Goal: Task Accomplishment & Management: Complete application form

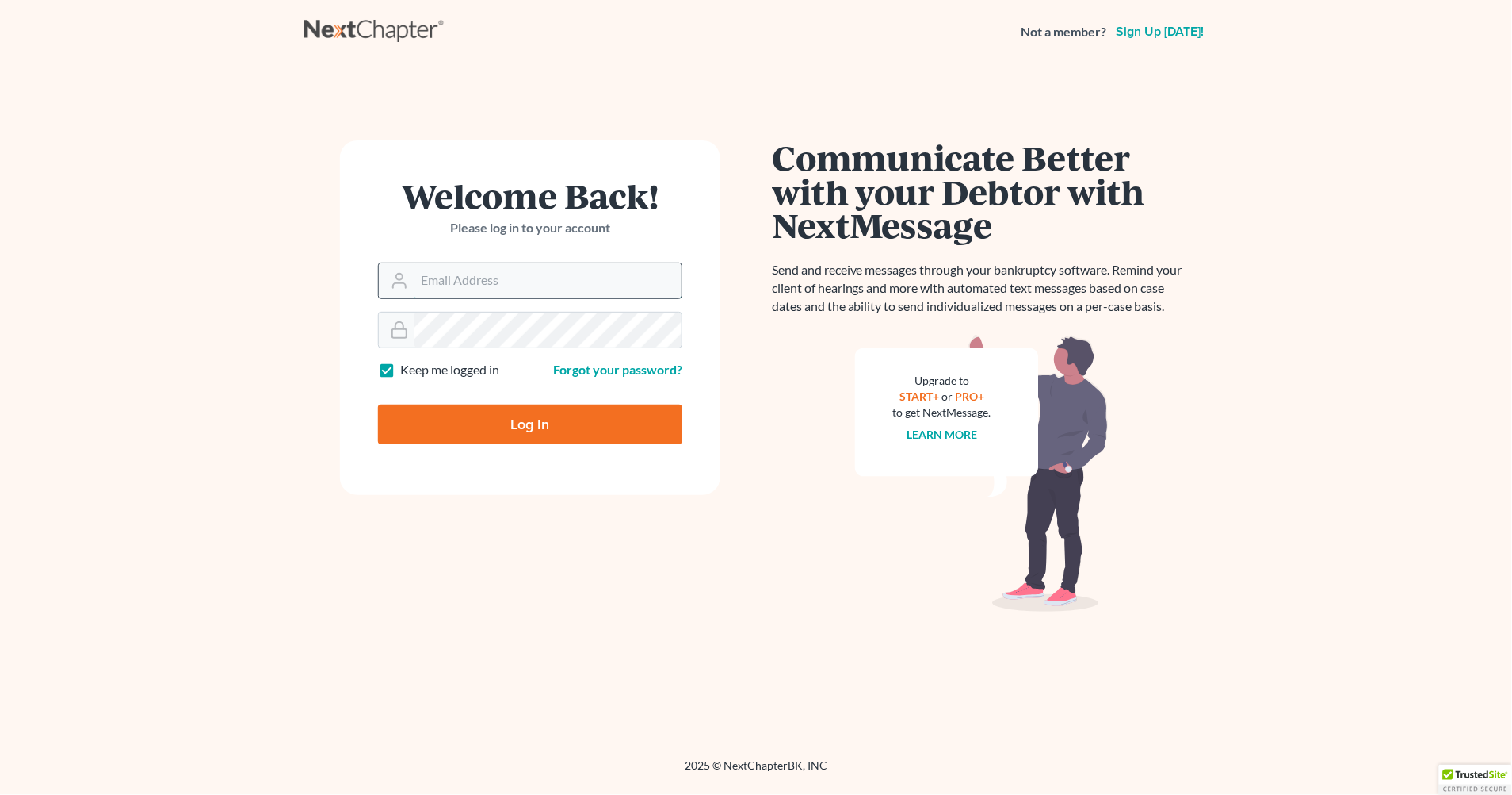
click at [455, 267] on input "Email Address" at bounding box center [548, 280] width 267 height 34
type input "[EMAIL_ADDRESS][DOMAIN_NAME]"
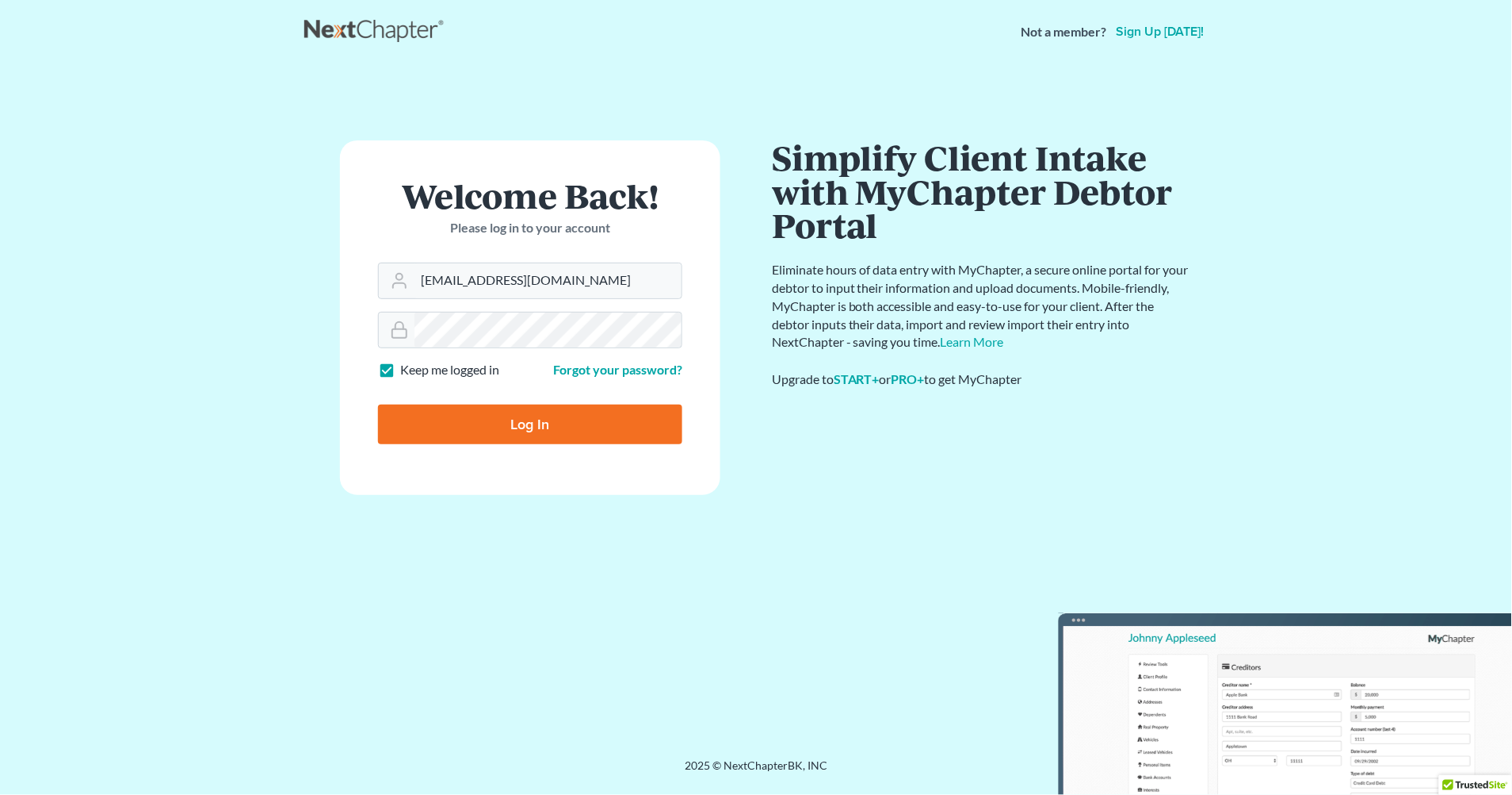
click at [555, 422] on input "Log In" at bounding box center [531, 425] width 305 height 40
type input "Thinking..."
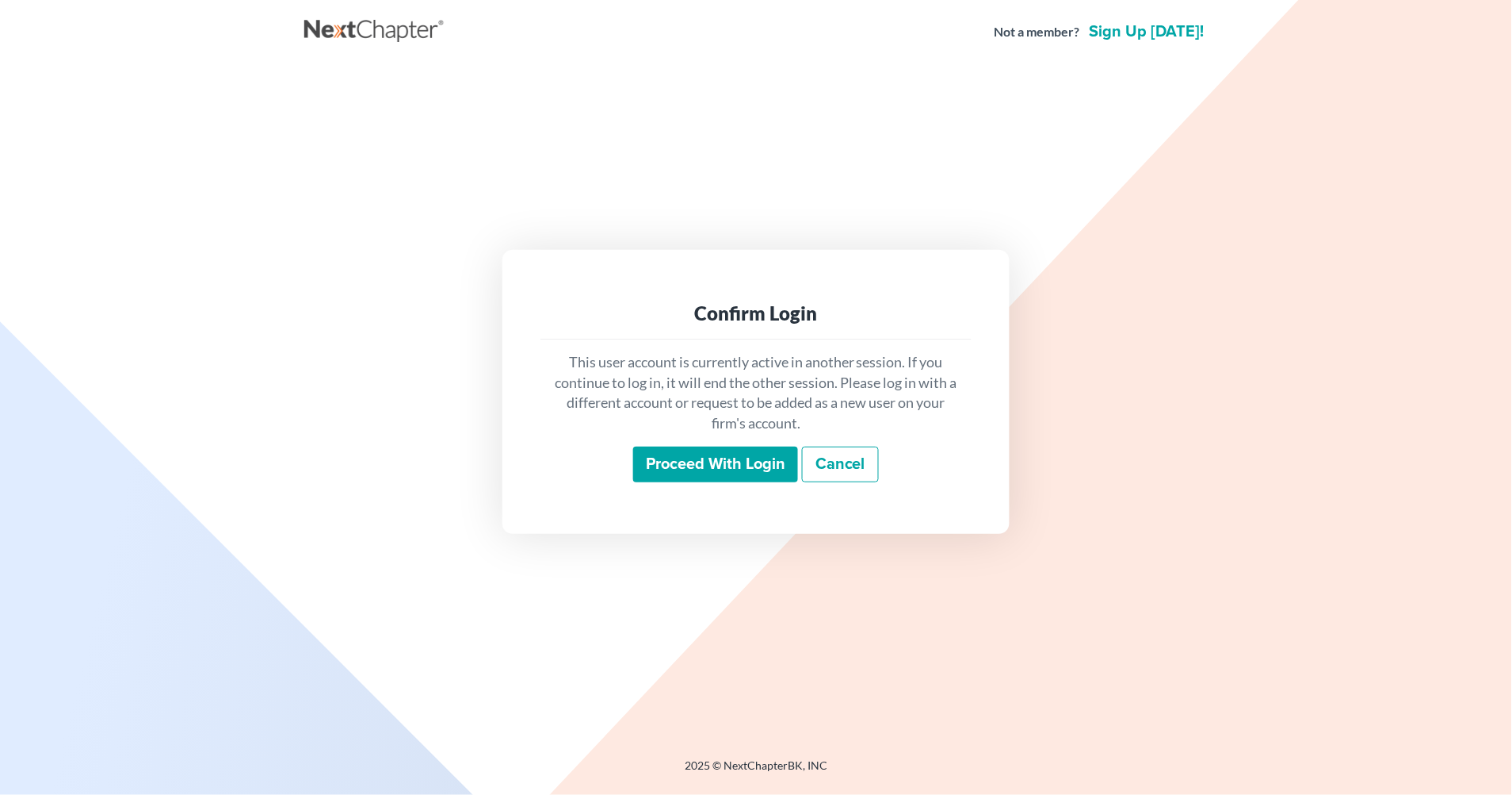
click at [751, 463] on input "Proceed with login" at bounding box center [716, 465] width 165 height 36
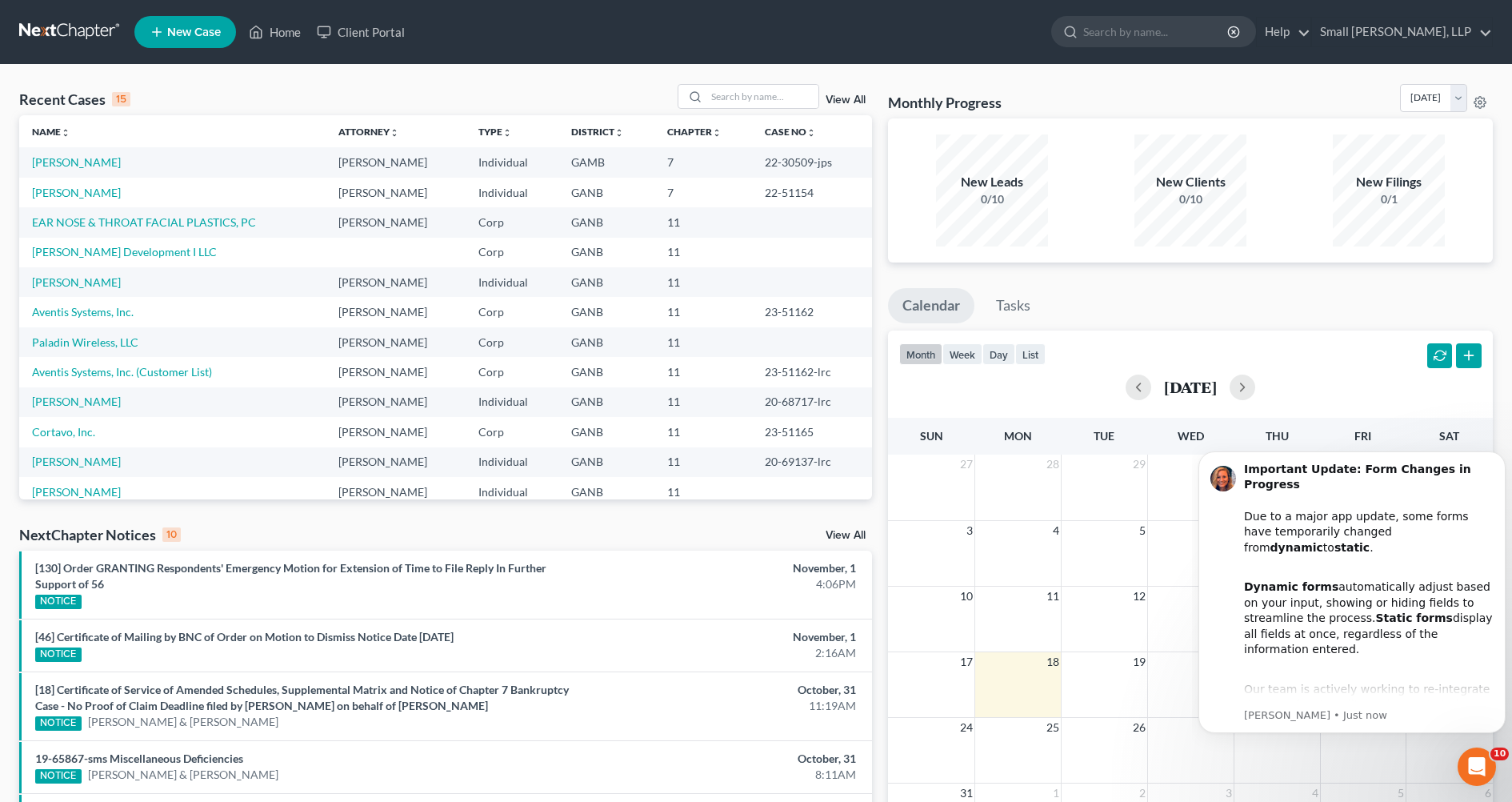
click at [193, 32] on span "New Case" at bounding box center [194, 32] width 54 height 12
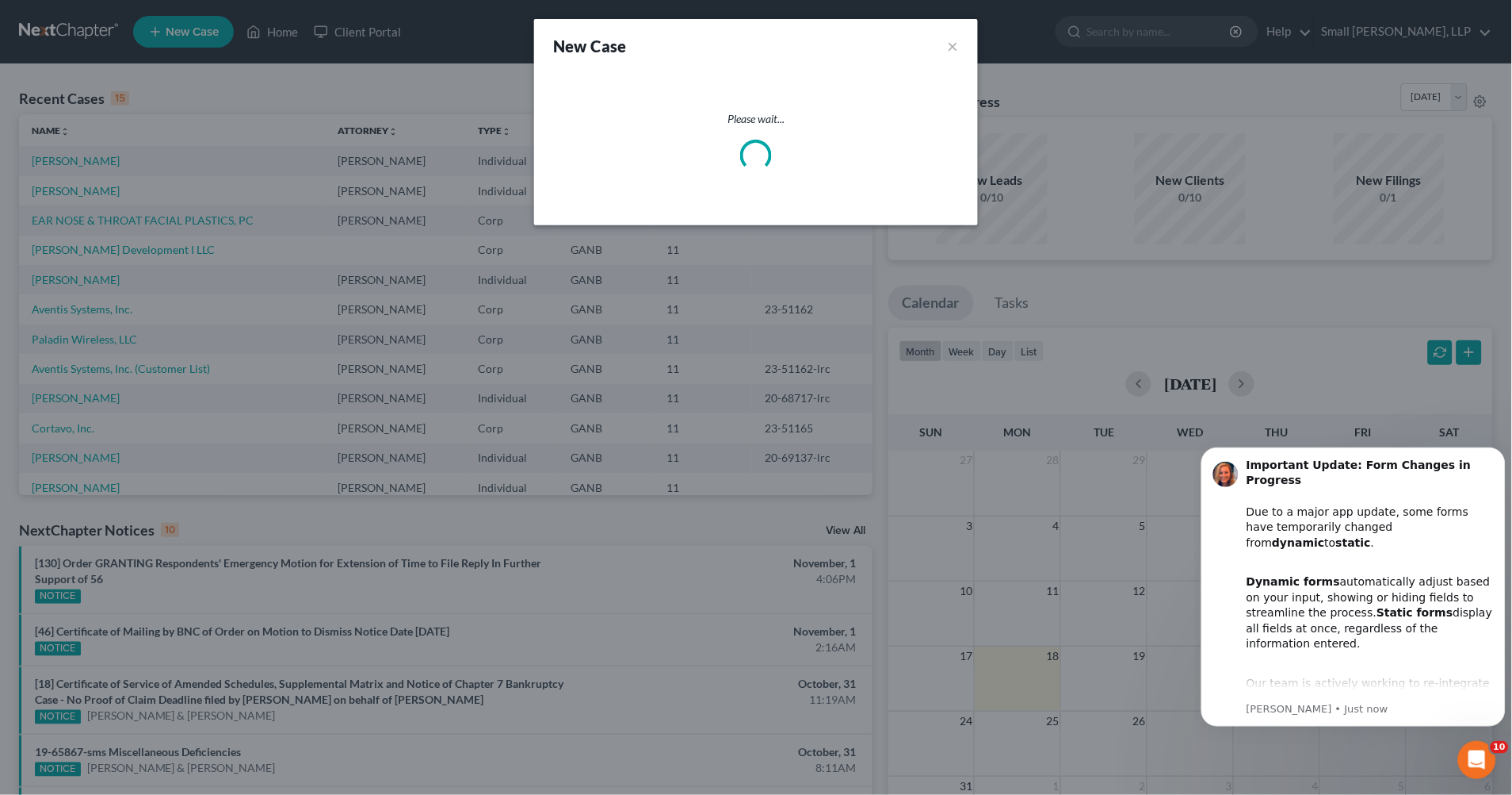
select select "19"
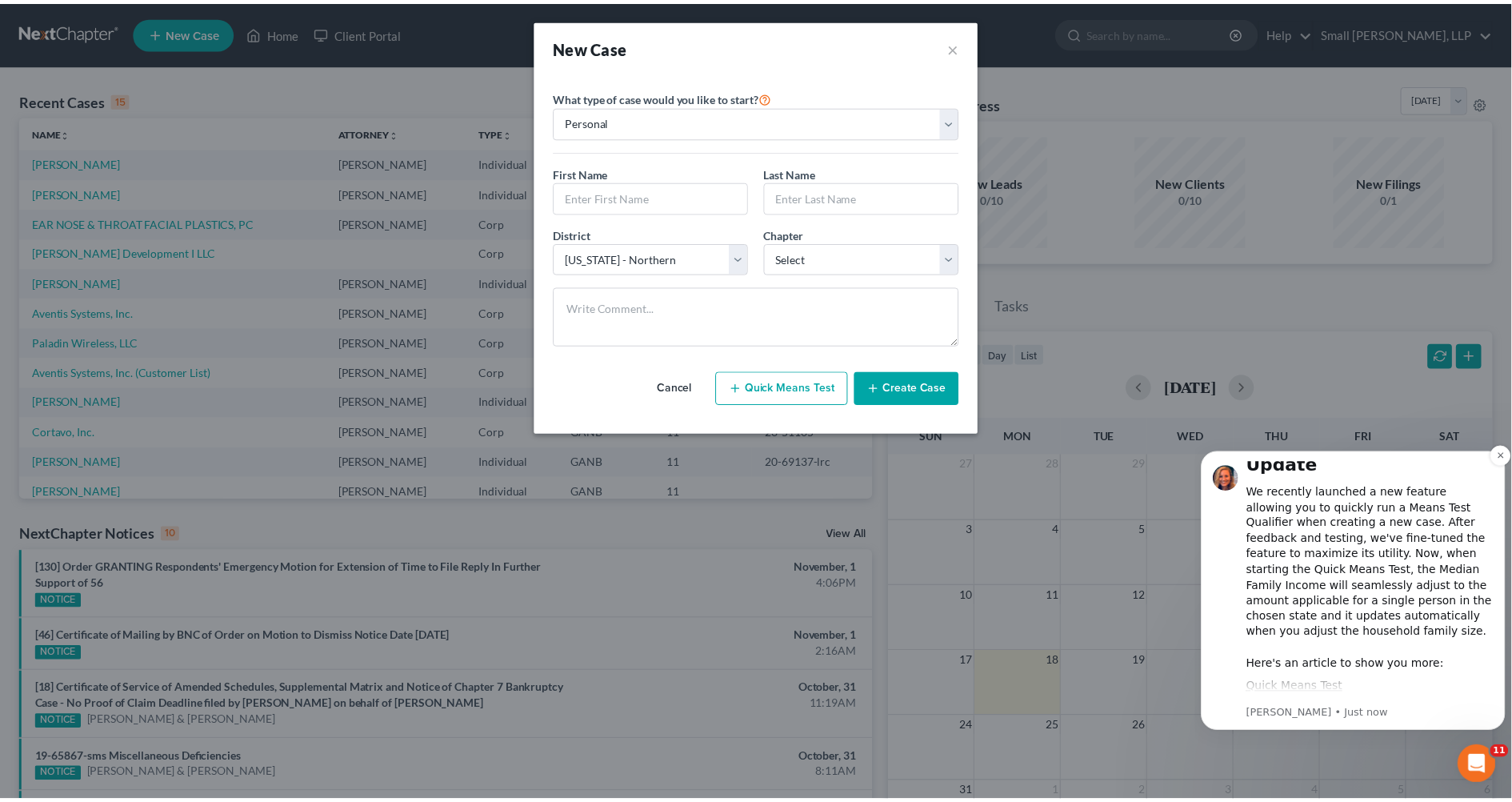
scroll to position [41, 0]
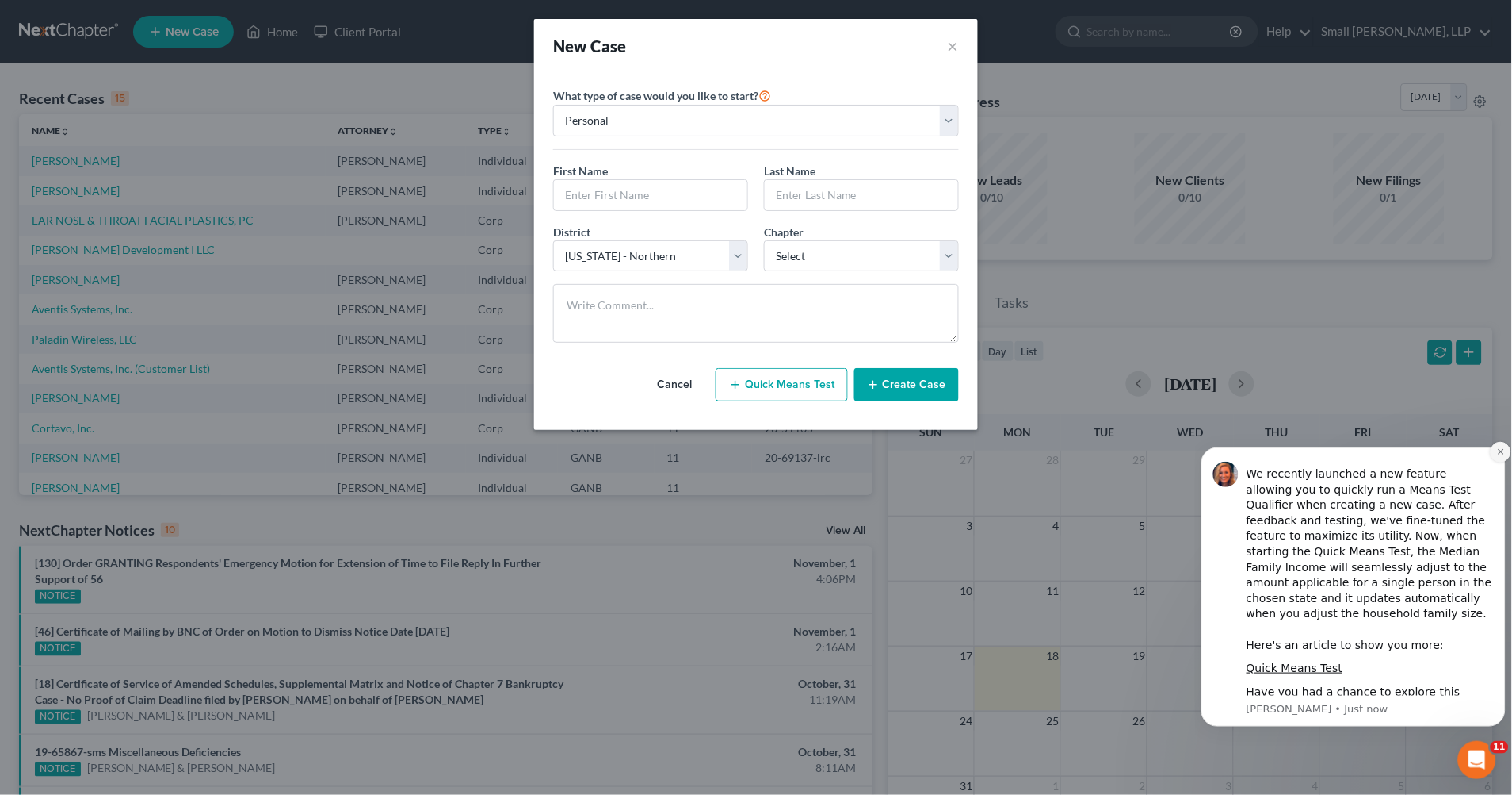
click at [1497, 449] on icon "Dismiss notification" at bounding box center [1501, 451] width 9 height 9
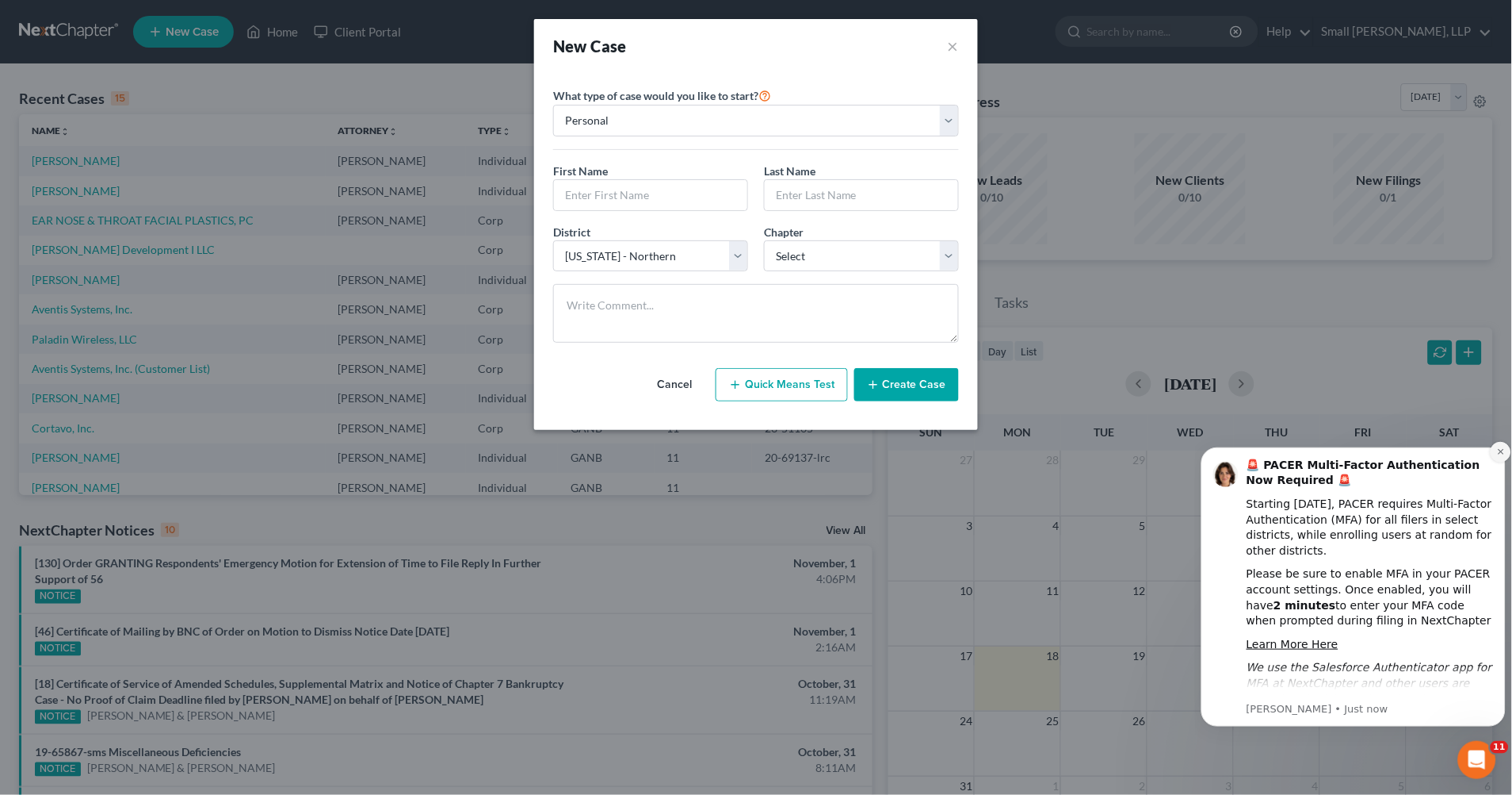
click at [1497, 450] on icon "Dismiss notification" at bounding box center [1501, 451] width 9 height 9
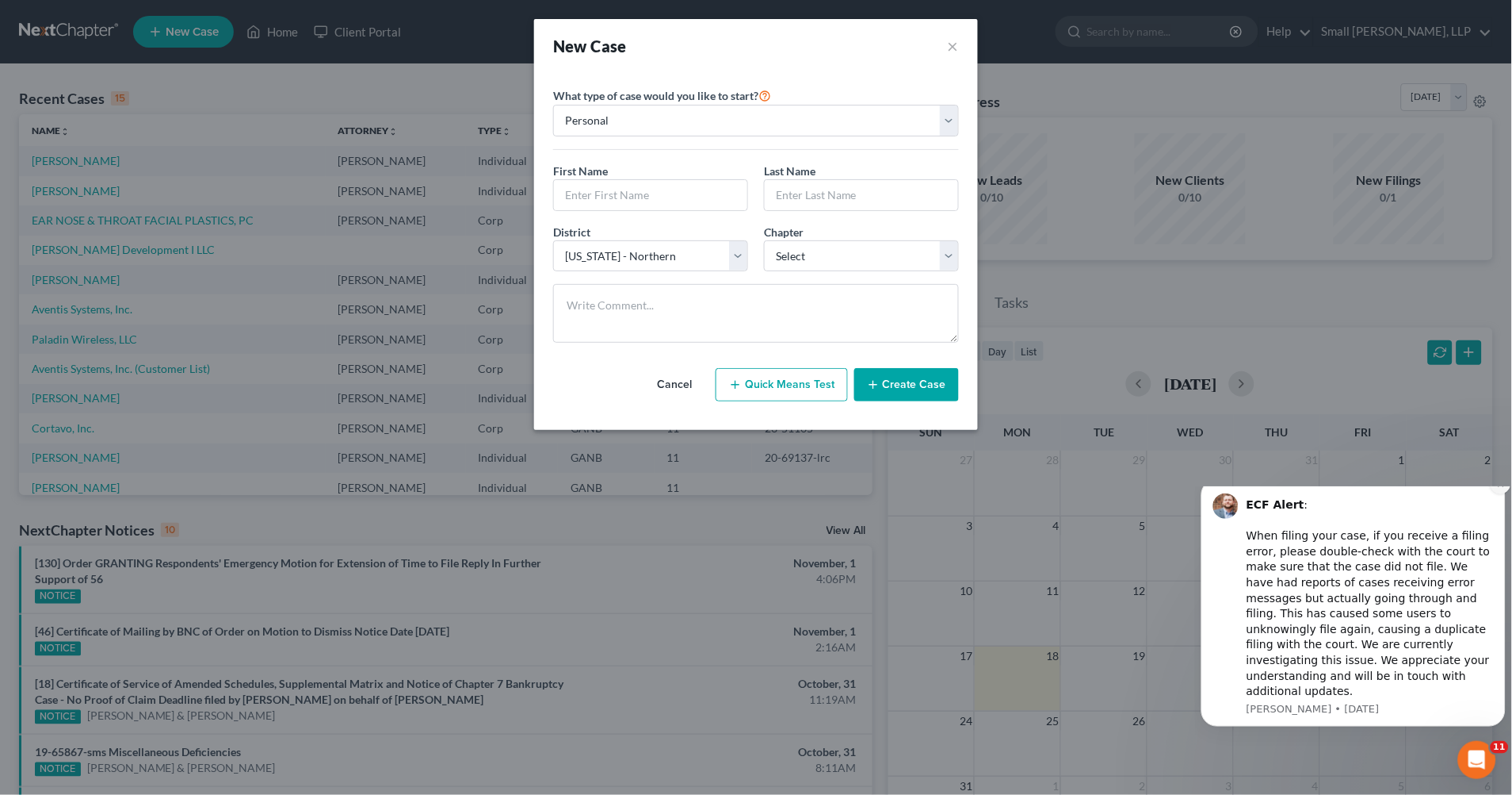
click at [1498, 486] on icon "Dismiss notification" at bounding box center [1500, 483] width 5 height 5
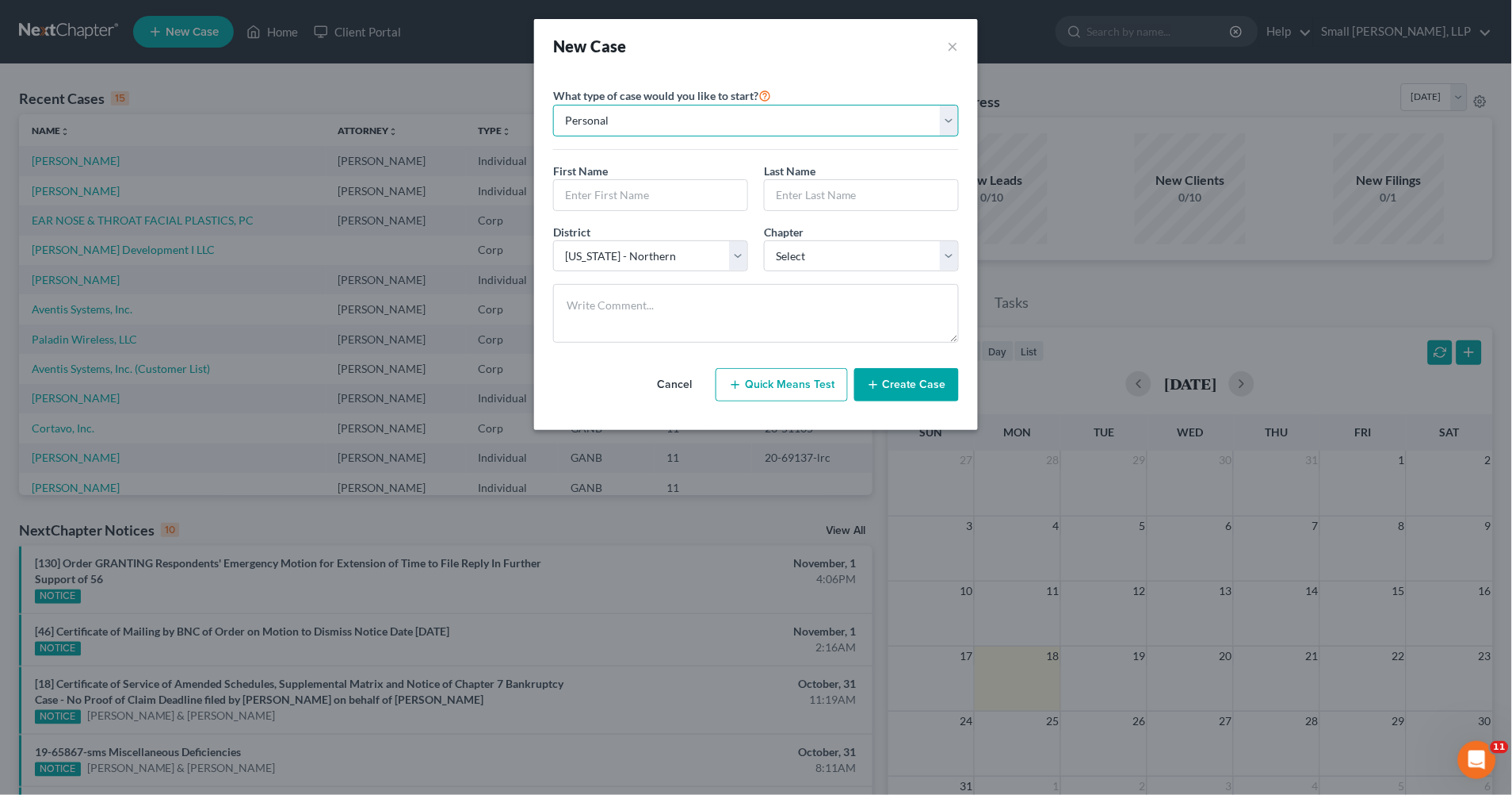
click at [946, 123] on select "Personal Business" at bounding box center [756, 120] width 405 height 32
select select "1"
click at [553, 104] on select "Personal Business" at bounding box center [756, 120] width 405 height 32
click at [616, 193] on input "text" at bounding box center [756, 194] width 405 height 30
type input "Allstar Properties, LLC"
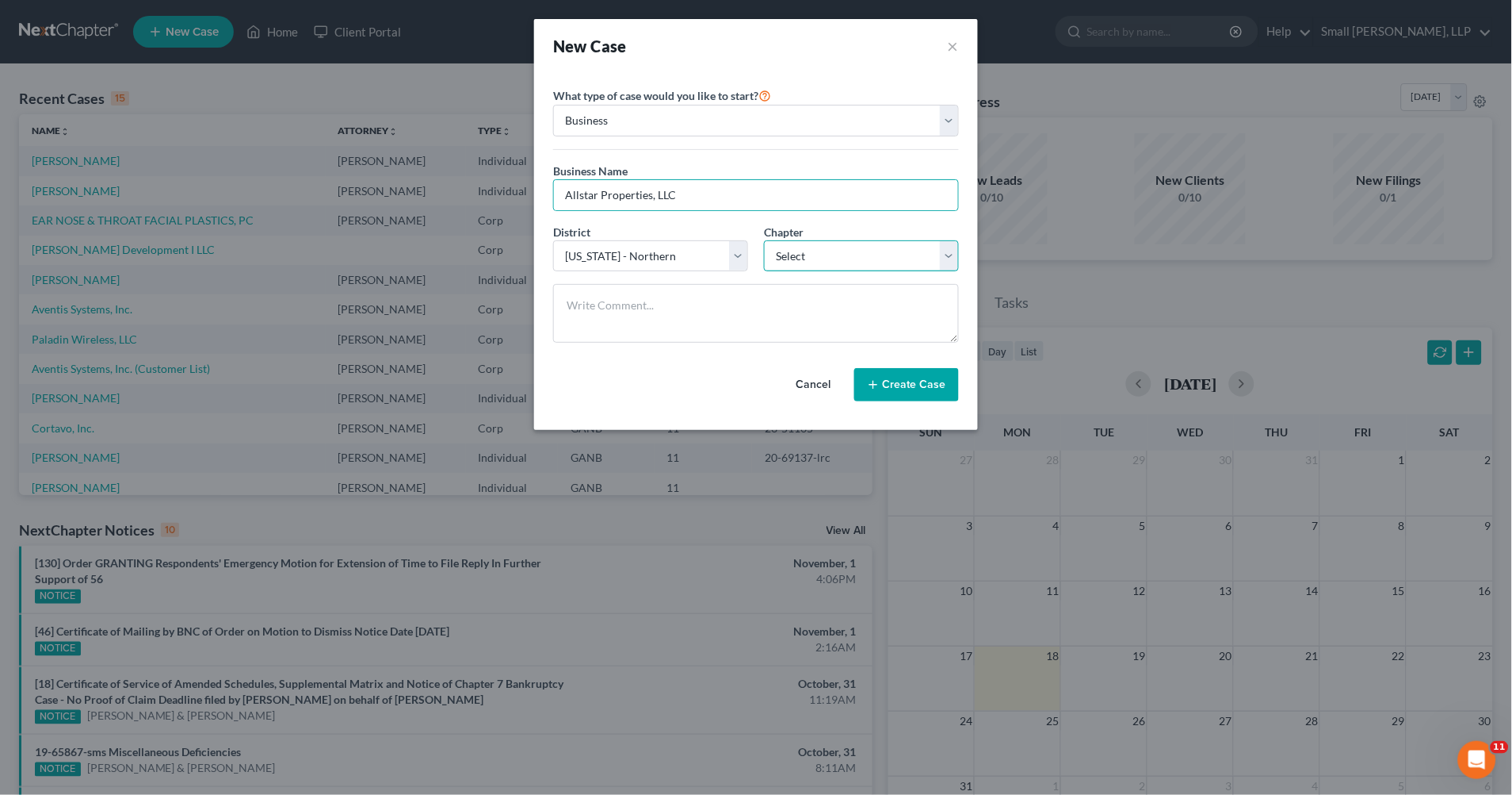
click at [943, 261] on select "Select 7 11 12" at bounding box center [861, 256] width 195 height 32
select select "1"
click at [764, 240] on select "Select 7 11 12" at bounding box center [861, 256] width 195 height 32
click at [917, 389] on button "Create Case" at bounding box center [906, 384] width 104 height 34
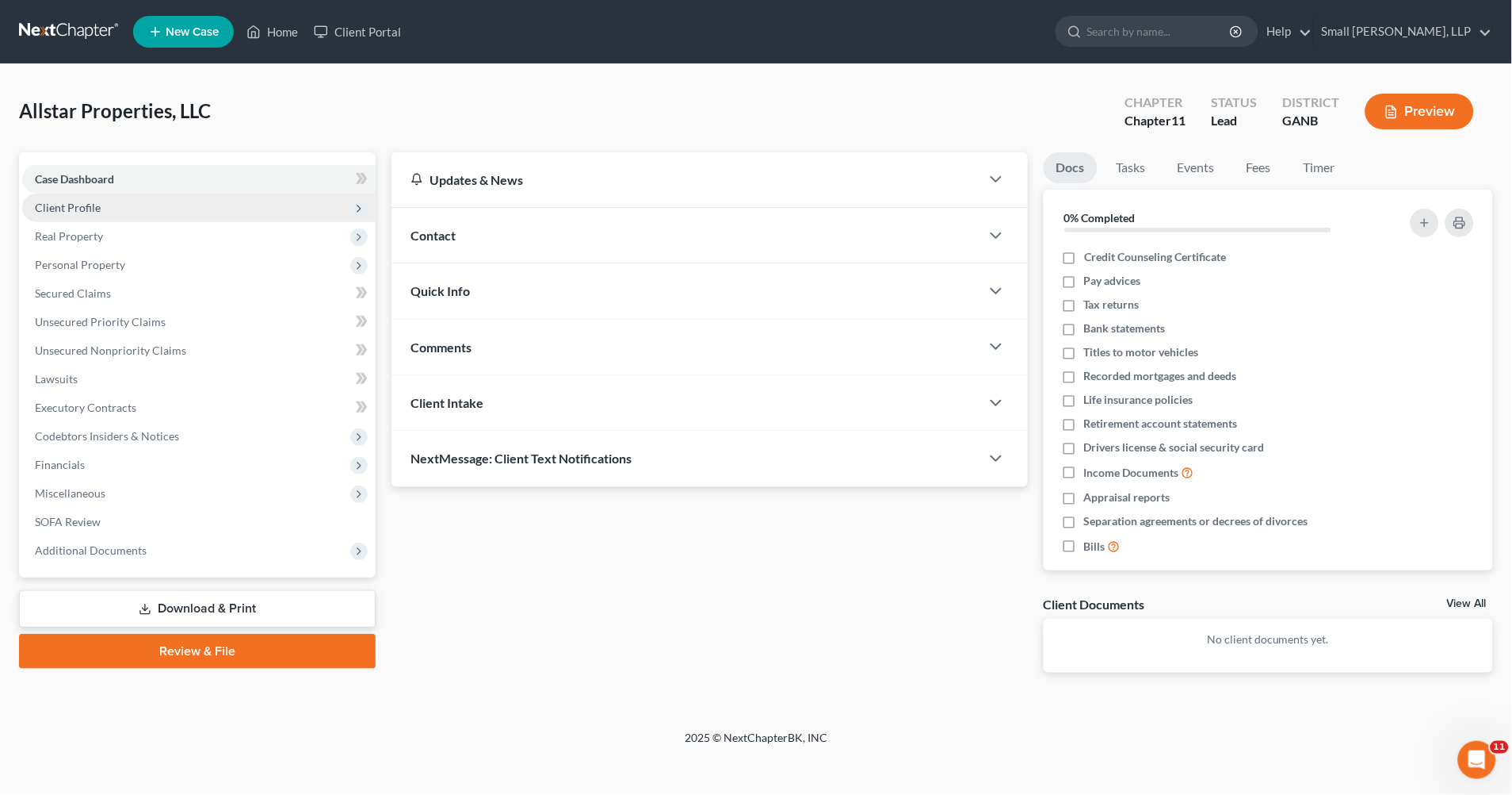
click at [85, 208] on span "Client Profile" at bounding box center [67, 207] width 66 height 14
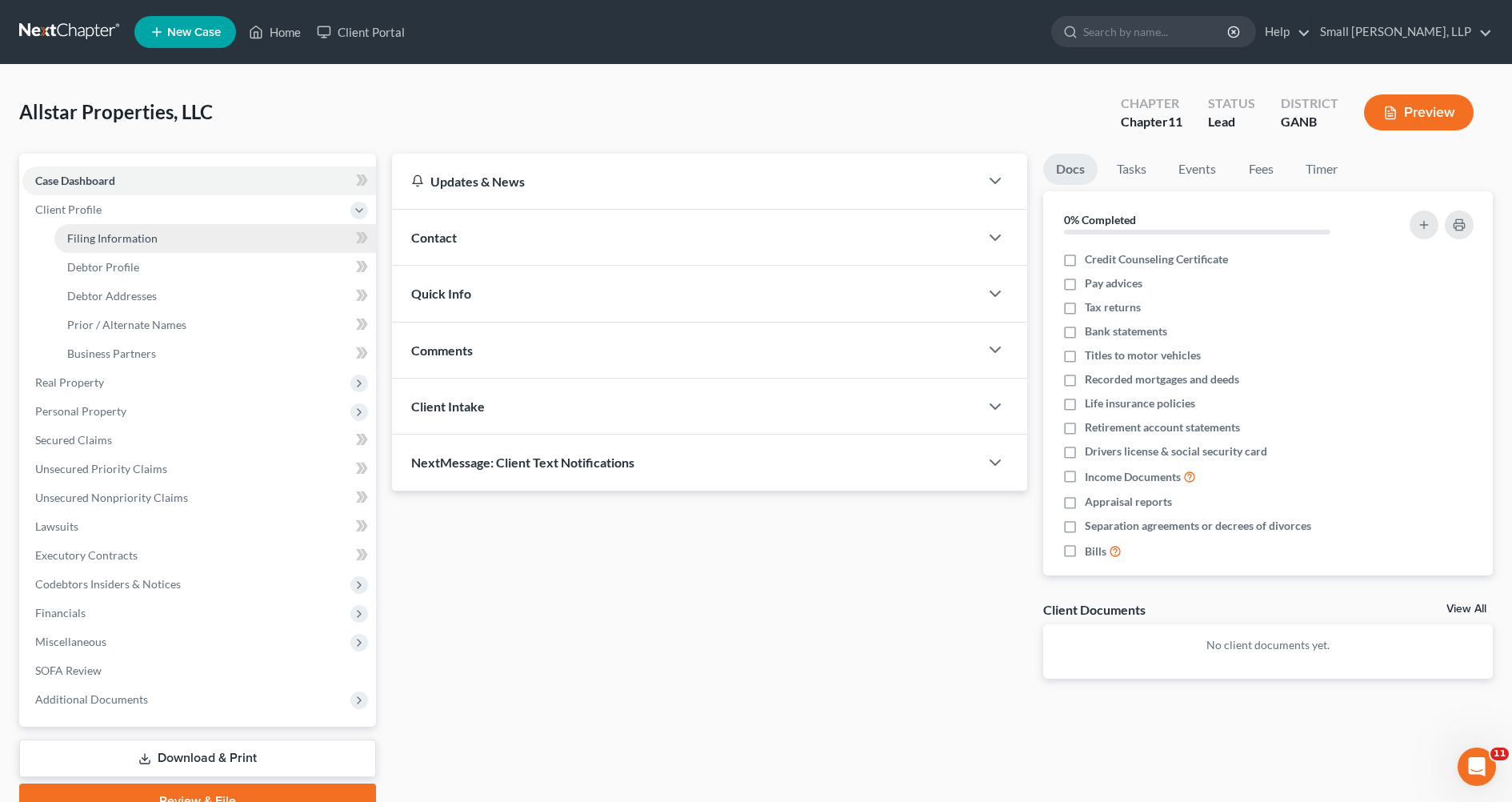
click at [149, 234] on span "Filing Information" at bounding box center [112, 238] width 91 height 14
select select "1"
select select "19"
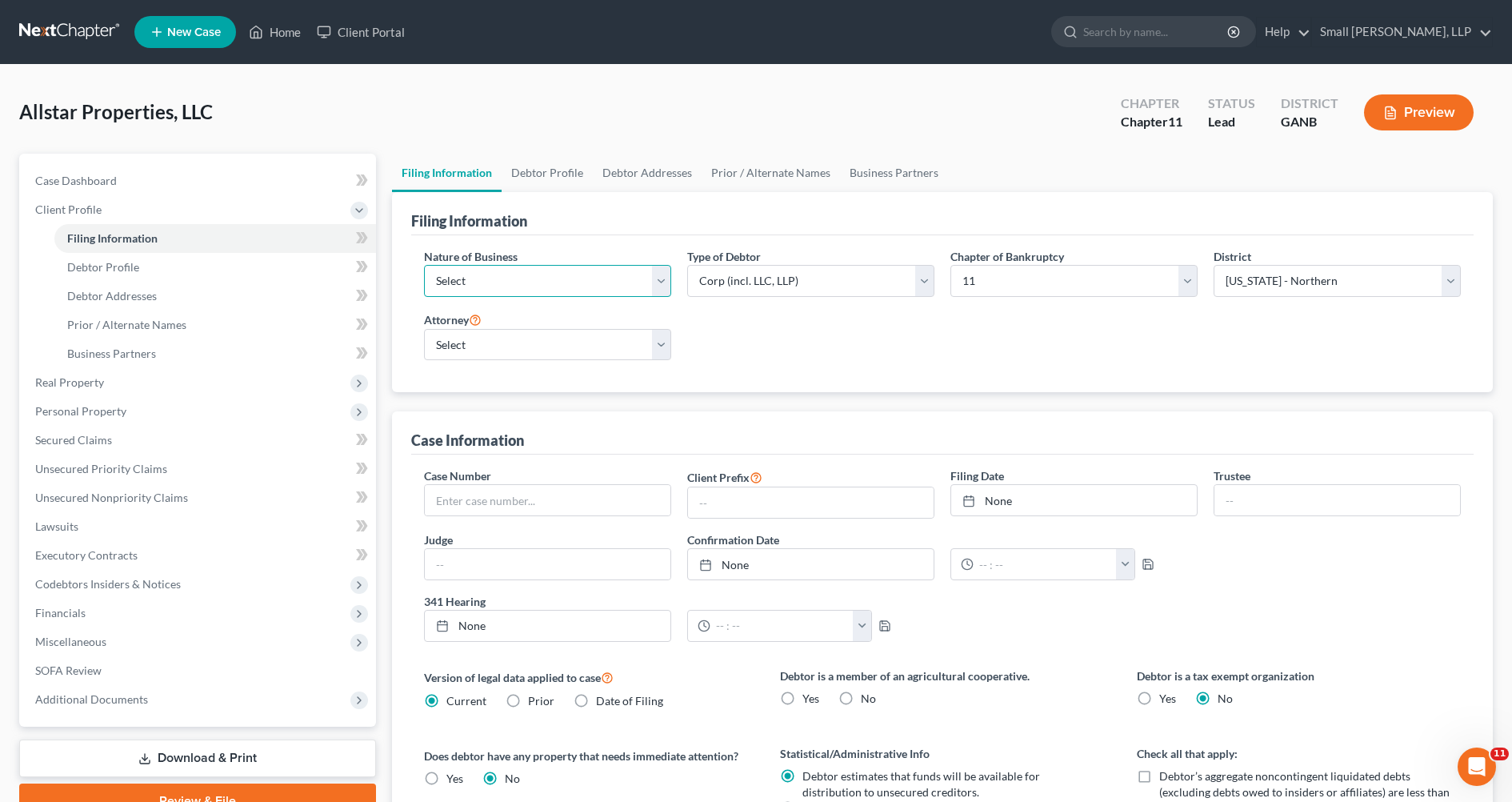
click at [663, 283] on select "Select Clearing Bank Commodity Broker Health Care Business Other Railroad Singl…" at bounding box center [547, 280] width 247 height 32
select select "3"
click at [424, 265] on select "Select Clearing Bank Commodity Broker Health Care Business Other Railroad Singl…" at bounding box center [547, 280] width 247 height 32
click at [656, 348] on select "Select Anna Humnicky - null Benjamin Klehr - GANB" at bounding box center [547, 344] width 247 height 32
select select "0"
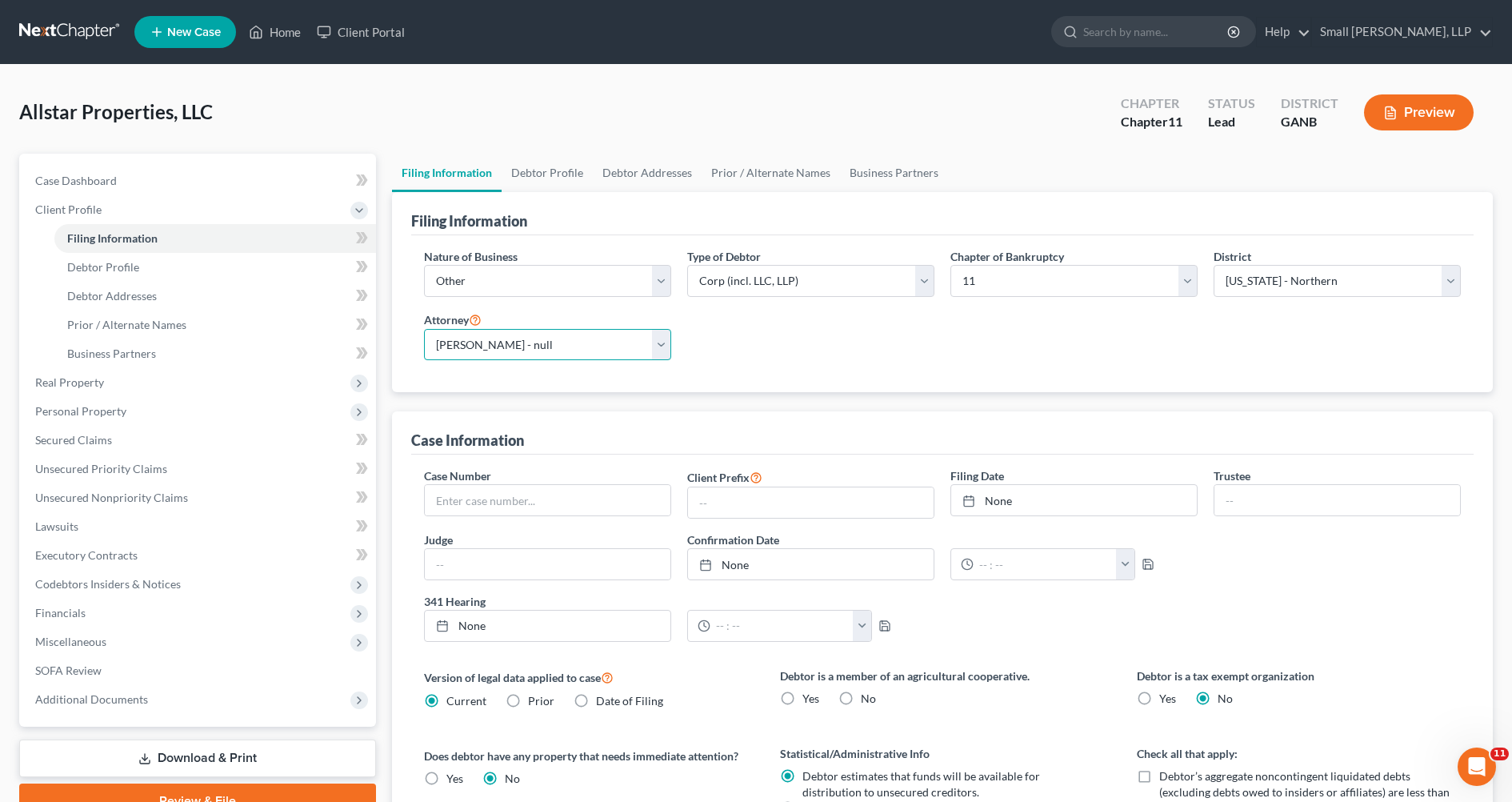
click at [424, 329] on select "Select Anna Humnicky - null Benjamin Klehr - GANB" at bounding box center [547, 344] width 247 height 32
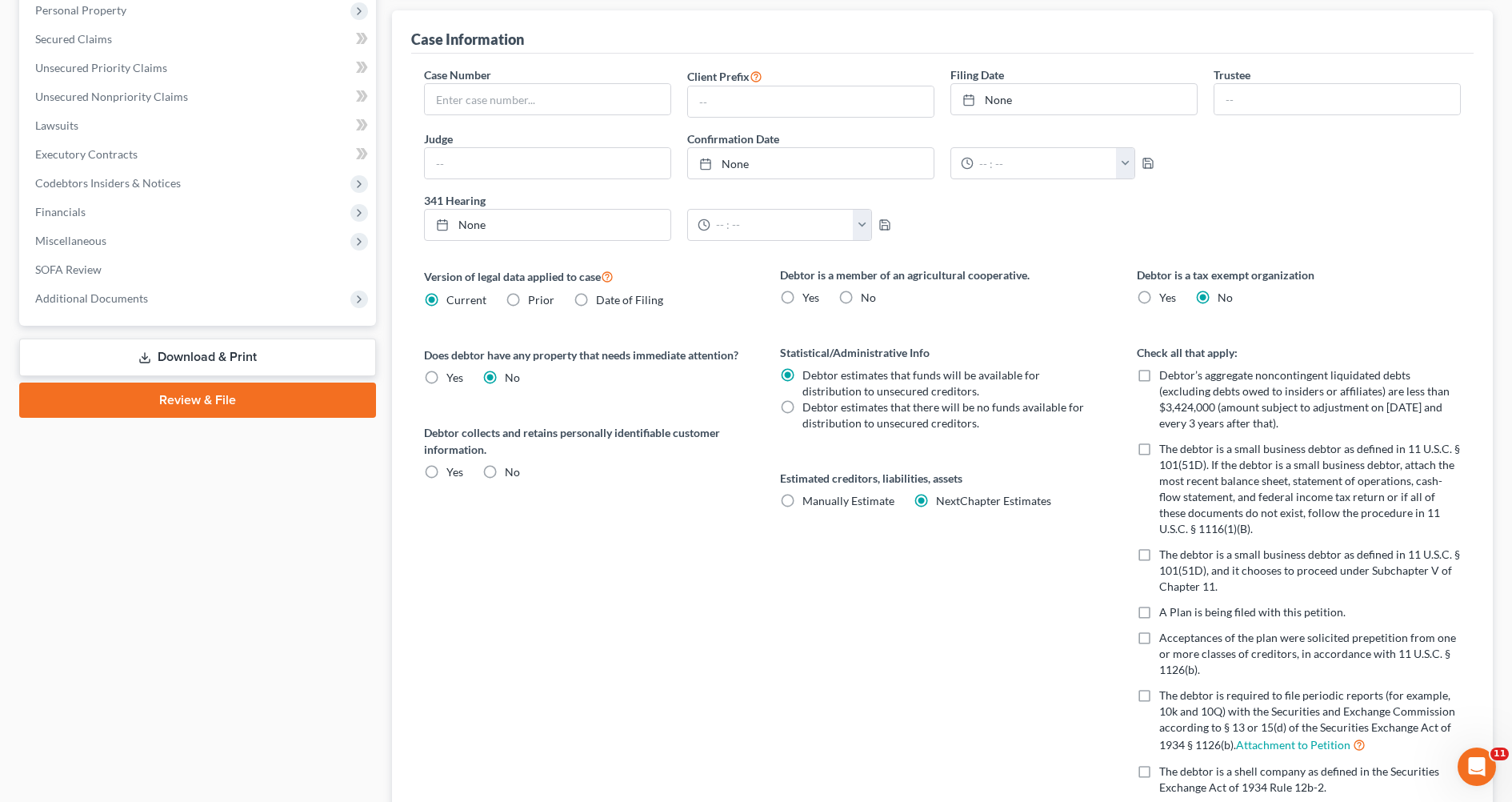
scroll to position [402, 0]
click at [504, 472] on label "No" at bounding box center [512, 471] width 16 height 16
click at [511, 472] on input "No" at bounding box center [515, 468] width 10 height 10
radio input "true"
click at [860, 296] on label "No" at bounding box center [868, 296] width 16 height 16
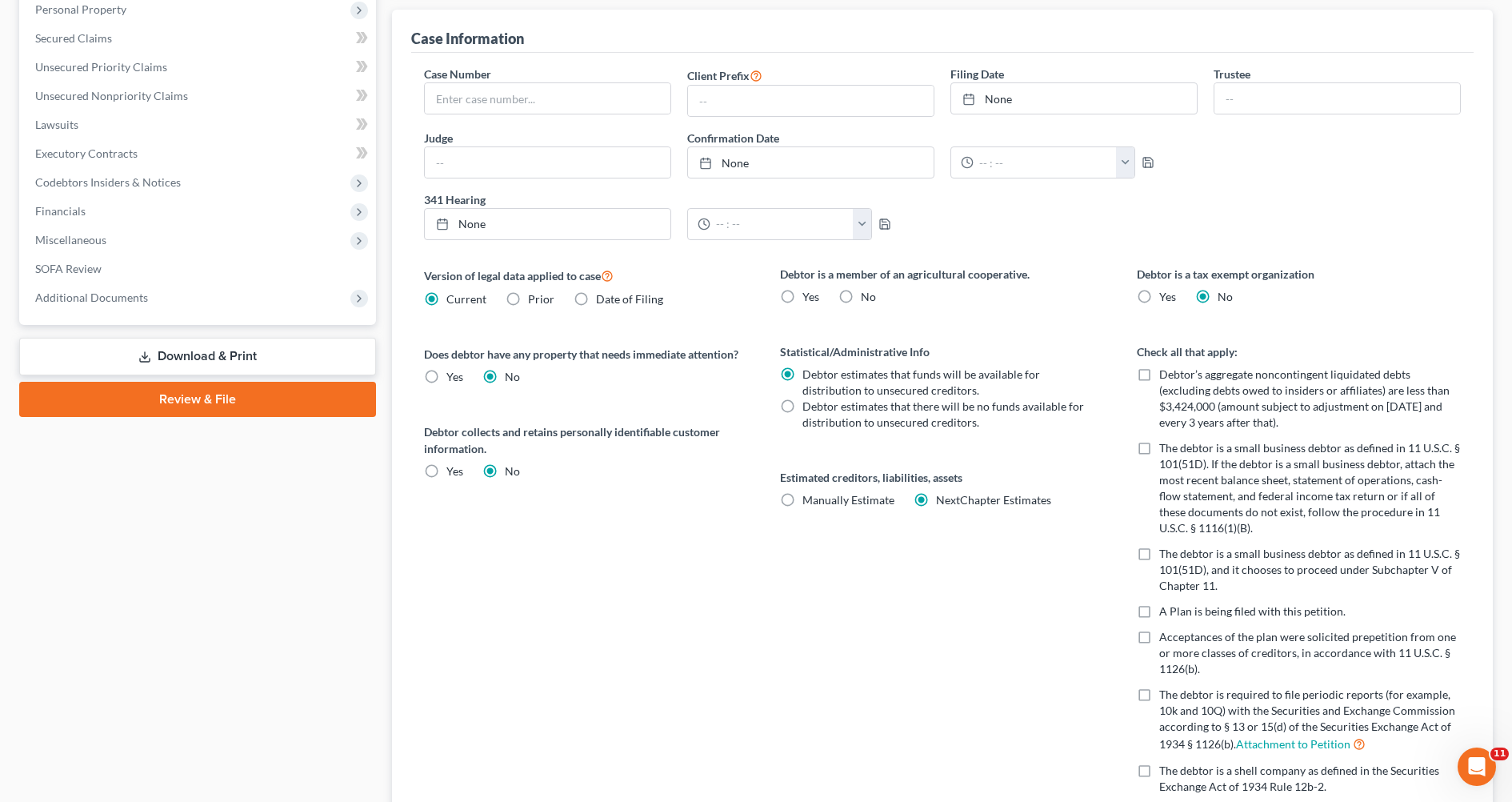
click at [867, 296] on input "No" at bounding box center [871, 293] width 10 height 10
radio input "true"
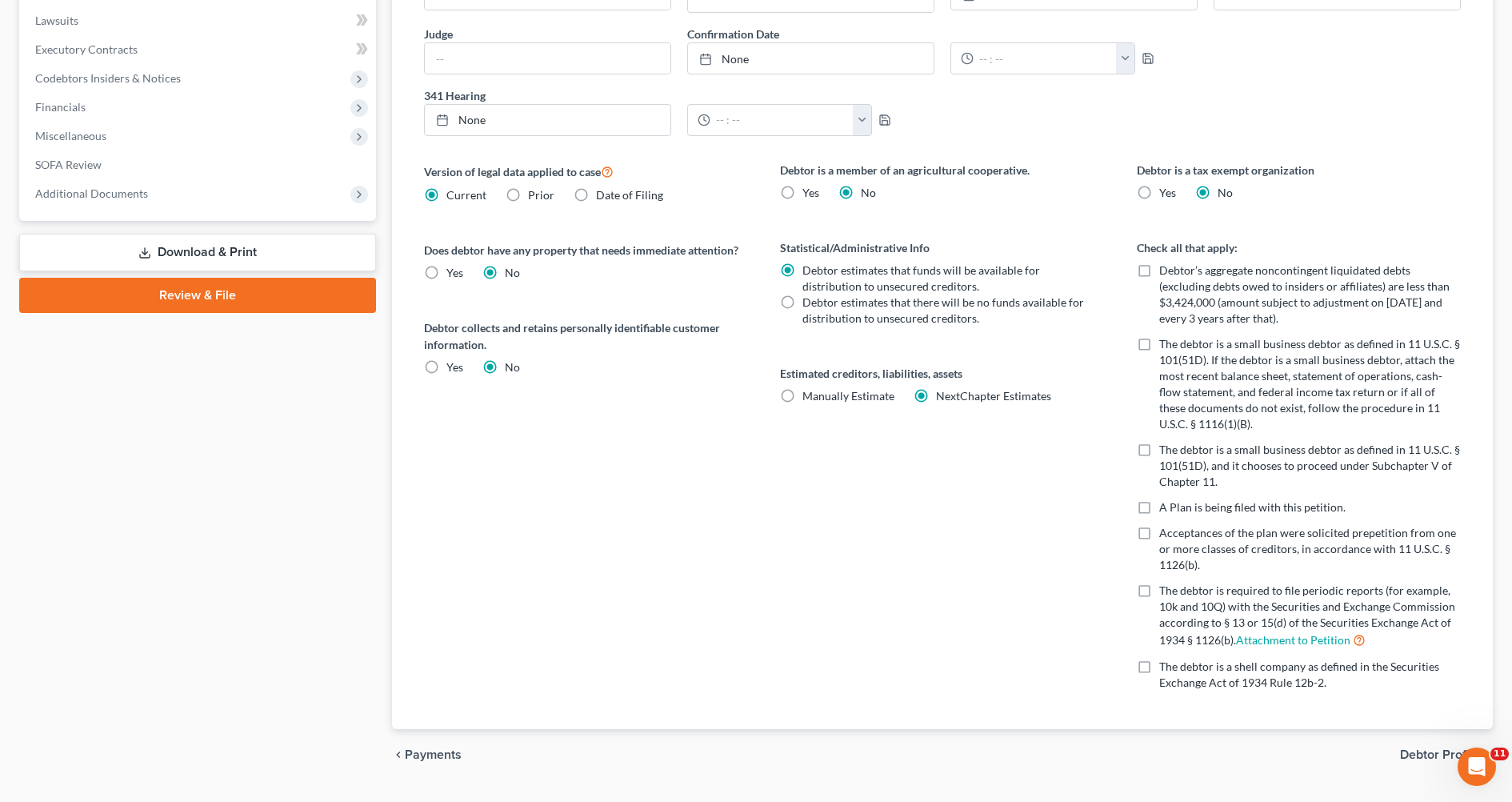
scroll to position [545, 0]
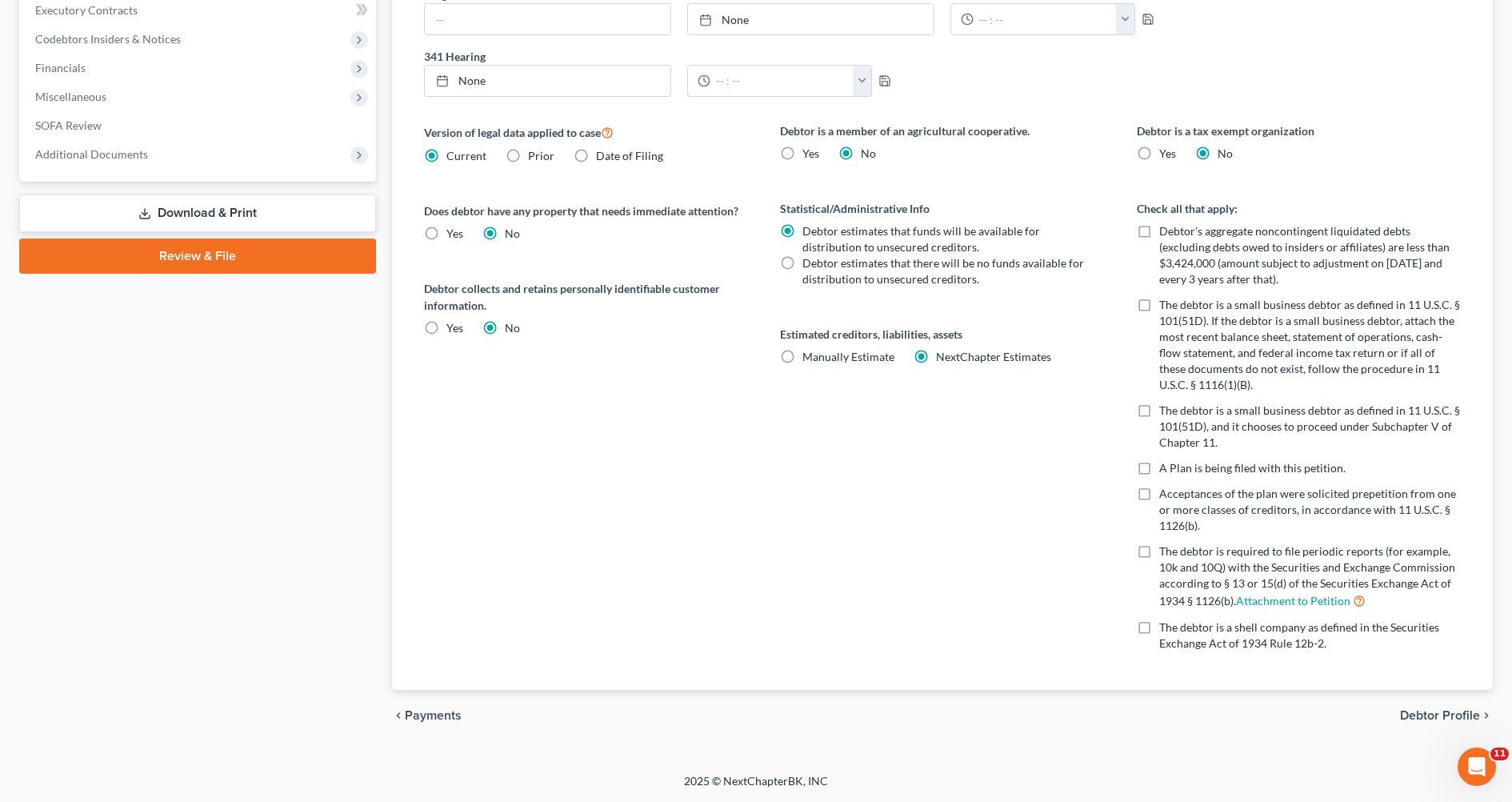
click at [1450, 710] on span "Debtor Profile" at bounding box center [1439, 715] width 80 height 13
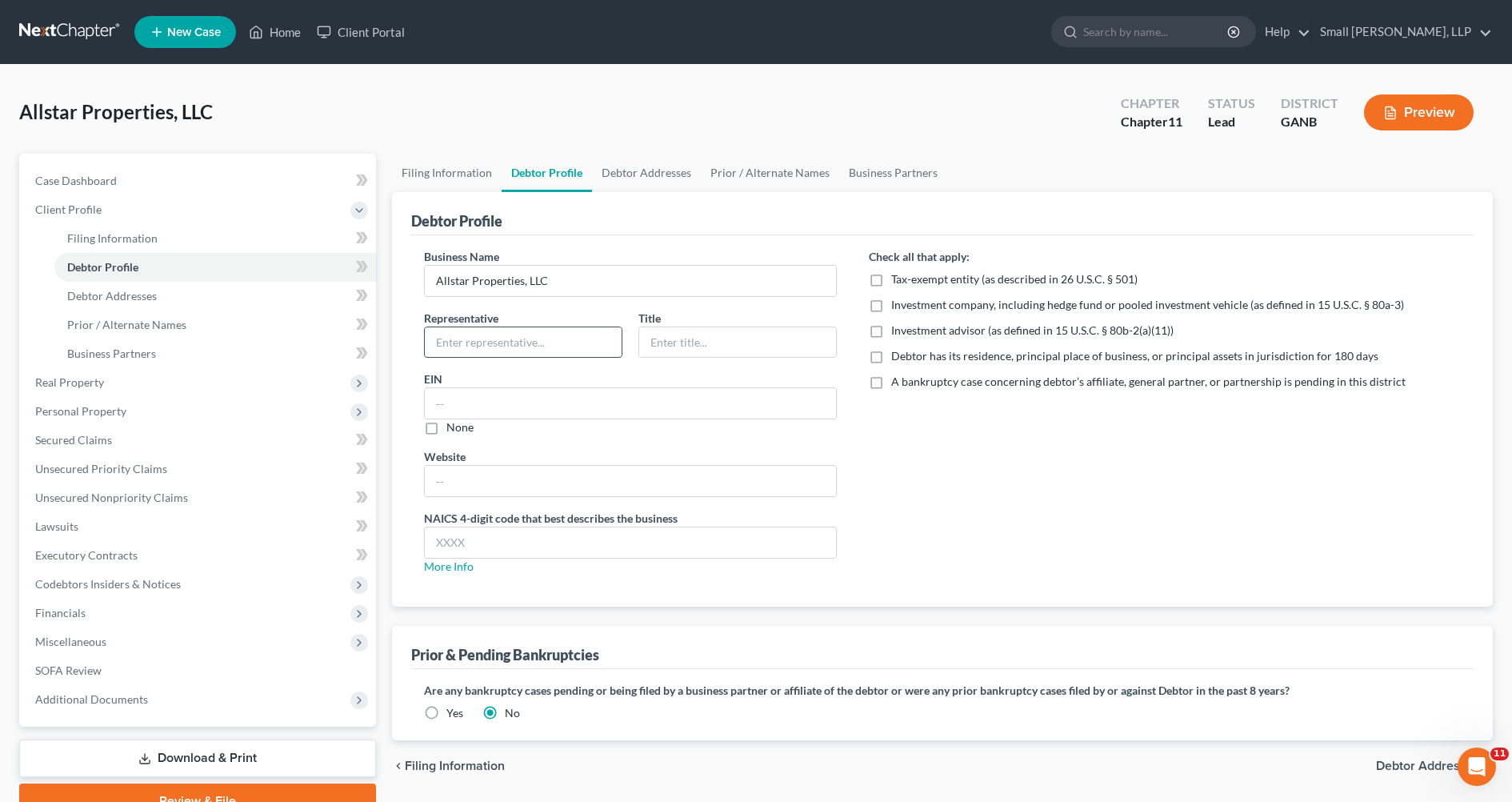
click at [547, 346] on input "text" at bounding box center [523, 341] width 197 height 30
click at [475, 400] on input "text" at bounding box center [631, 403] width 412 height 30
paste input "80-0060809"
type input "80-0060809"
click at [448, 569] on link "More Info" at bounding box center [448, 566] width 49 height 14
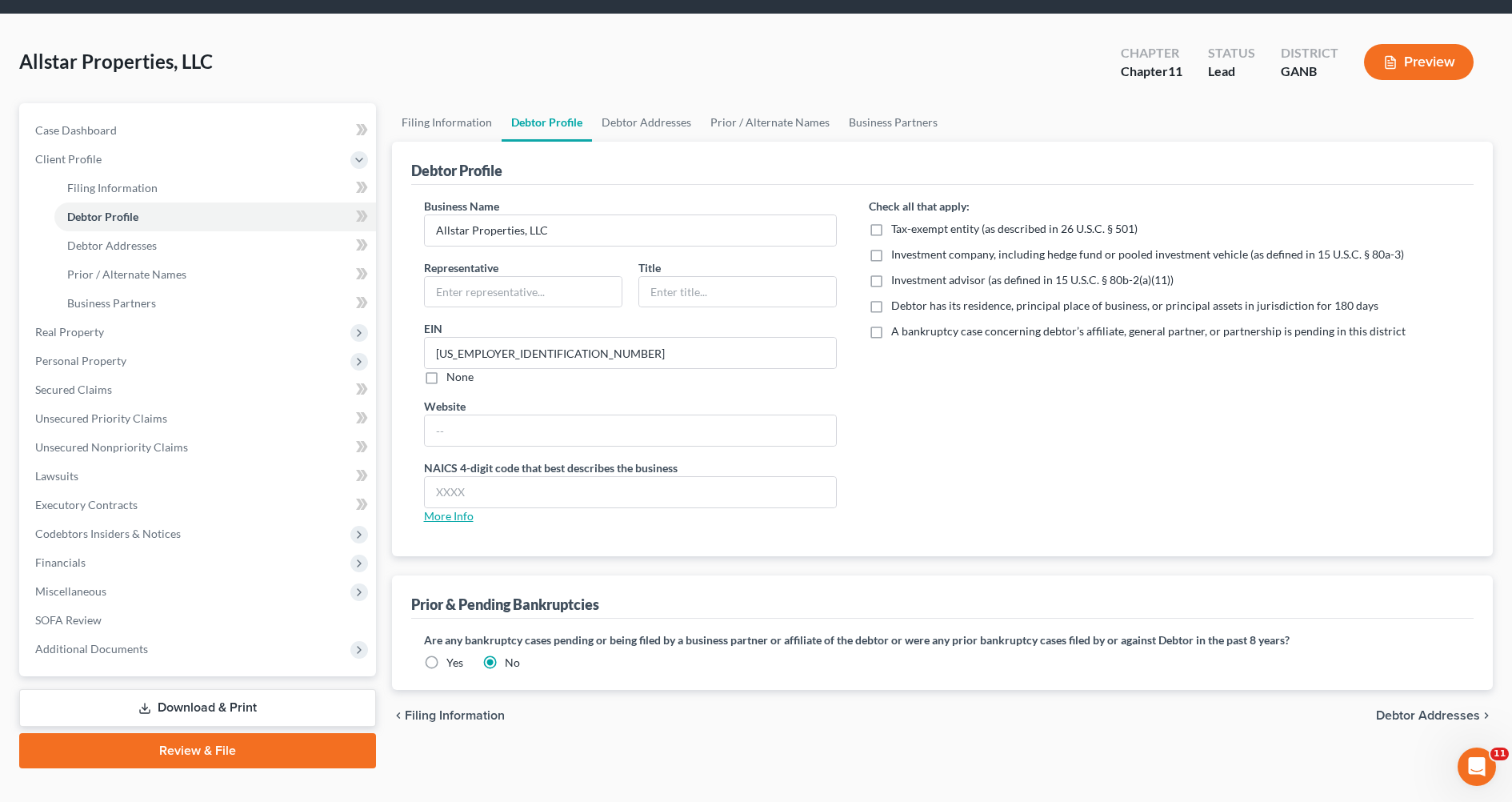
scroll to position [75, 0]
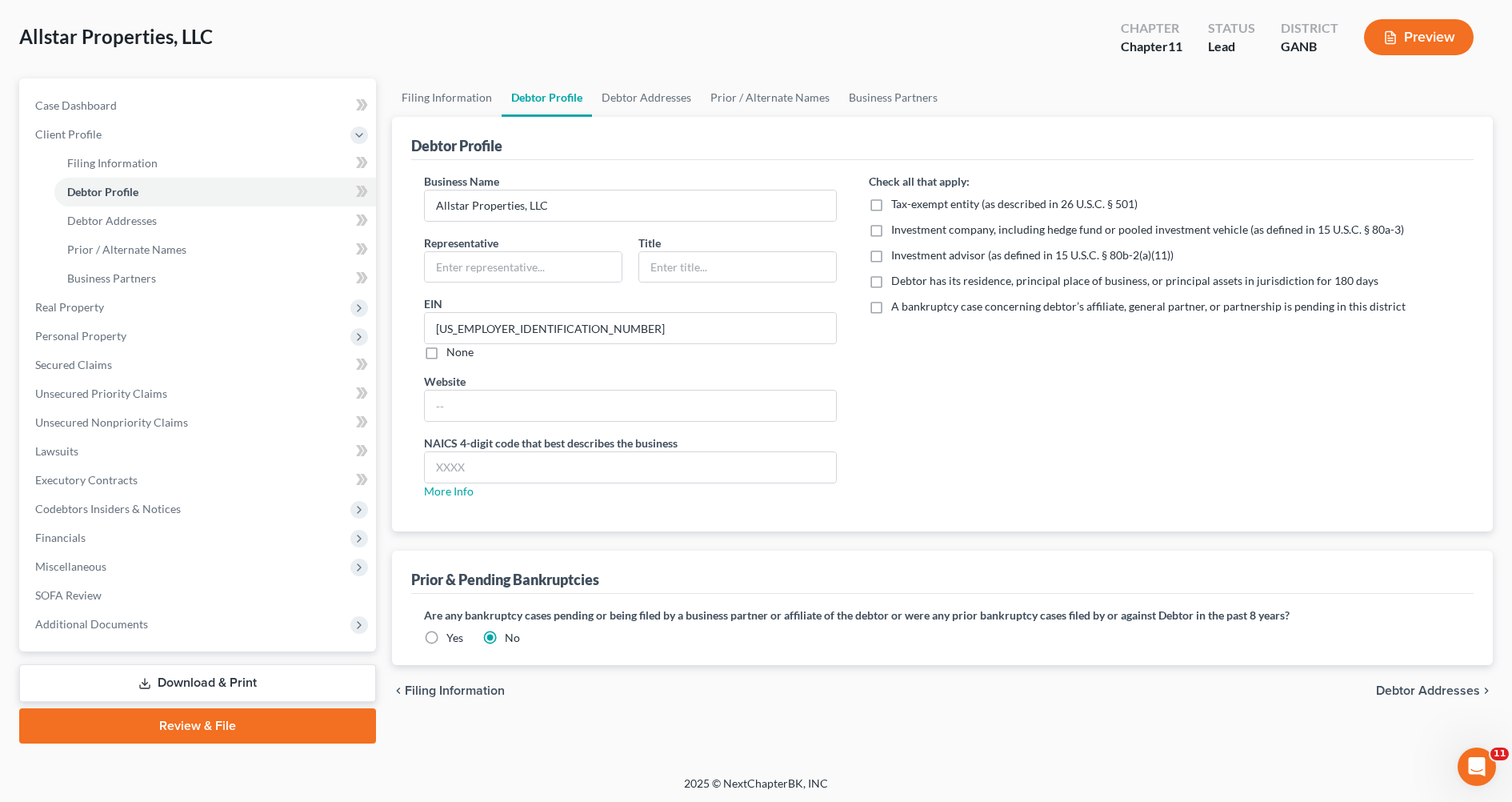
click at [447, 640] on label "Yes" at bounding box center [455, 637] width 16 height 16
click at [453, 640] on input "Yes" at bounding box center [458, 634] width 10 height 10
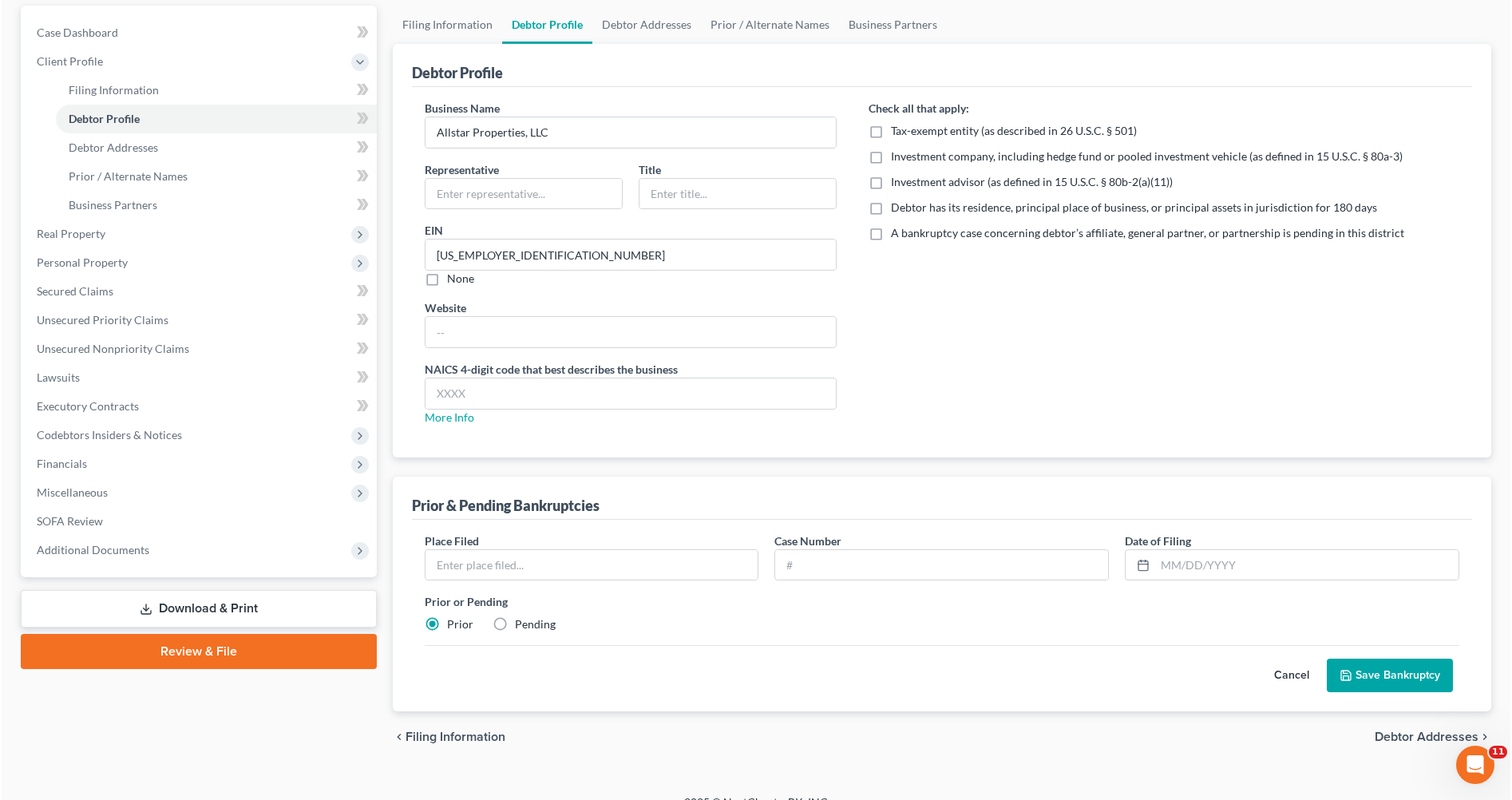
scroll to position [157, 0]
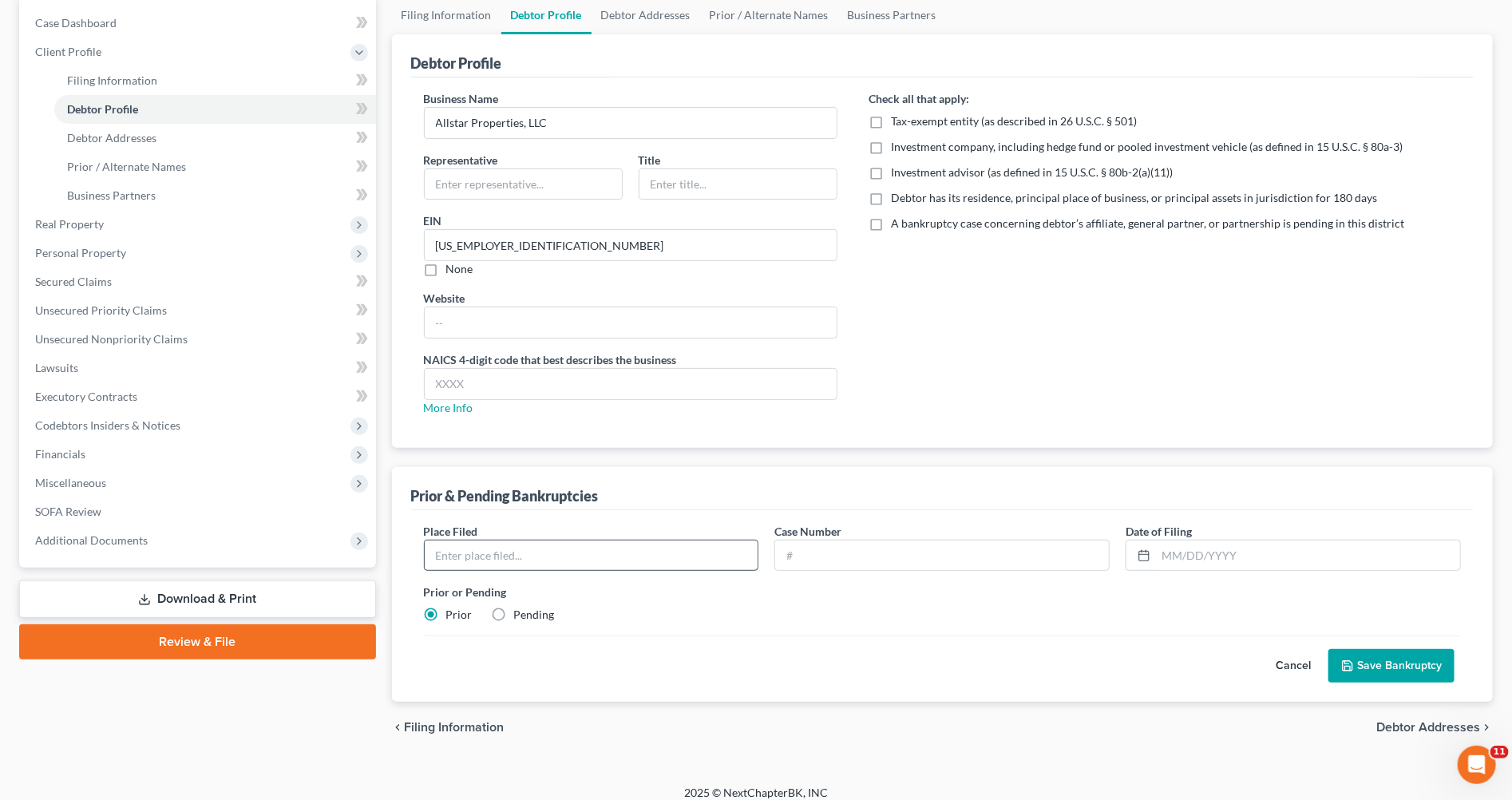
click at [451, 547] on input "text" at bounding box center [591, 555] width 333 height 30
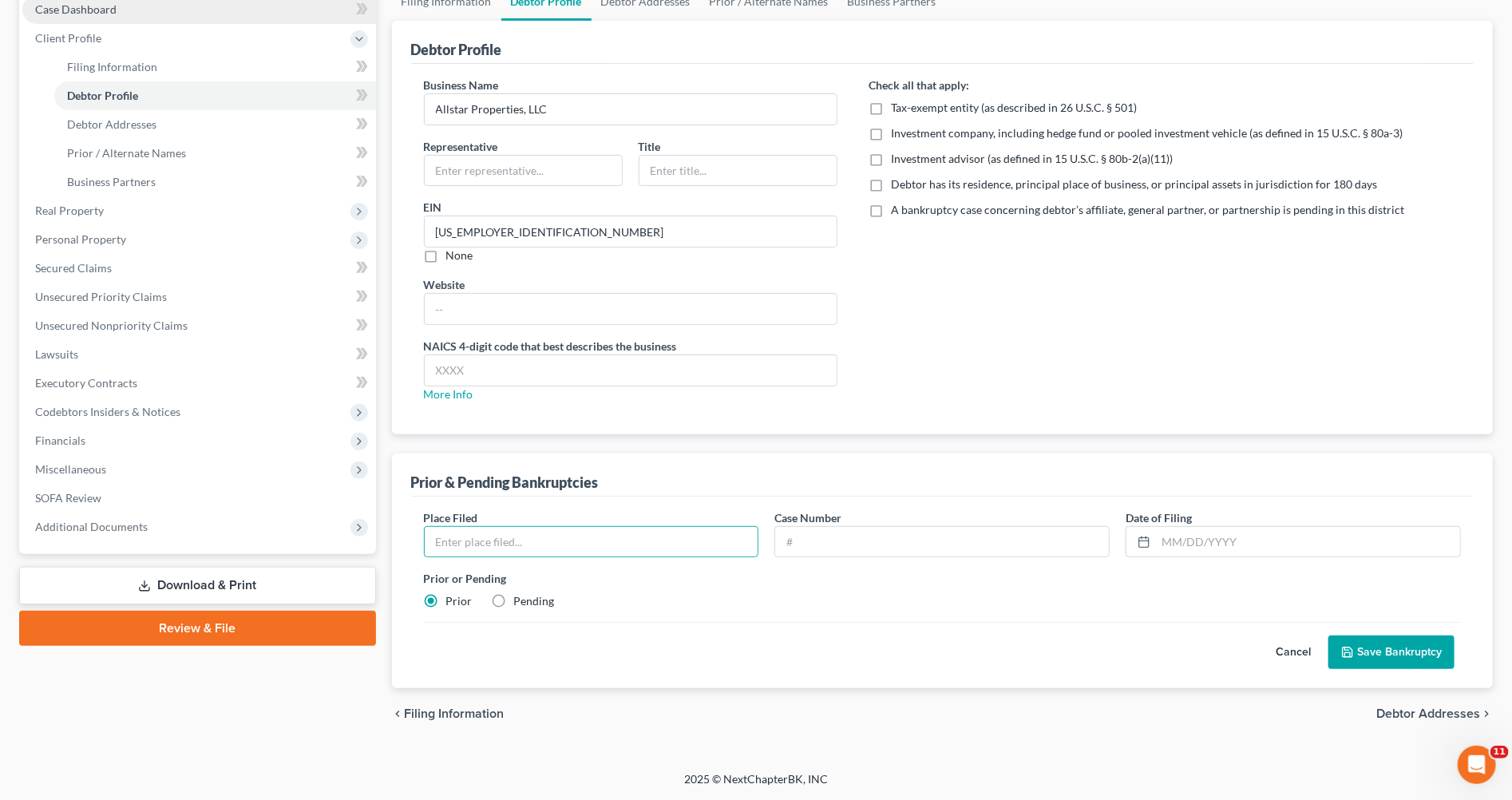
select select "3"
select select "1"
select select "19"
select select "0"
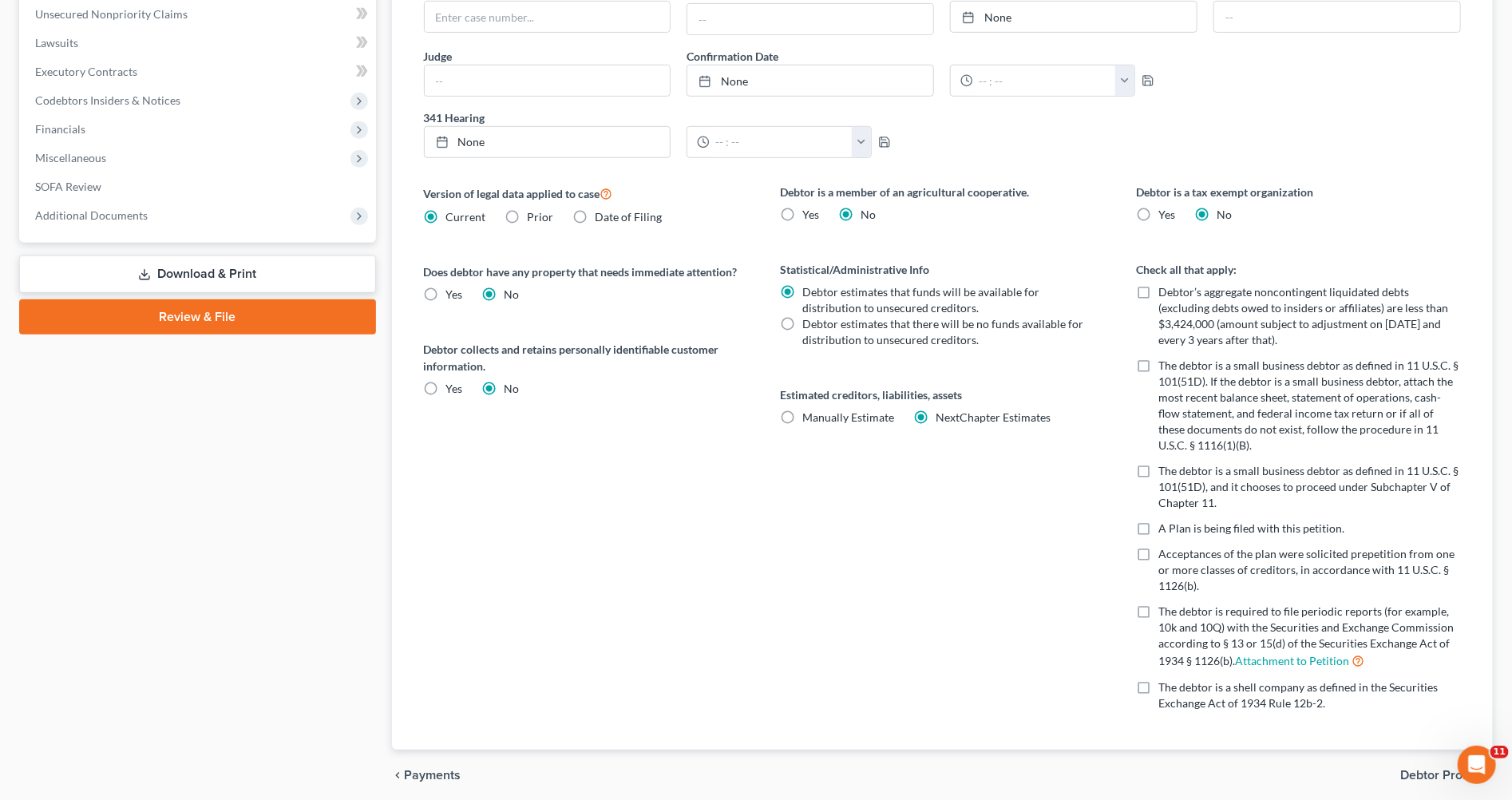
scroll to position [543, 0]
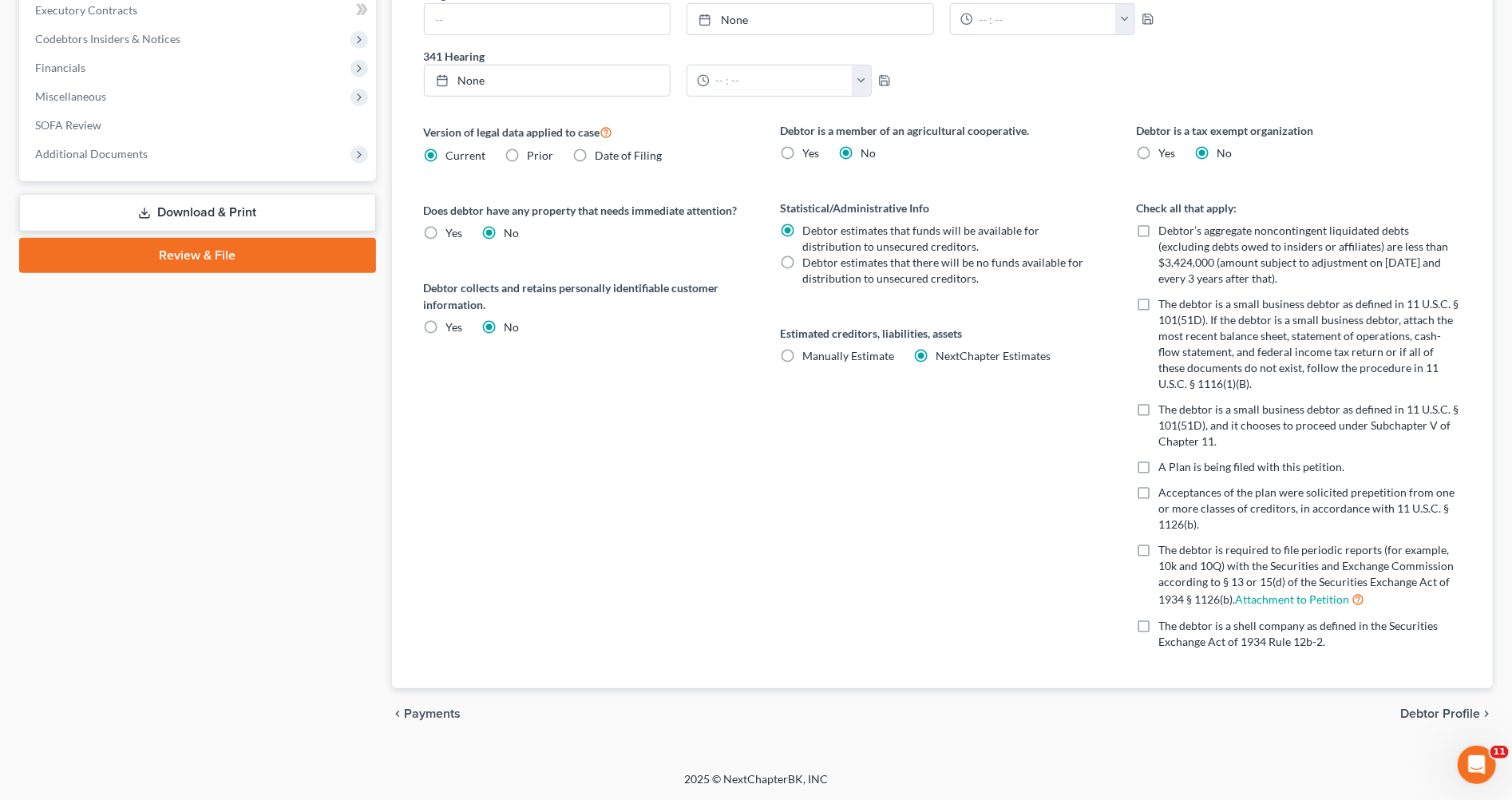
click at [1433, 707] on span "Debtor Profile" at bounding box center [1440, 713] width 79 height 13
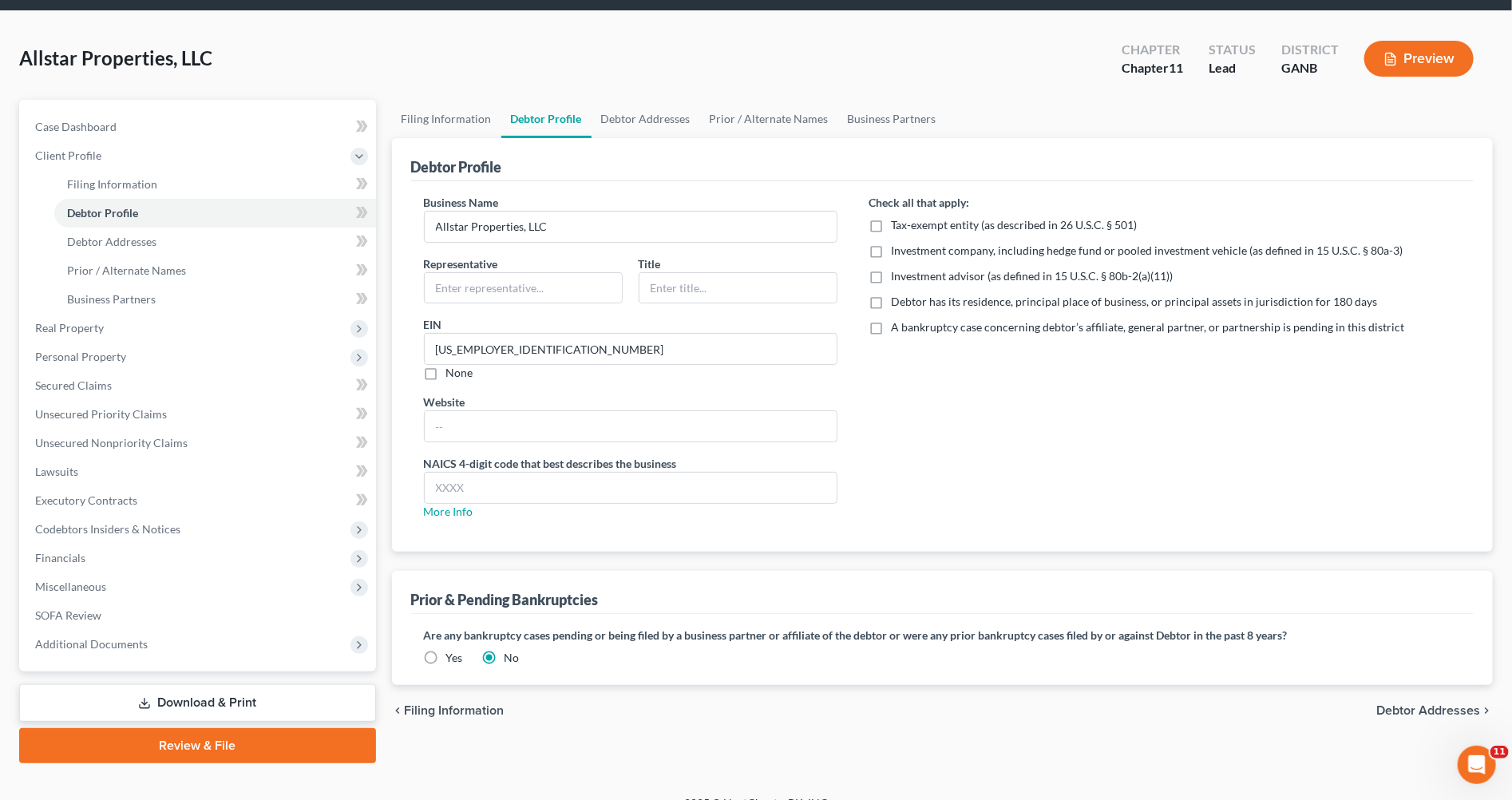
scroll to position [75, 0]
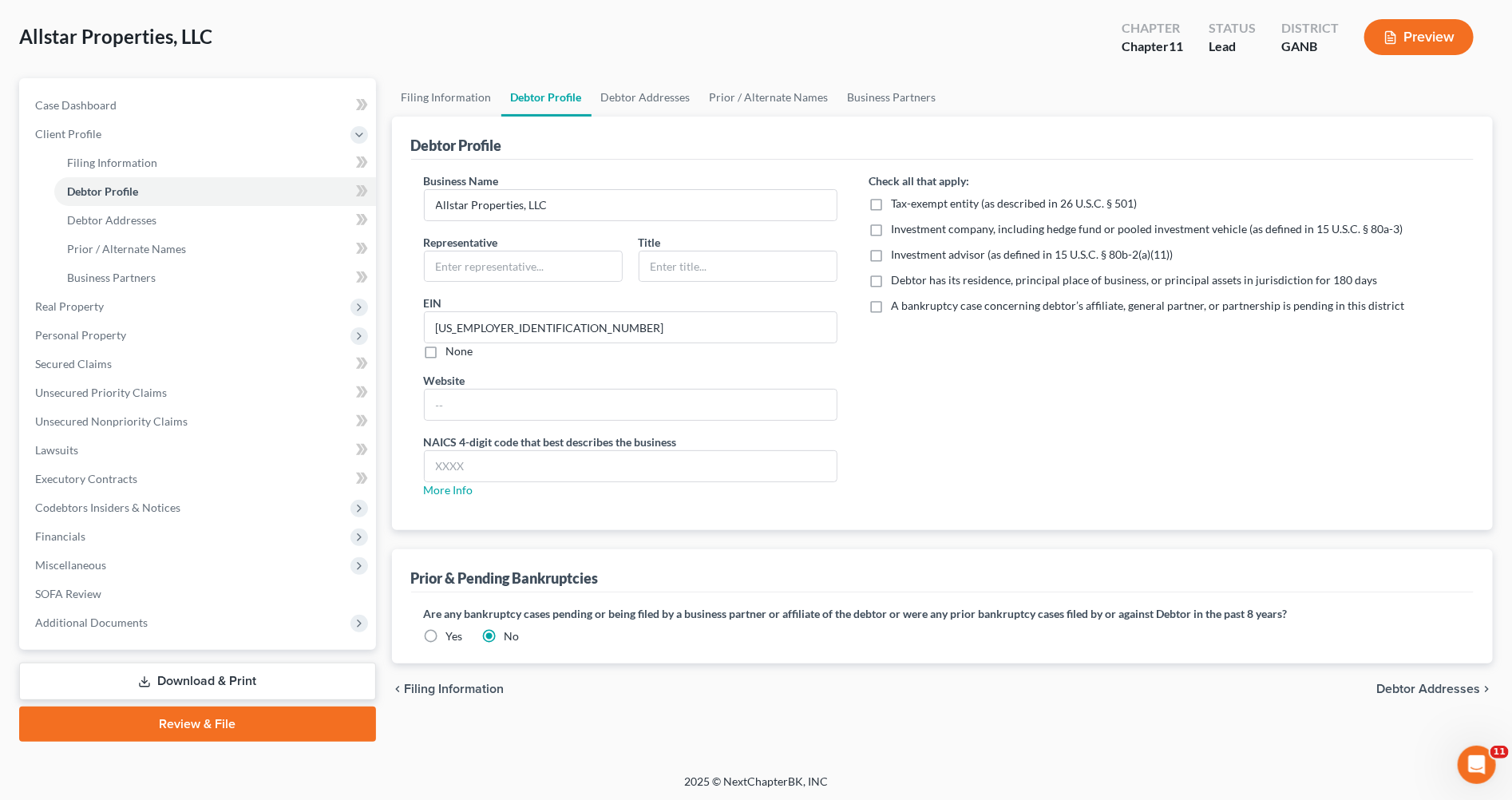
click at [446, 635] on label "Yes" at bounding box center [454, 636] width 16 height 16
click at [452, 635] on input "Yes" at bounding box center [457, 633] width 10 height 10
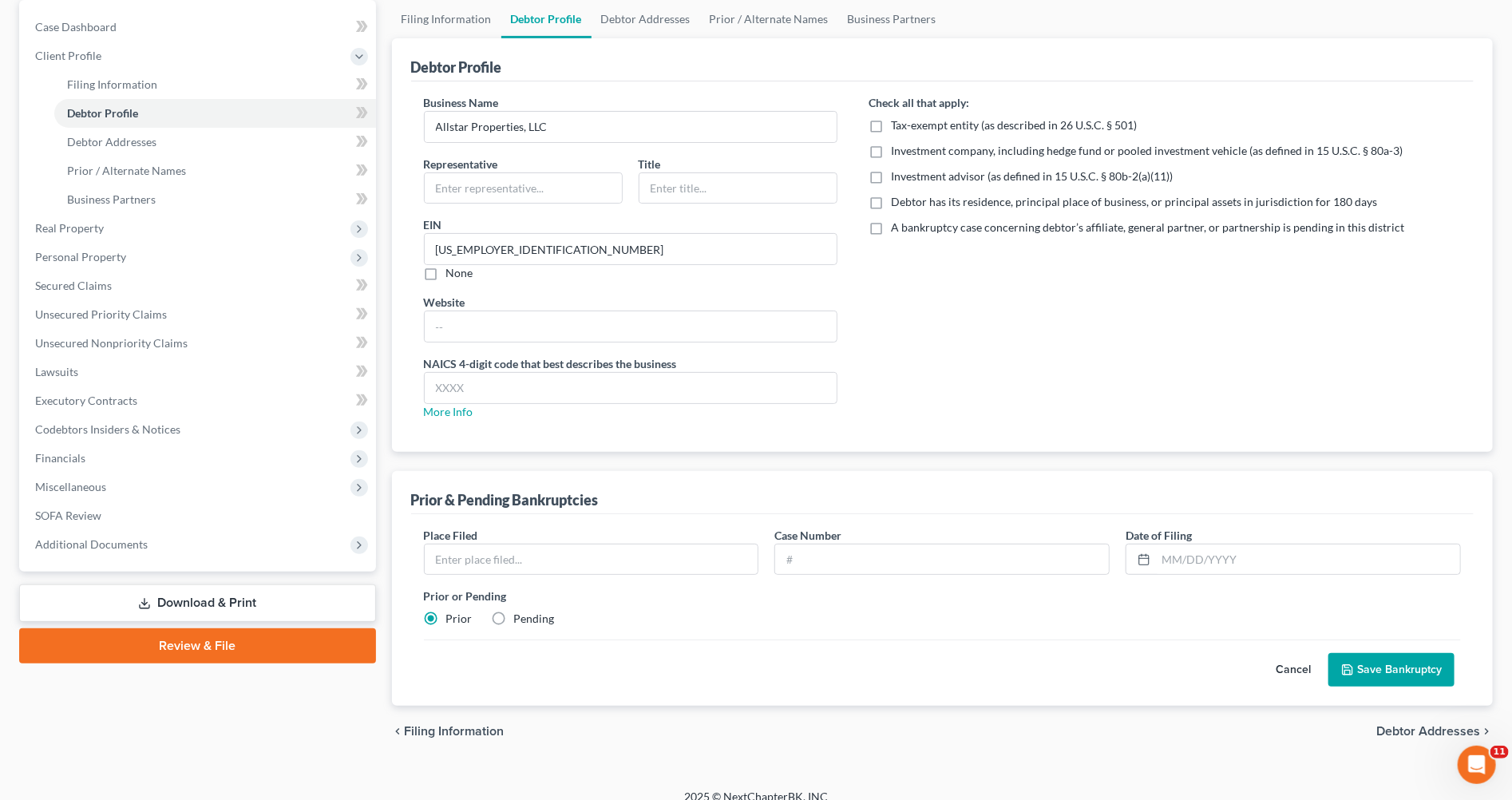
scroll to position [171, 0]
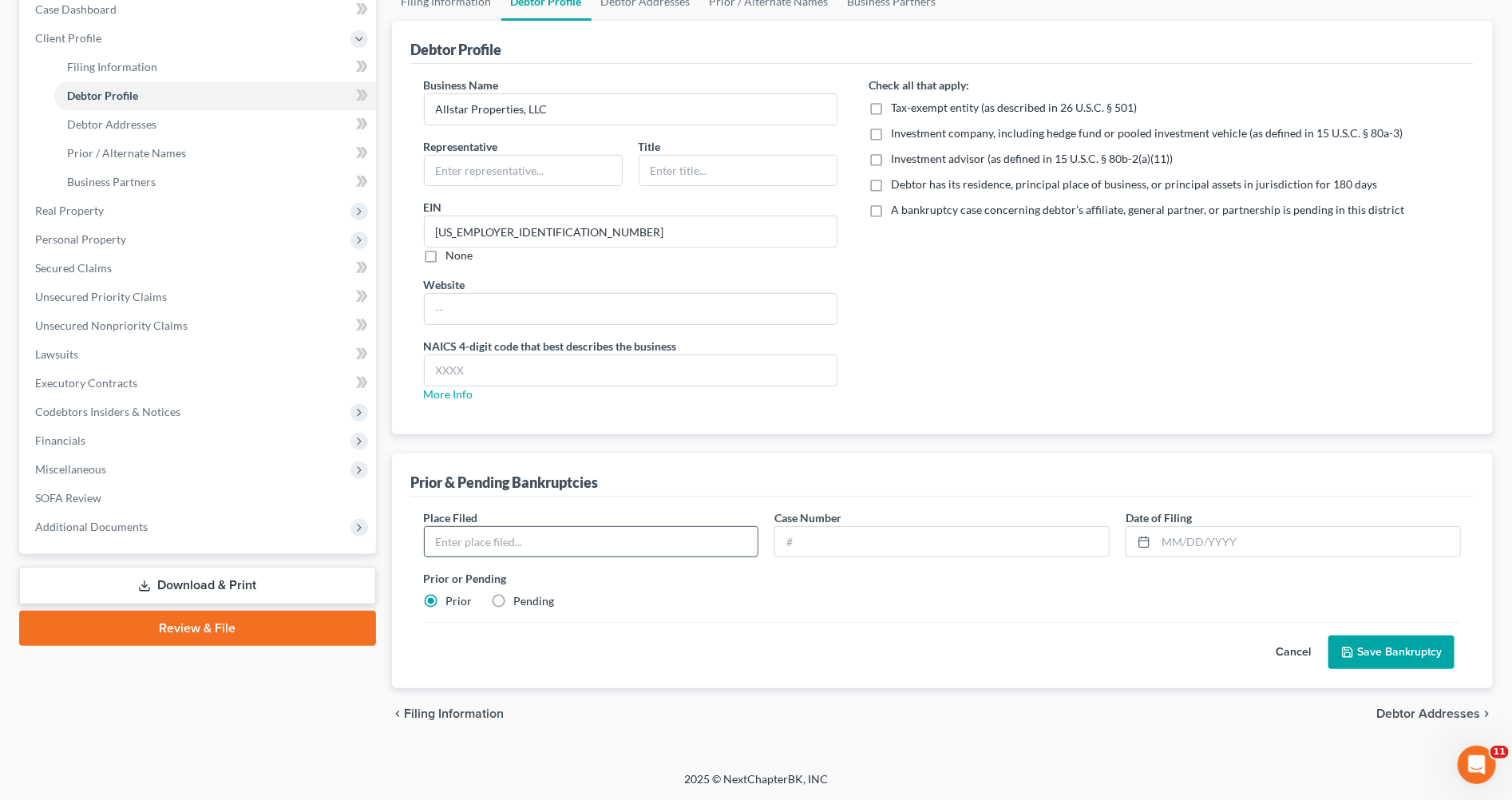
click at [527, 543] on input "text" at bounding box center [591, 542] width 333 height 30
type input "Bankr. N.D. Ga."
click at [813, 545] on input "text" at bounding box center [942, 542] width 333 height 30
click at [832, 536] on input "text" at bounding box center [942, 542] width 333 height 30
type input "25-40504"
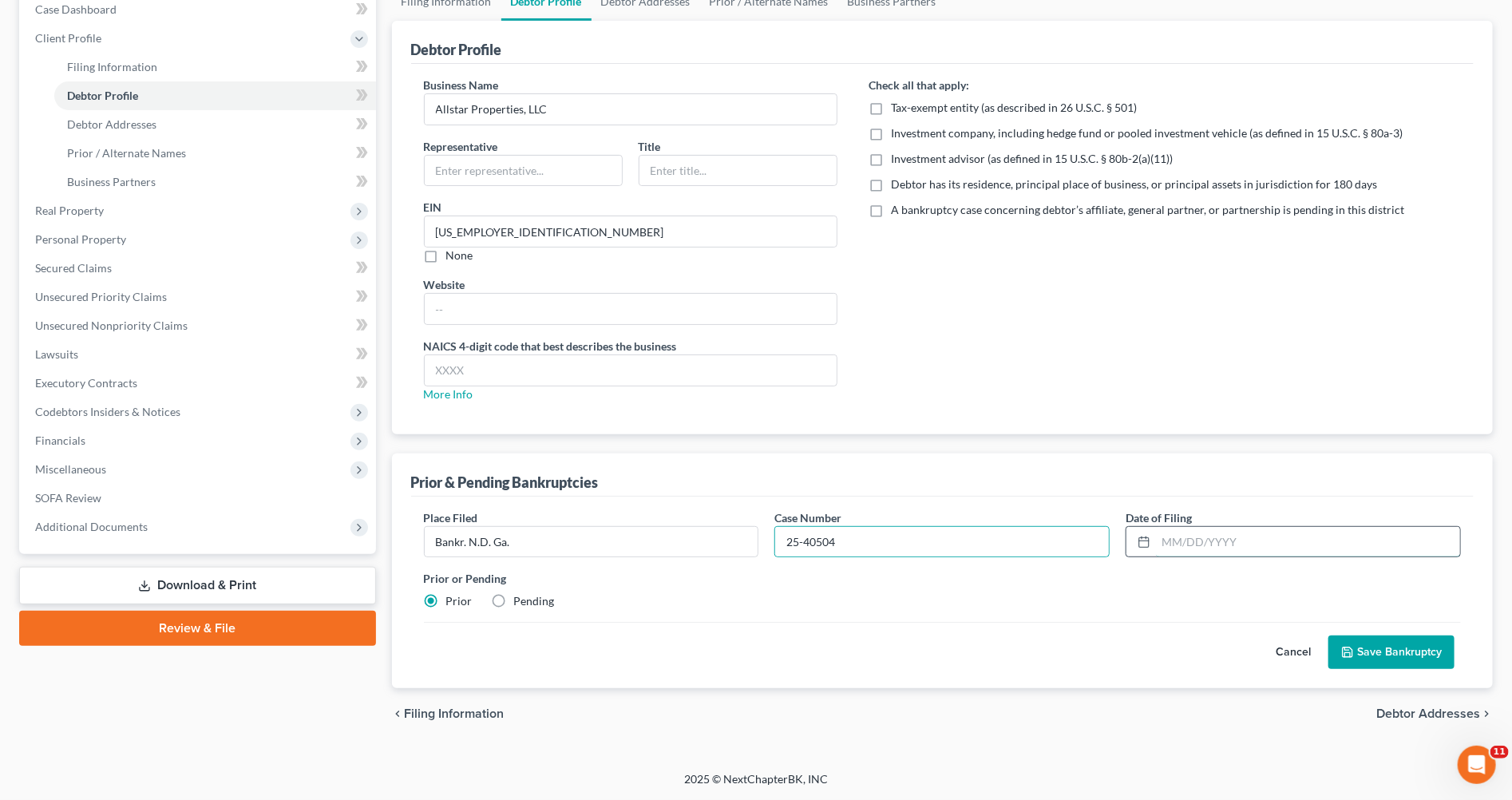
click at [1174, 541] on input "text" at bounding box center [1307, 542] width 304 height 30
click at [1136, 610] on div "Place Filed * Bankr. N.D. Ga. Case Number 25-40504 Date of Filing * 02132025 Pr…" at bounding box center [942, 566] width 1053 height 113
click at [1142, 547] on icon at bounding box center [1144, 542] width 13 height 13
click at [1174, 540] on input "02132025" at bounding box center [1307, 542] width 304 height 30
click at [1199, 541] on input "02/132025" at bounding box center [1307, 542] width 304 height 30
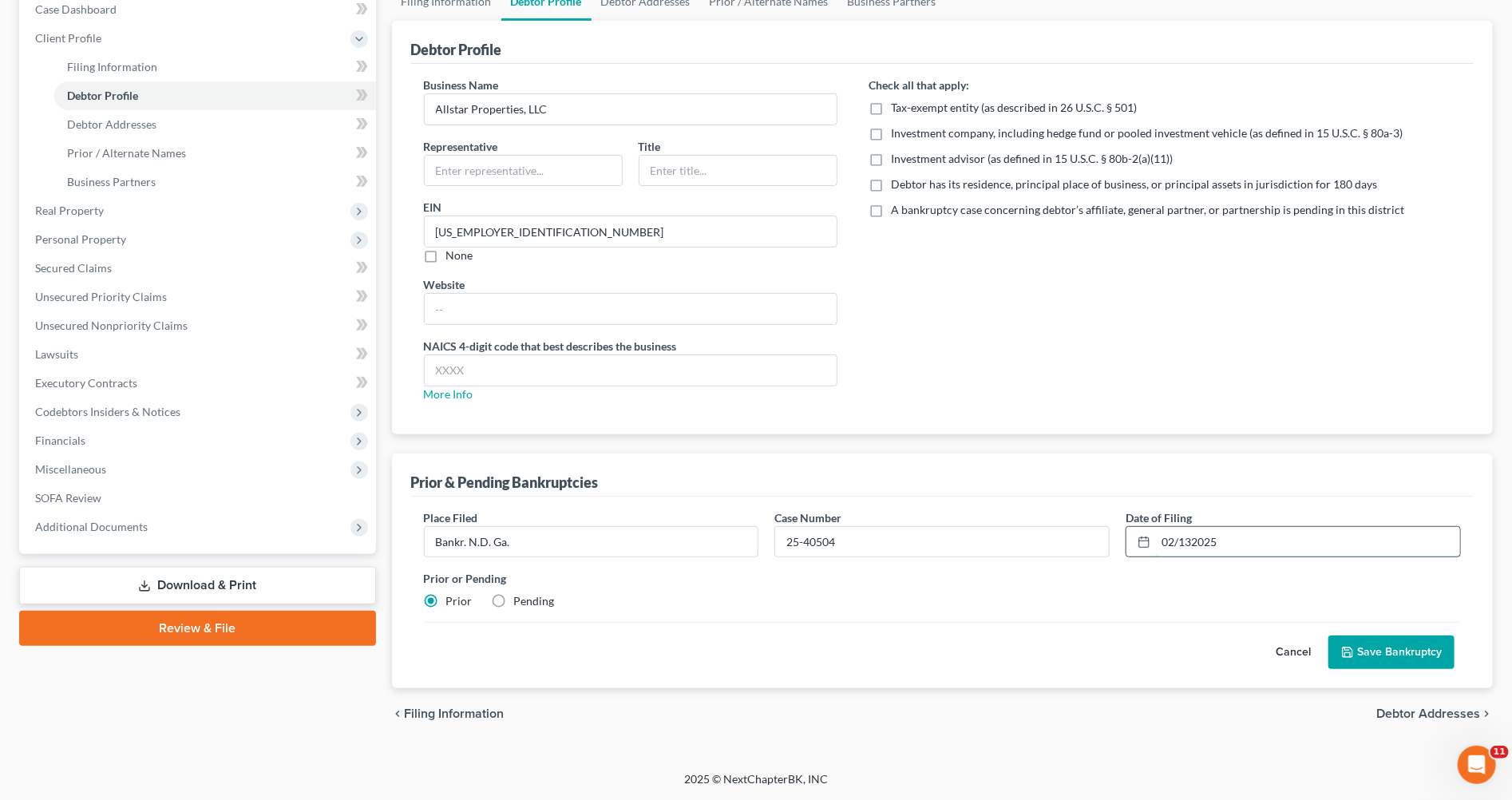
click at [1194, 541] on input "02/132025" at bounding box center [1307, 542] width 304 height 30
click at [1282, 538] on input "02/13/2025" at bounding box center [1307, 542] width 304 height 30
type input "02/13/2025"
drag, startPoint x: 1377, startPoint y: 651, endPoint x: 765, endPoint y: 616, distance: 613.0
click at [782, 624] on div "Cancel Save Bankruptcy" at bounding box center [943, 646] width 1038 height 47
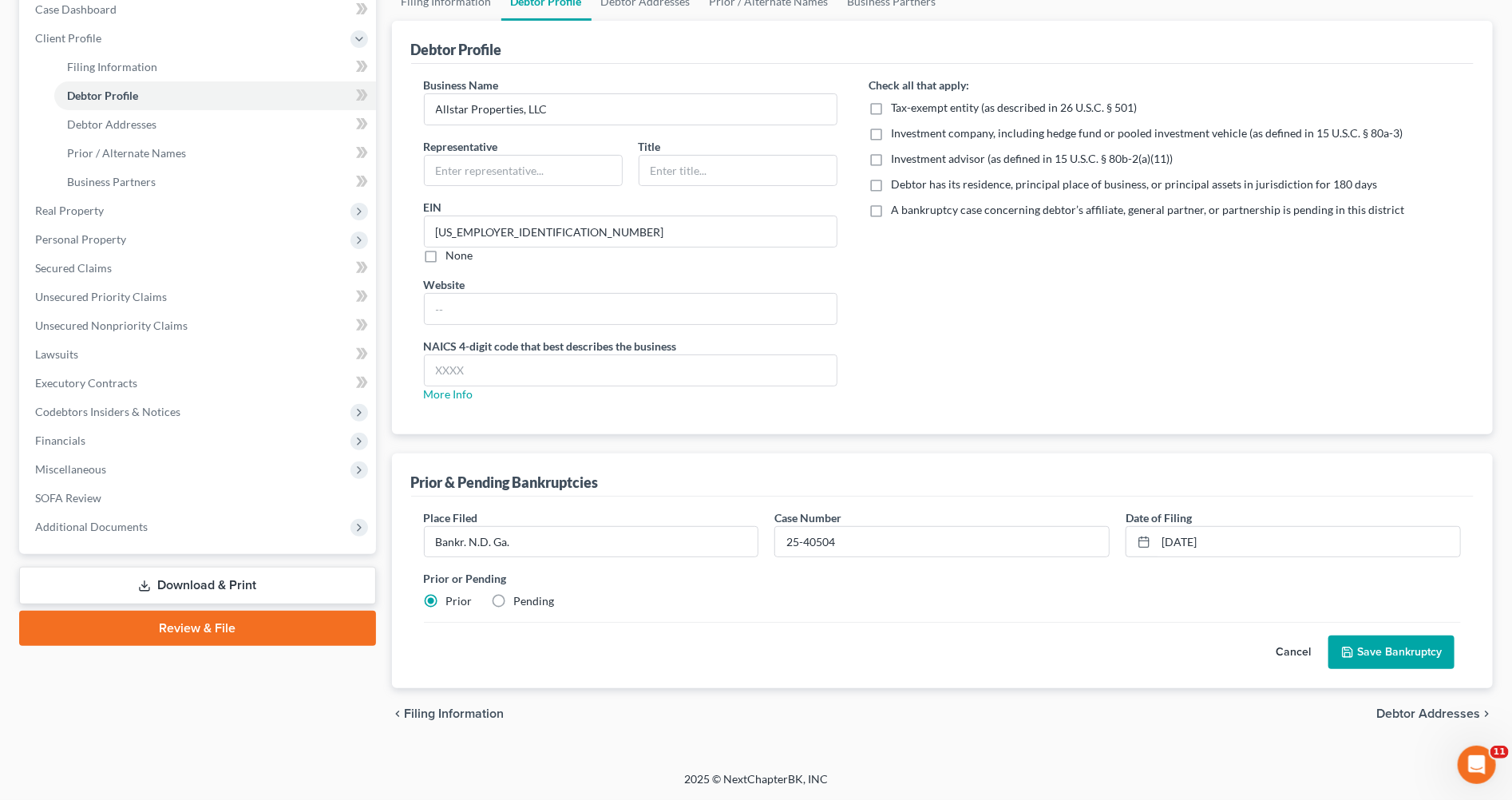
click at [514, 601] on label "Pending" at bounding box center [534, 600] width 41 height 16
click at [521, 601] on input "Pending" at bounding box center [525, 597] width 10 height 10
radio input "true"
radio input "false"
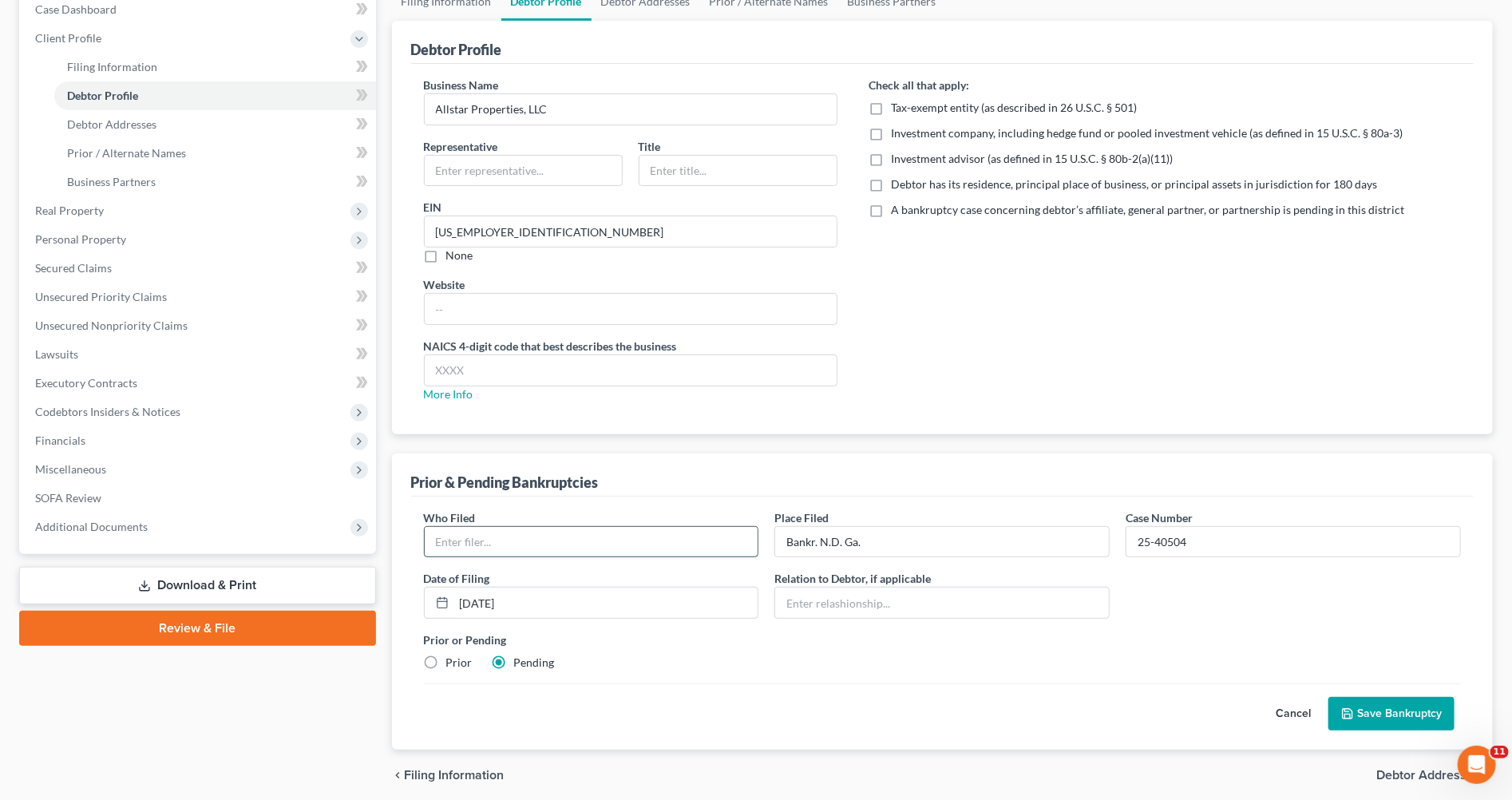
click at [476, 542] on input "text" at bounding box center [591, 542] width 333 height 30
type input "RAMBO I, LLC"
click at [825, 600] on input "text" at bounding box center [942, 602] width 333 height 30
type input "Affiliate"
click at [1410, 711] on button "Save Bankruptcy" at bounding box center [1391, 713] width 126 height 34
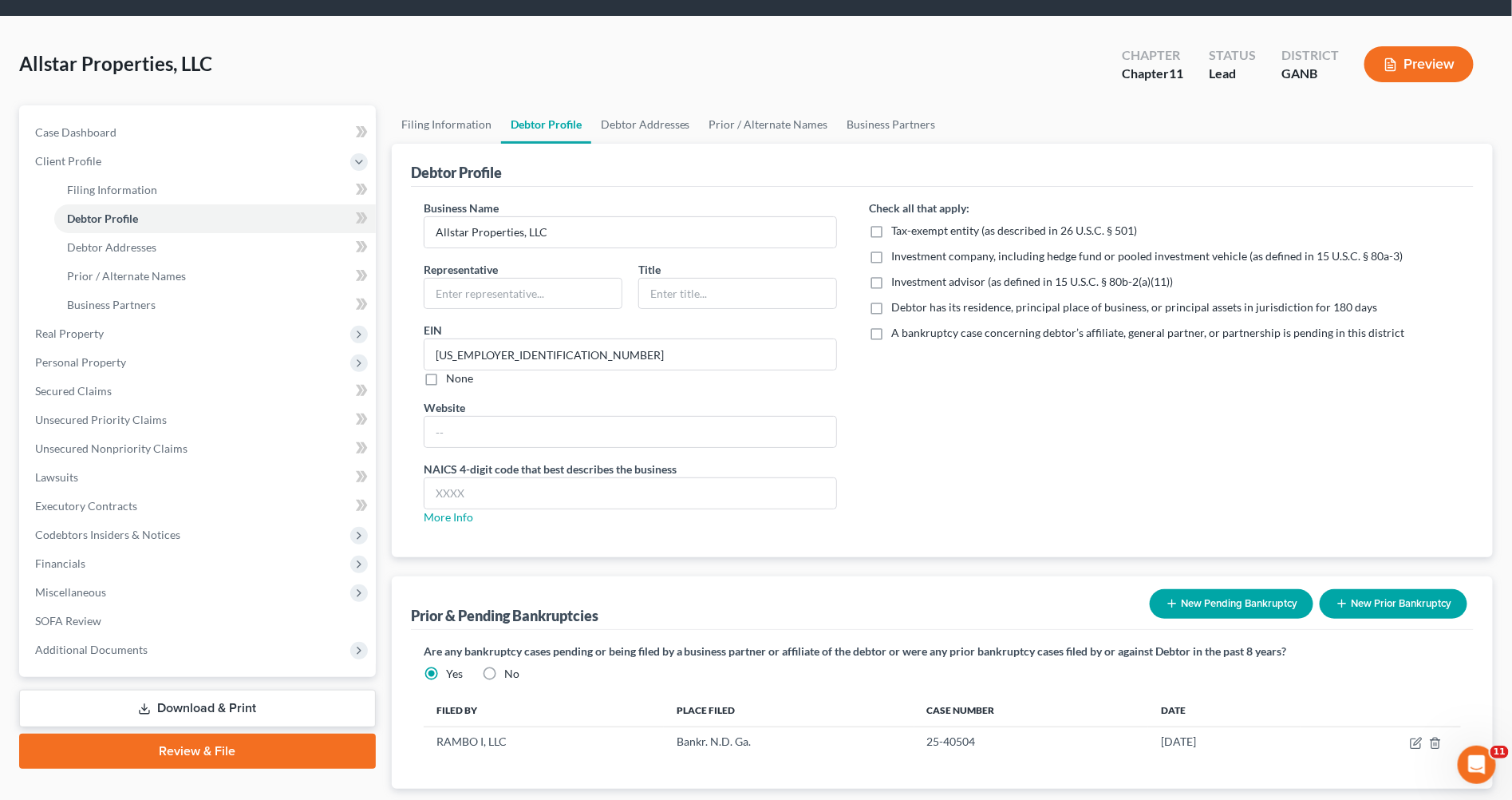
scroll to position [0, 0]
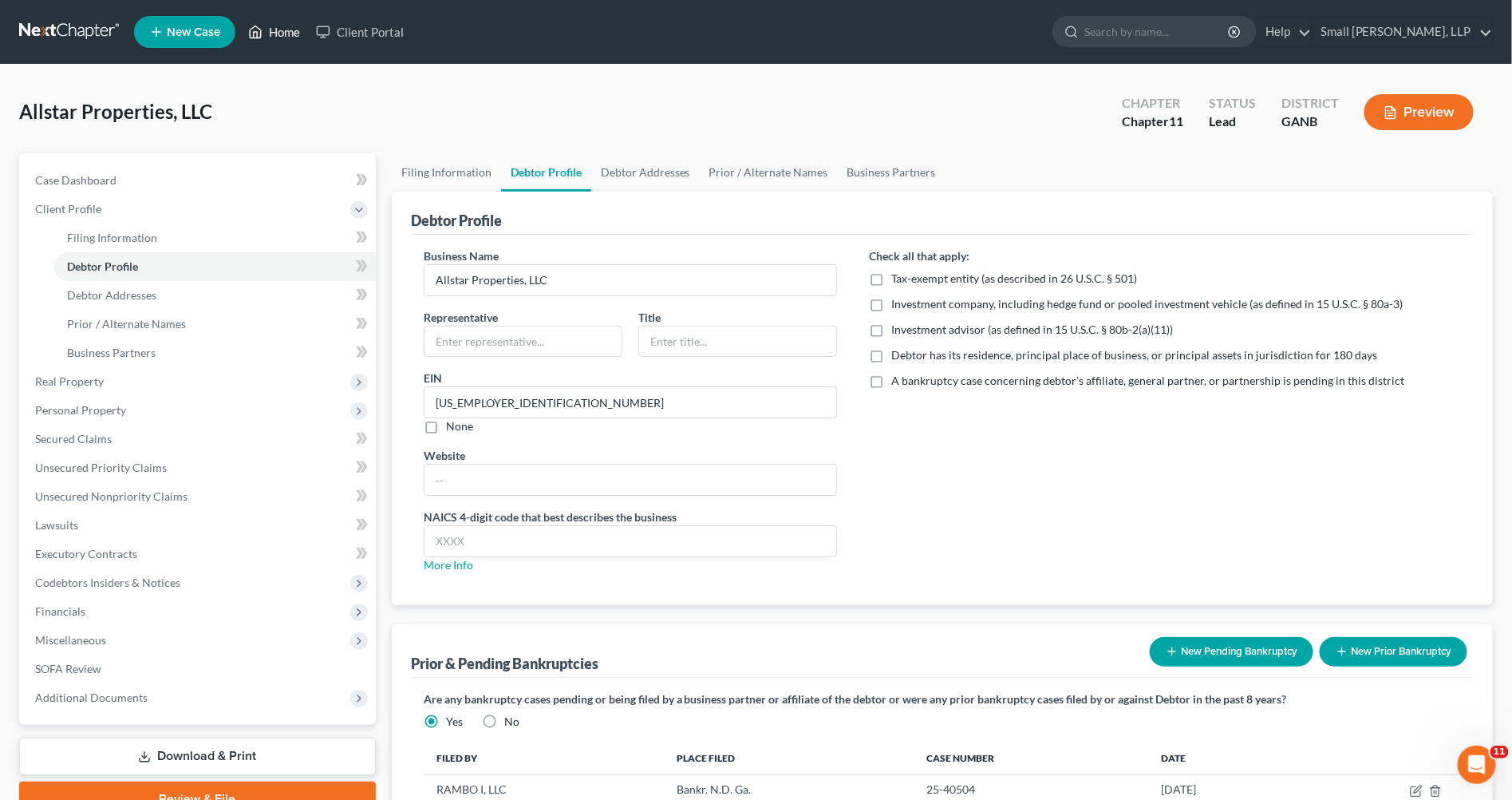
click at [290, 27] on link "Home" at bounding box center [274, 31] width 68 height 28
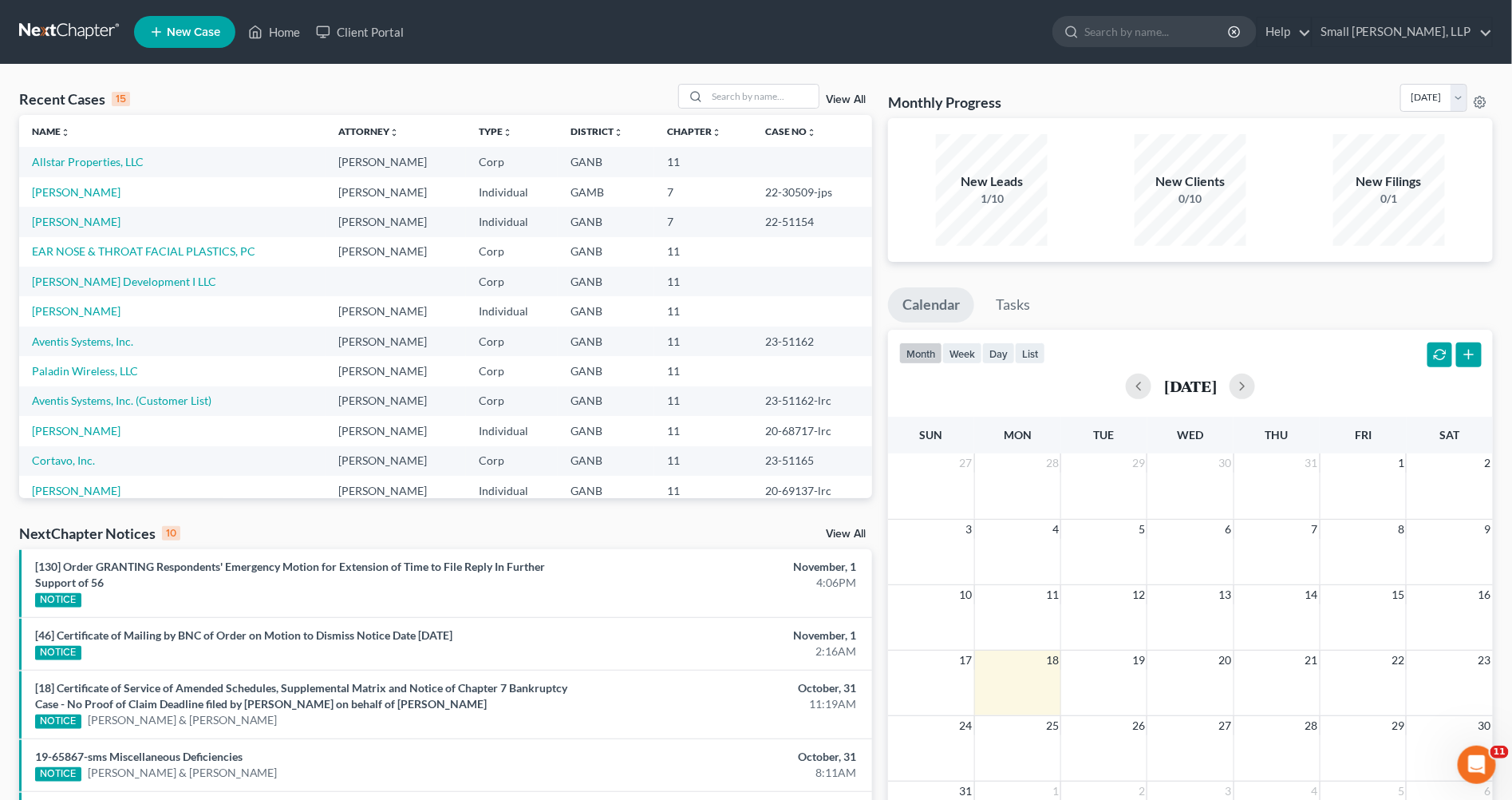
click at [182, 38] on link "New Case" at bounding box center [184, 31] width 101 height 32
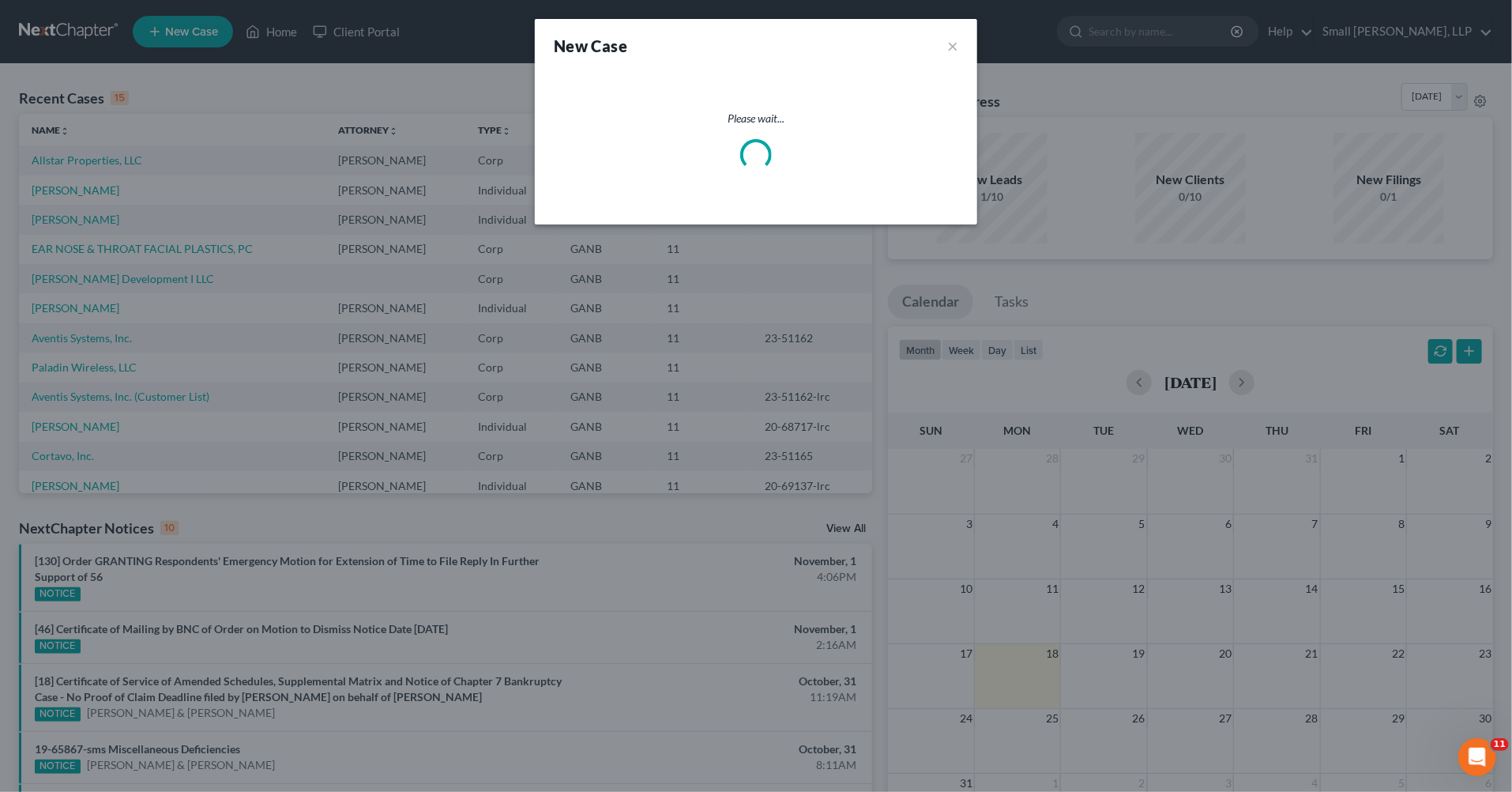
select select "19"
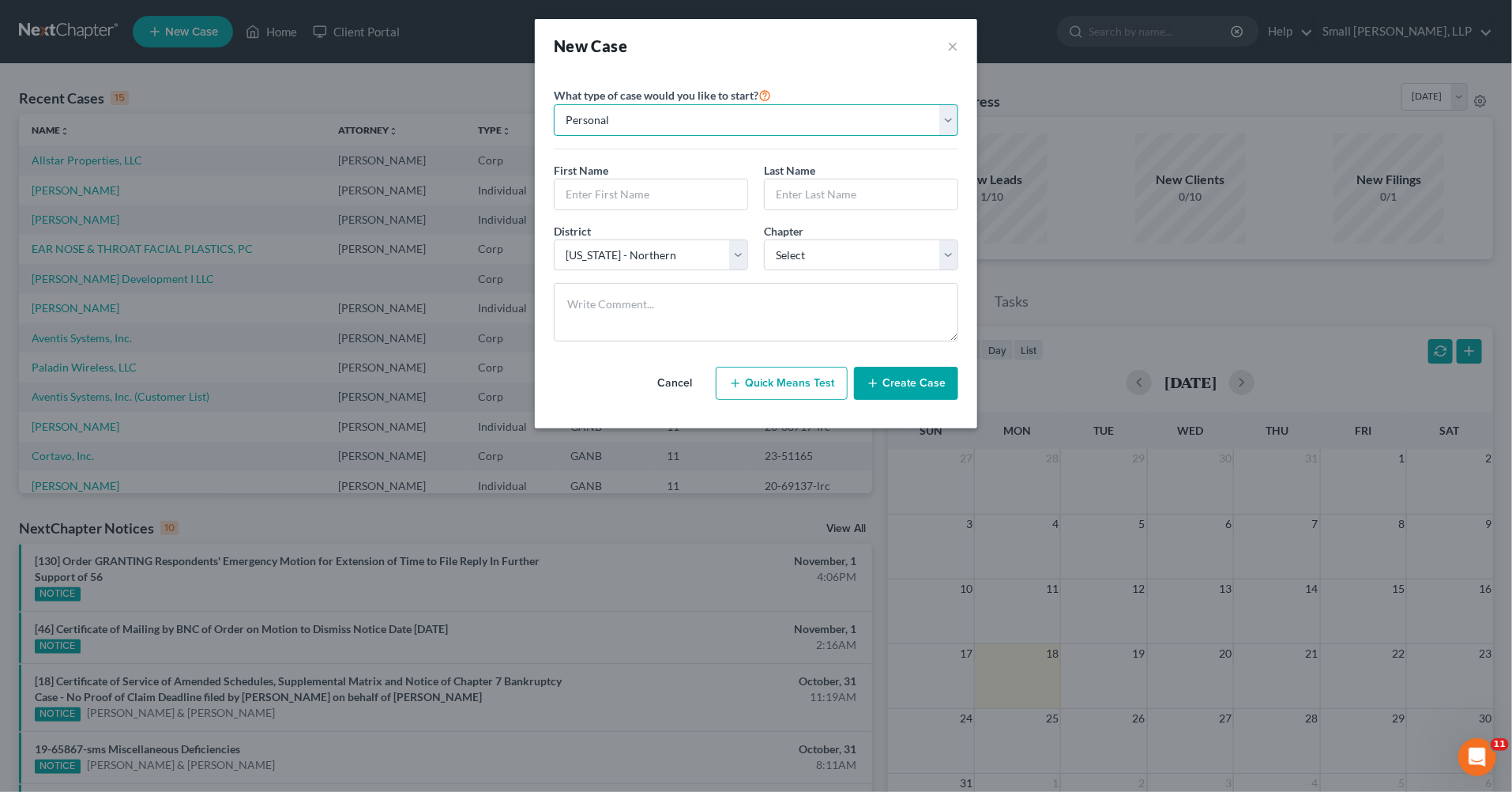
click at [950, 117] on select "Personal Business" at bounding box center [756, 119] width 404 height 32
select select "1"
click at [554, 104] on select "Personal Business" at bounding box center [756, 119] width 404 height 32
click at [640, 184] on input "text" at bounding box center [756, 193] width 403 height 30
click at [649, 193] on input "Allstar Properties, LLC" at bounding box center [756, 193] width 403 height 30
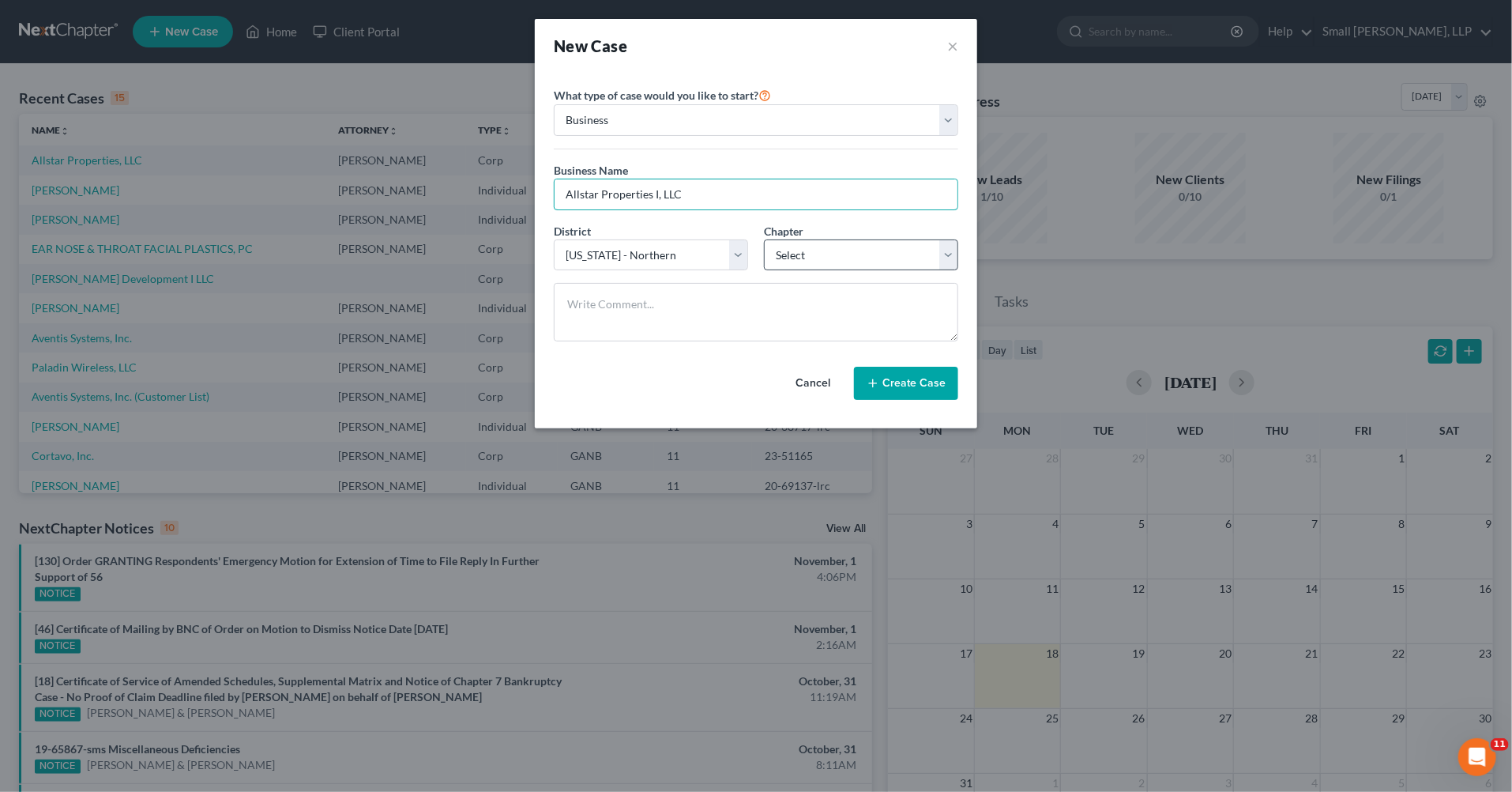
type input "Allstar Properties I, LLC"
click at [955, 257] on select "Select 7 11 12" at bounding box center [860, 255] width 194 height 32
select select "1"
click at [764, 240] on select "Select 7 11 12" at bounding box center [860, 255] width 194 height 32
click at [917, 382] on button "Create Case" at bounding box center [906, 382] width 104 height 33
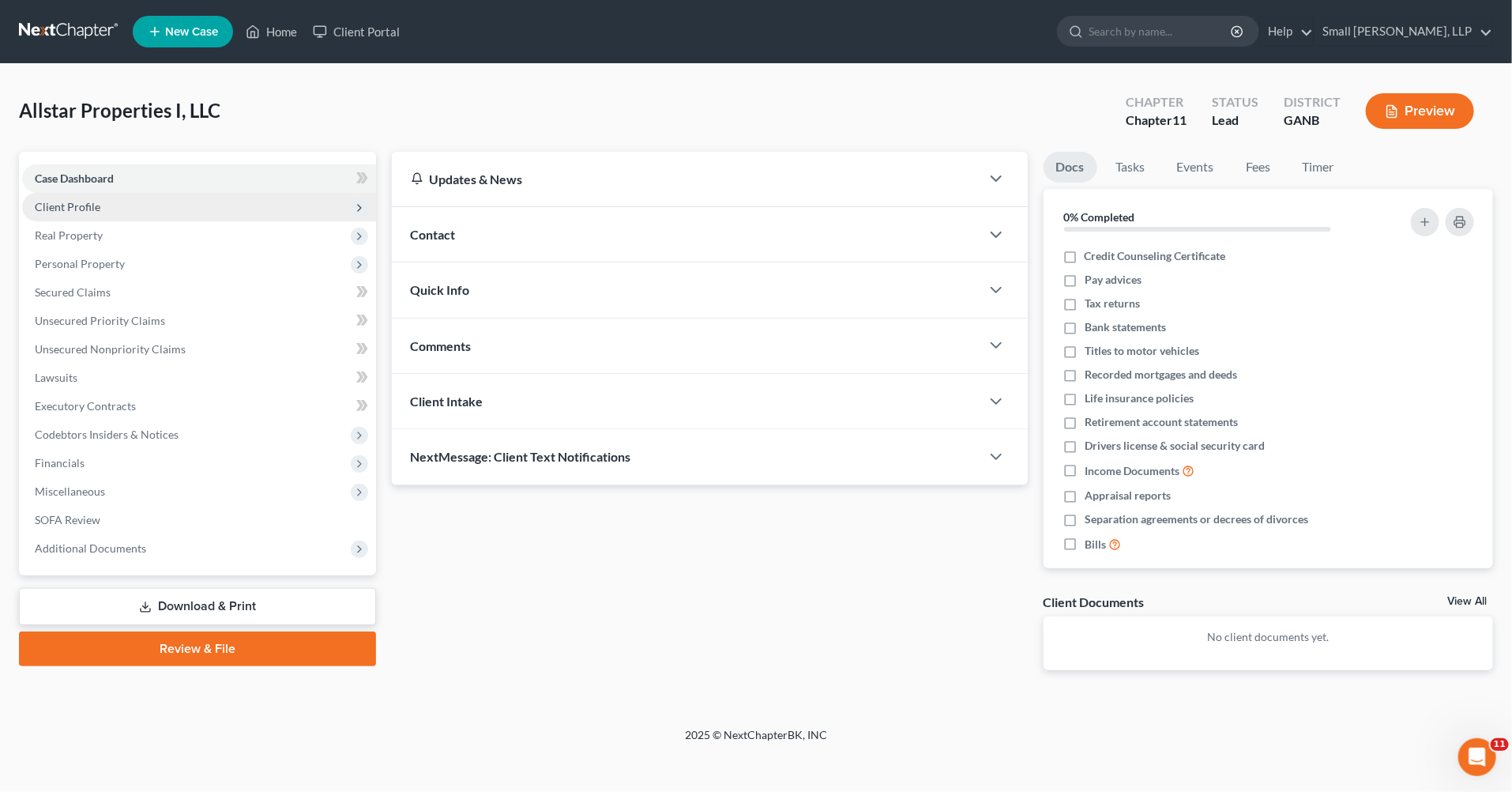
click at [123, 207] on span "Client Profile" at bounding box center [198, 206] width 353 height 28
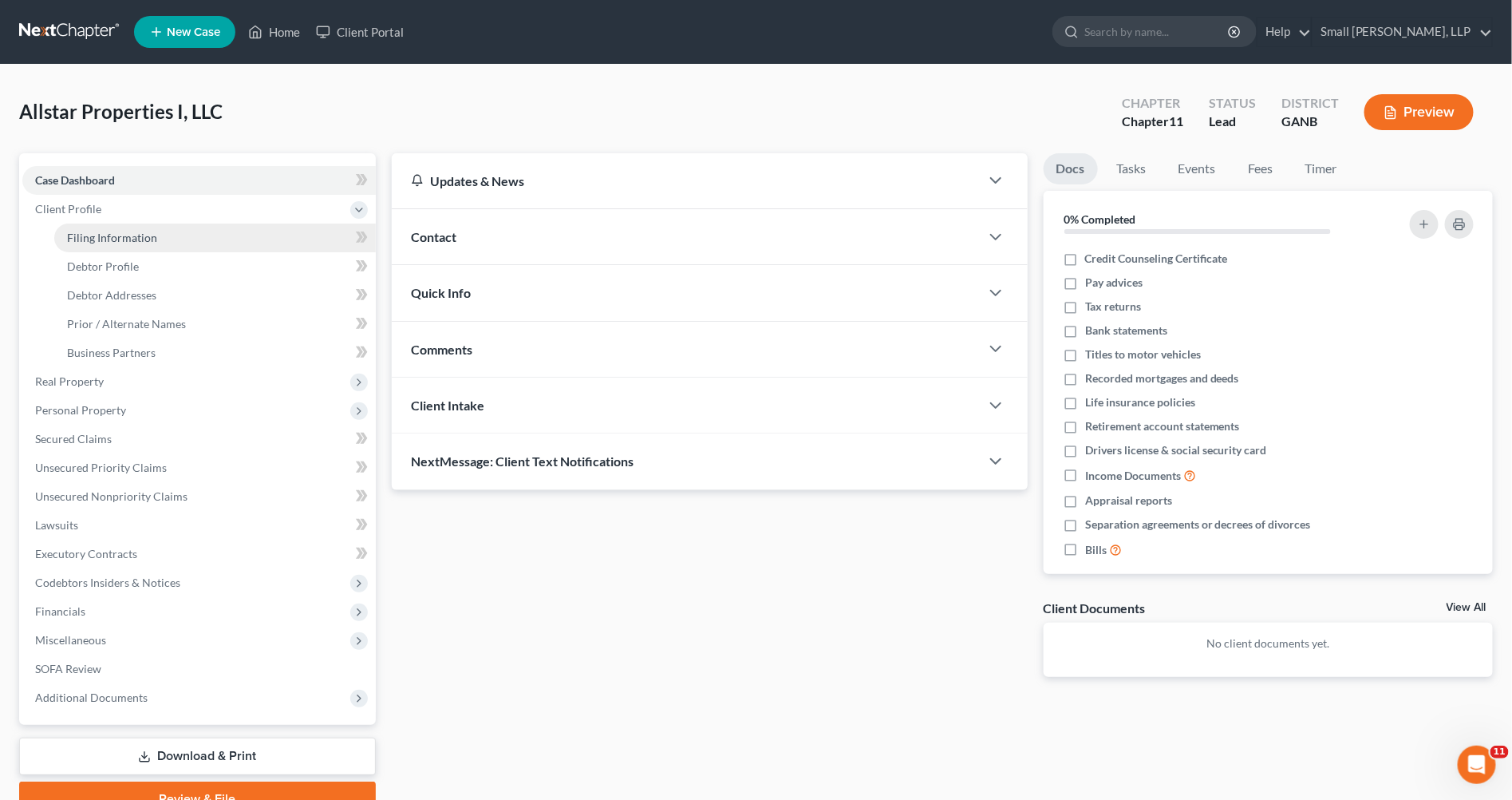
click at [188, 243] on link "Filing Information" at bounding box center [215, 237] width 321 height 28
select select "1"
select select "19"
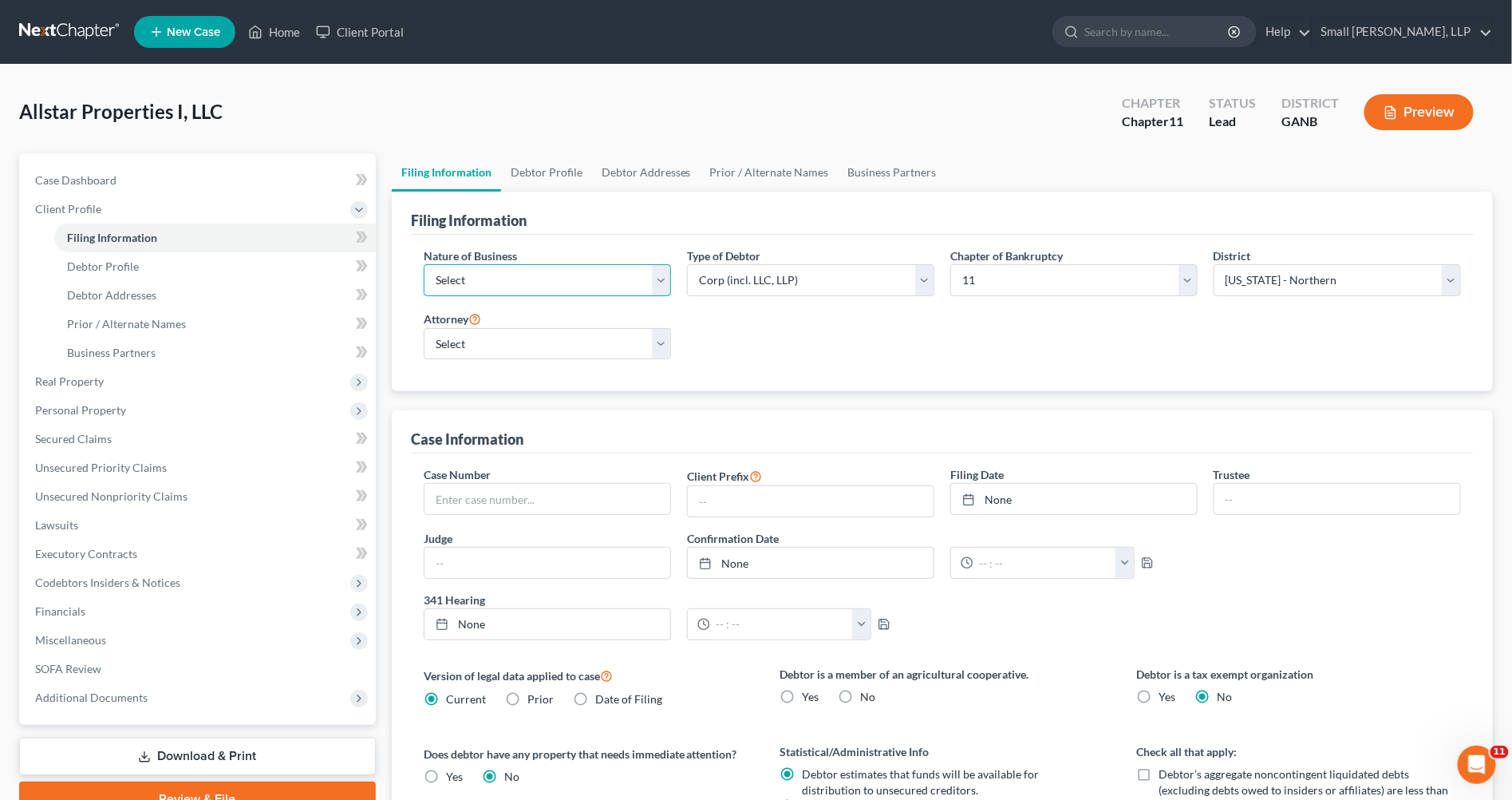
click at [656, 289] on select "Select Clearing Bank Commodity Broker Health Care Business Other Railroad Singl…" at bounding box center [547, 279] width 247 height 32
select select "3"
click at [424, 264] on select "Select Clearing Bank Commodity Broker Health Care Business Other Railroad Singl…" at bounding box center [547, 279] width 247 height 32
click at [659, 343] on select "Select Anna Humnicky - null Benjamin Klehr - GANB" at bounding box center [547, 343] width 247 height 32
select select "0"
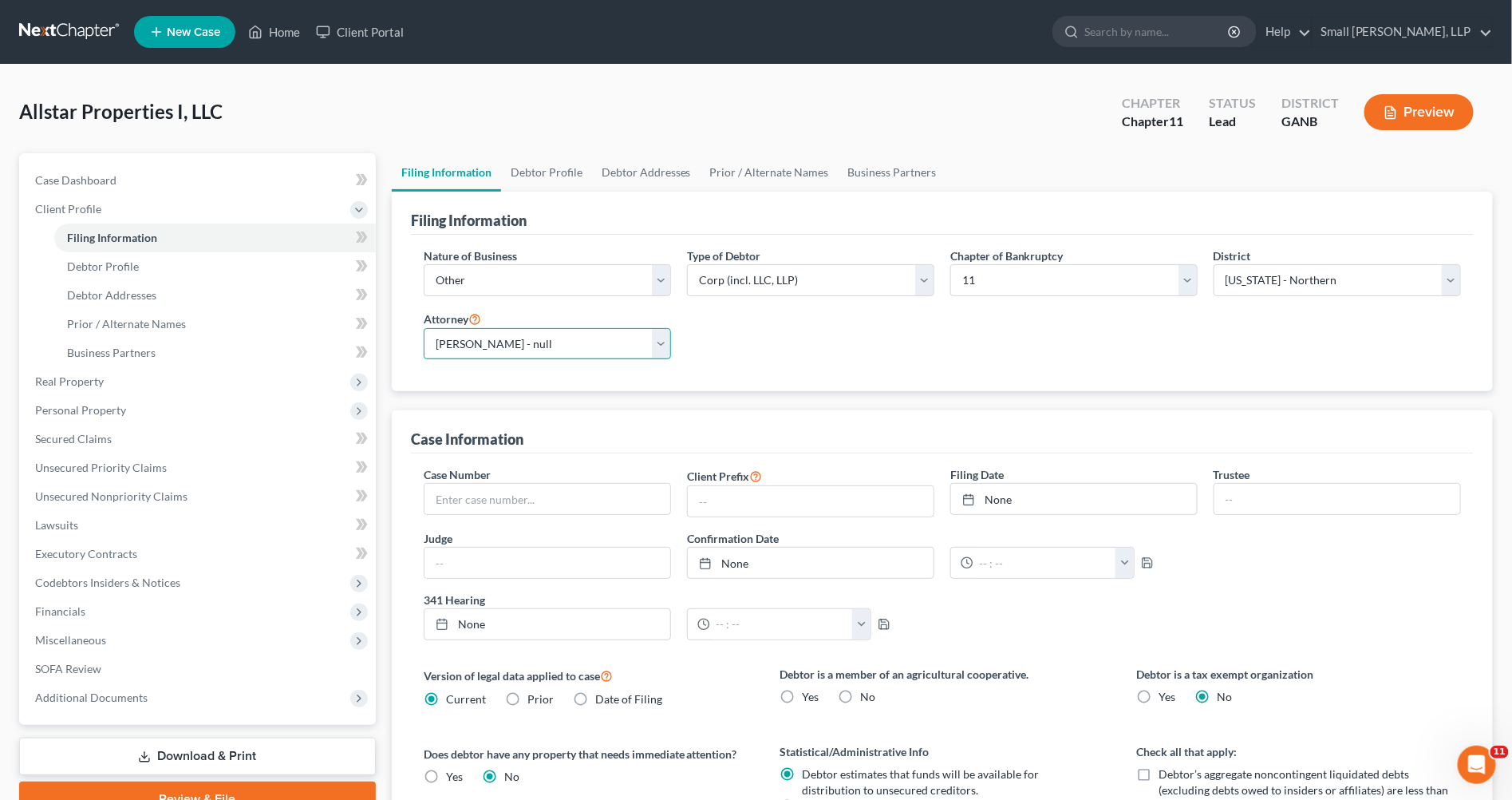
click at [424, 328] on select "Select Anna Humnicky - null Benjamin Klehr - GANB" at bounding box center [547, 343] width 247 height 32
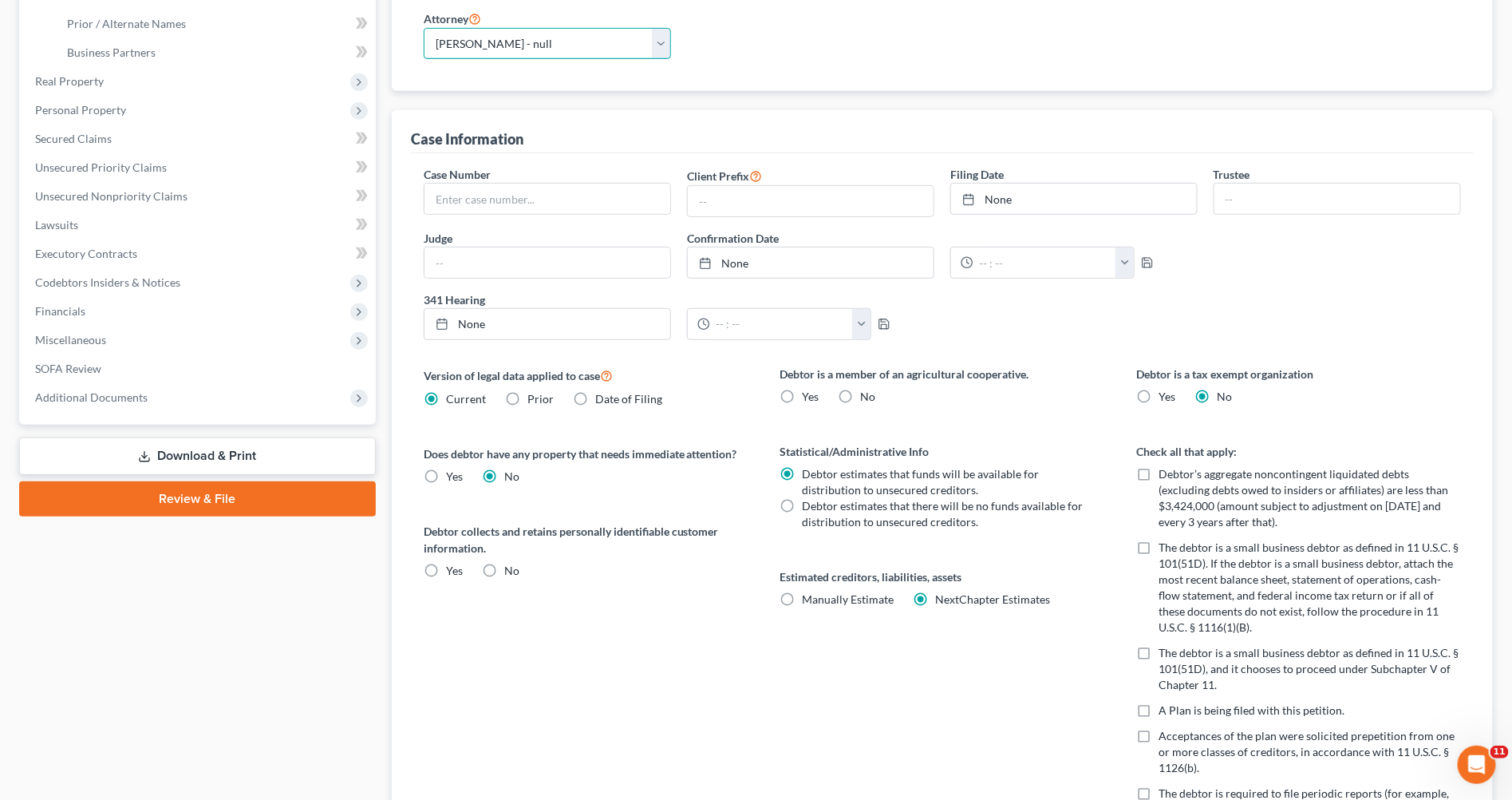
scroll to position [353, 0]
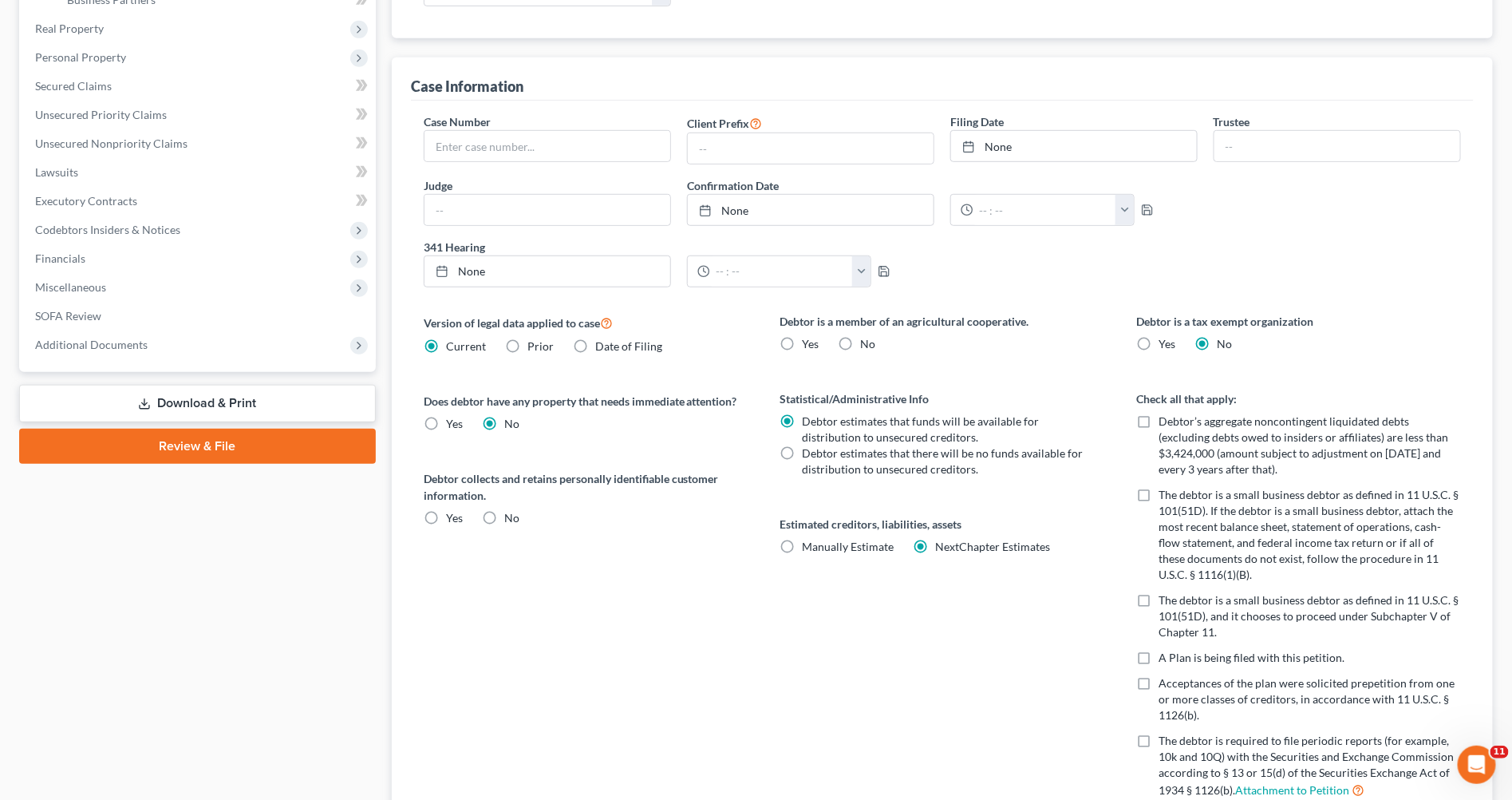
click at [861, 343] on label "No" at bounding box center [868, 343] width 16 height 16
click at [867, 343] on input "No" at bounding box center [872, 341] width 10 height 10
radio input "true"
click at [504, 517] on label "No" at bounding box center [511, 517] width 16 height 16
click at [510, 517] on input "No" at bounding box center [515, 514] width 10 height 10
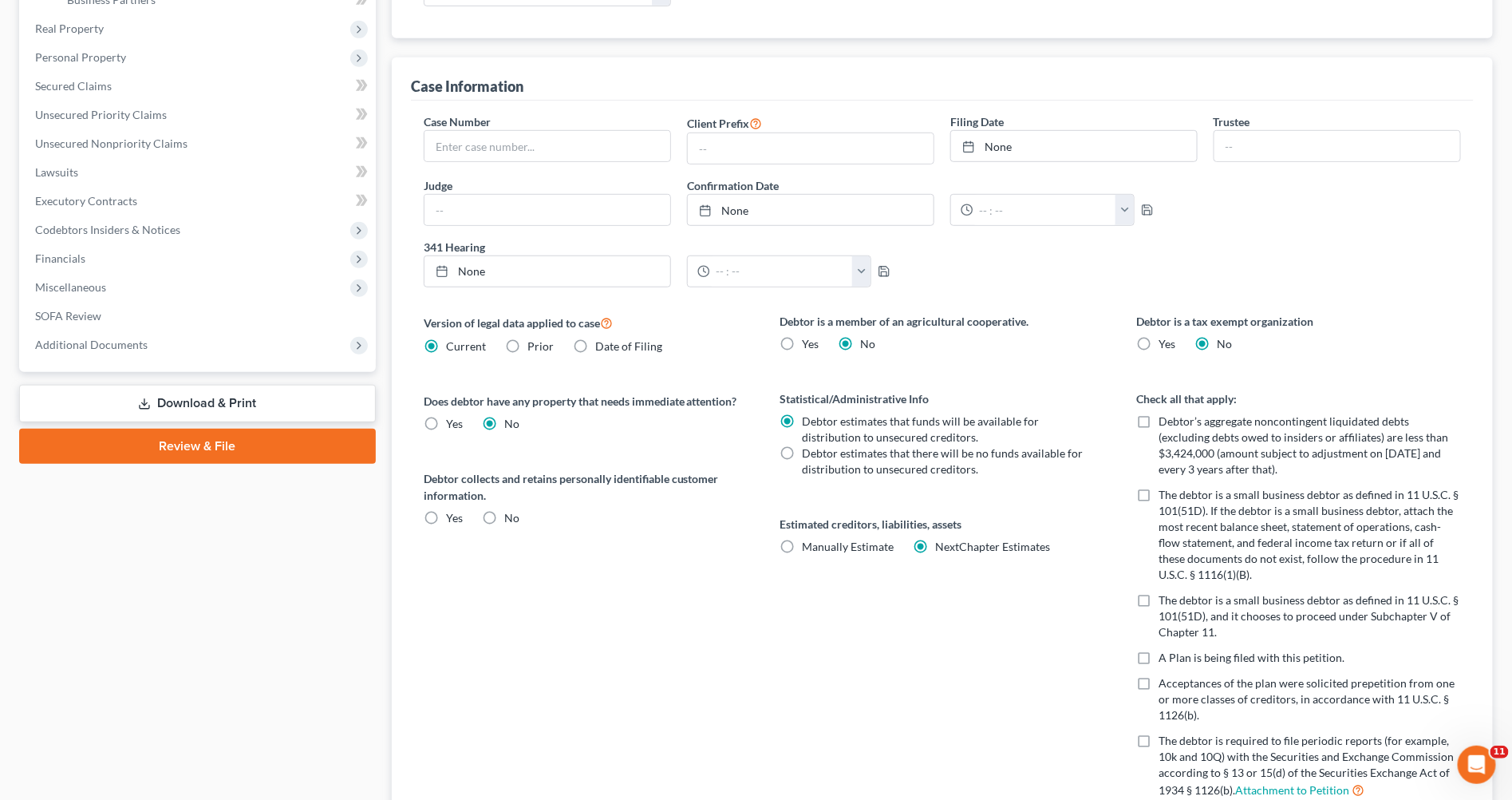
radio input "true"
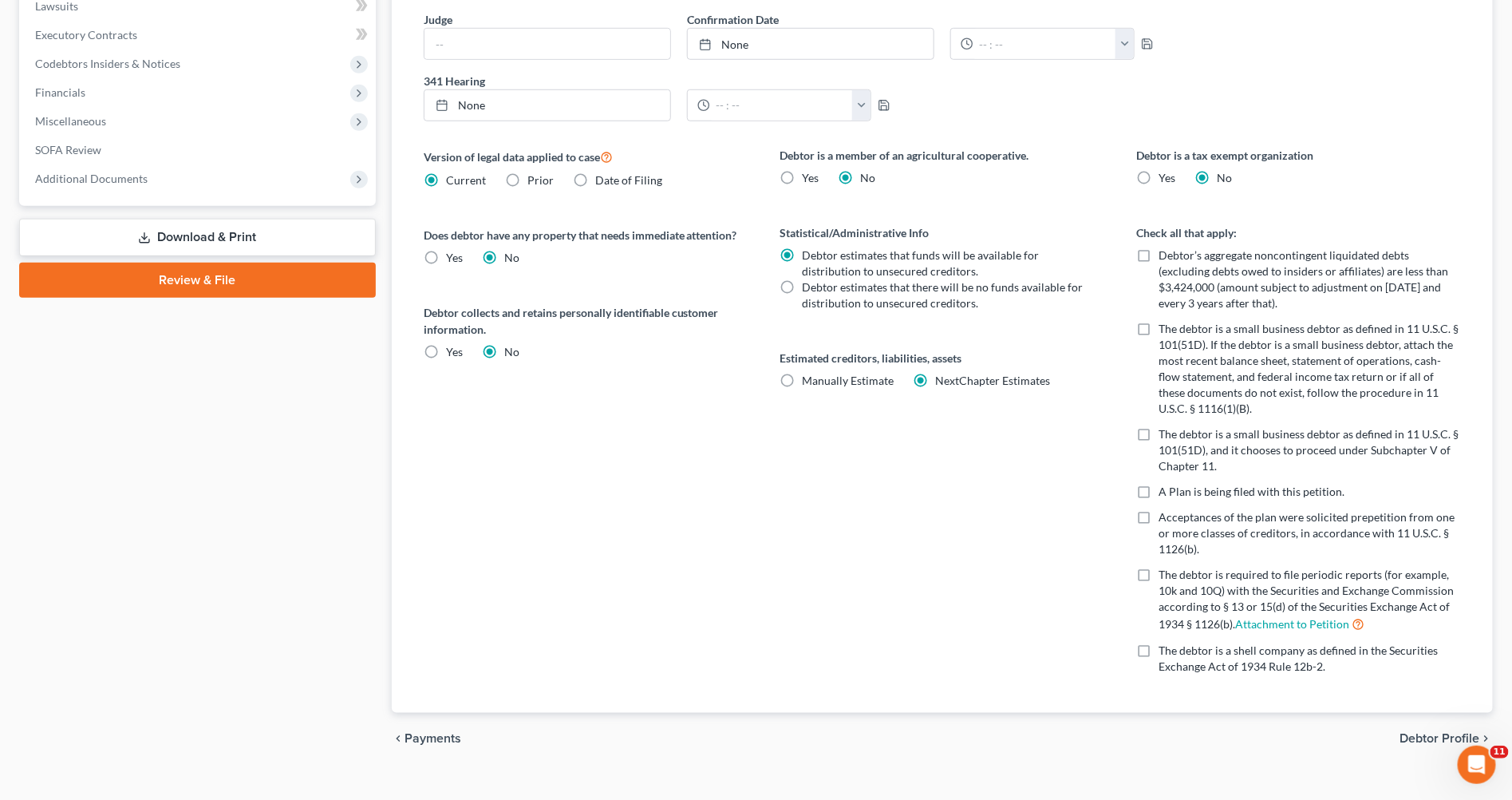
scroll to position [543, 0]
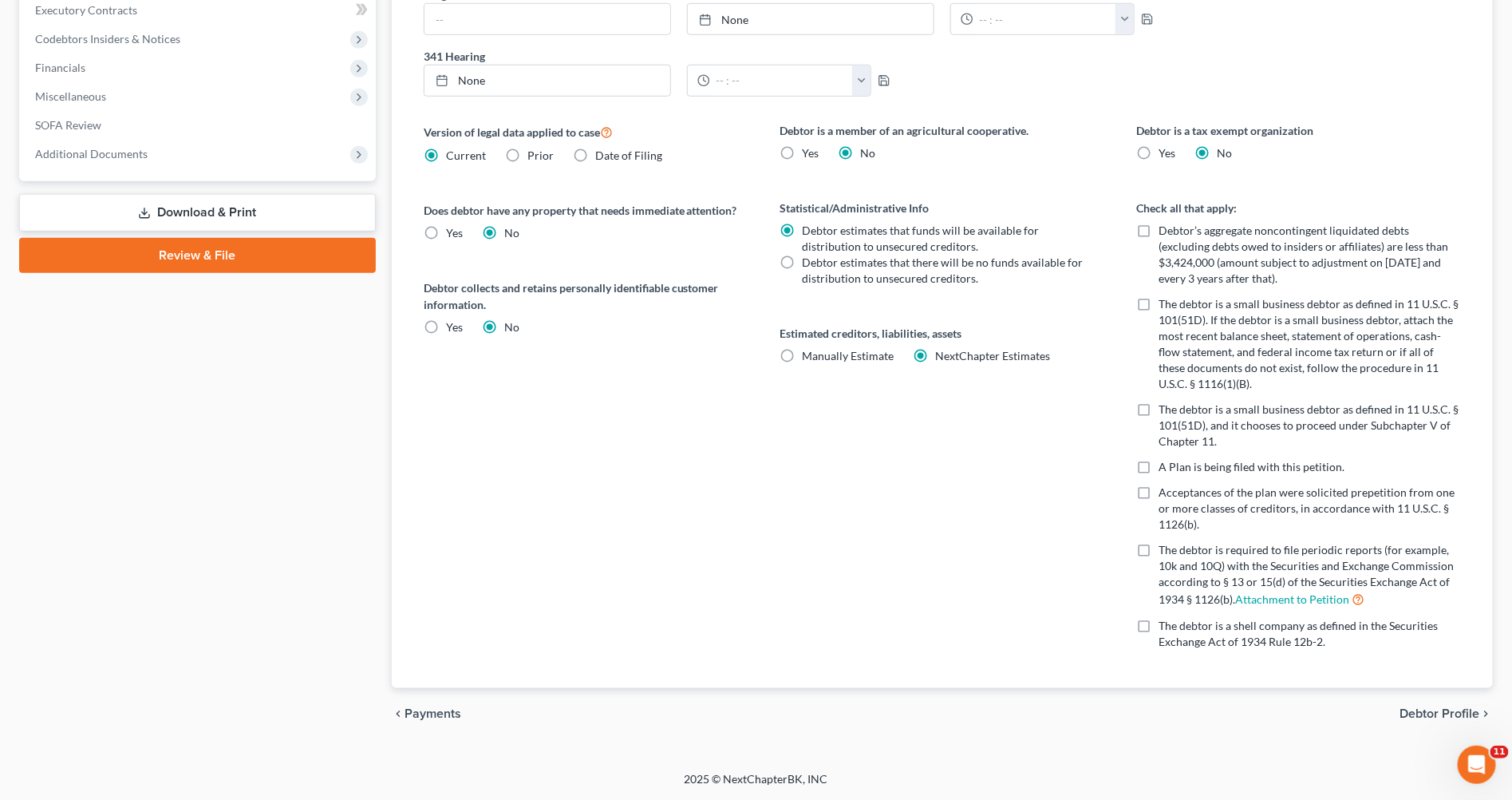
click at [1441, 707] on span "Debtor Profile" at bounding box center [1440, 713] width 79 height 13
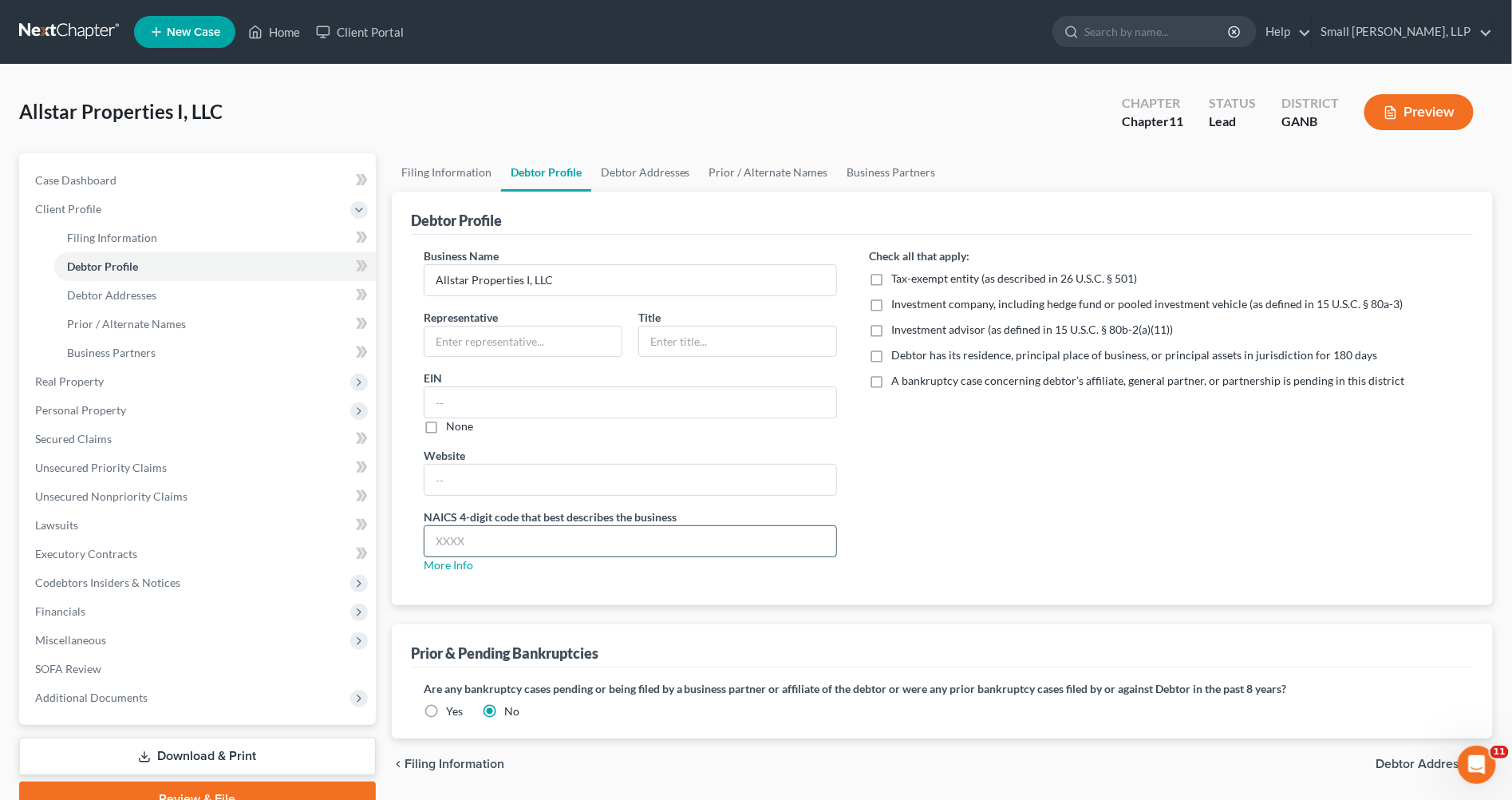
click at [568, 528] on input "text" at bounding box center [630, 541] width 412 height 30
paste input "6500"
type input "6500"
click at [444, 709] on label "Yes" at bounding box center [452, 711] width 16 height 16
click at [450, 709] on input "Yes" at bounding box center [455, 708] width 10 height 10
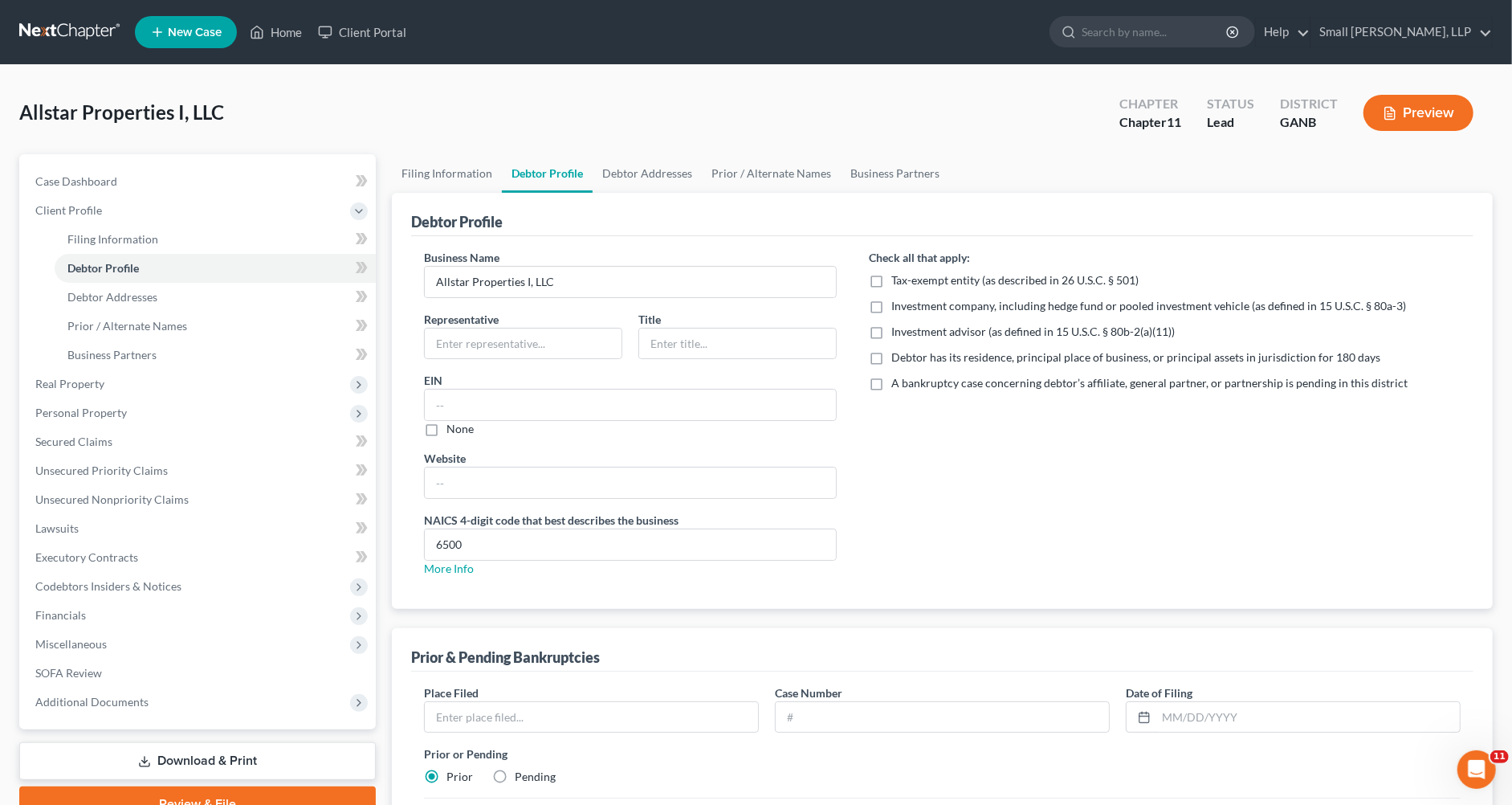
click at [515, 773] on label "Pending" at bounding box center [535, 776] width 41 height 16
click at [521, 773] on input "Pending" at bounding box center [526, 773] width 10 height 10
radio input "true"
radio input "false"
click at [468, 722] on input "text" at bounding box center [591, 717] width 334 height 30
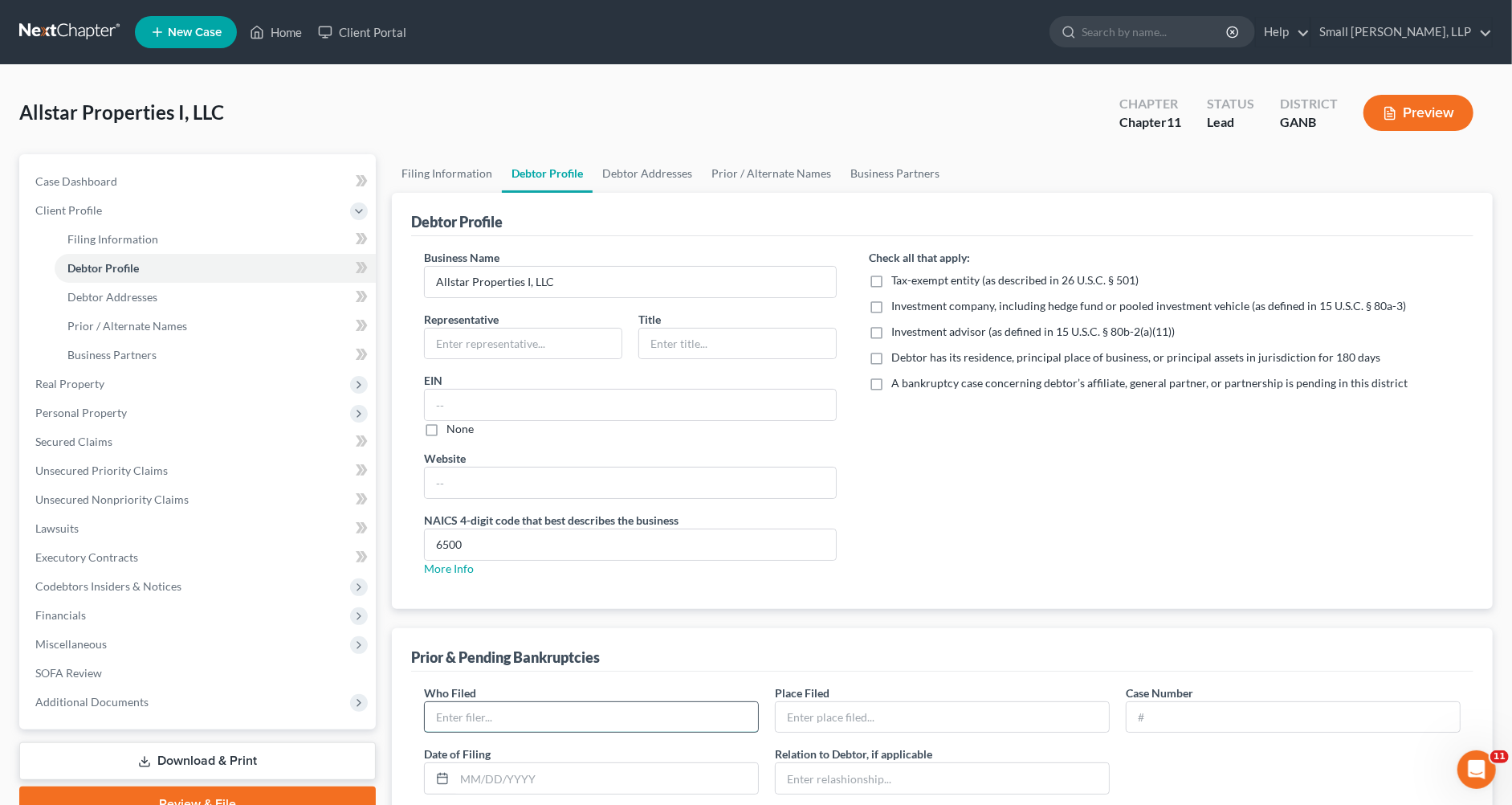
type input "RAMBO I, LLC"
click at [841, 721] on input "text" at bounding box center [942, 717] width 334 height 30
type input "Bankr. N.D. Ga."
click at [1186, 719] on input "text" at bounding box center [1293, 717] width 334 height 30
type input "25-40504"
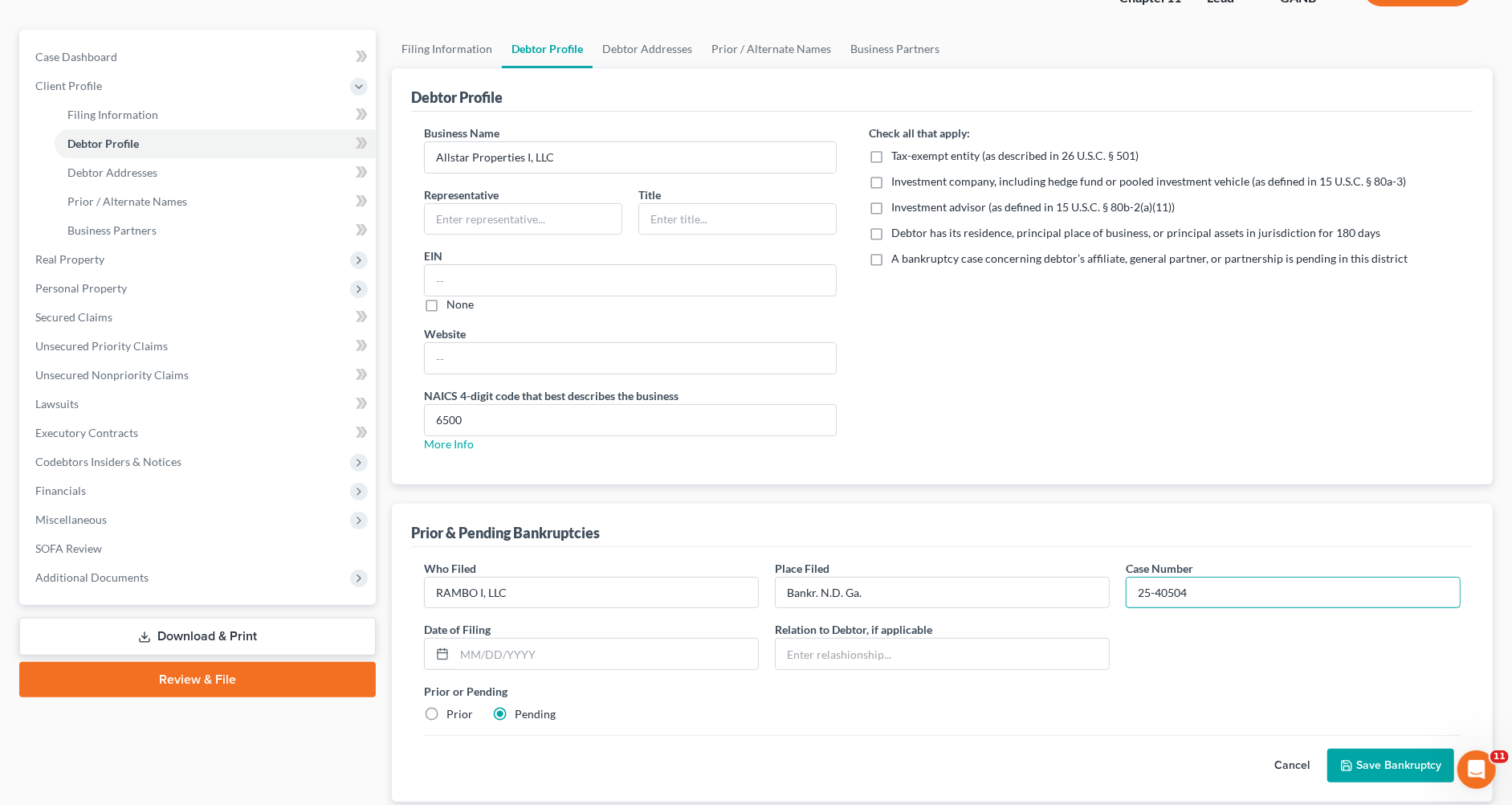
scroll to position [125, 0]
click at [608, 654] on input "text" at bounding box center [607, 652] width 303 height 30
type input "02/13/2025"
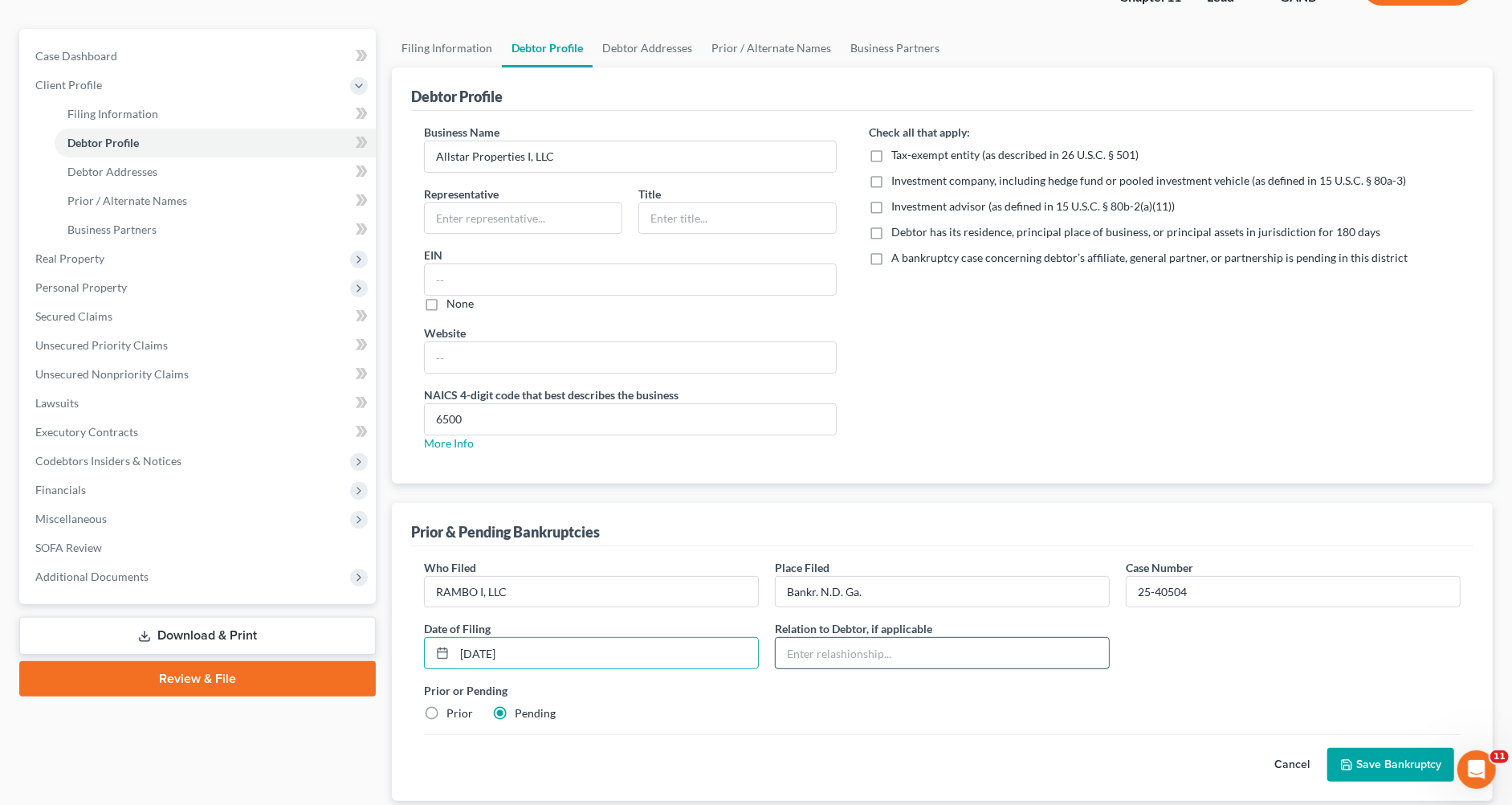
click at [949, 643] on input "text" at bounding box center [942, 652] width 334 height 30
type input "Affiliate"
click at [1362, 758] on button "Save Bankruptcy" at bounding box center [1391, 765] width 127 height 34
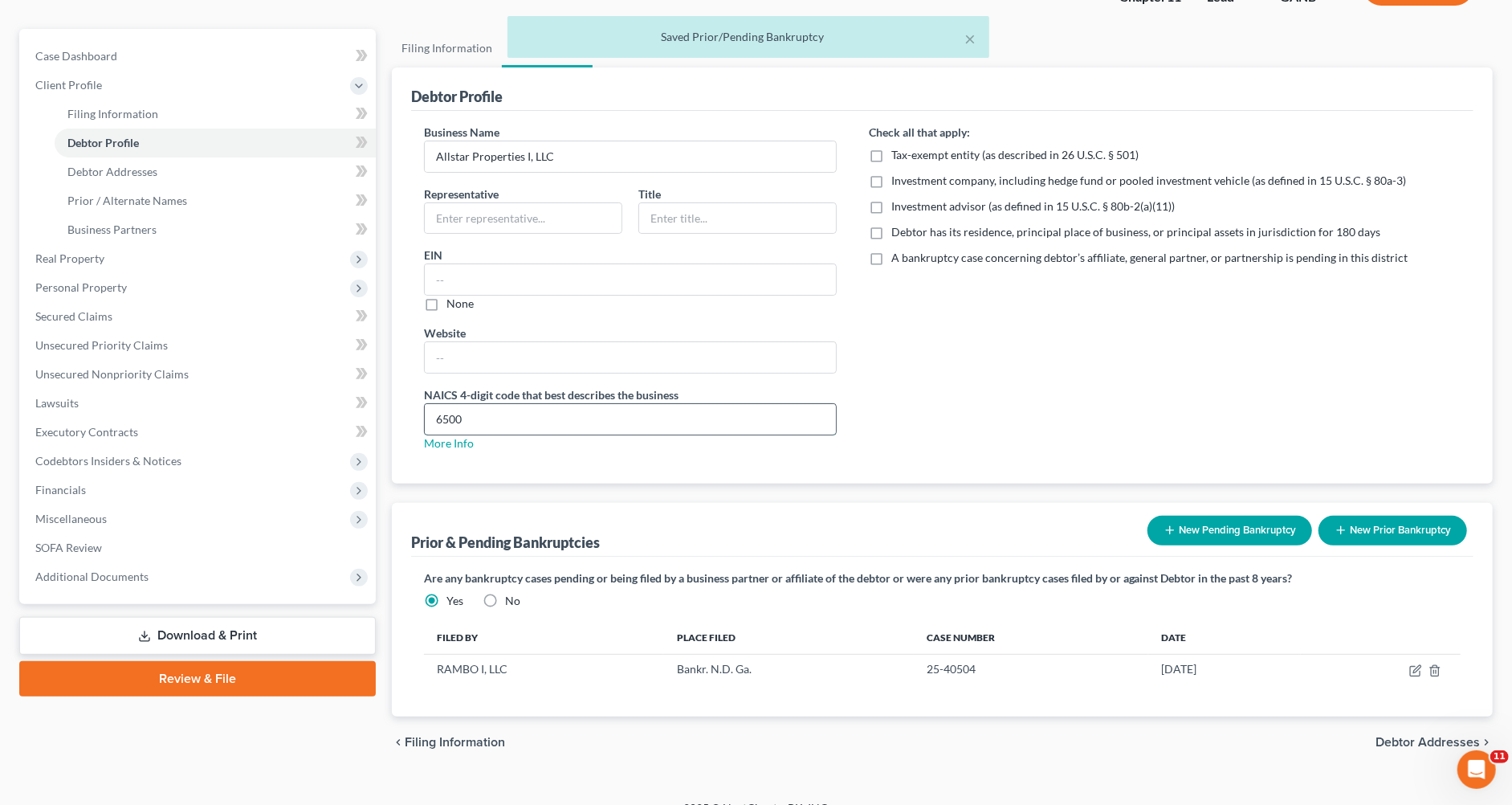
click at [431, 416] on input "6500" at bounding box center [631, 419] width 412 height 30
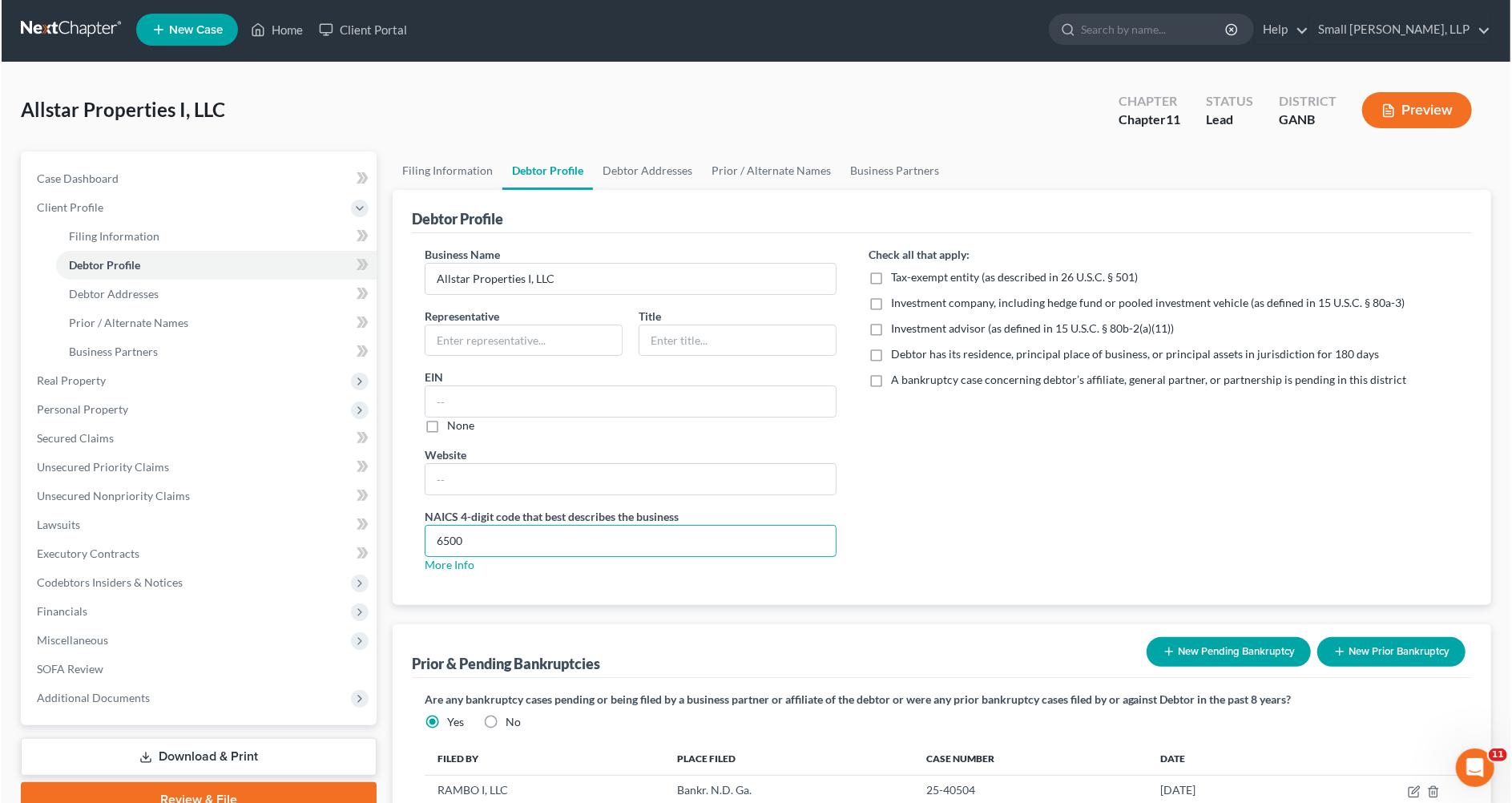
scroll to position [0, 0]
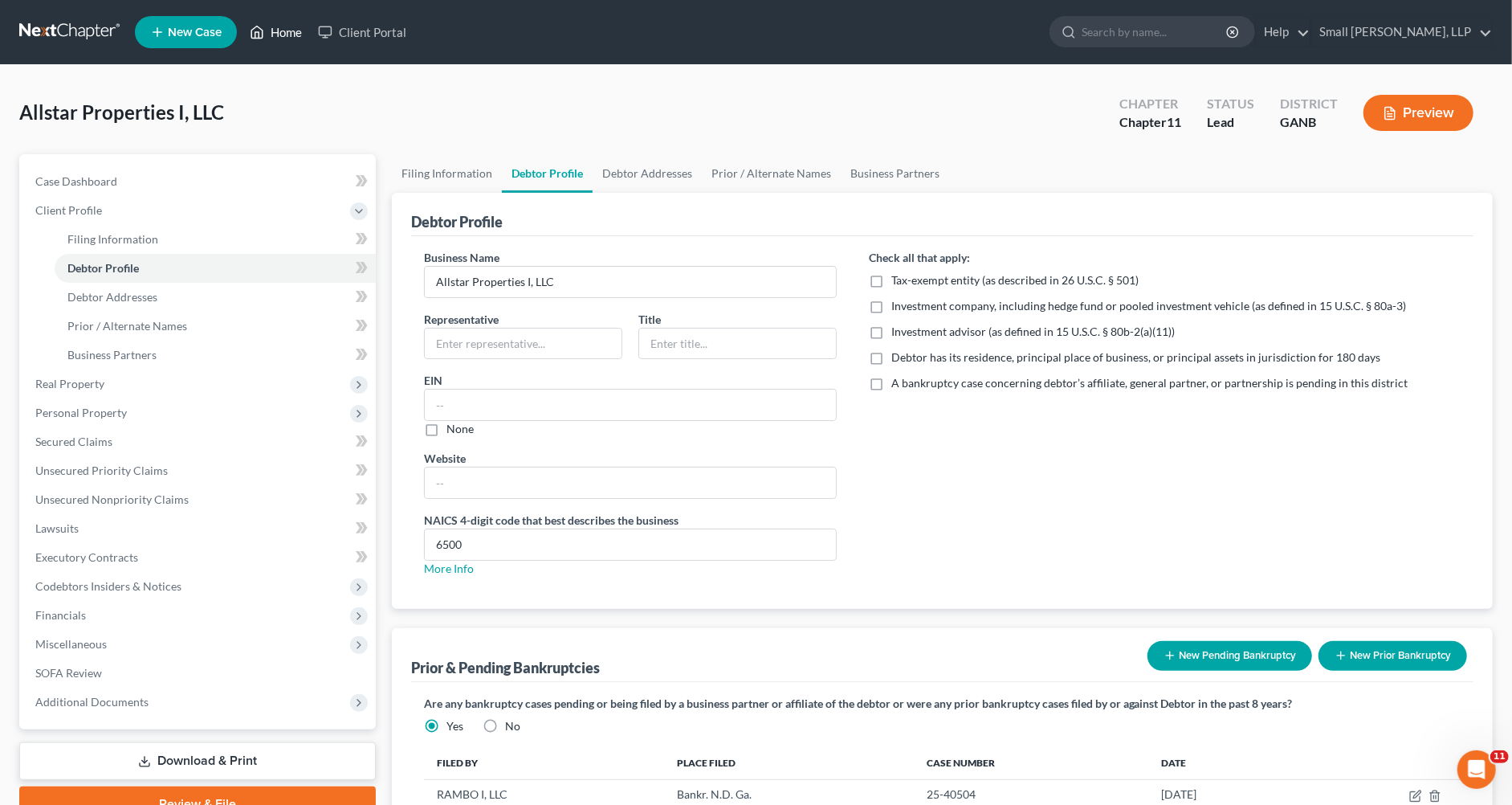
click at [276, 35] on link "Home" at bounding box center [276, 31] width 68 height 28
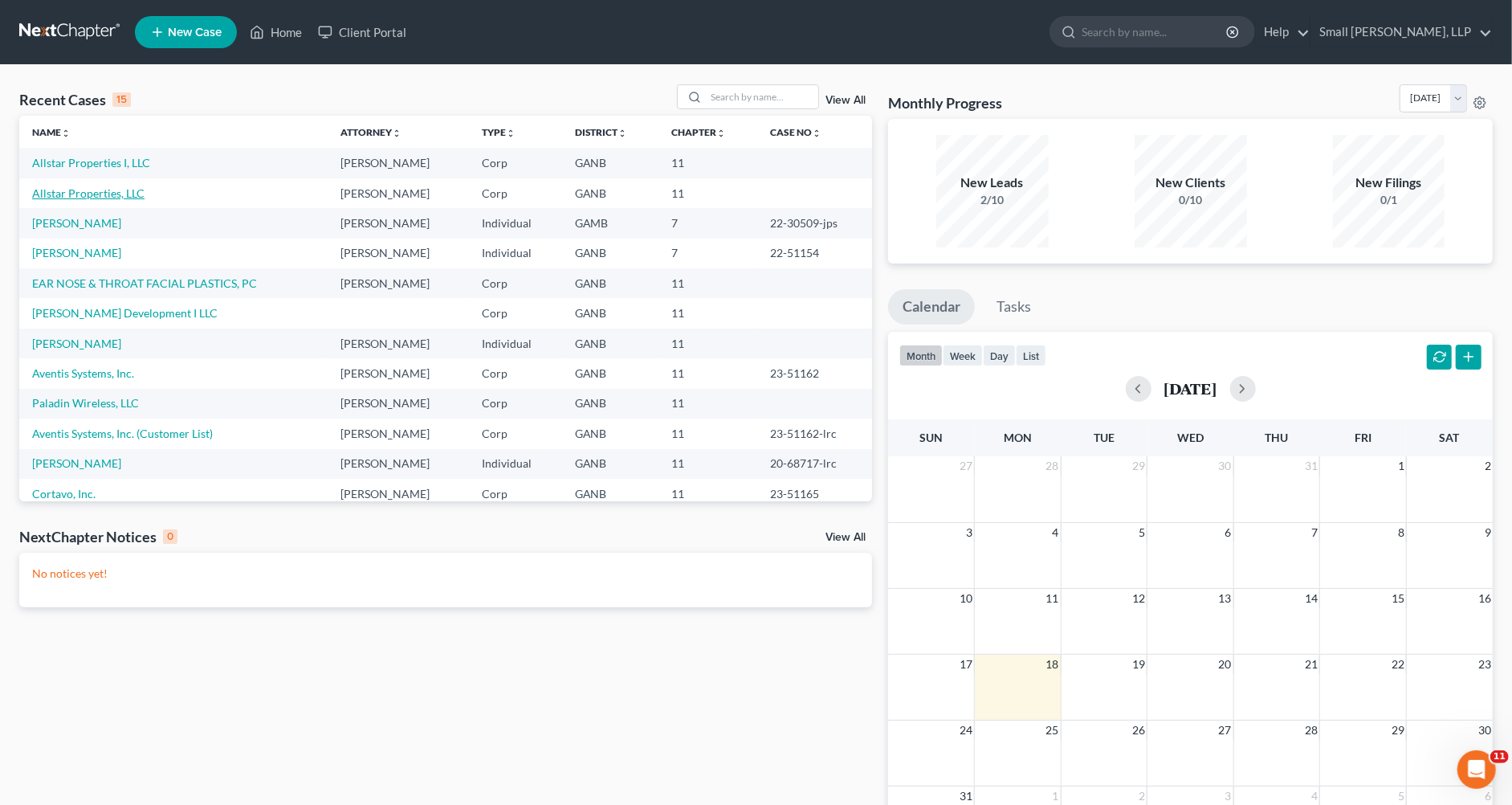
click at [89, 191] on link "Allstar Properties, LLC" at bounding box center [88, 193] width 112 height 14
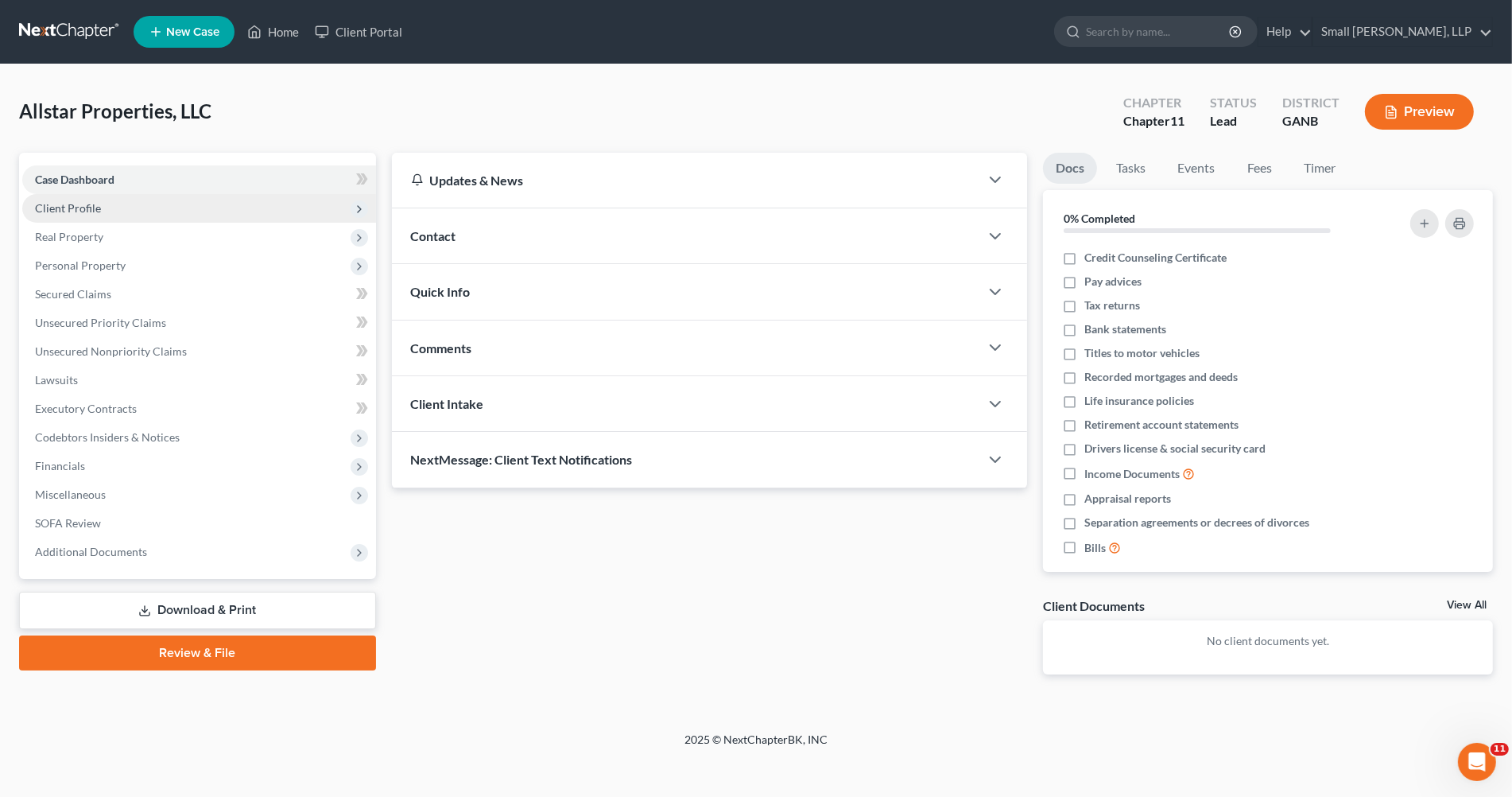
click at [85, 207] on span "Client Profile" at bounding box center [67, 207] width 66 height 14
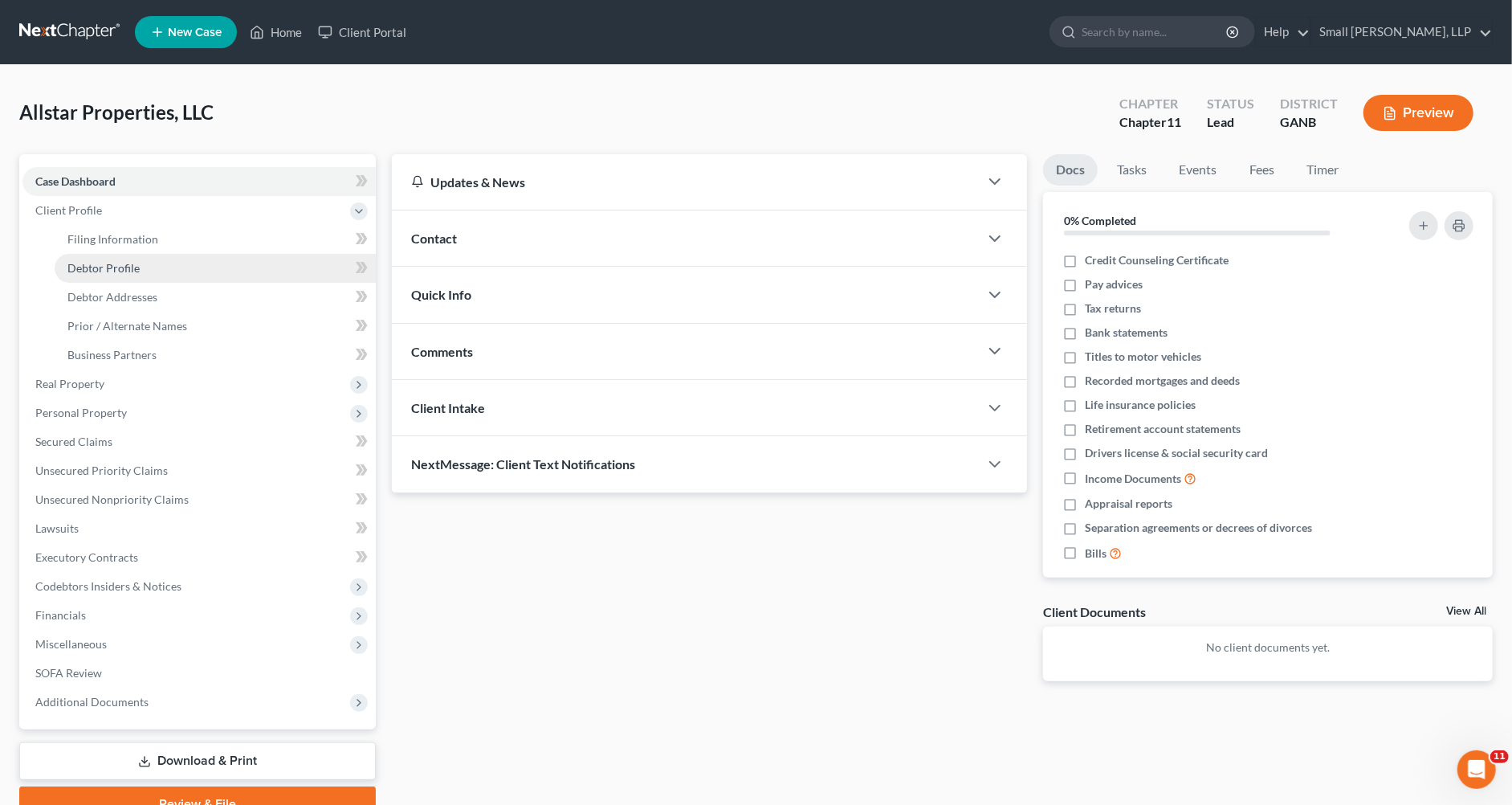
click at [118, 261] on span "Debtor Profile" at bounding box center [103, 267] width 73 height 14
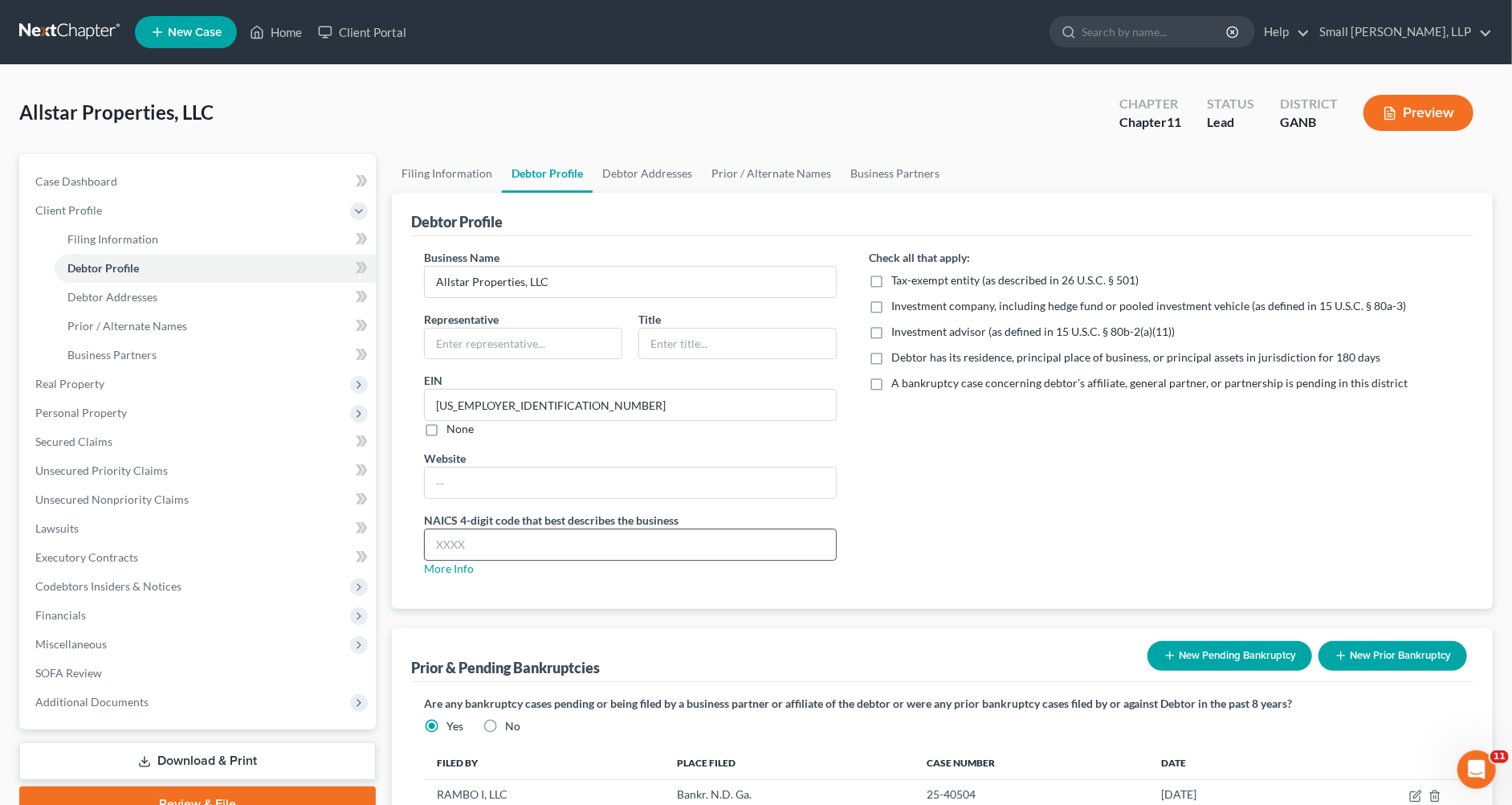
click at [475, 541] on input "text" at bounding box center [631, 544] width 412 height 30
paste input "6500"
click at [437, 543] on input "6500" at bounding box center [631, 544] width 412 height 30
click at [485, 544] on input "6500" at bounding box center [631, 544] width 412 height 30
type input "6500"
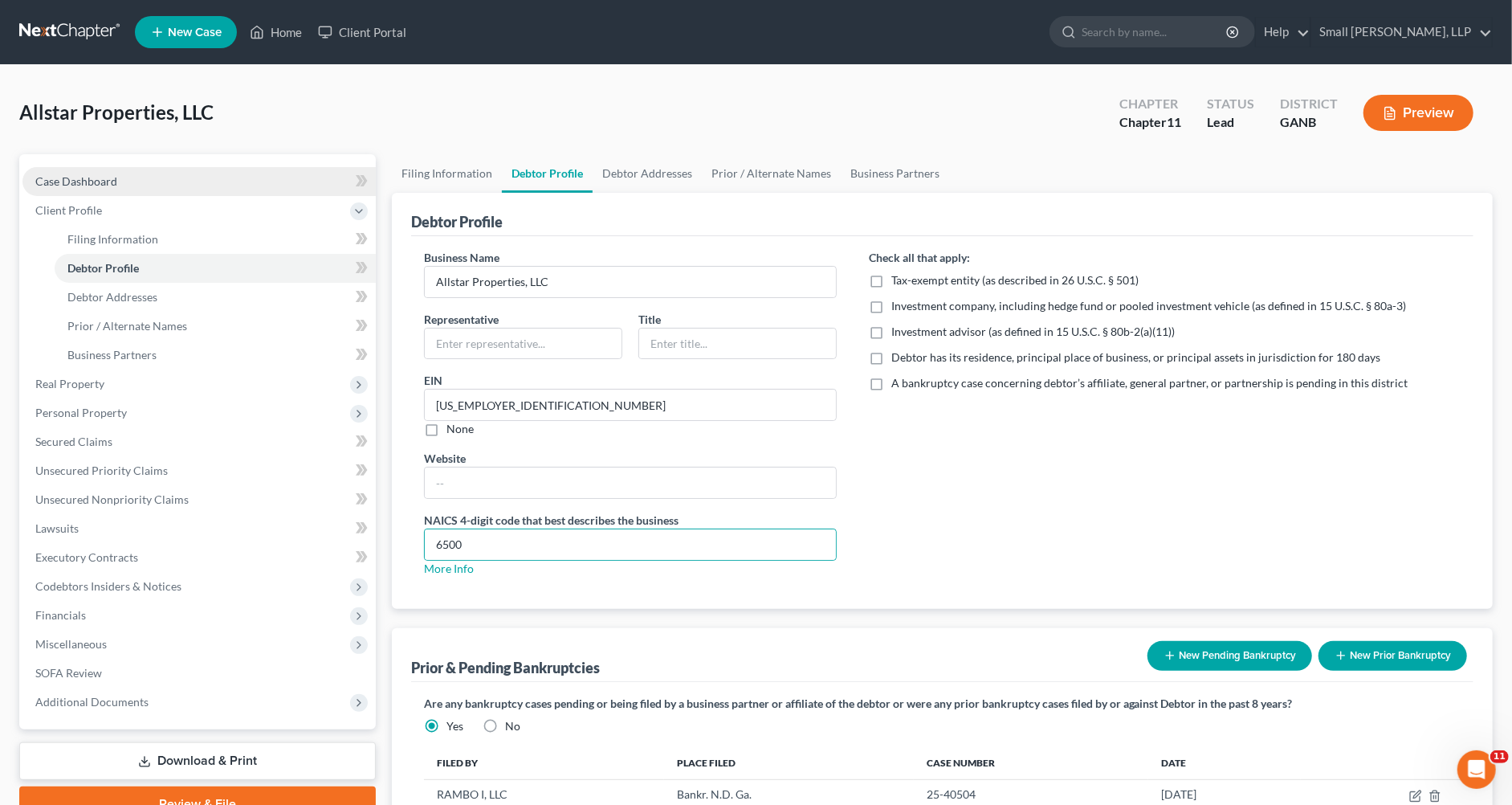
click at [67, 178] on span "Case Dashboard" at bounding box center [75, 181] width 82 height 14
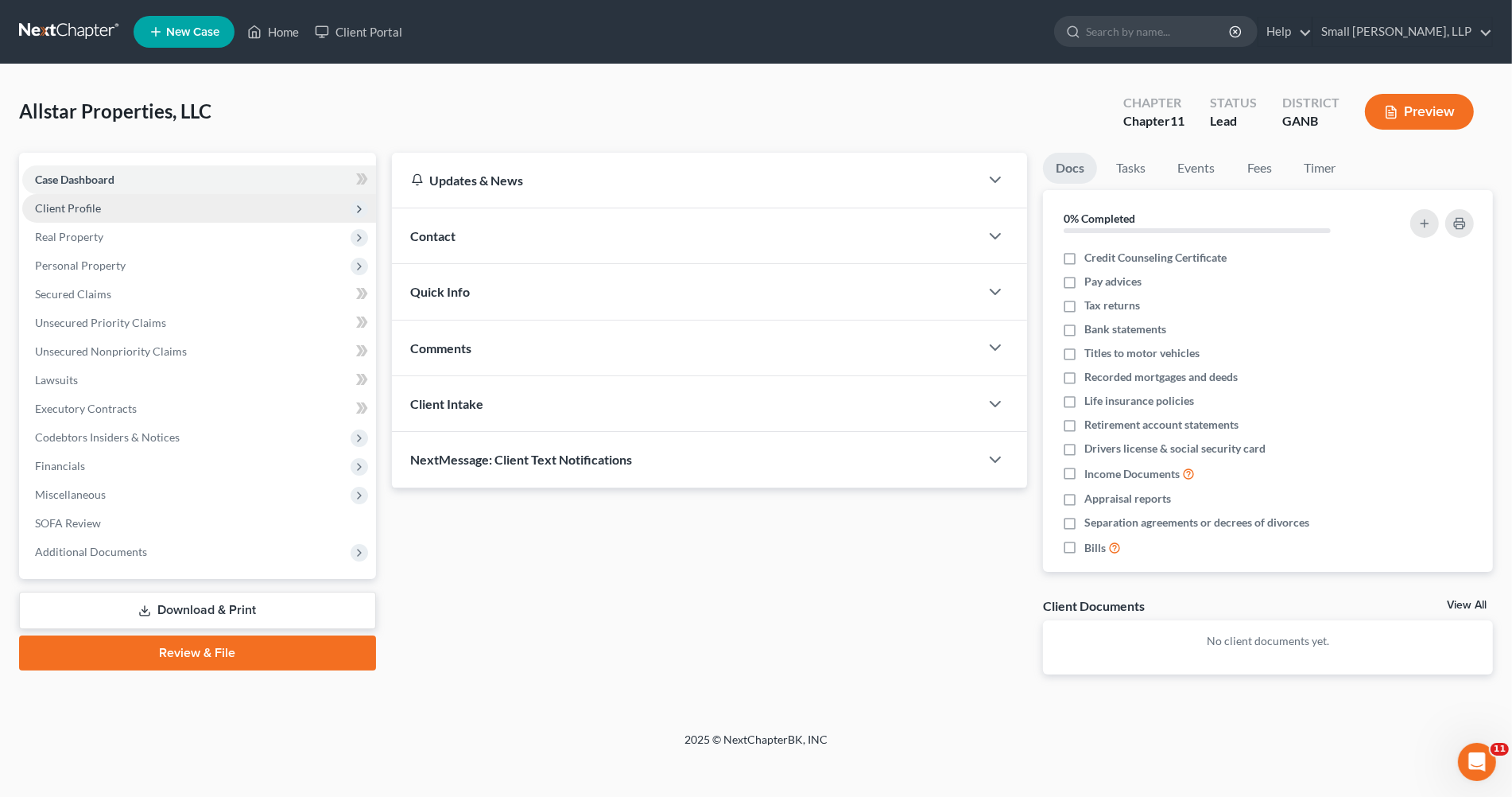
click at [70, 203] on span "Client Profile" at bounding box center [67, 207] width 66 height 14
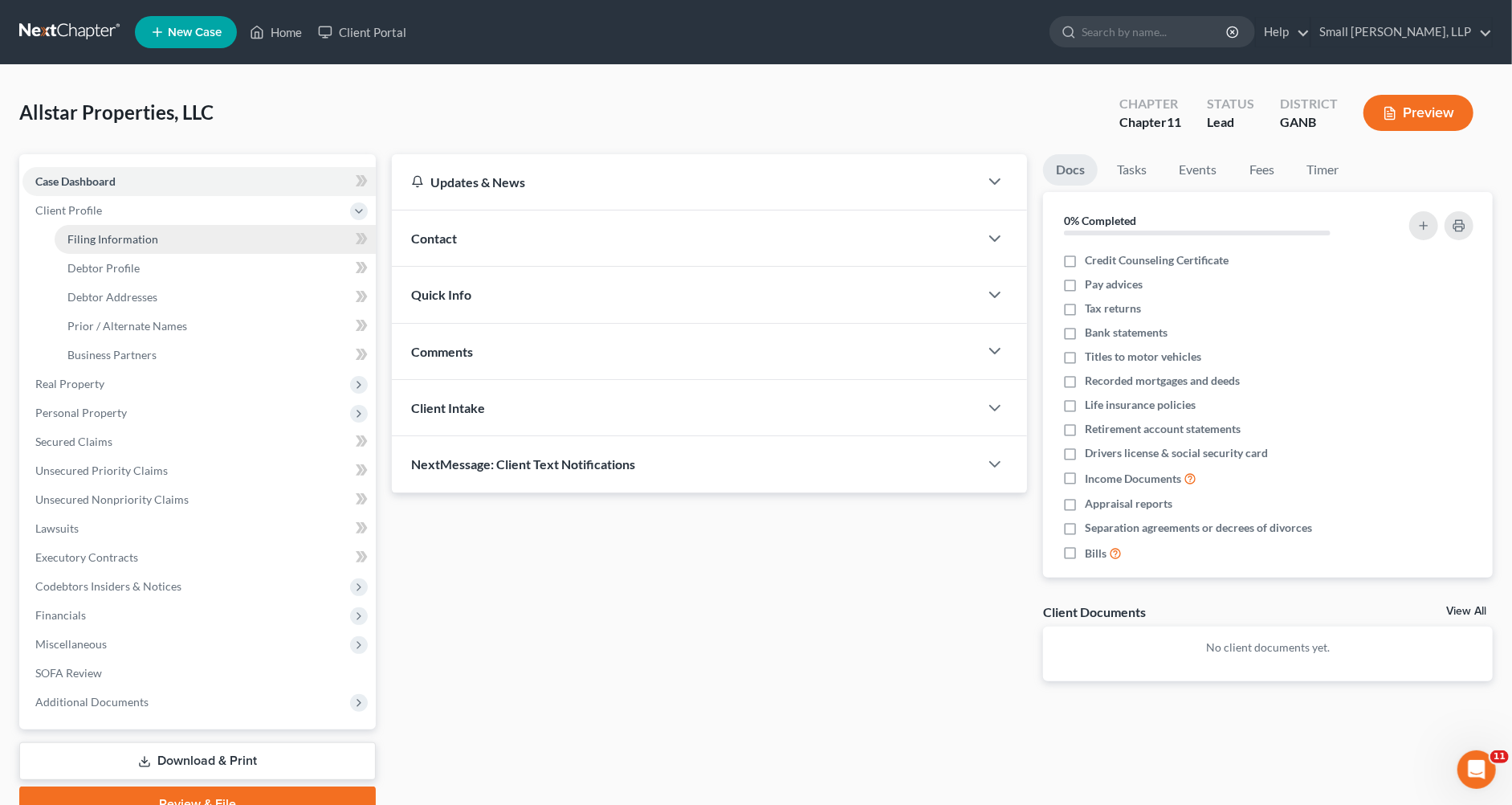
click at [98, 235] on span "Filing Information" at bounding box center [112, 239] width 91 height 14
select select "3"
select select "1"
select select "19"
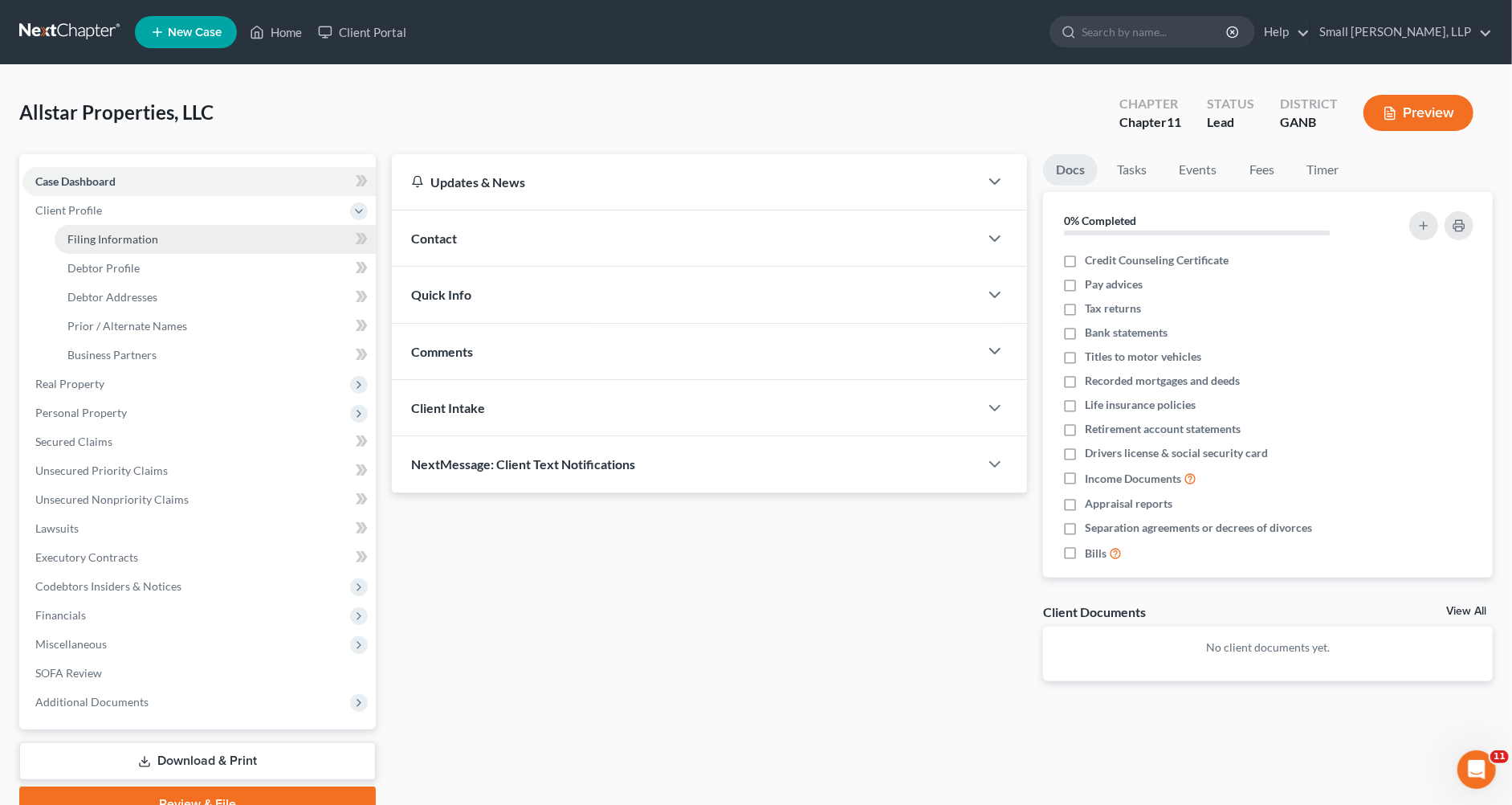
select select "0"
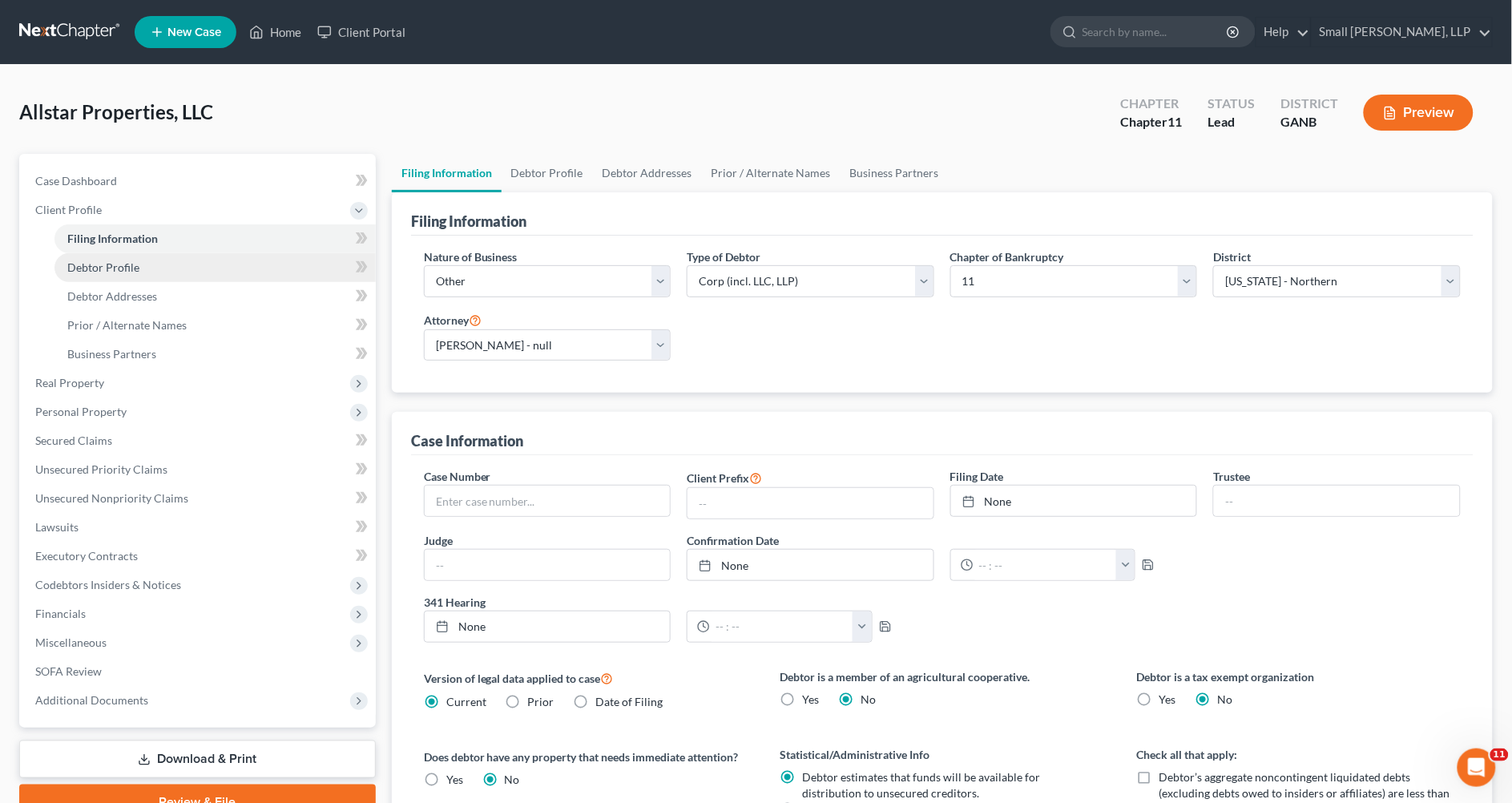
click at [148, 265] on link "Debtor Profile" at bounding box center [215, 267] width 321 height 28
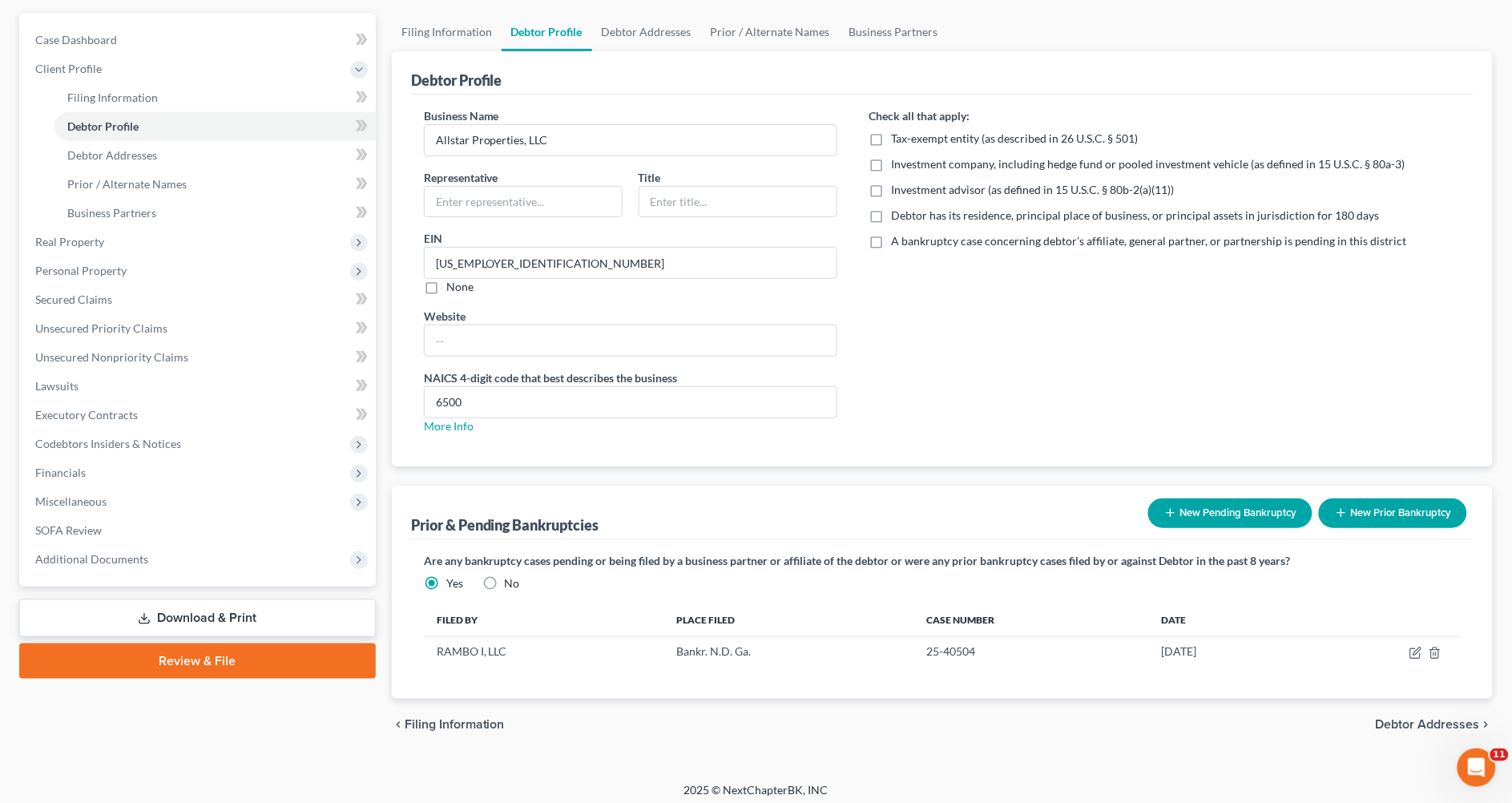
scroll to position [149, 0]
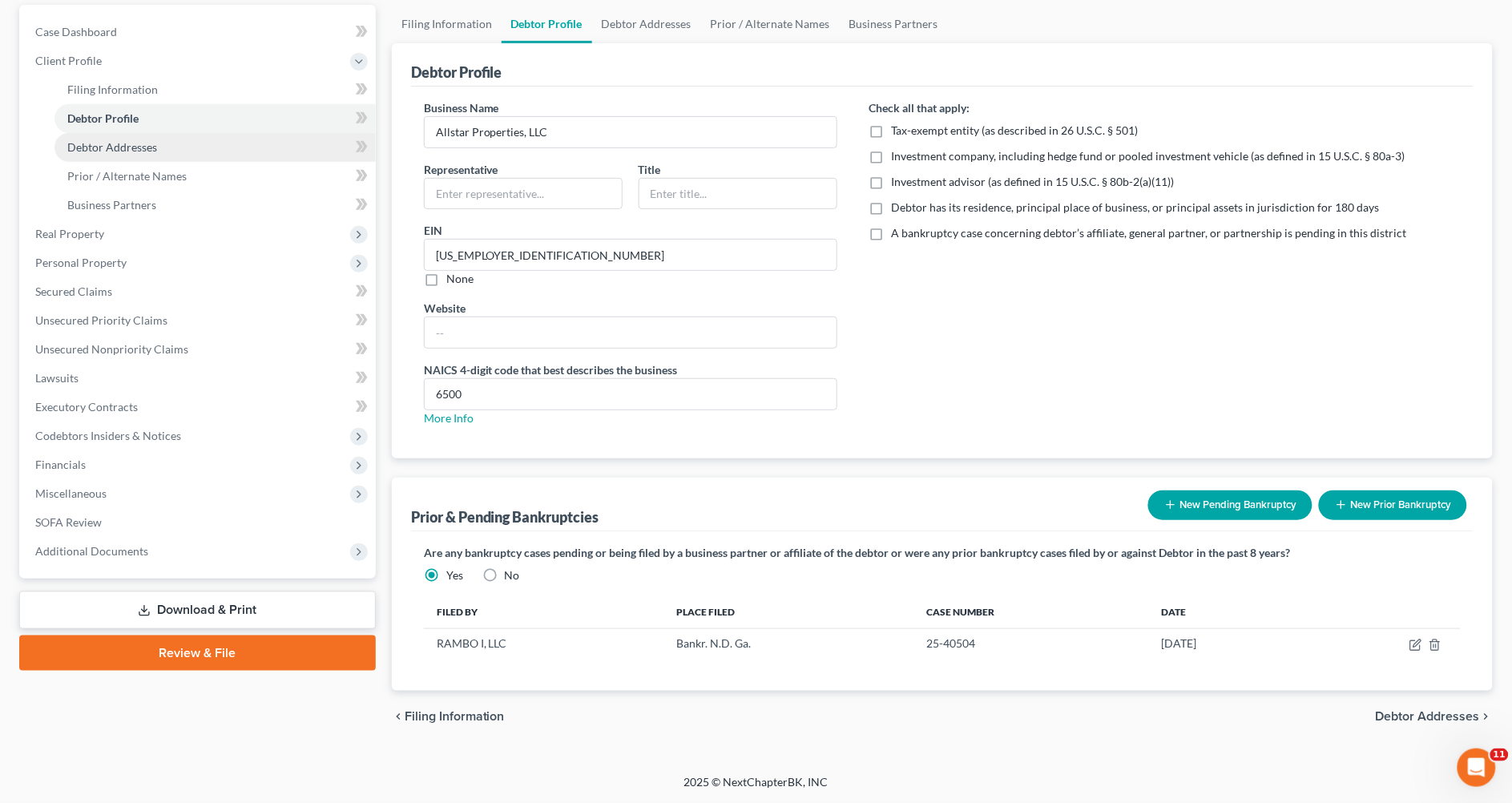
click at [98, 148] on span "Debtor Addresses" at bounding box center [112, 147] width 90 height 14
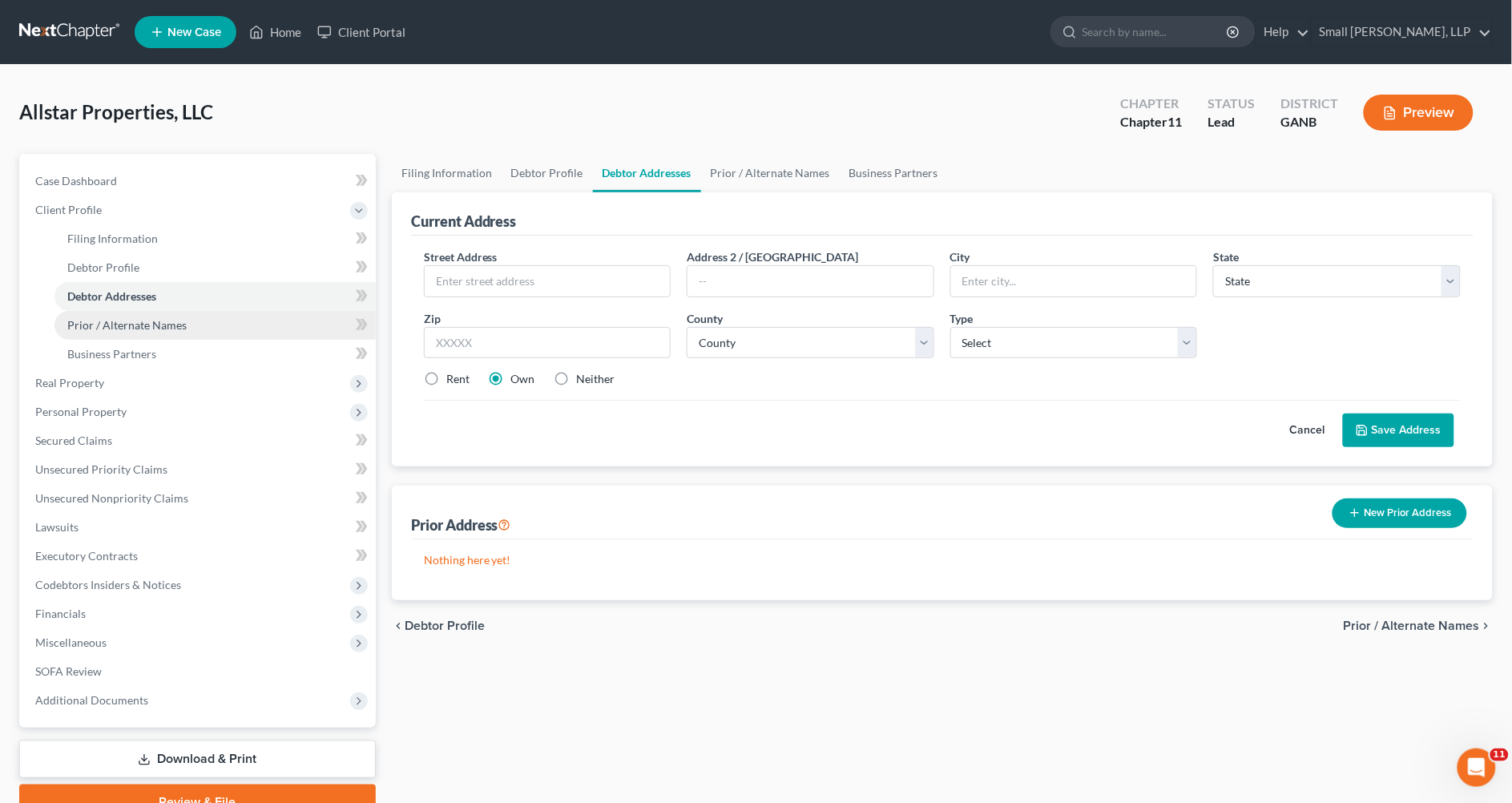
click at [150, 324] on span "Prior / Alternate Names" at bounding box center [127, 324] width 119 height 14
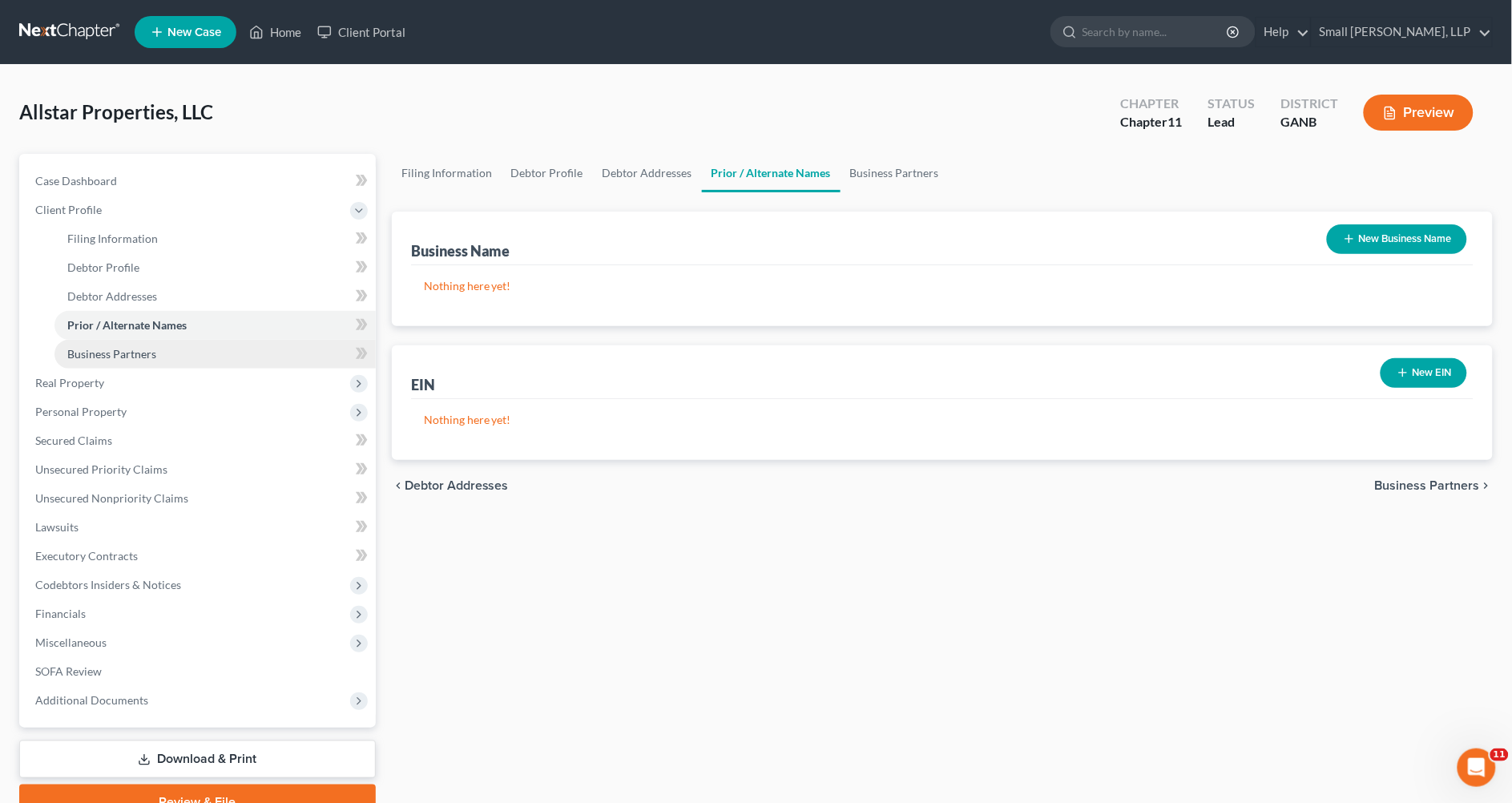
click at [140, 347] on span "Business Partners" at bounding box center [111, 353] width 89 height 14
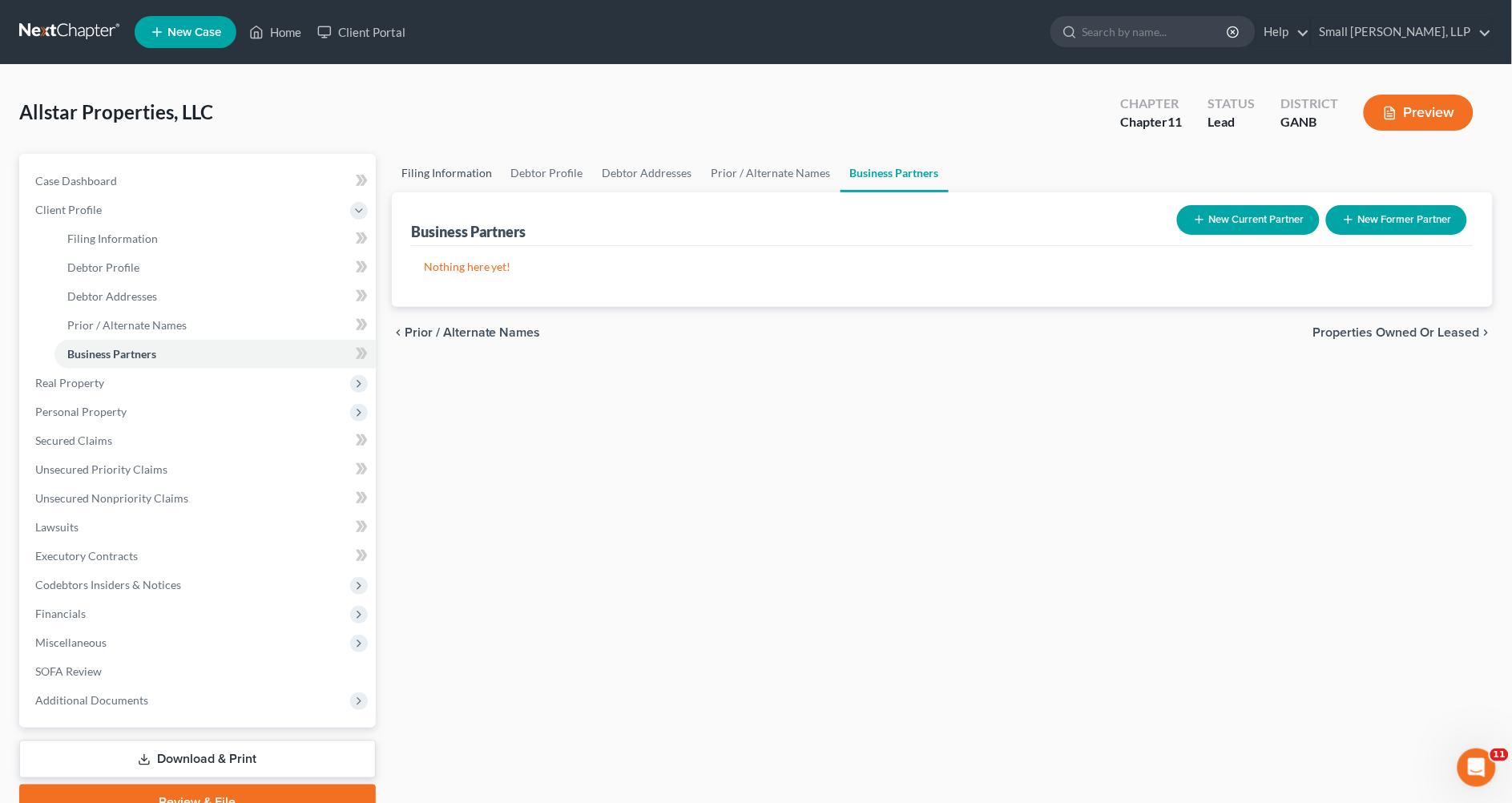
click at [449, 173] on link "Filing Information" at bounding box center [447, 173] width 110 height 38
select select "3"
select select "1"
select select "19"
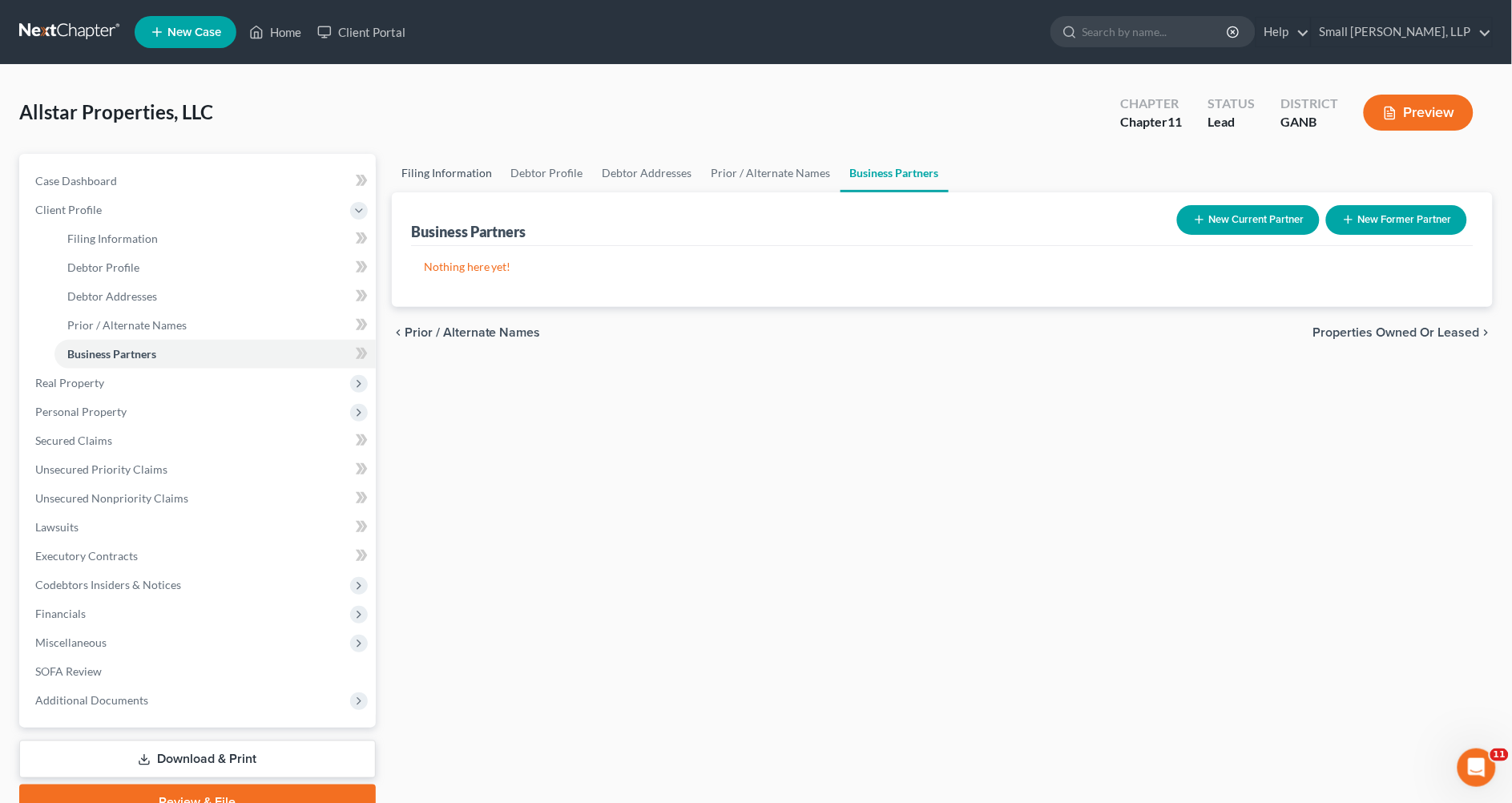
select select "0"
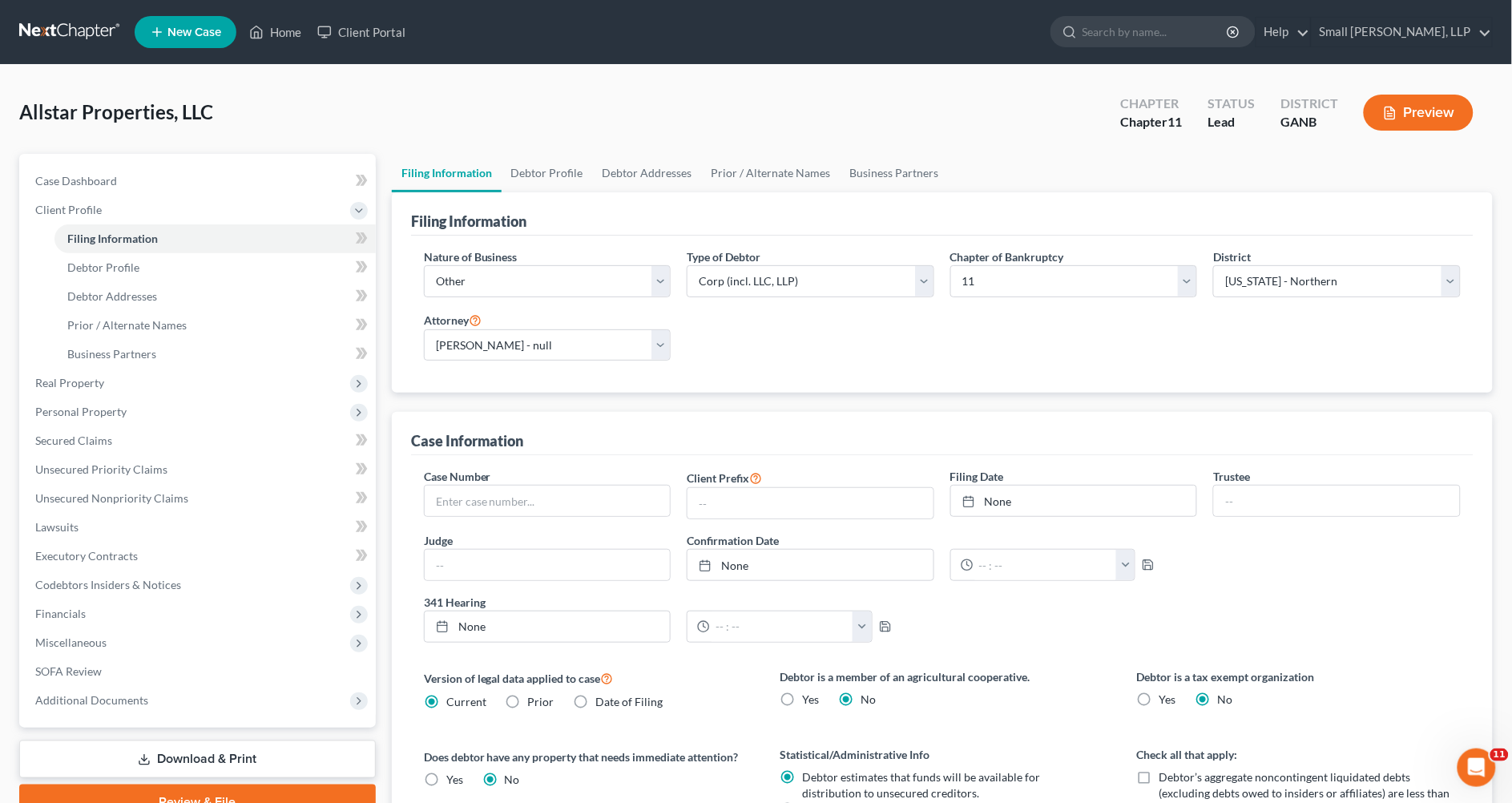
click at [201, 35] on span "New Case" at bounding box center [194, 32] width 54 height 12
select select "19"
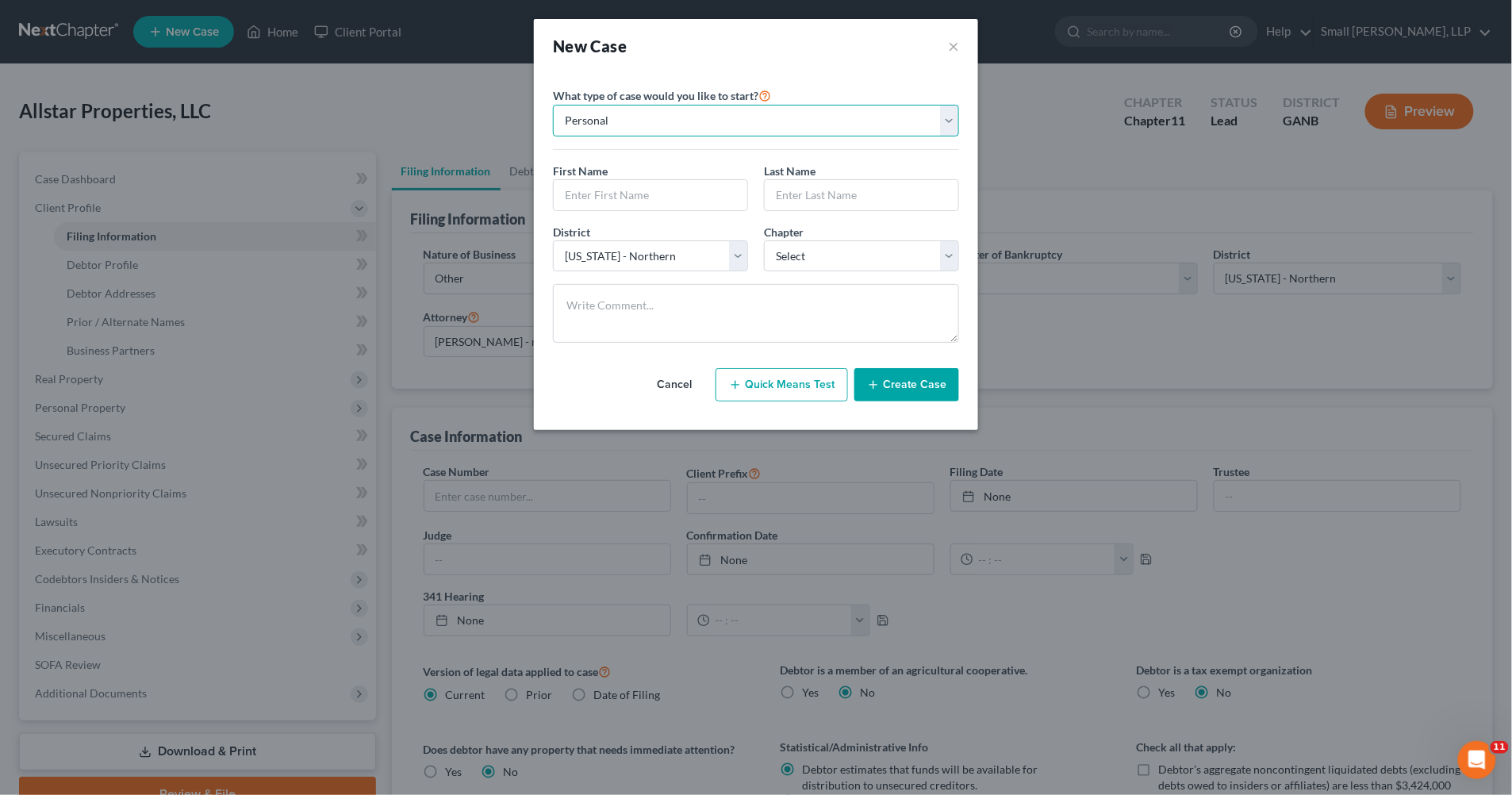
click at [593, 123] on select "Personal Business" at bounding box center [755, 120] width 406 height 32
select select "1"
click at [553, 104] on select "Personal Business" at bounding box center [755, 120] width 406 height 32
click at [589, 189] on input "text" at bounding box center [756, 194] width 405 height 30
type input "ACH Rental Properties, LLC"
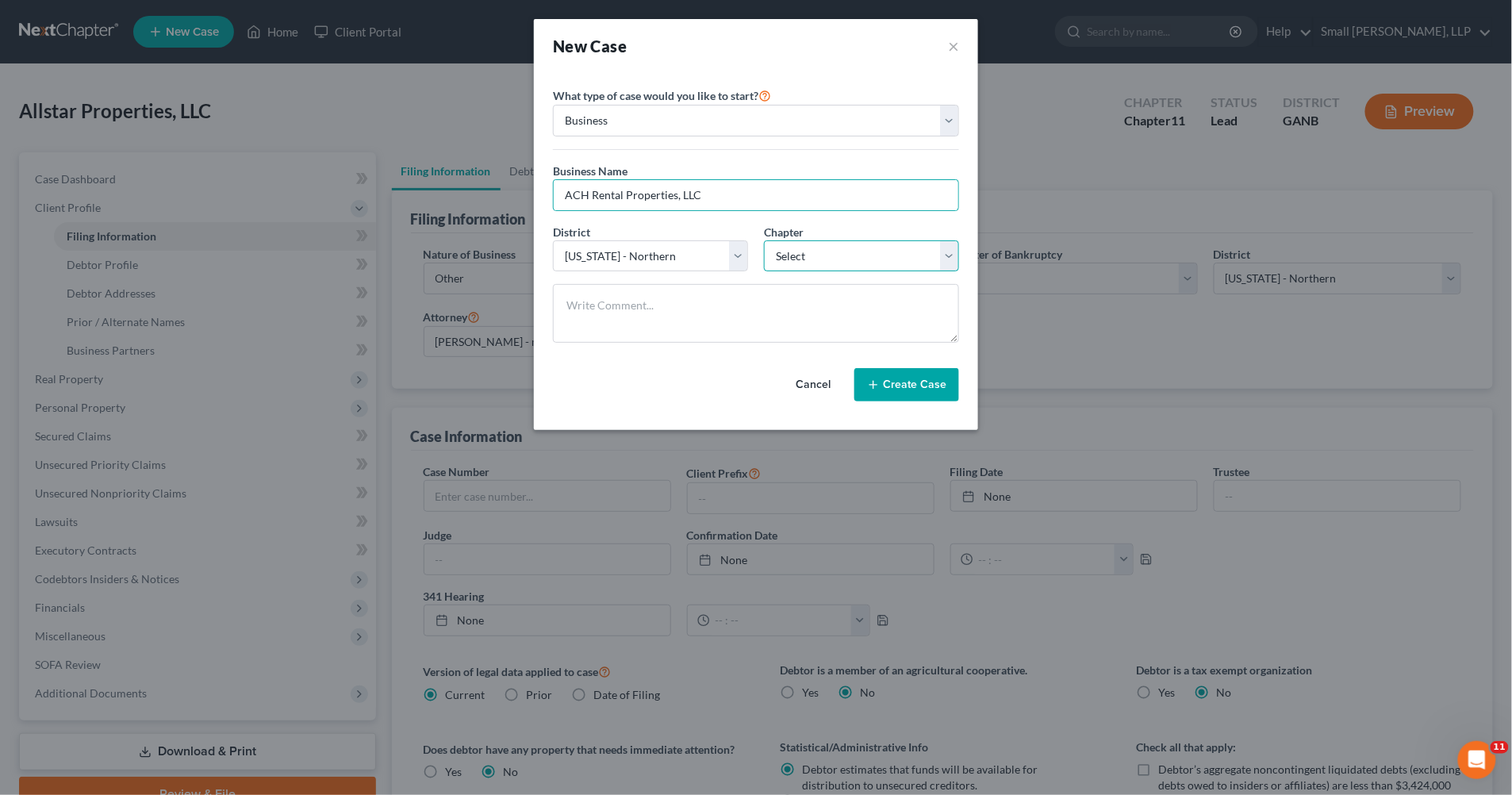
click at [940, 265] on select "Select 7 11 12" at bounding box center [861, 256] width 195 height 32
select select "1"
click at [764, 240] on select "Select 7 11 12" at bounding box center [861, 256] width 195 height 32
click at [897, 384] on button "Create Case" at bounding box center [906, 384] width 104 height 34
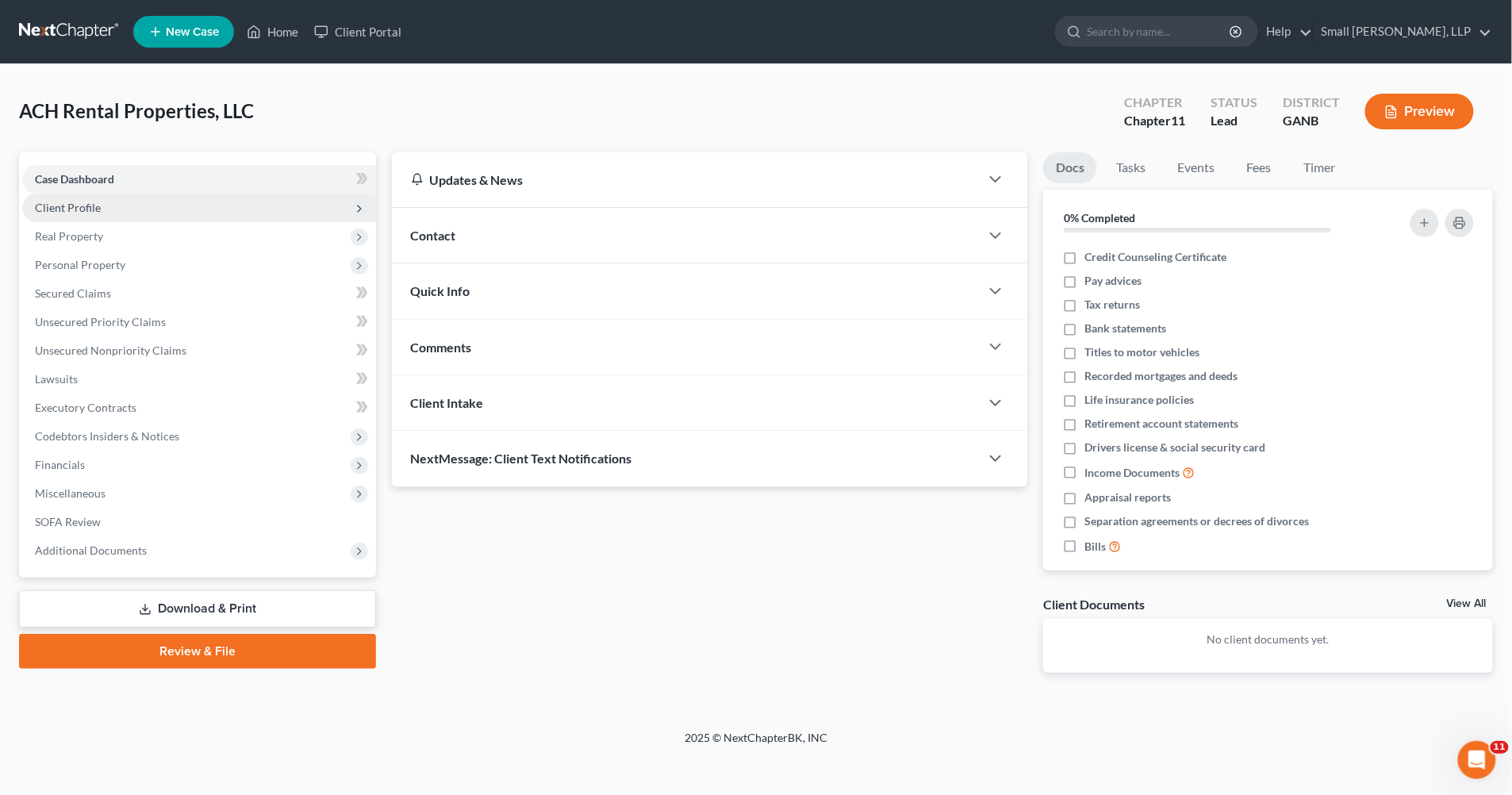
click at [159, 200] on span "Client Profile" at bounding box center [199, 207] width 354 height 28
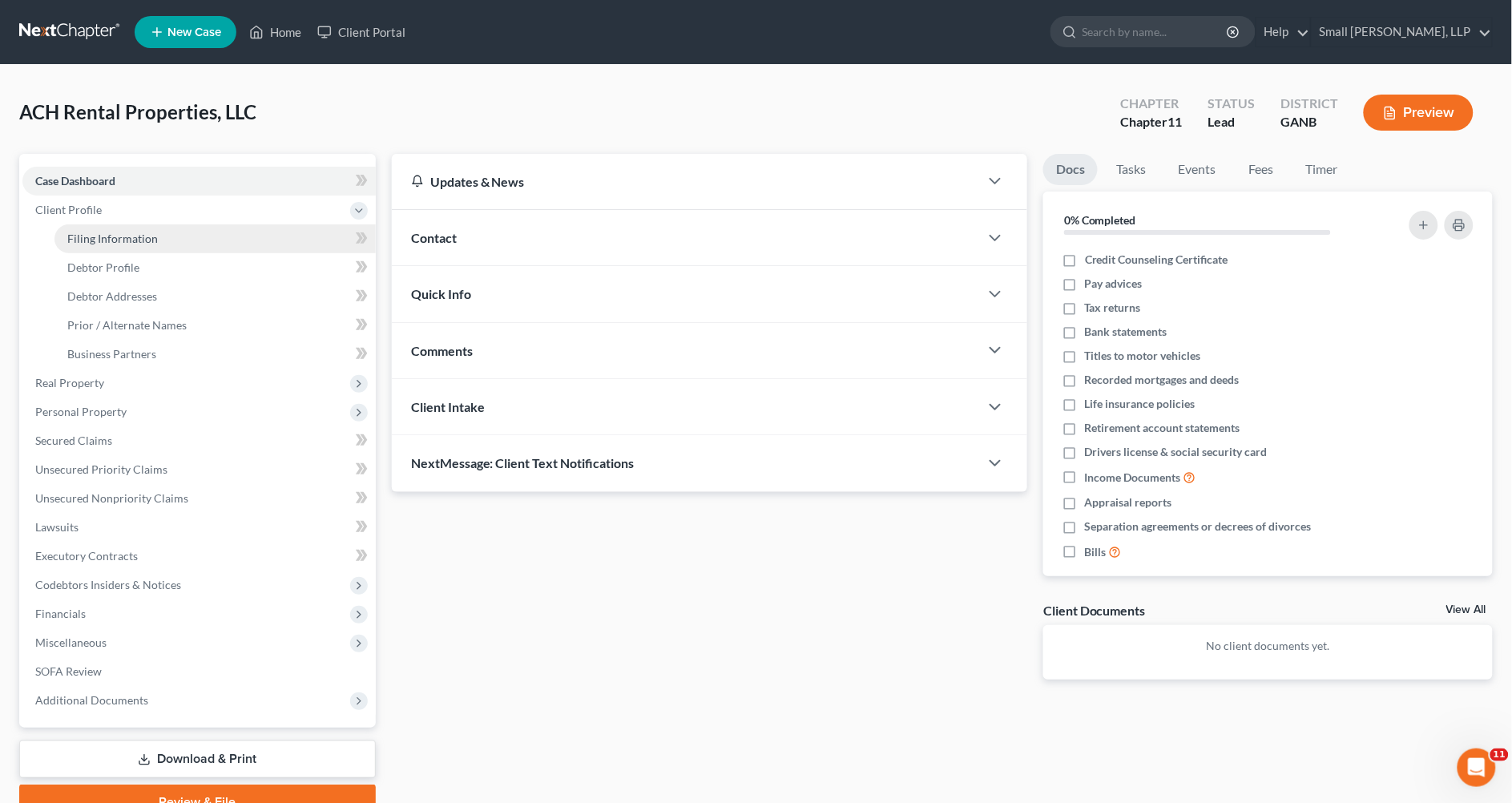
click at [174, 236] on link "Filing Information" at bounding box center [215, 238] width 321 height 28
select select "1"
select select "19"
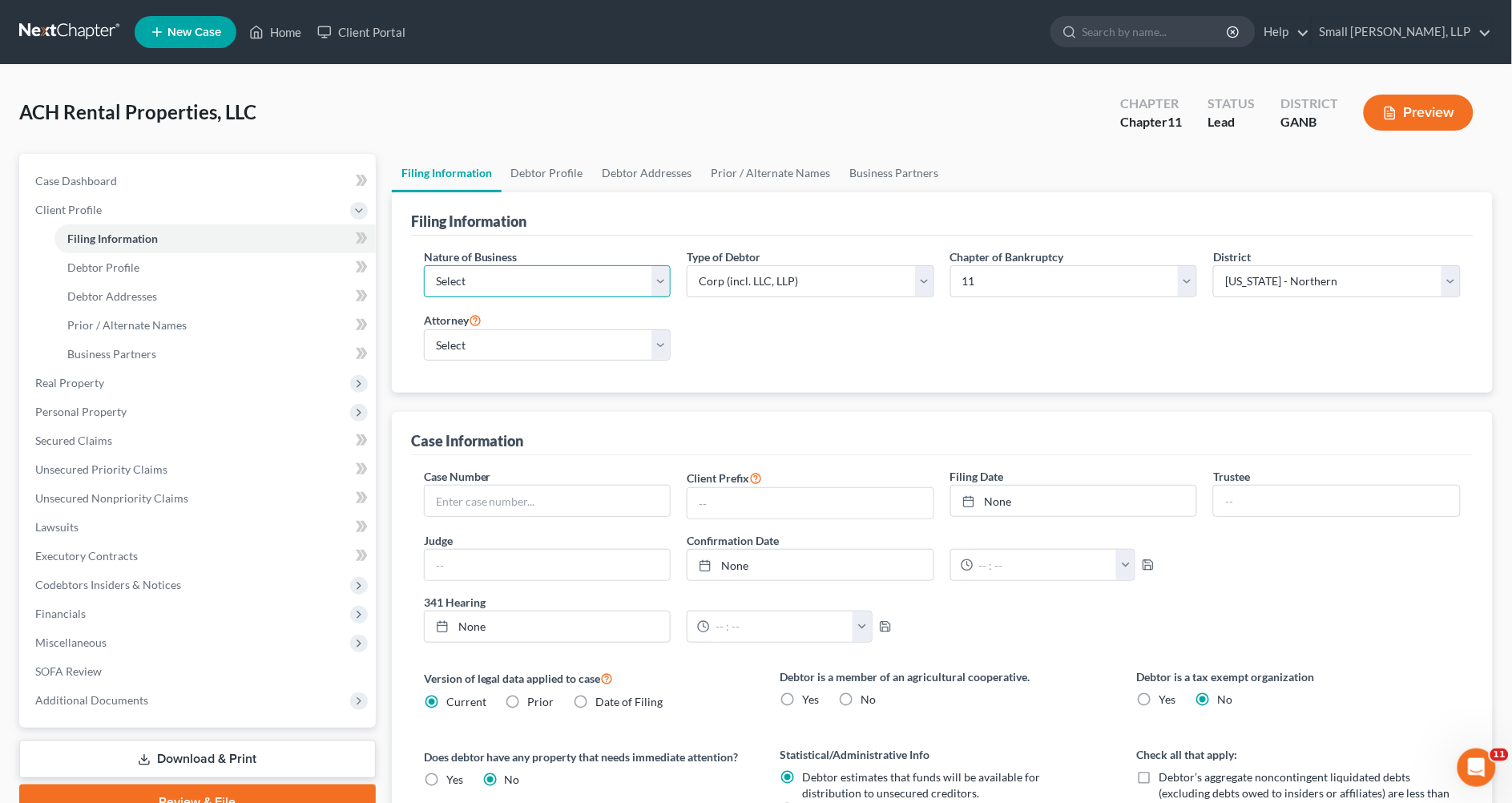
click at [651, 286] on select "Select Clearing Bank Commodity Broker Health Care Business Other Railroad Singl…" at bounding box center [547, 280] width 248 height 32
select select "3"
click at [424, 265] on select "Select Clearing Bank Commodity Broker Health Care Business Other Railroad Singl…" at bounding box center [547, 280] width 248 height 32
click at [660, 346] on select "Select Anna Humnicky - null Benjamin Klehr - GANB" at bounding box center [547, 345] width 248 height 32
select select "0"
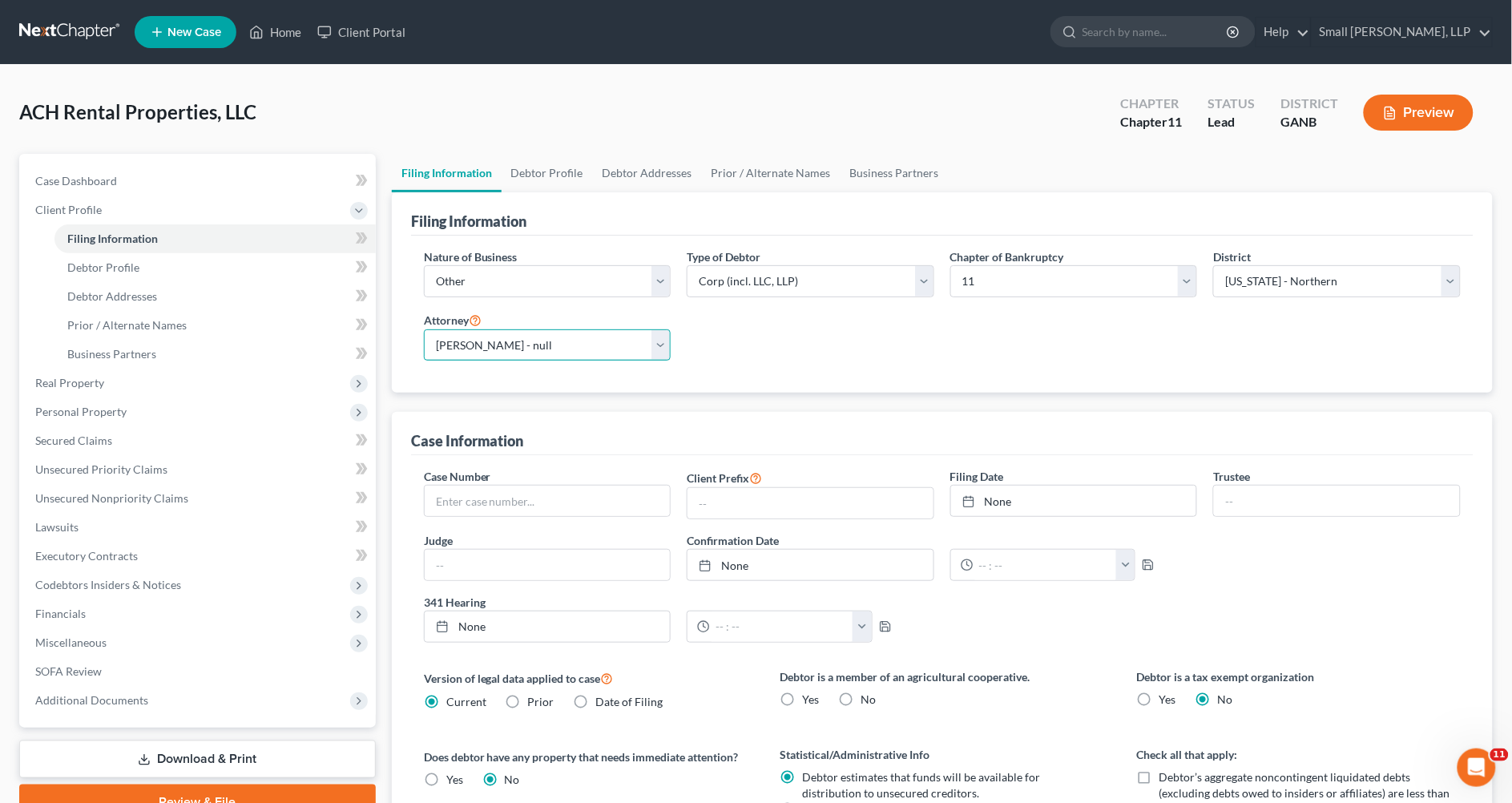
click at [424, 329] on select "Select Anna Humnicky - null Benjamin Klehr - GANB" at bounding box center [547, 345] width 248 height 32
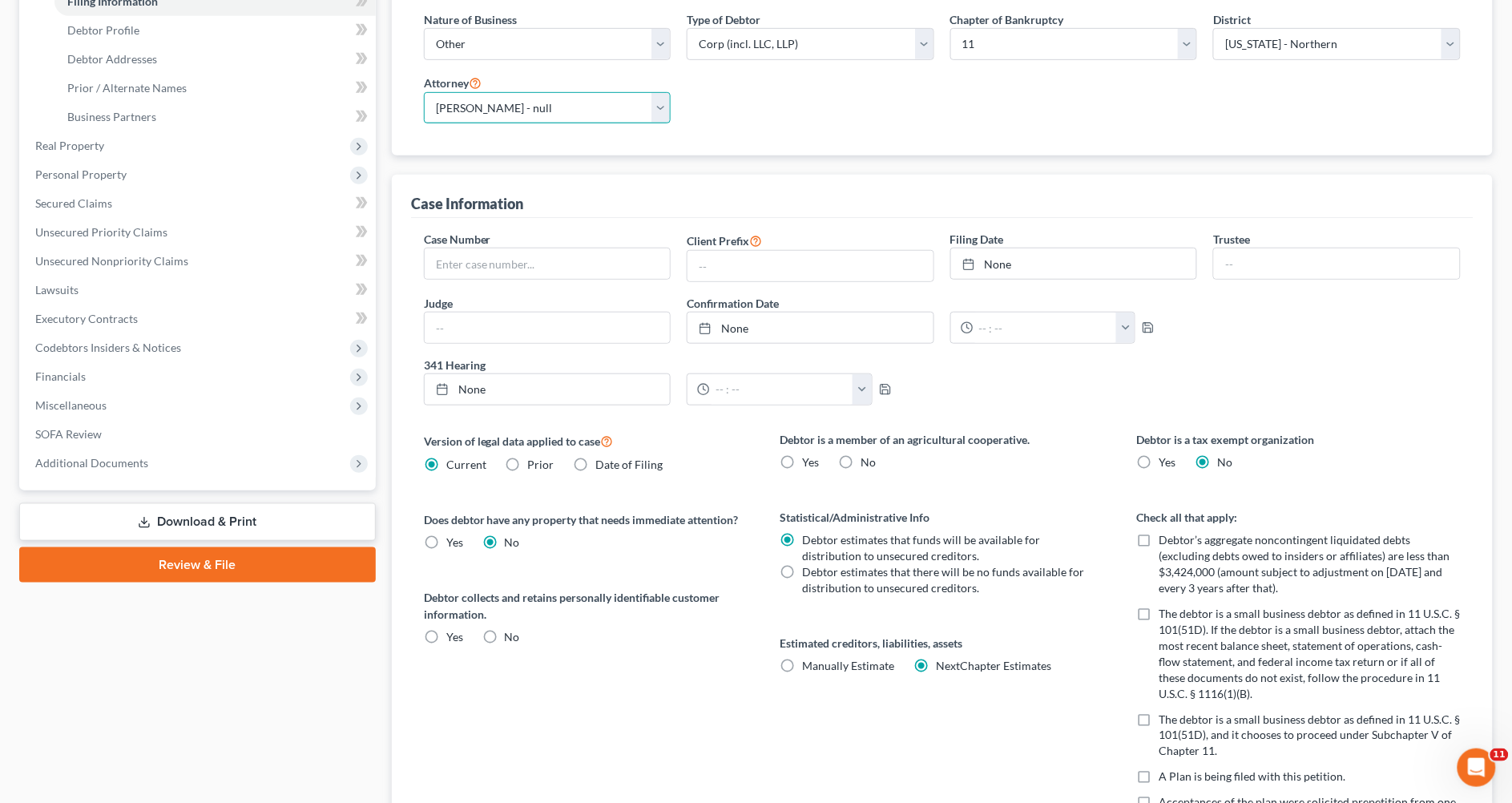
scroll to position [258, 0]
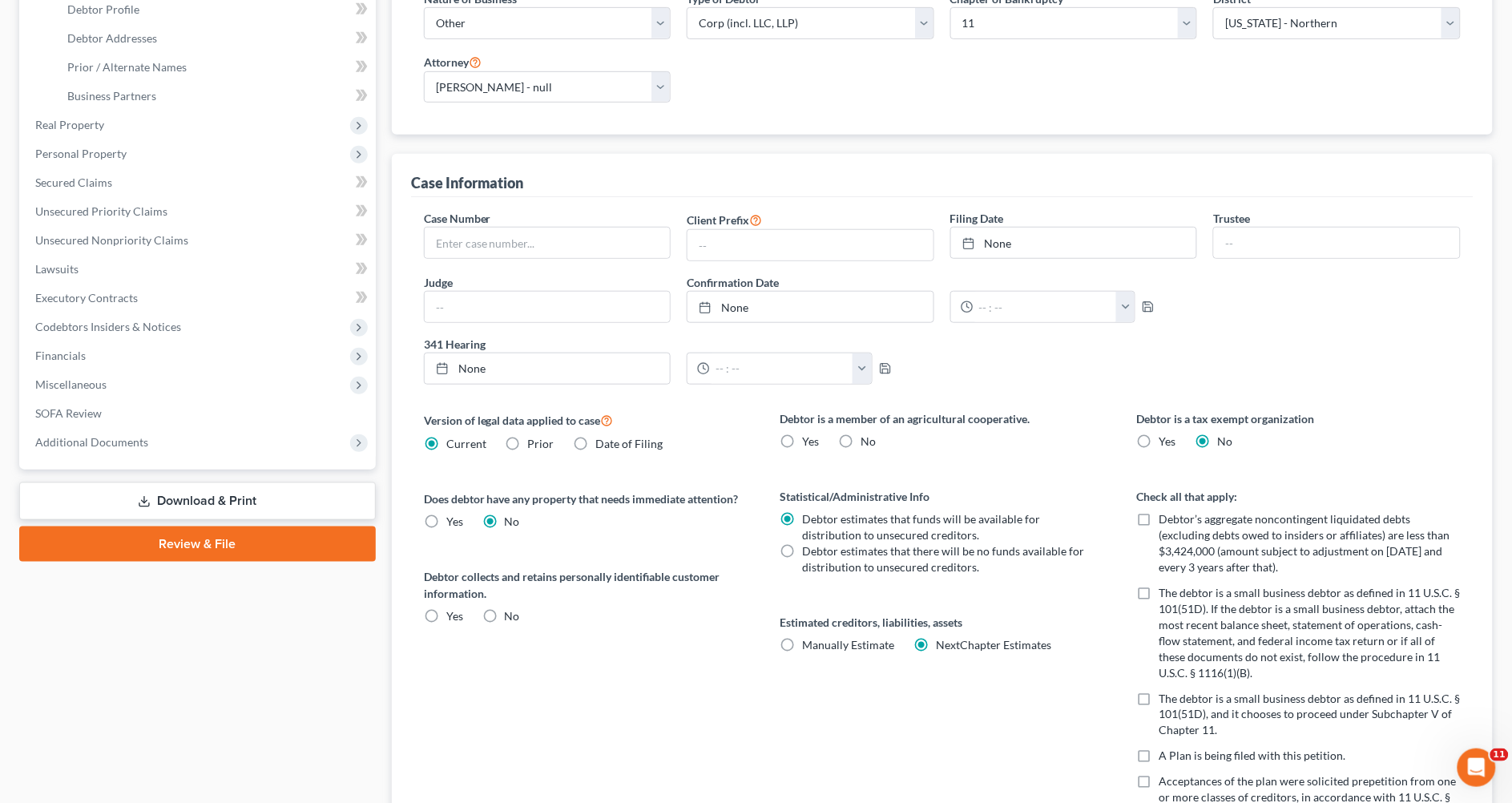
click at [861, 443] on label "No" at bounding box center [868, 441] width 16 height 16
click at [867, 443] on input "No" at bounding box center [872, 438] width 10 height 10
radio input "true"
click at [505, 620] on label "No" at bounding box center [513, 615] width 16 height 16
click at [512, 619] on input "No" at bounding box center [516, 612] width 10 height 10
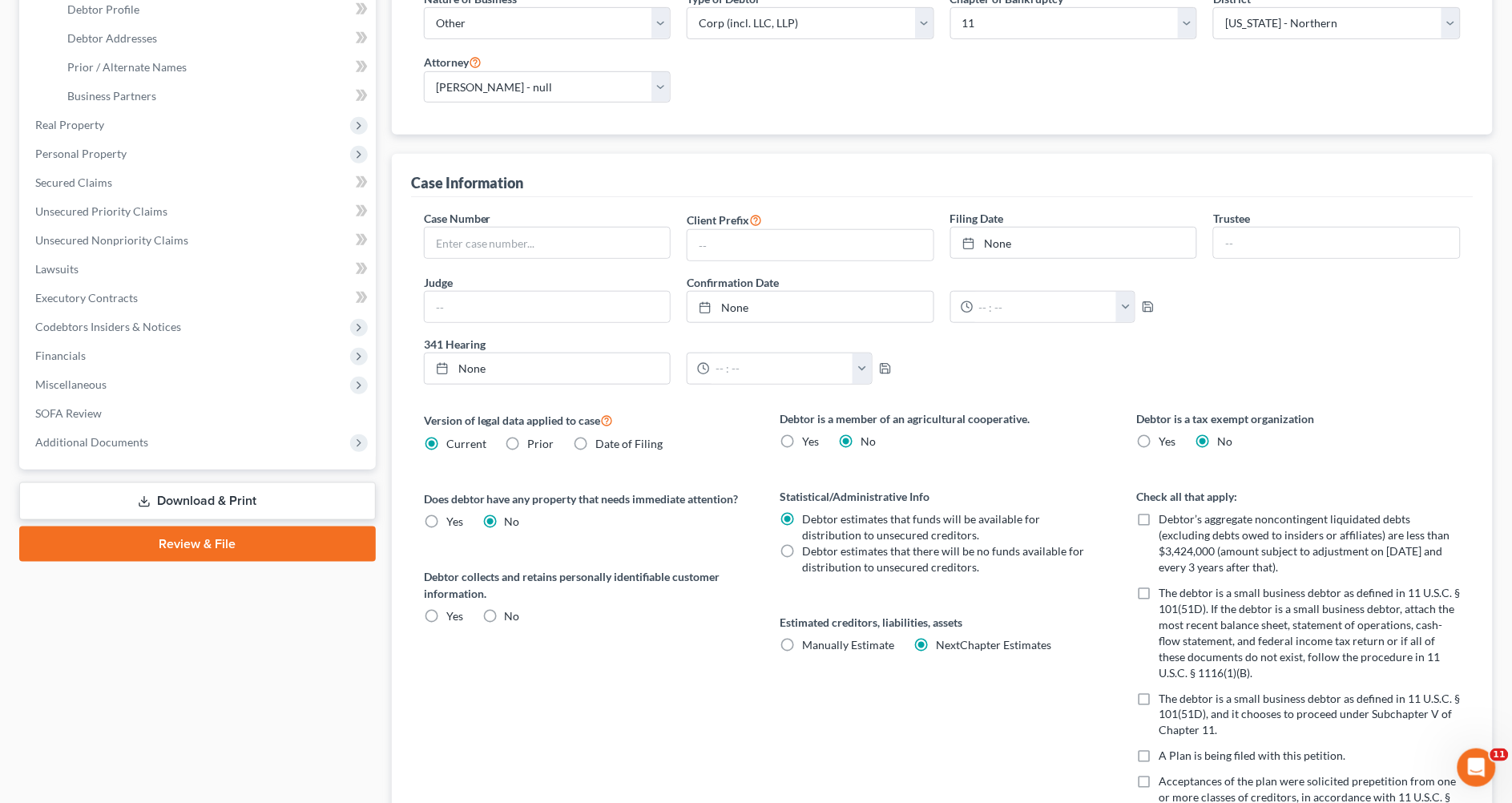
radio input "true"
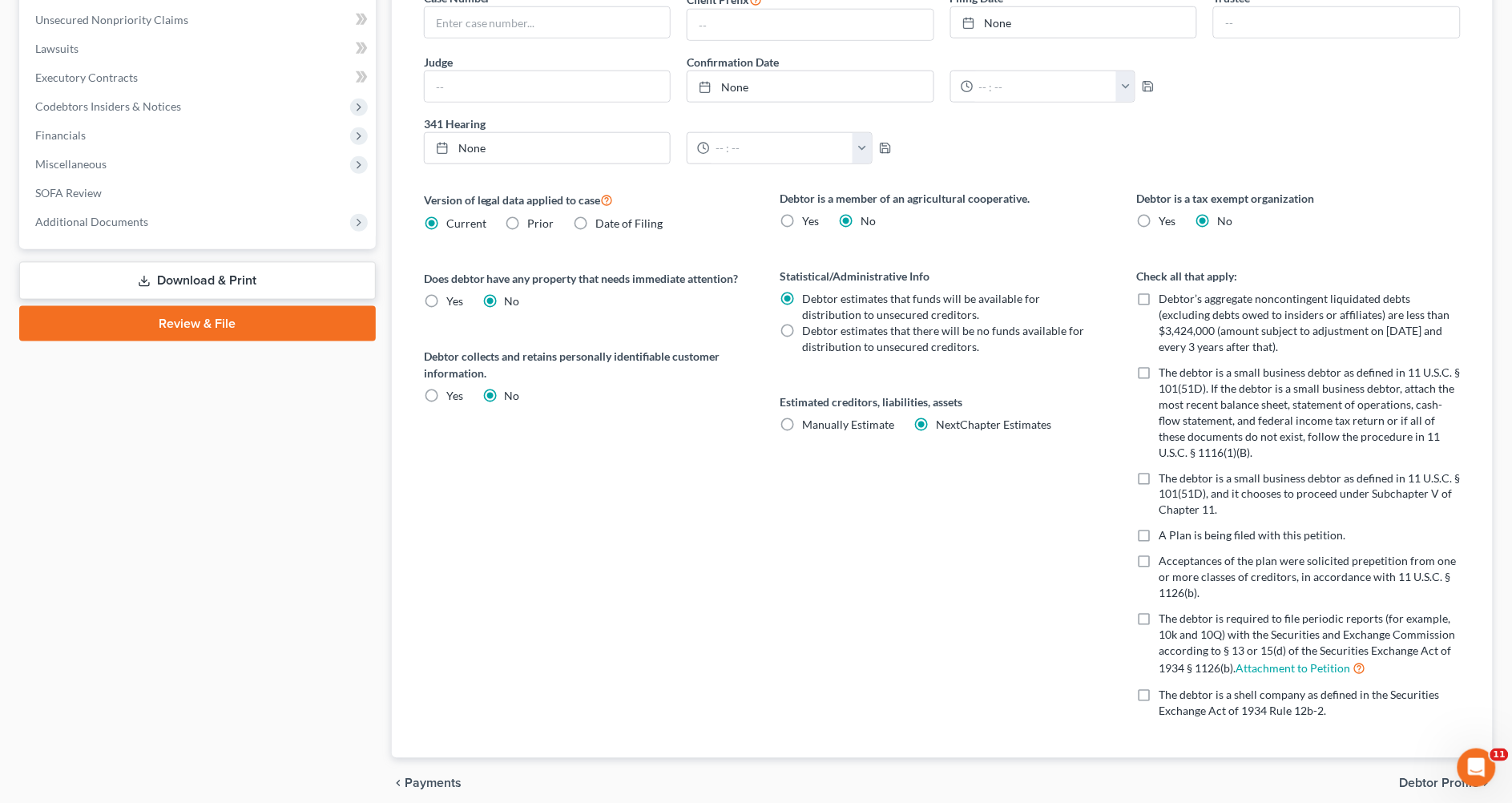
scroll to position [491, 0]
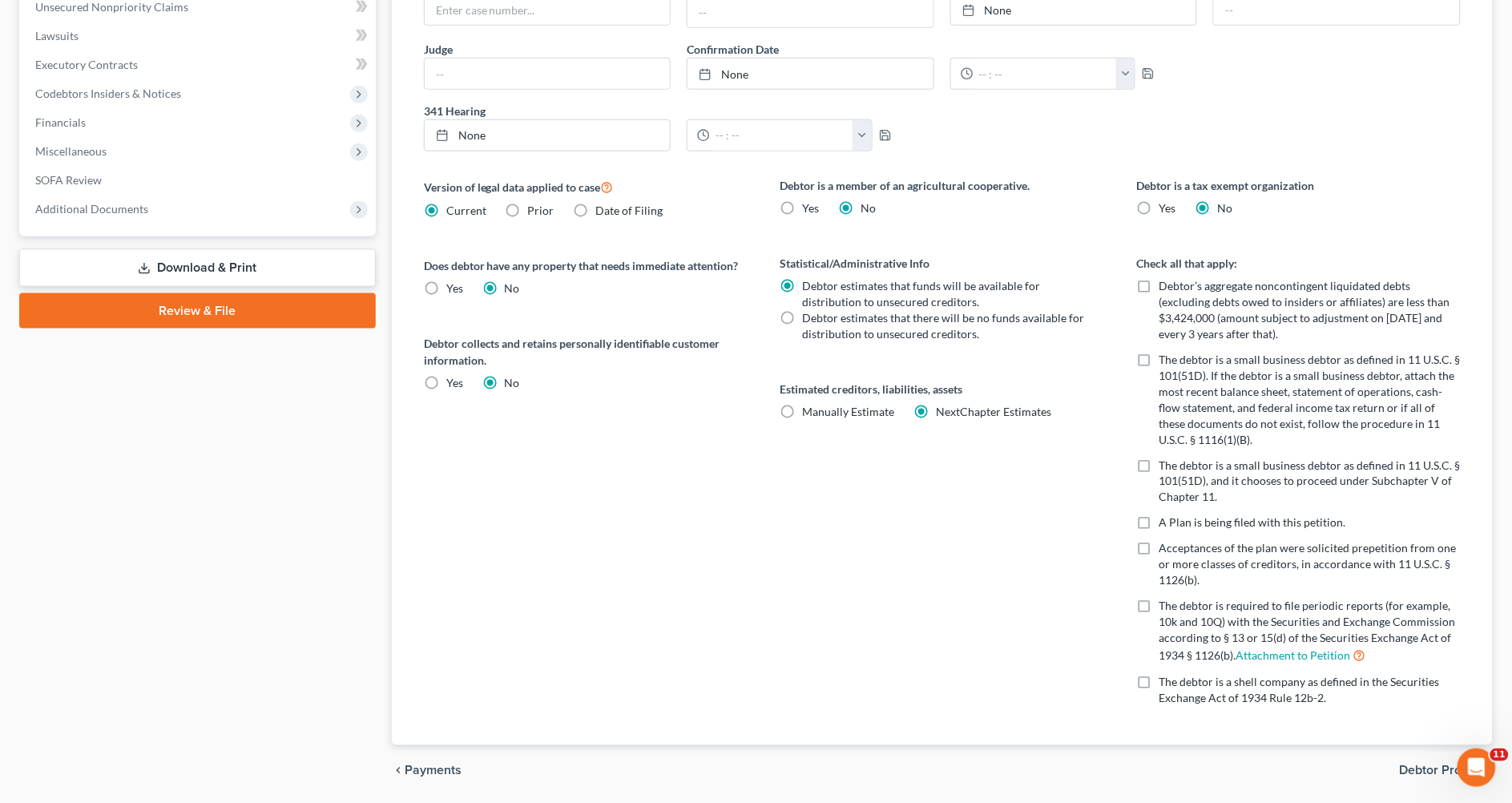
click at [1425, 765] on span "Debtor Profile" at bounding box center [1440, 771] width 80 height 13
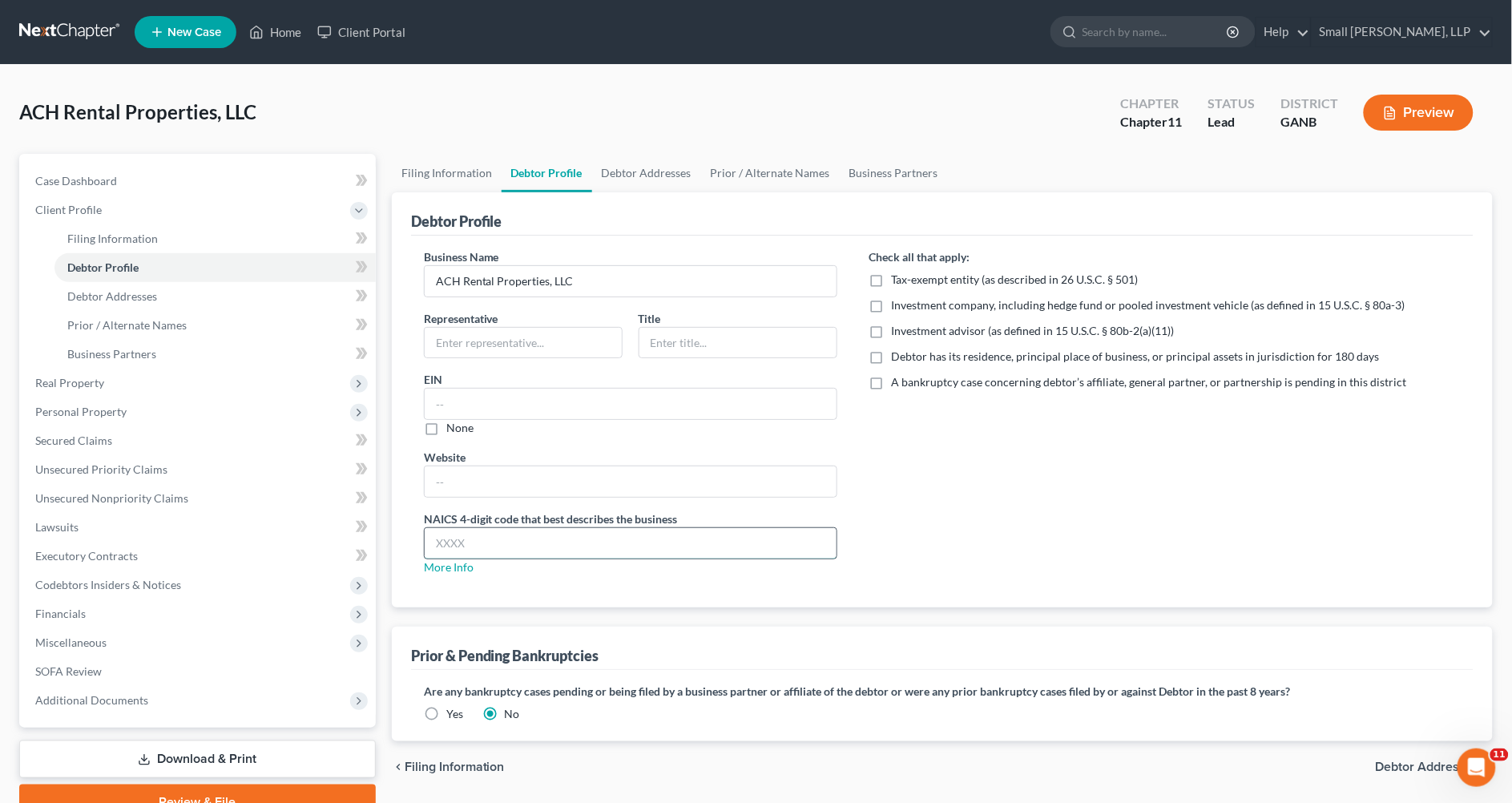
click at [467, 537] on input "text" at bounding box center [630, 543] width 412 height 30
paste input "6500"
click at [435, 543] on input "6500" at bounding box center [630, 543] width 412 height 30
type input "6500"
click at [1010, 508] on div "Check all that apply: Tax-exempt entity (as described in 26 U.S.C. § 501) Inves…" at bounding box center [1165, 418] width 624 height 340
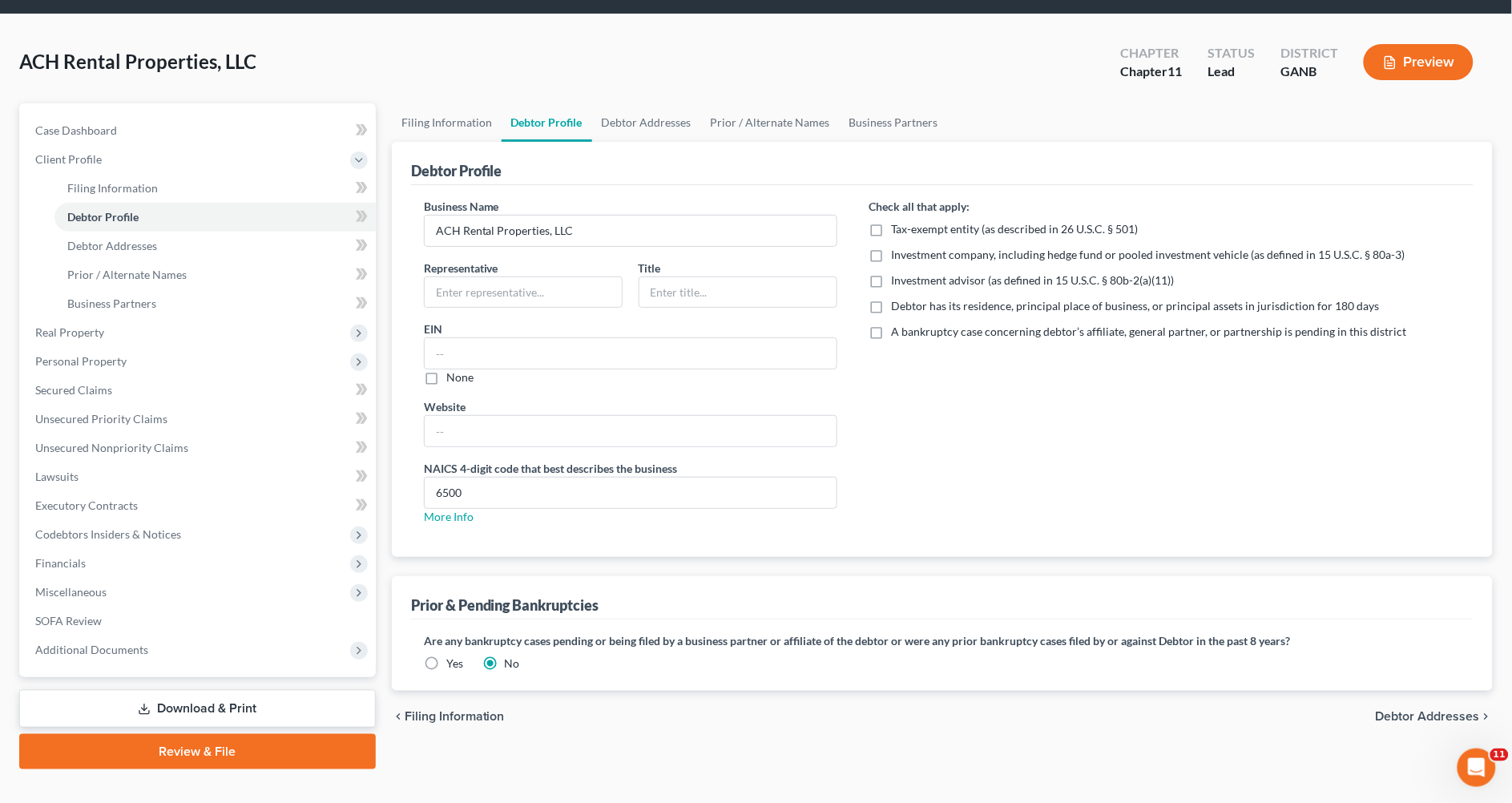
scroll to position [75, 0]
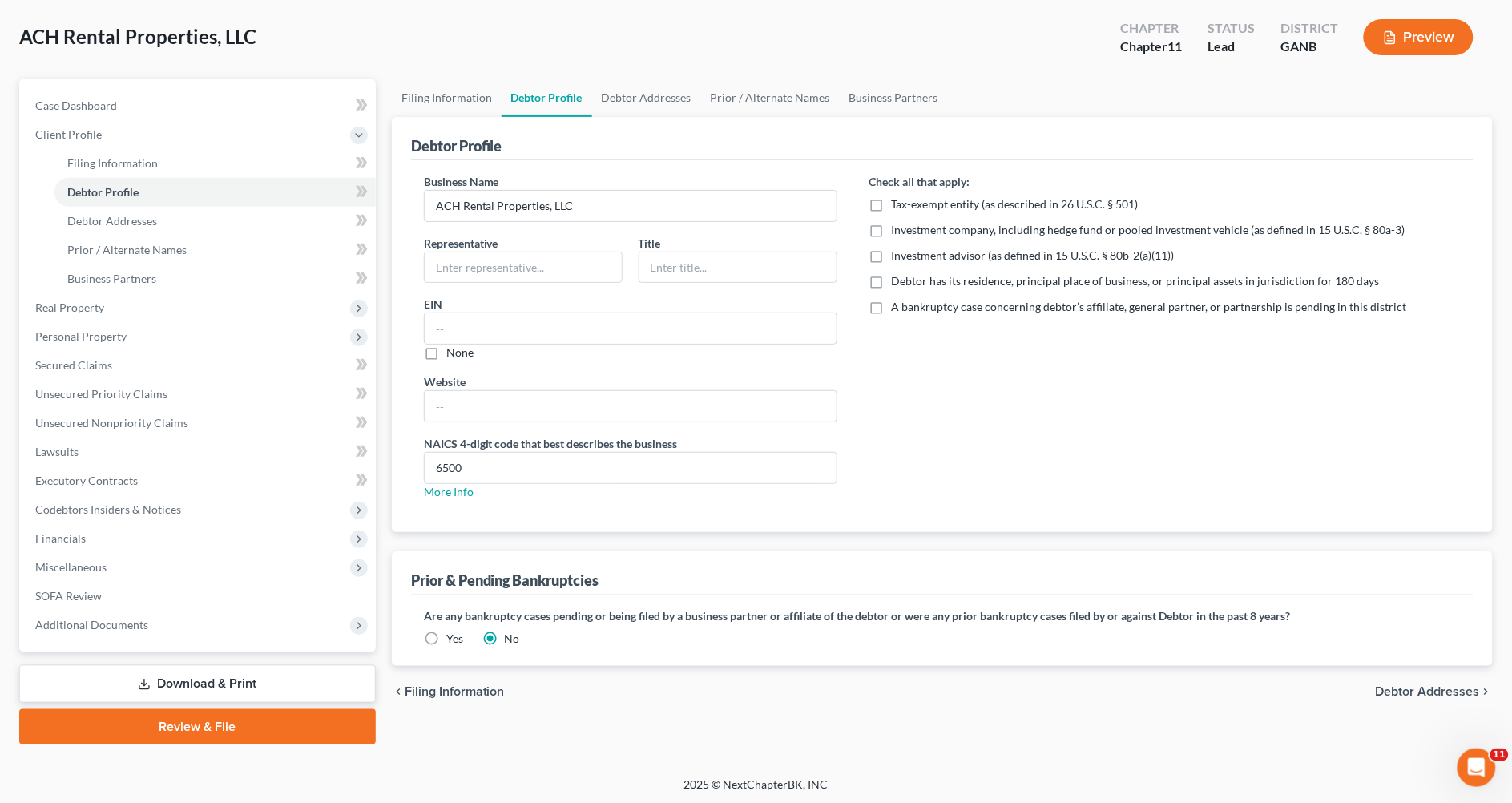
click at [447, 631] on label "Yes" at bounding box center [455, 638] width 17 height 16
click at [453, 631] on input "Yes" at bounding box center [458, 635] width 10 height 10
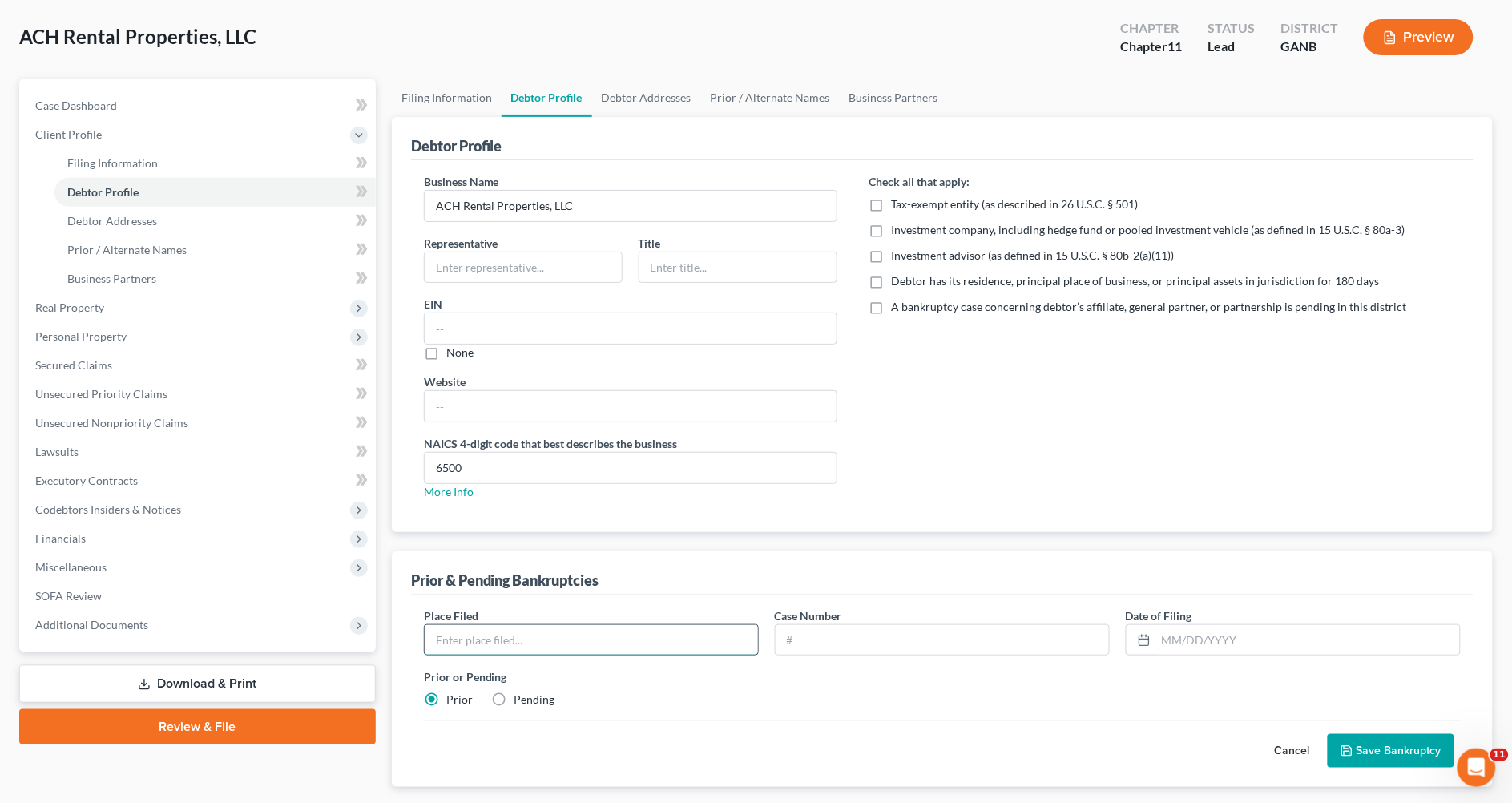
click at [490, 632] on input "text" at bounding box center [591, 640] width 334 height 30
click at [514, 699] on label "Pending" at bounding box center [535, 698] width 41 height 16
click at [521, 699] on input "Pending" at bounding box center [525, 696] width 10 height 10
radio input "true"
radio input "false"
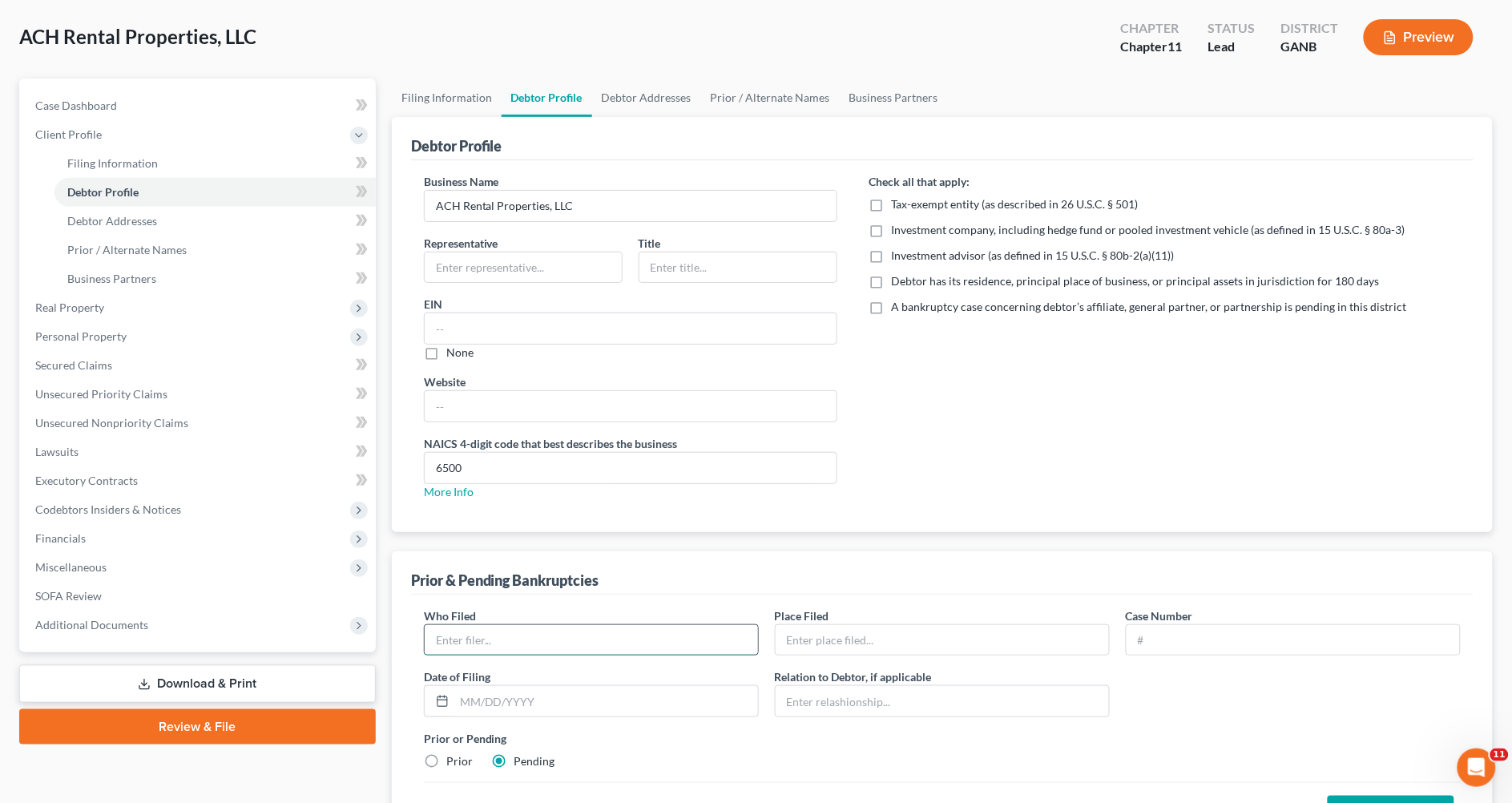
click at [468, 645] on input "text" at bounding box center [591, 640] width 334 height 30
type input "RAMBO I, LLC"
click at [799, 639] on input "text" at bounding box center [943, 640] width 334 height 30
type input "Bankr. N.D. Ga."
click at [1168, 644] on input "text" at bounding box center [1294, 640] width 334 height 30
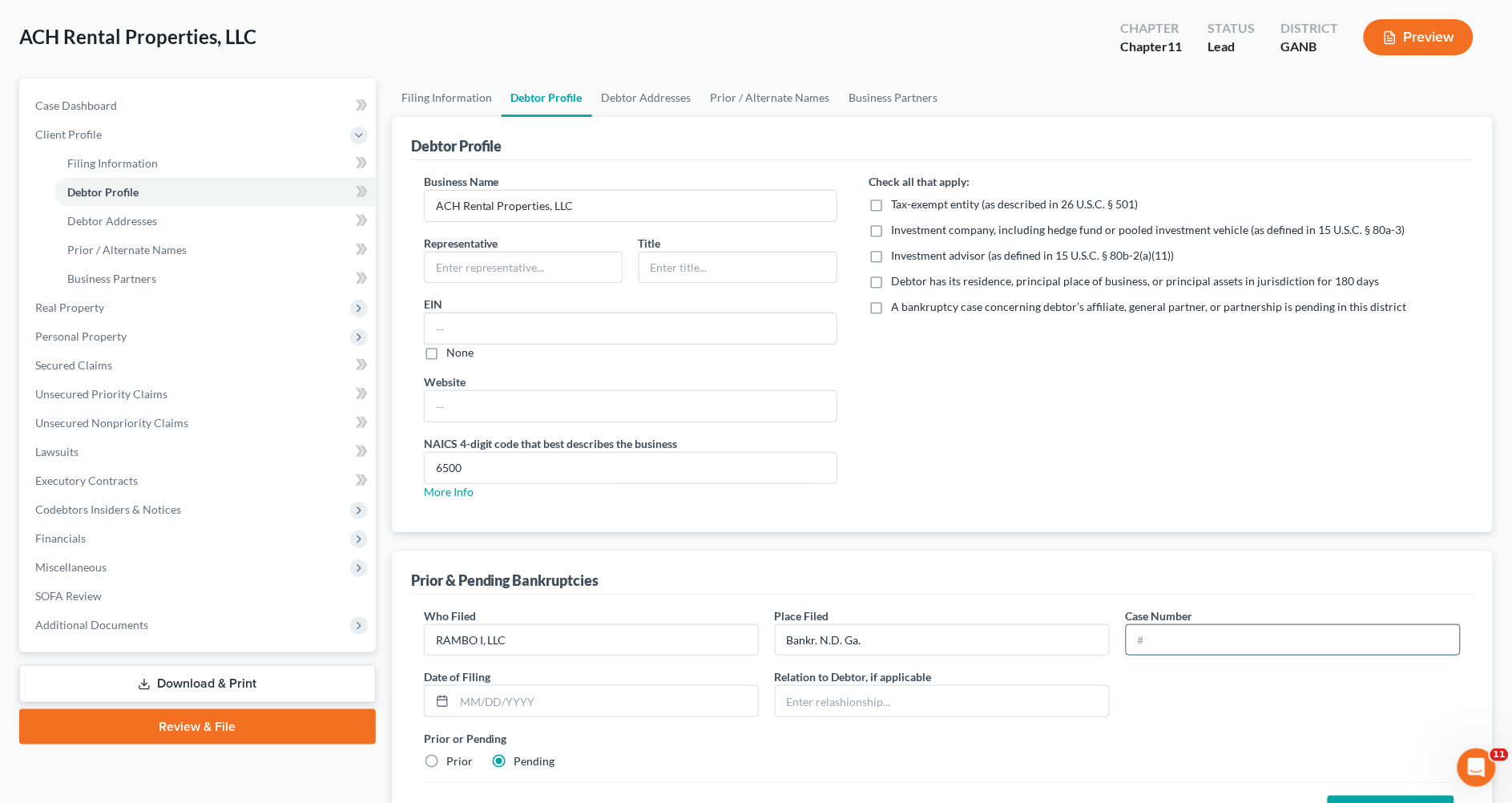
type input "25-40504"
click at [550, 701] on input "text" at bounding box center [605, 700] width 304 height 30
type input "02/13/2025"
click at [855, 701] on input "text" at bounding box center [943, 700] width 334 height 30
type input "Affiliate"
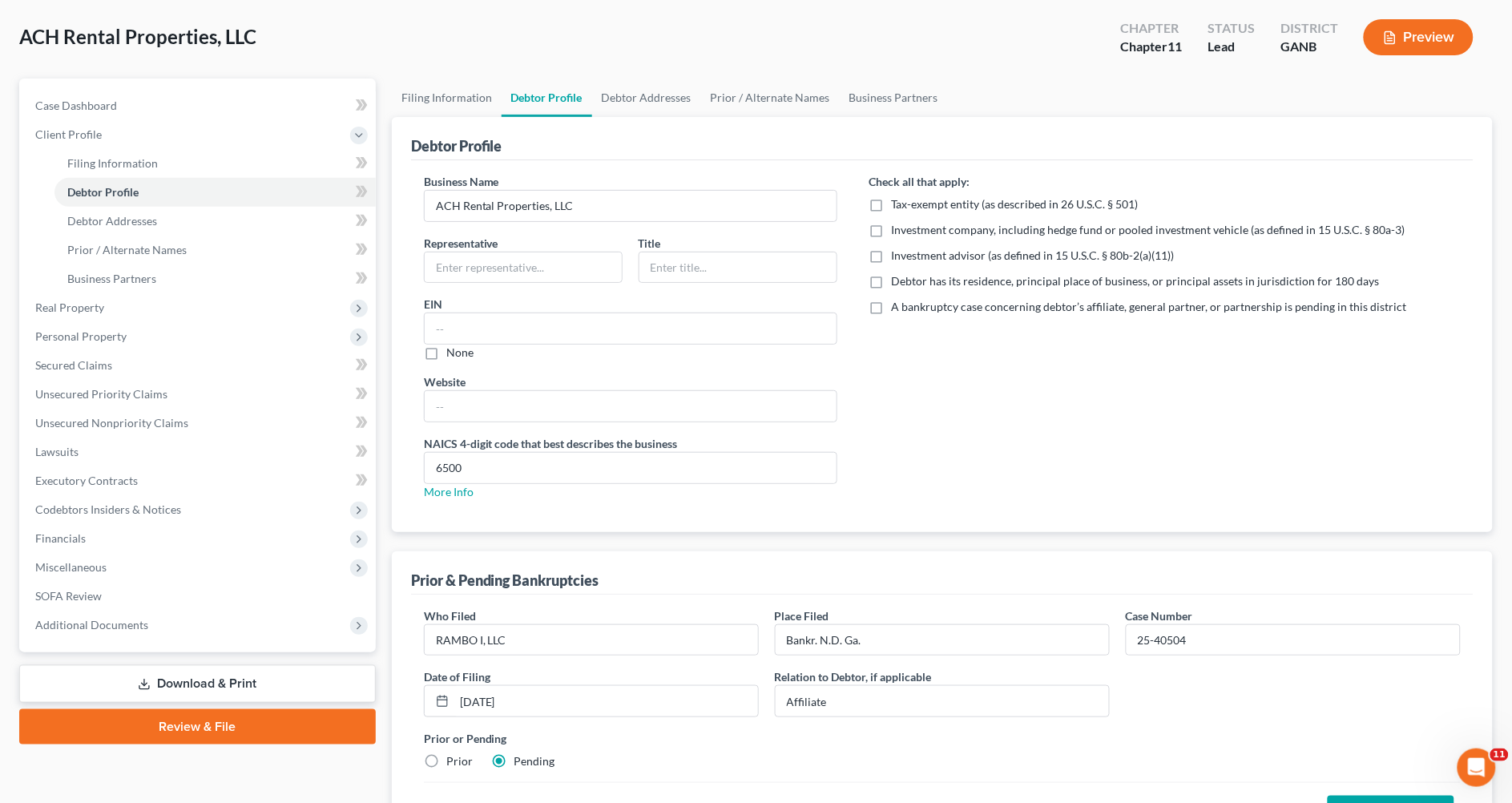
click at [1197, 743] on label "Prior or Pending" at bounding box center [942, 738] width 1037 height 16
click at [1351, 797] on button "Save Bankruptcy" at bounding box center [1391, 812] width 127 height 34
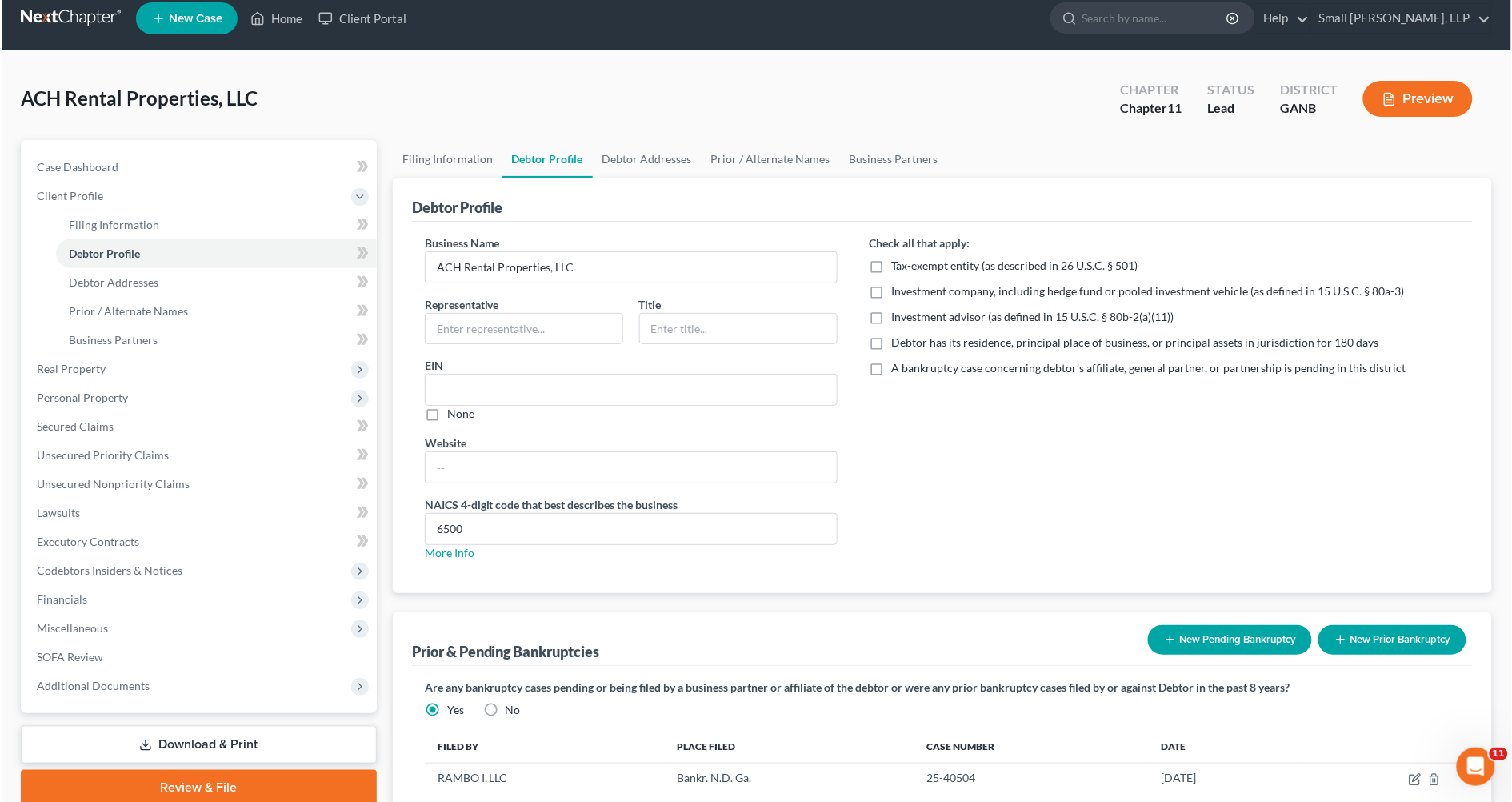
scroll to position [0, 0]
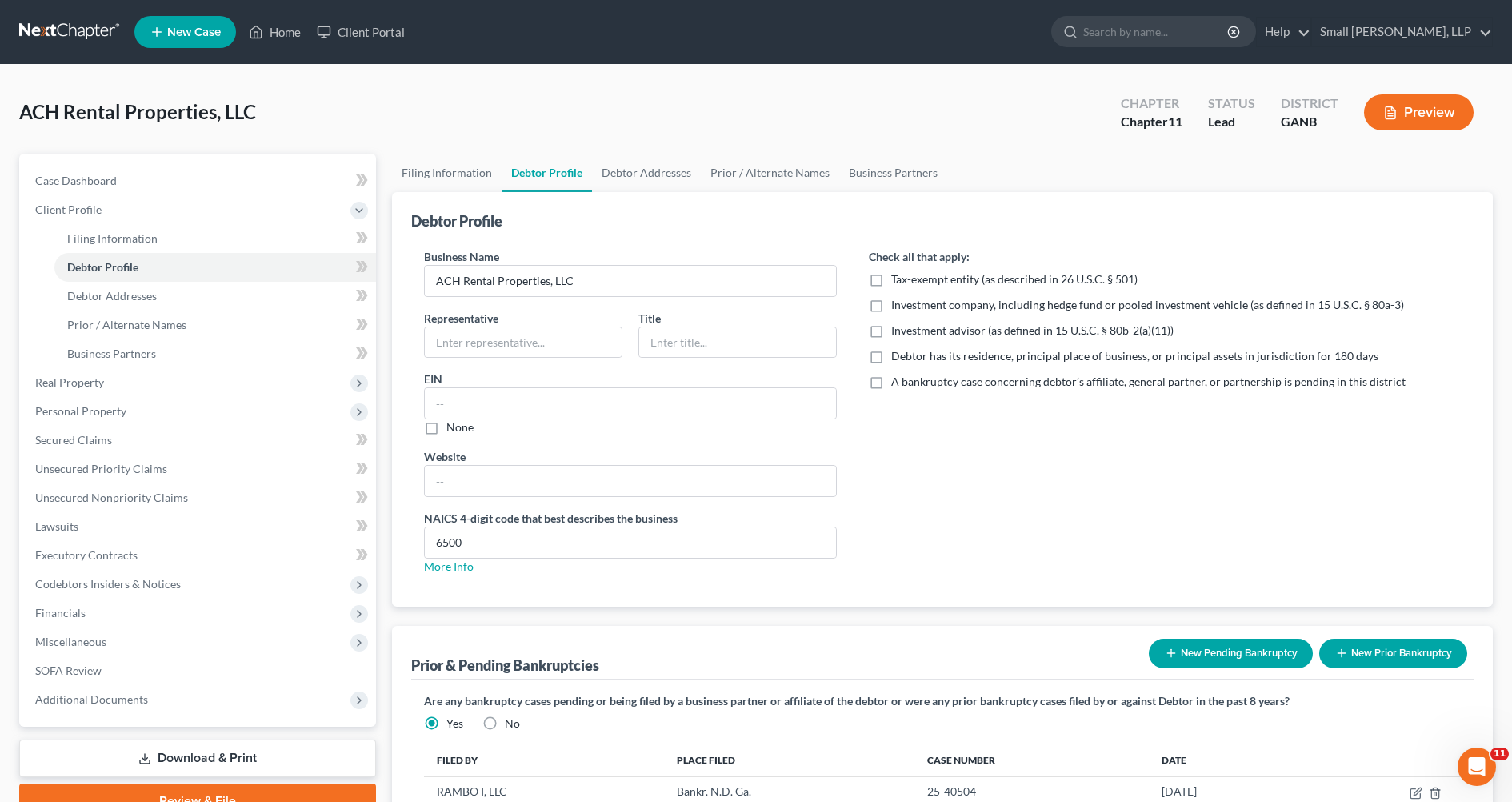
click at [187, 32] on span "New Case" at bounding box center [194, 32] width 54 height 12
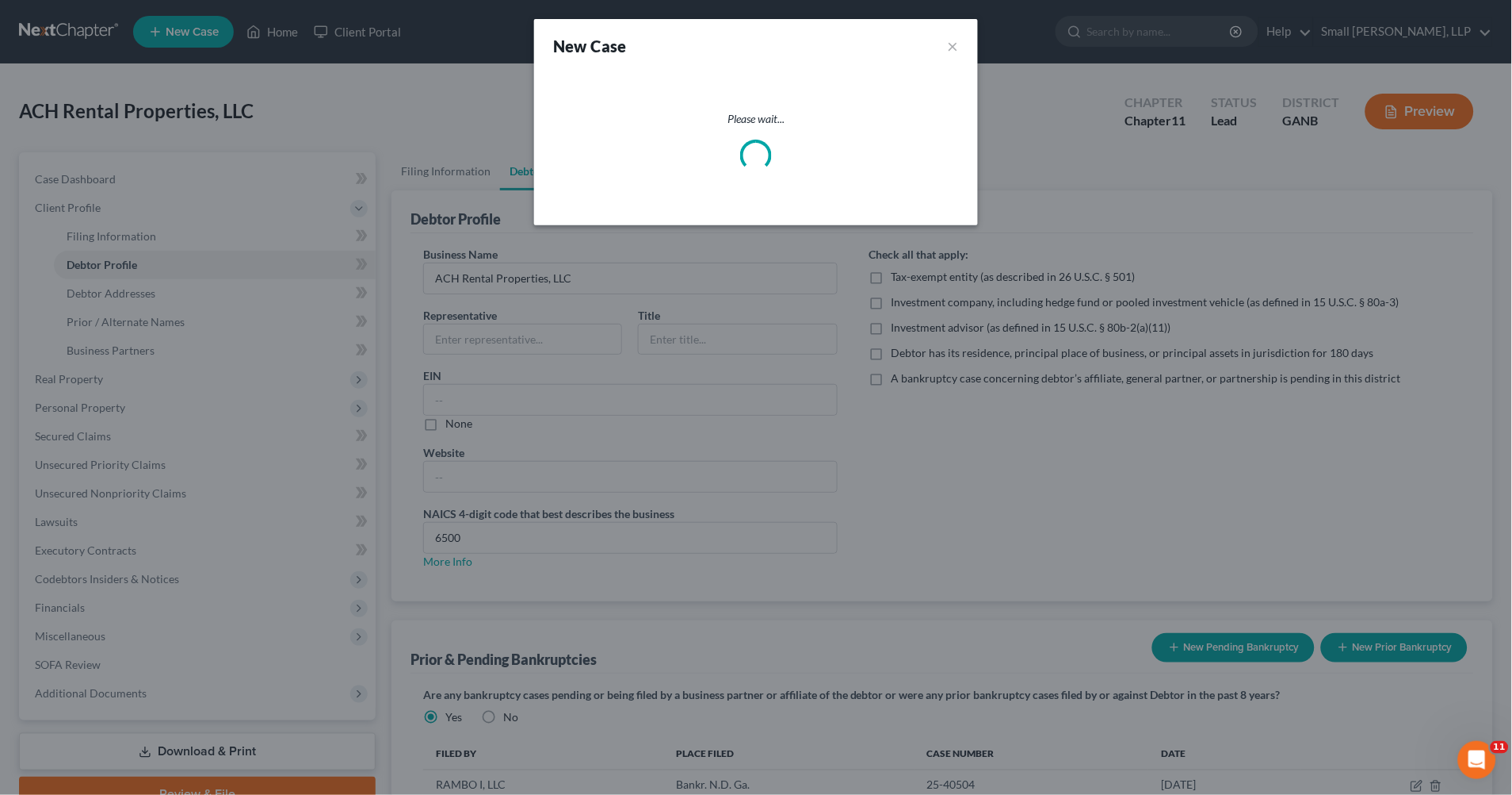
select select "19"
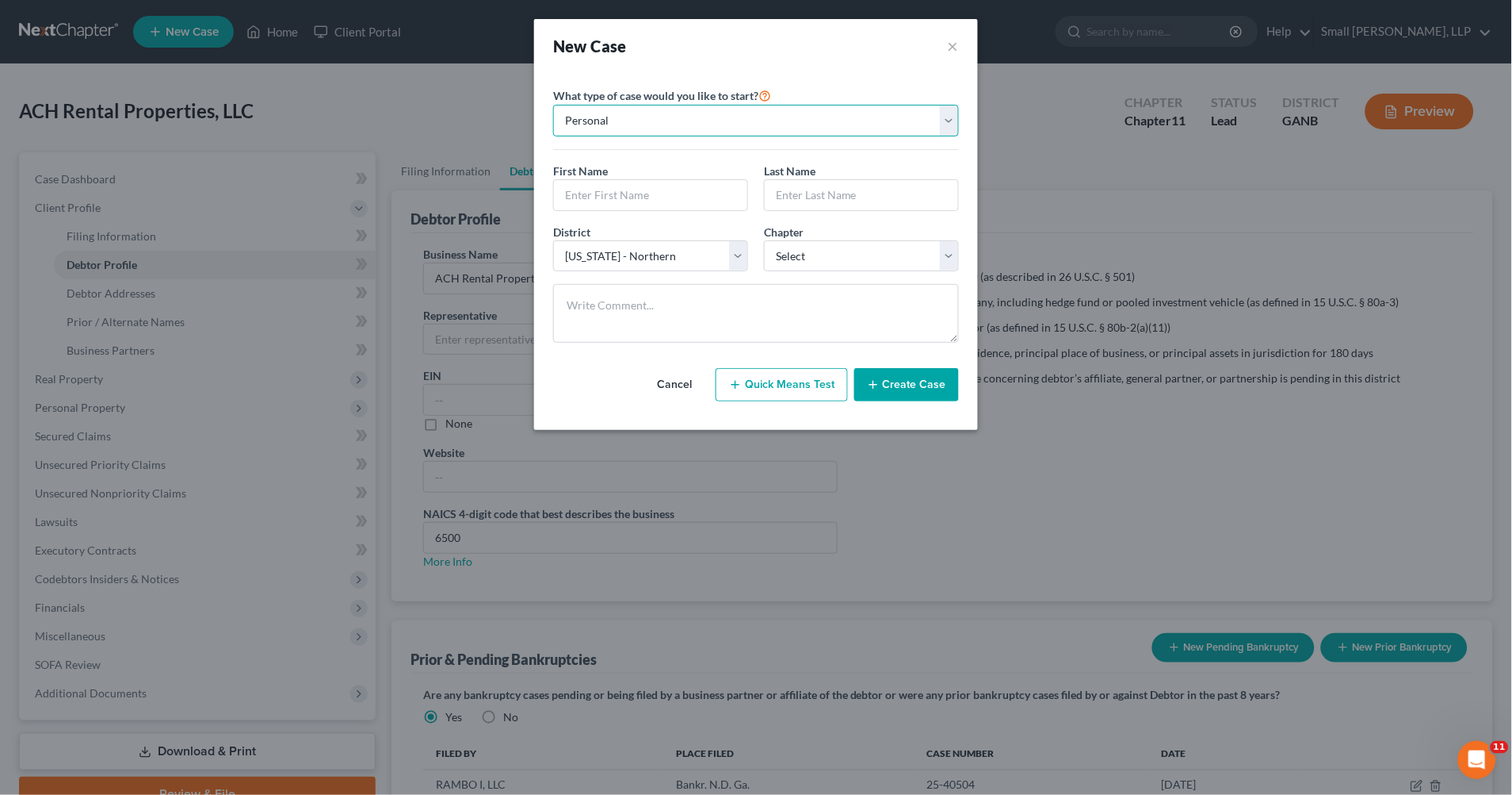
click at [947, 128] on select "Personal Business" at bounding box center [756, 120] width 405 height 32
click at [658, 194] on input "text" at bounding box center [650, 194] width 193 height 30
type input "Andrew"
click at [826, 201] on input "text" at bounding box center [861, 194] width 193 height 30
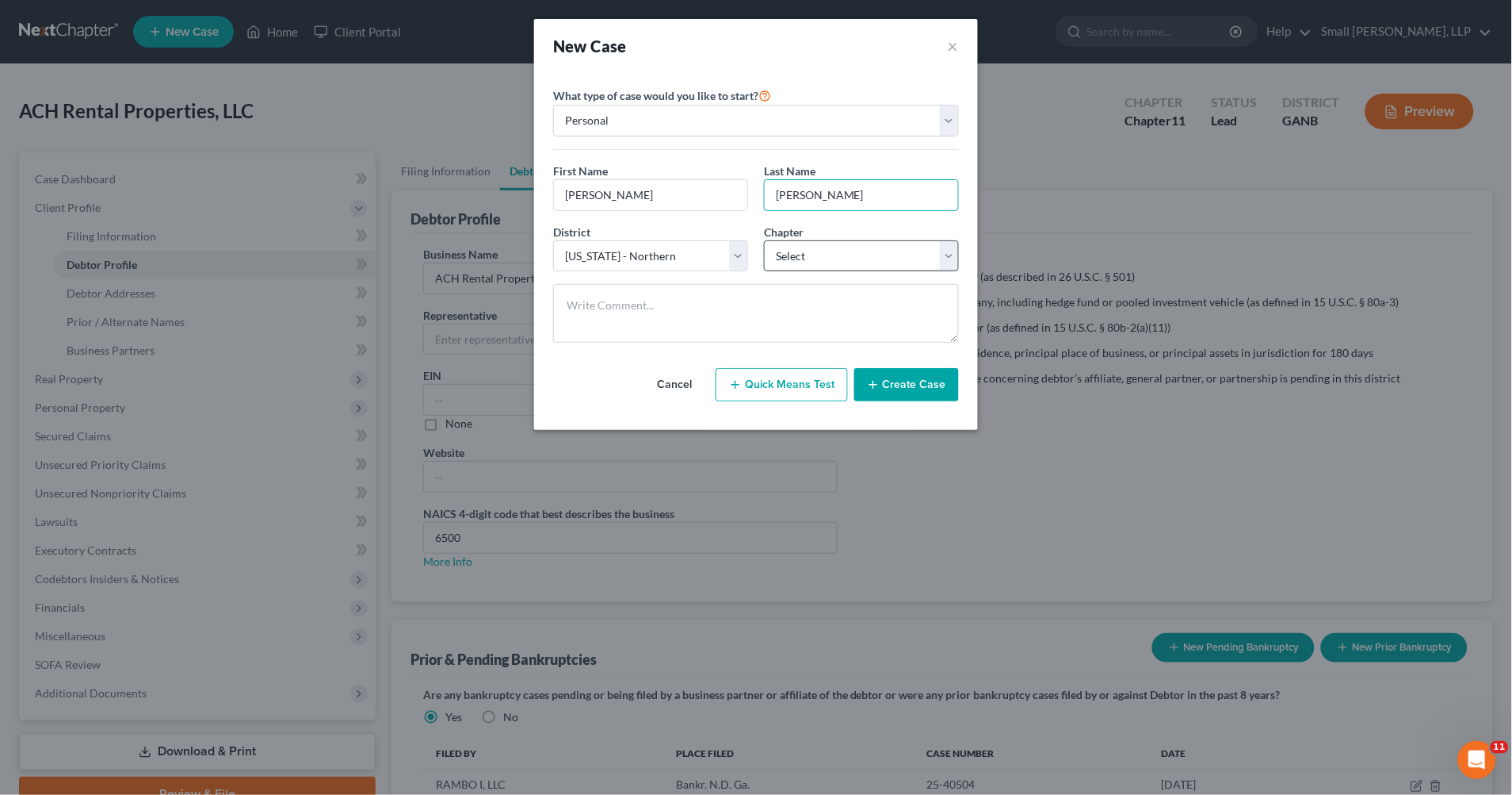
type input "Heaner"
click at [952, 265] on select "Select 7 11 12 13" at bounding box center [861, 256] width 195 height 32
select select "1"
click at [764, 240] on select "Select 7 11 12 13" at bounding box center [861, 256] width 195 height 32
click at [890, 387] on button "Create Case" at bounding box center [906, 384] width 104 height 34
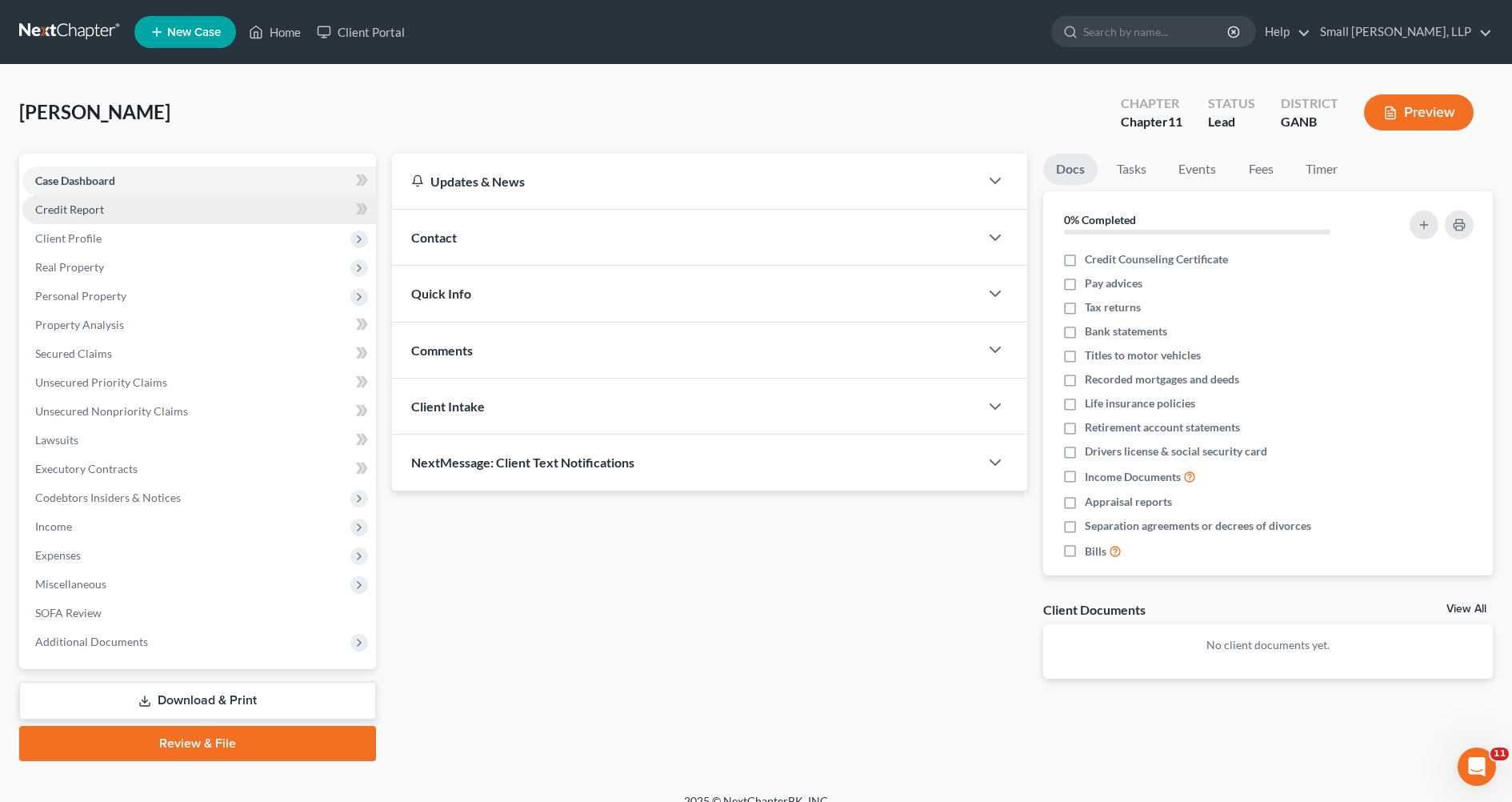
click at [72, 211] on span "Credit Report" at bounding box center [69, 209] width 69 height 14
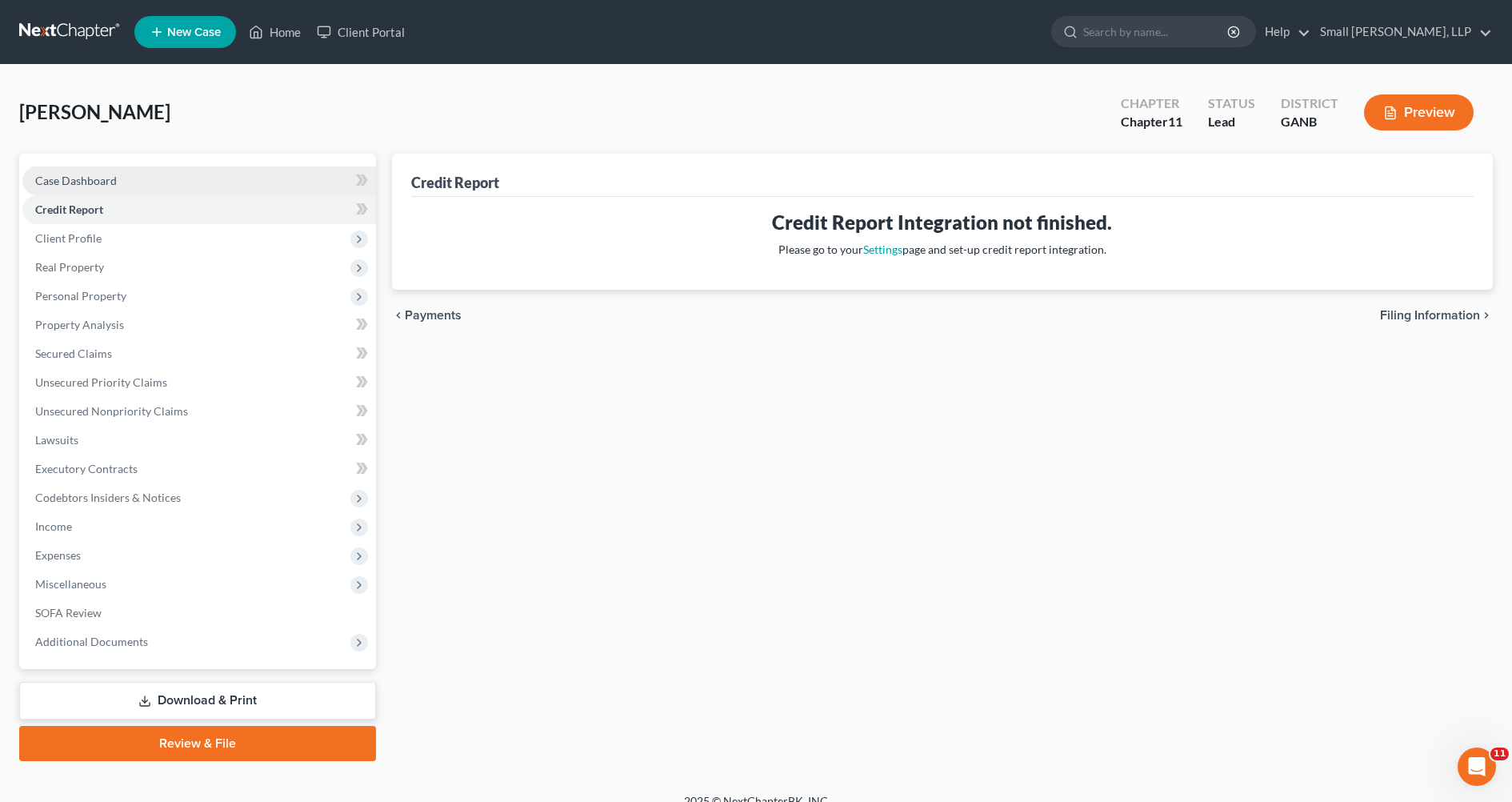
click at [66, 188] on link "Case Dashboard" at bounding box center [199, 180] width 353 height 28
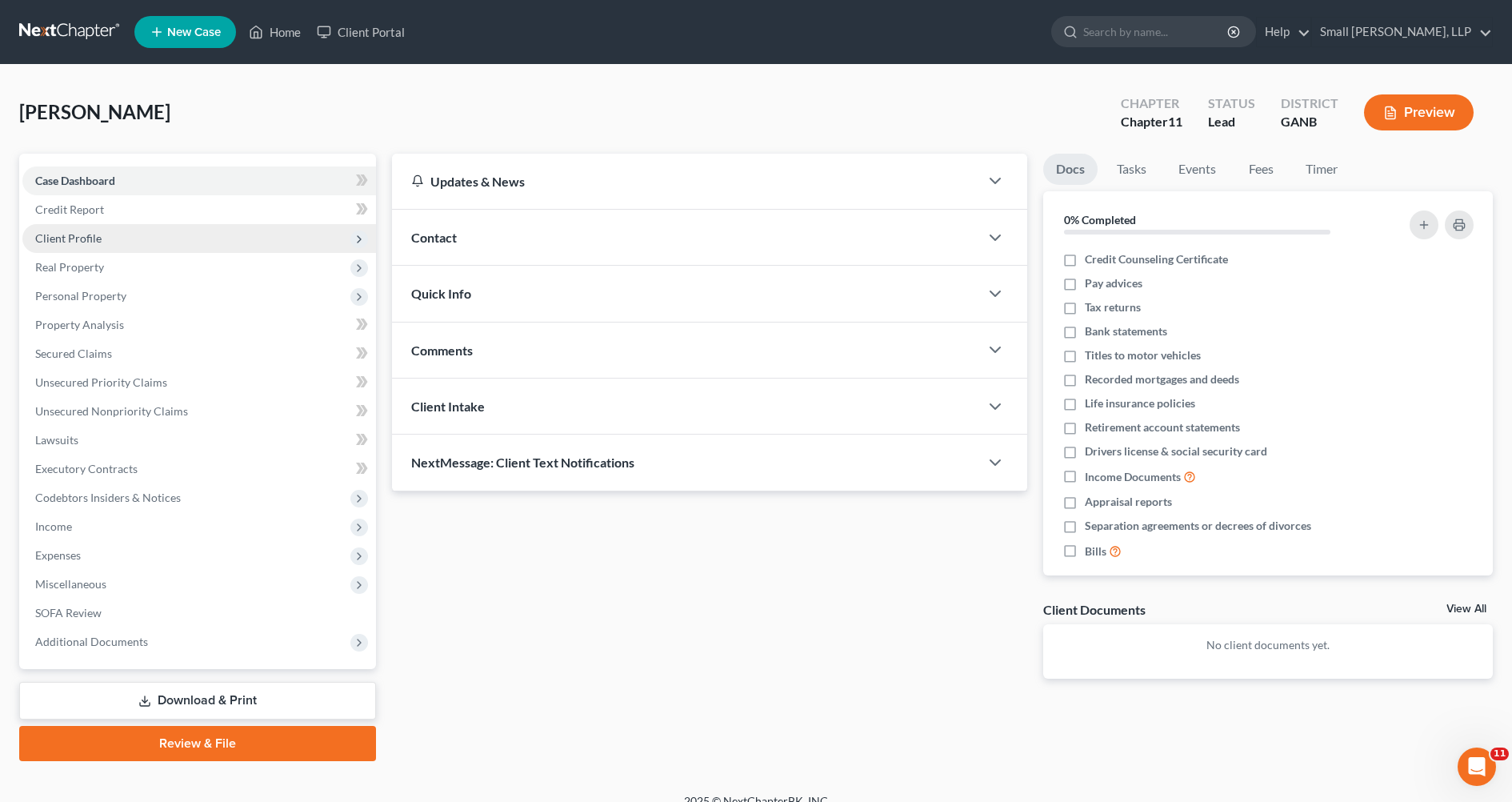
click at [75, 235] on span "Client Profile" at bounding box center [68, 238] width 67 height 14
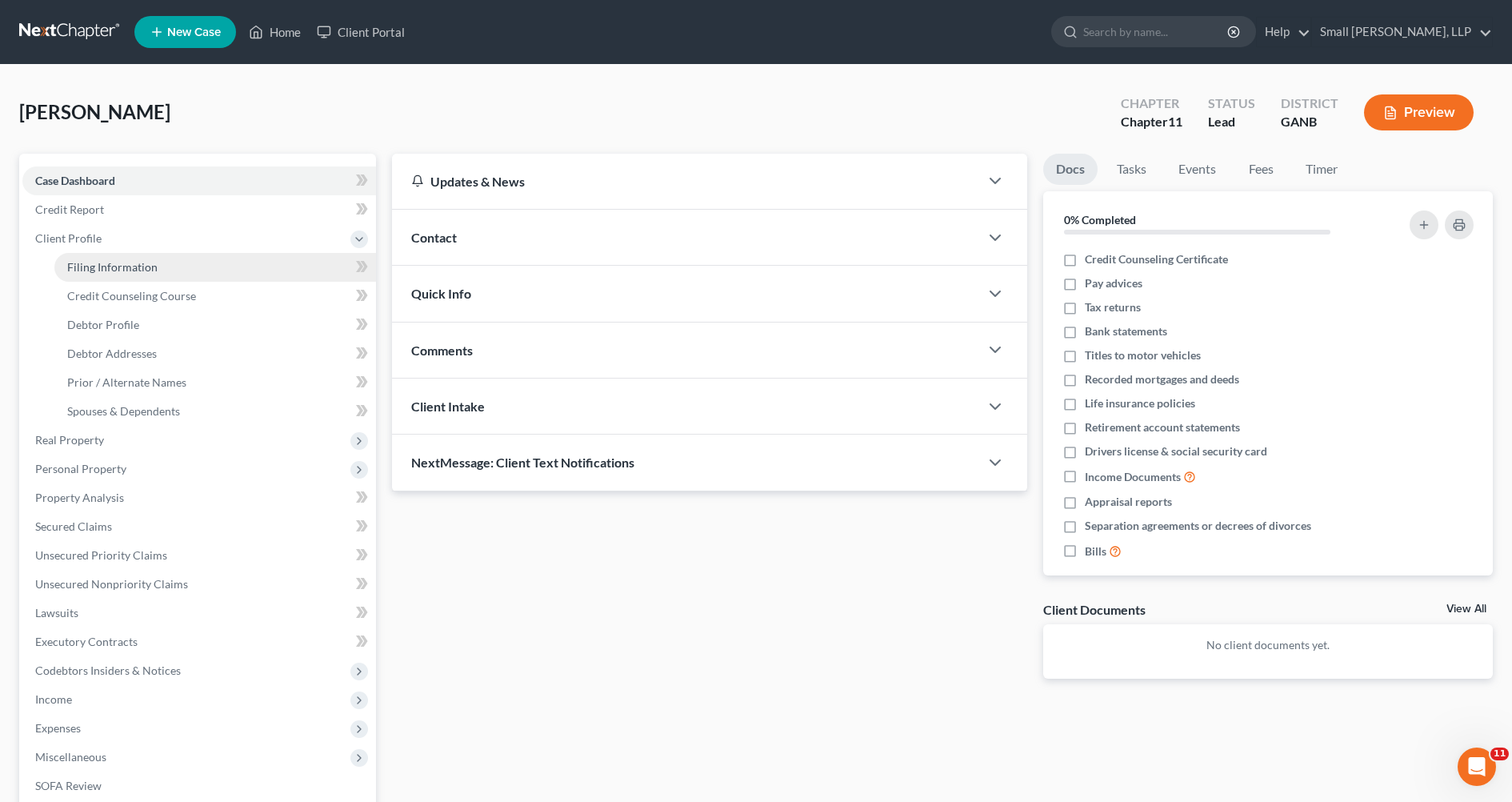
click at [114, 262] on span "Filing Information" at bounding box center [112, 266] width 91 height 14
select select "1"
select select "0"
select select "1"
select select "19"
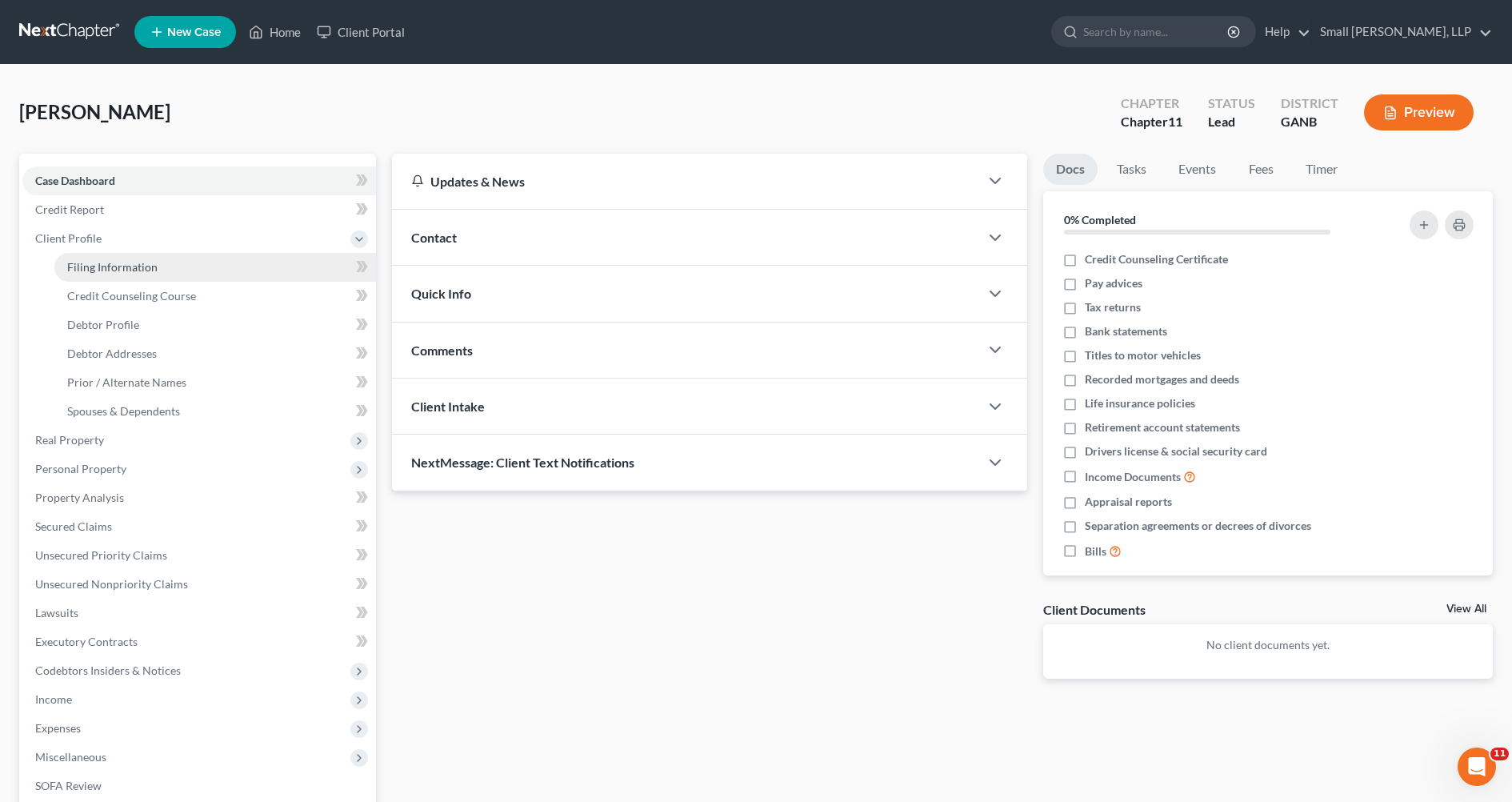
select select "10"
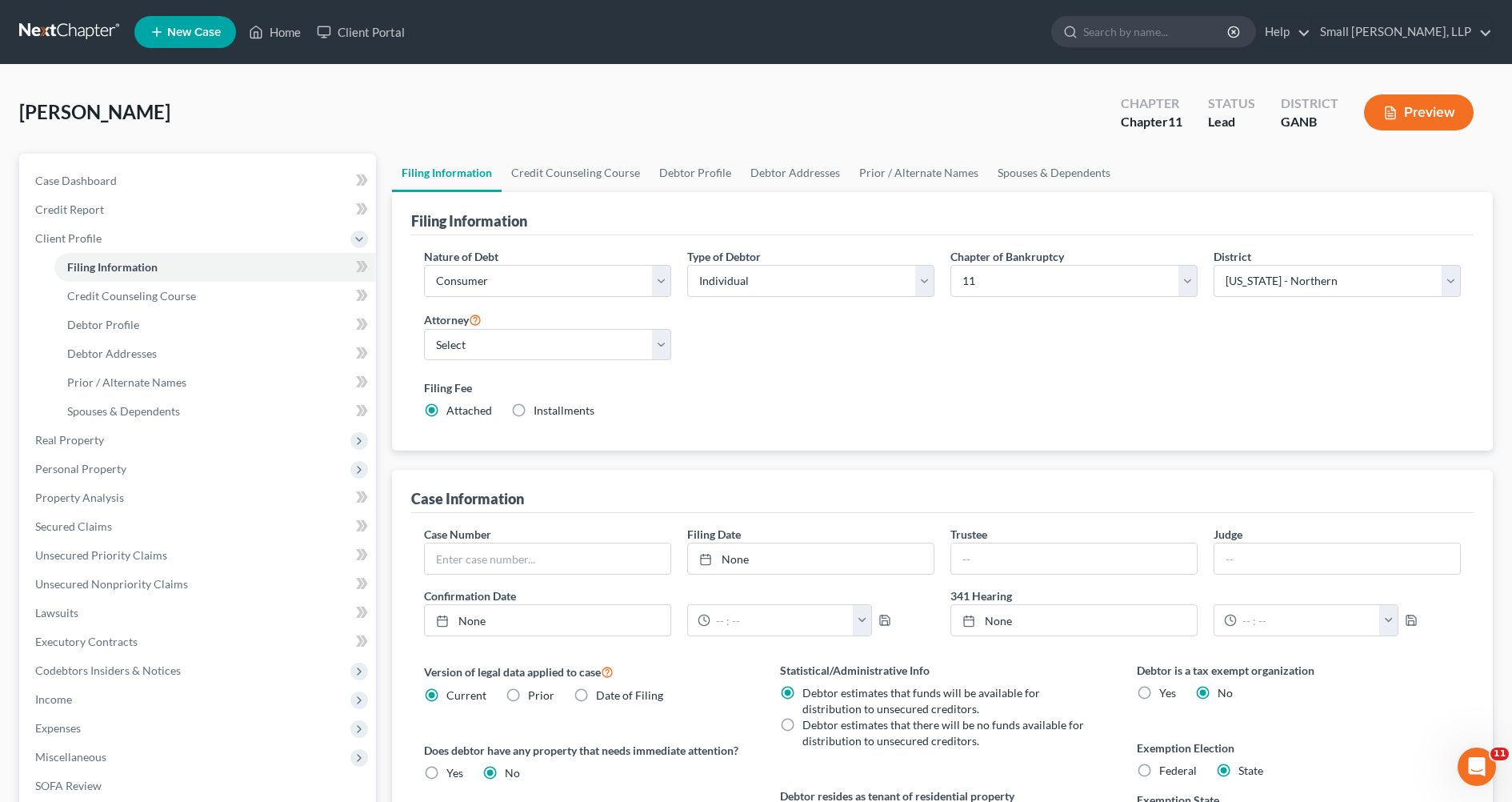
click at [670, 277] on div "Nature of Debt Select Business Consumer Other Nature of Business Select Clearin…" at bounding box center [546, 278] width 263 height 61
click at [666, 277] on select "Select Business Consumer Other" at bounding box center [547, 280] width 247 height 32
select select "0"
click at [424, 265] on select "Select Business Consumer Other" at bounding box center [547, 280] width 247 height 32
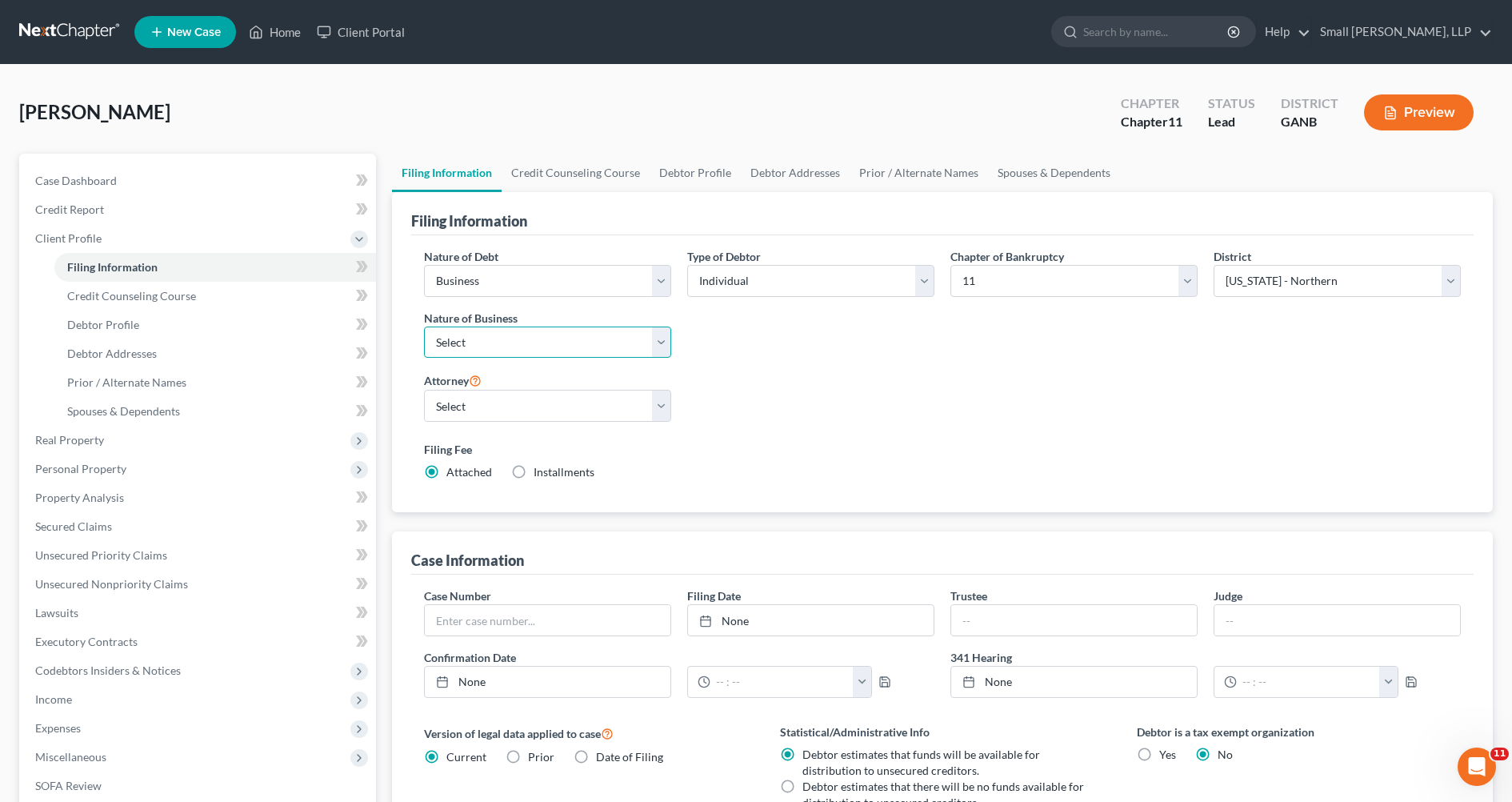
click at [661, 341] on select "Select Clearing Bank Commodity Broker Health Care Business Other Railroad Singl…" at bounding box center [547, 342] width 247 height 32
select select "3"
click at [424, 327] on select "Select Clearing Bank Commodity Broker Health Care Business Other Railroad Singl…" at bounding box center [547, 342] width 247 height 32
click at [660, 406] on select "Select Anna Humnicky - null Benjamin Klehr - GANB" at bounding box center [547, 406] width 247 height 32
select select "0"
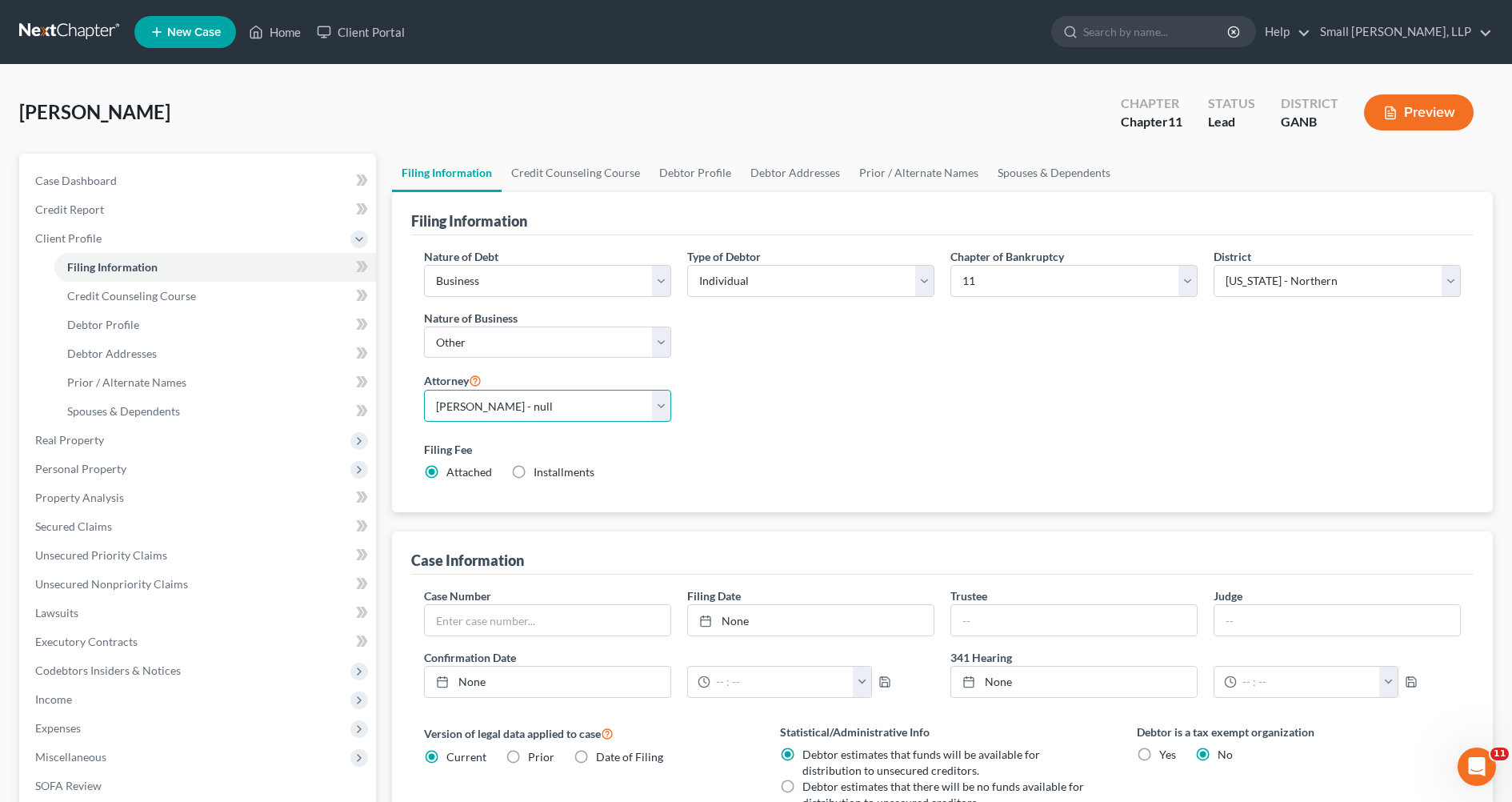
click at [424, 390] on select "Select Anna Humnicky - null Benjamin Klehr - GANB" at bounding box center [547, 406] width 247 height 32
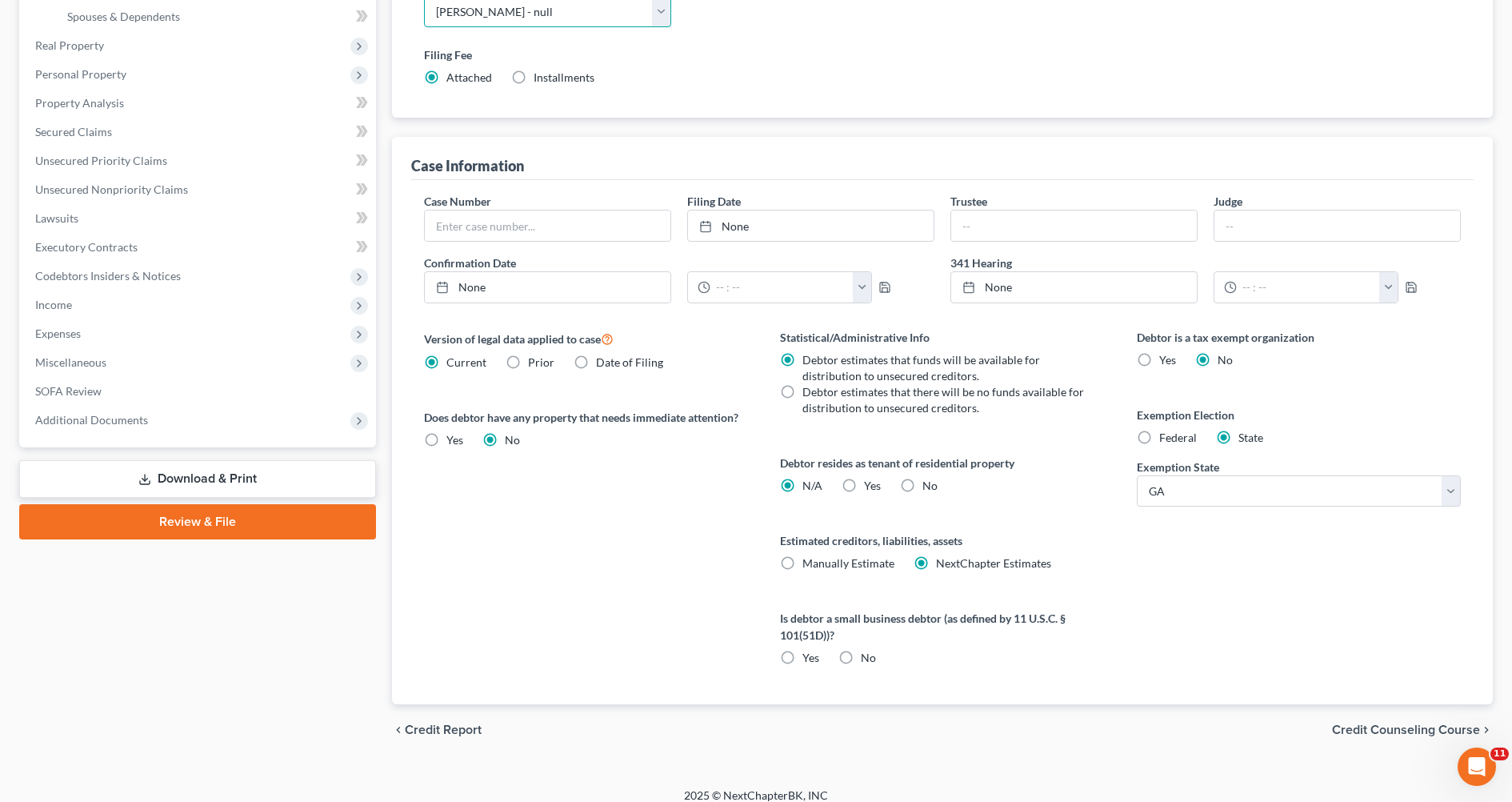
scroll to position [409, 0]
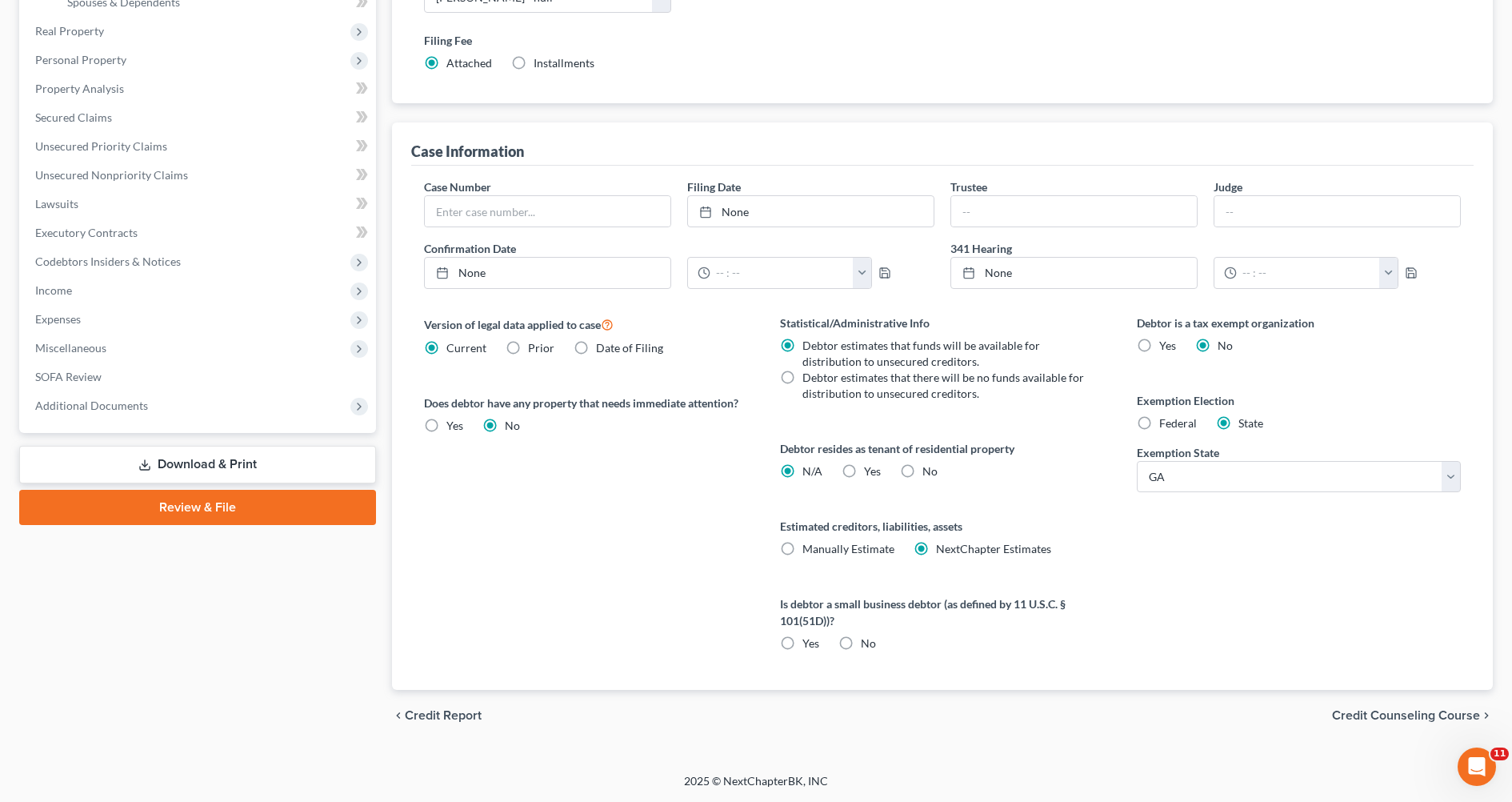
click at [864, 471] on label "Yes Yes" at bounding box center [872, 471] width 16 height 16
click at [870, 471] on input "Yes Yes" at bounding box center [875, 468] width 10 height 10
radio input "true"
radio input "false"
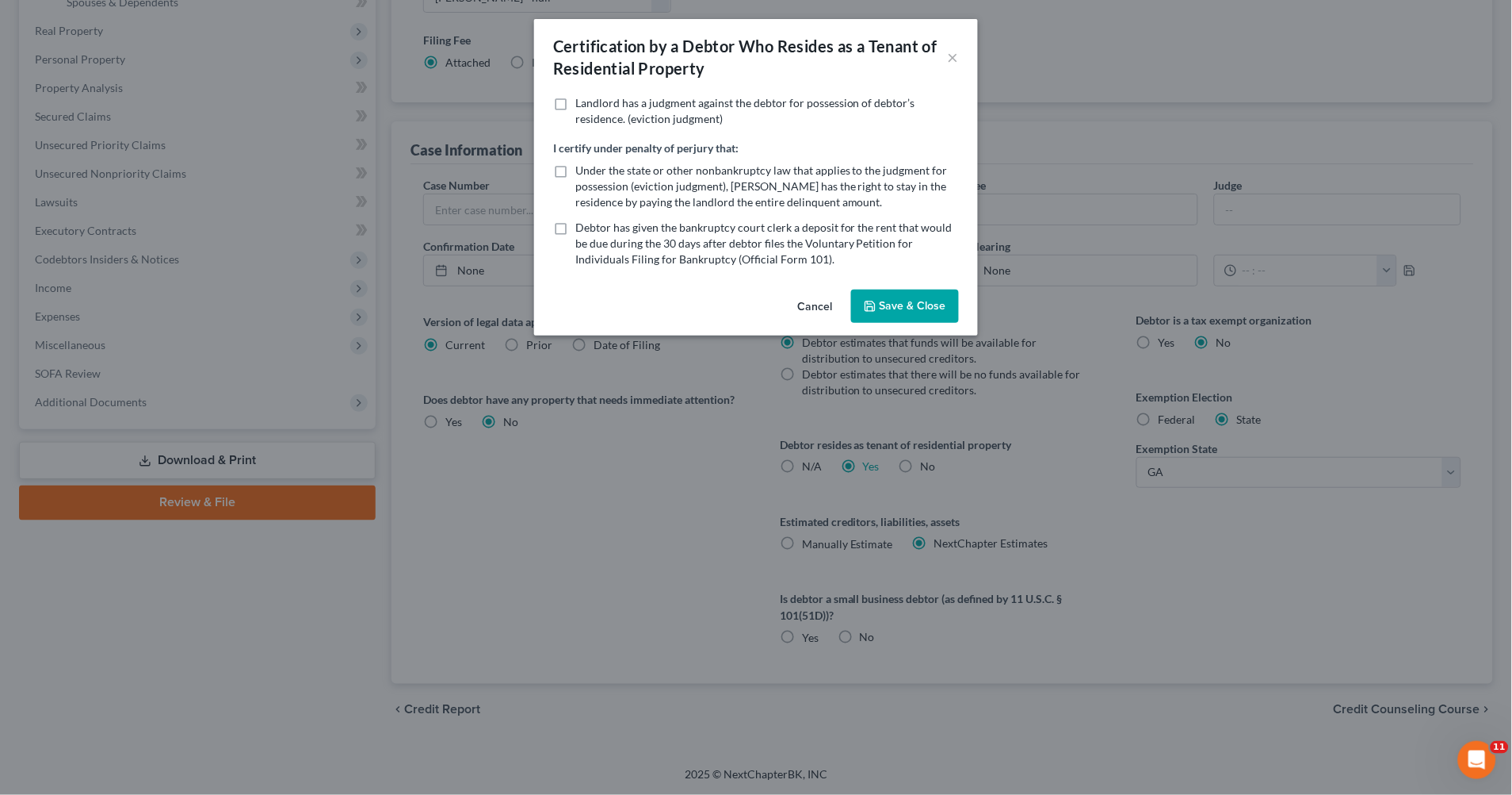
click at [897, 311] on button "Save & Close" at bounding box center [905, 306] width 108 height 34
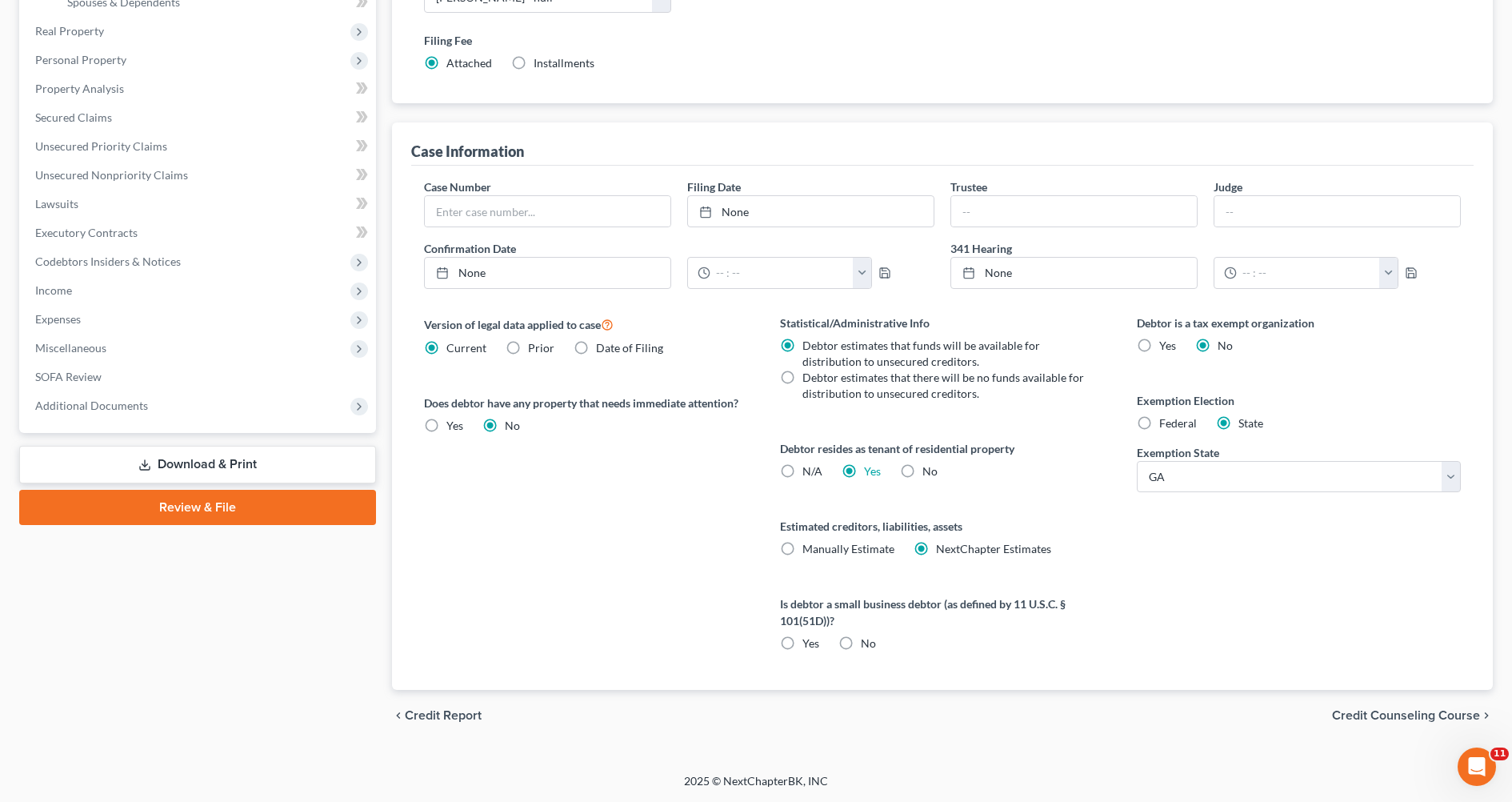
click at [860, 641] on label "No" at bounding box center [868, 643] width 16 height 16
click at [867, 641] on input "No" at bounding box center [871, 640] width 10 height 10
radio input "true"
click at [1420, 712] on span "Credit Counseling Course" at bounding box center [1406, 715] width 148 height 13
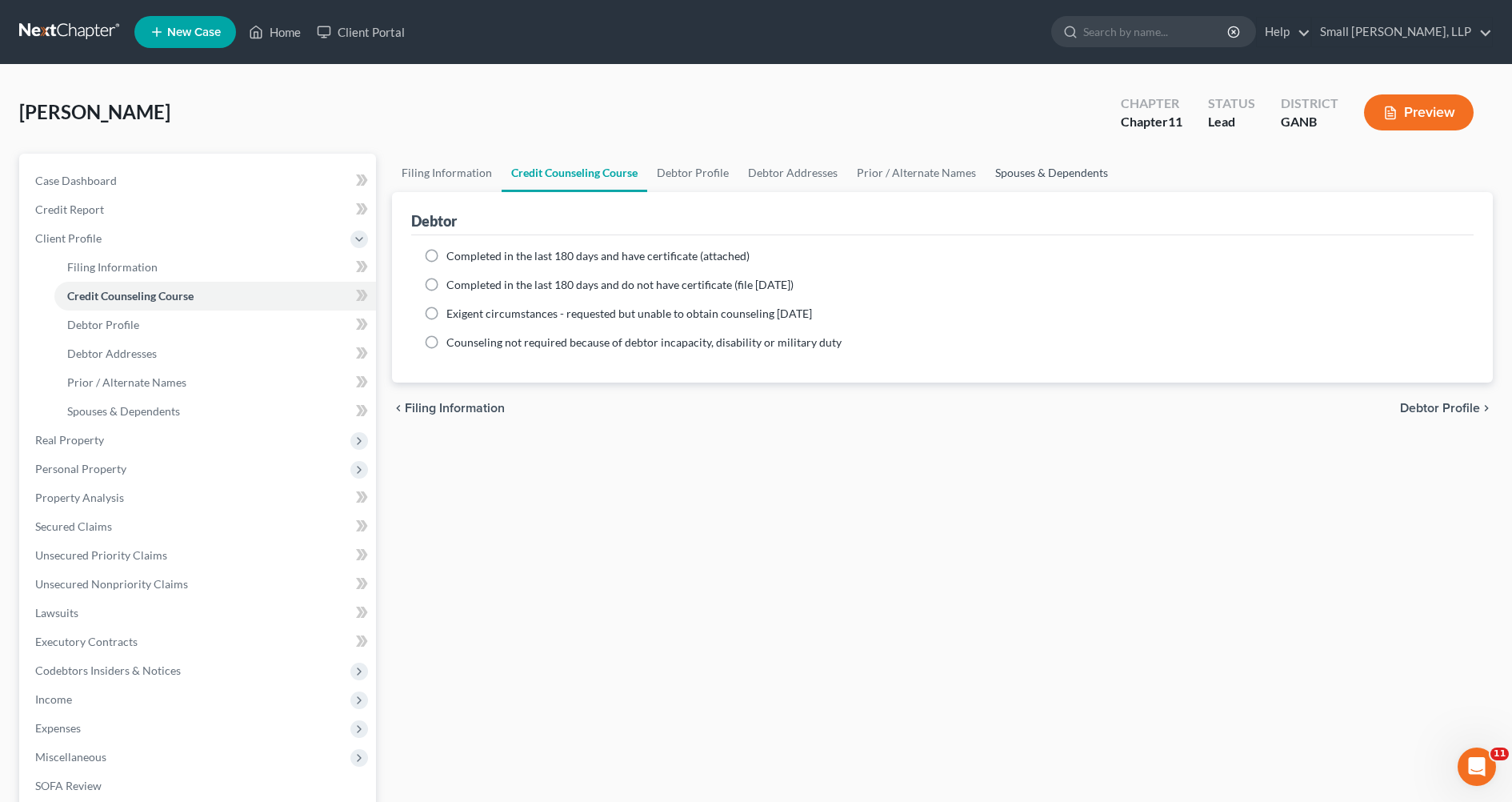
click at [1037, 168] on link "Spouses & Dependents" at bounding box center [1052, 173] width 132 height 38
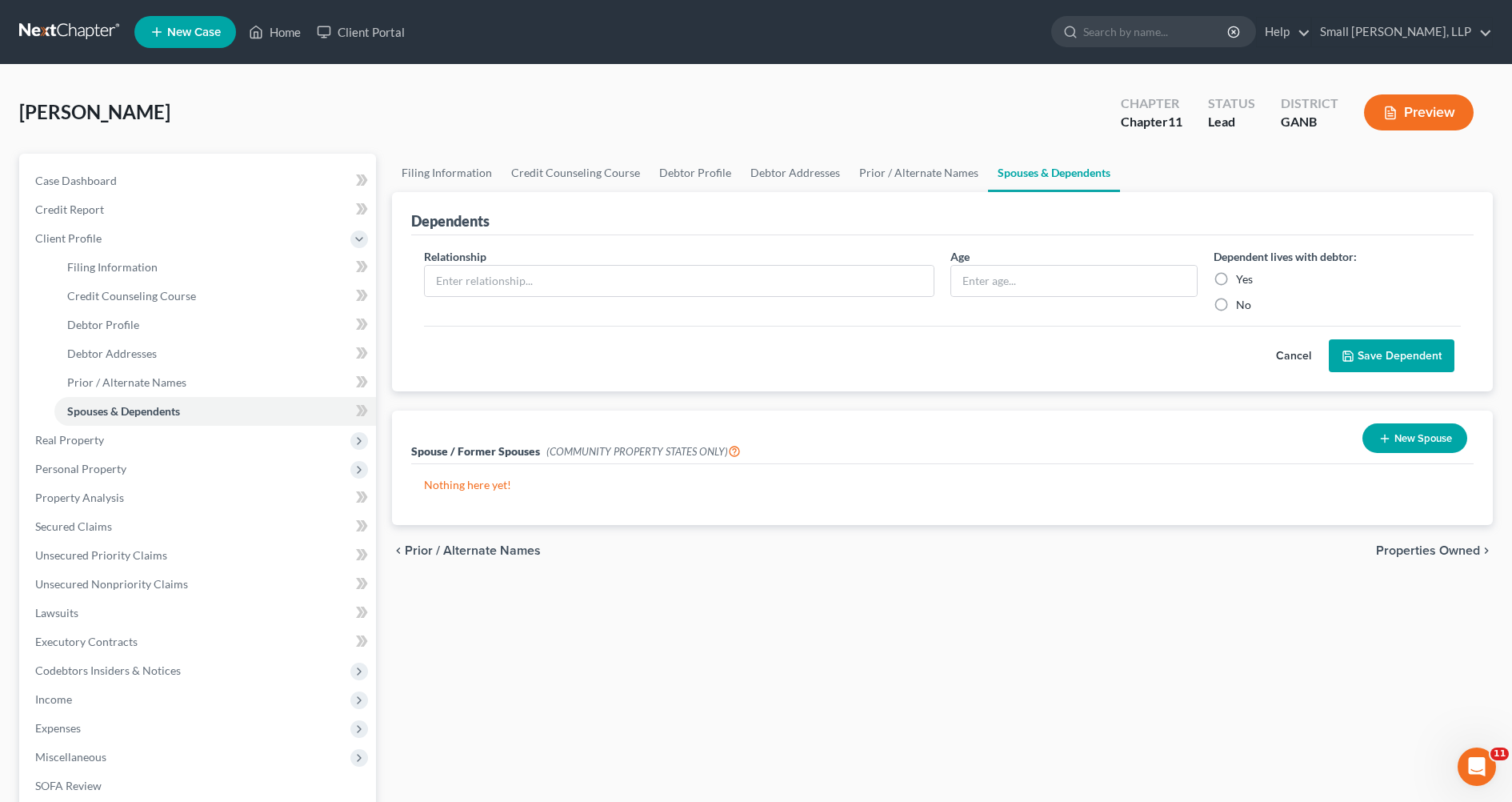
click at [1386, 435] on icon "button" at bounding box center [1385, 439] width 13 height 13
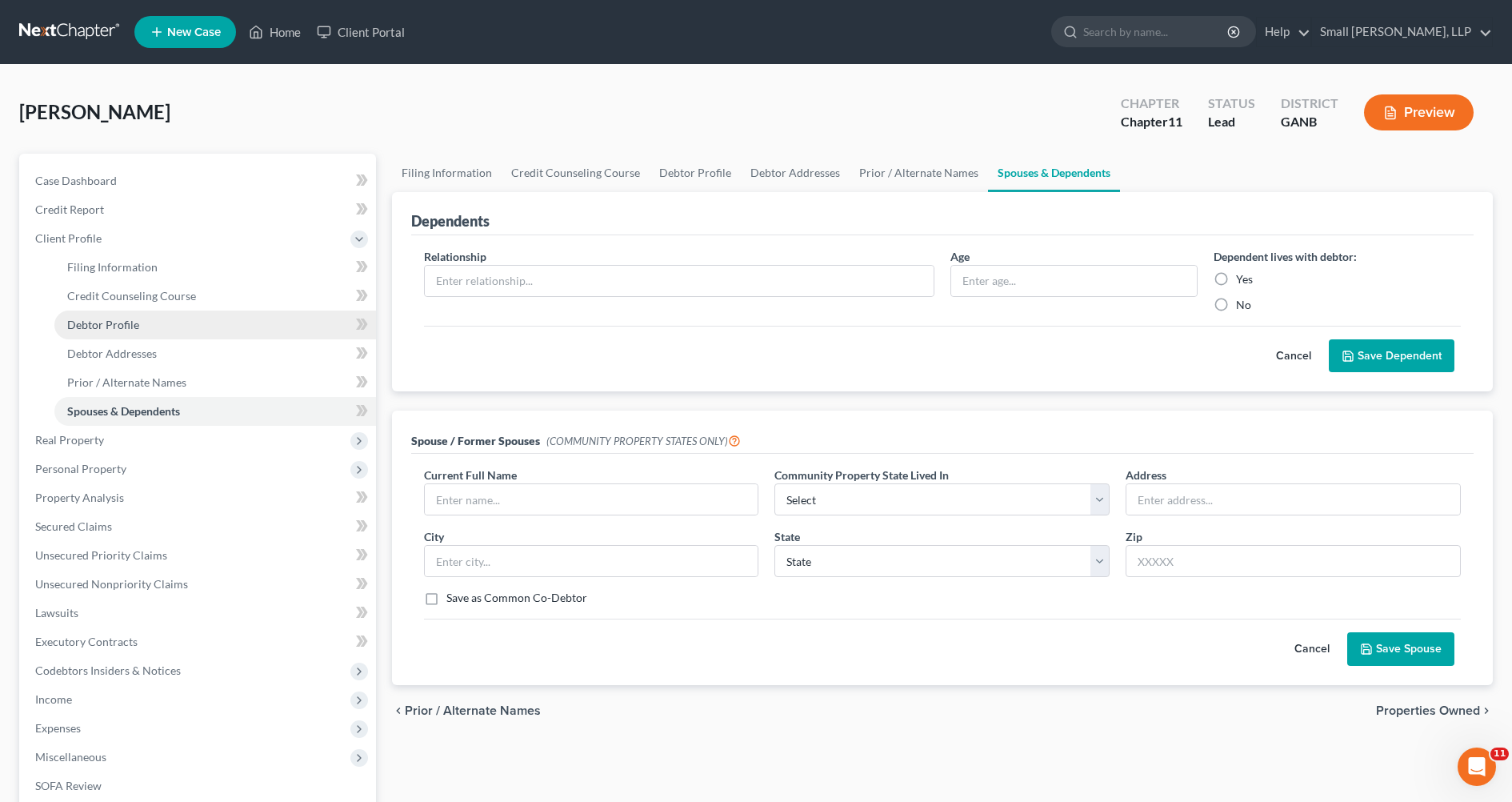
click at [129, 320] on span "Debtor Profile" at bounding box center [103, 324] width 72 height 14
select select "0"
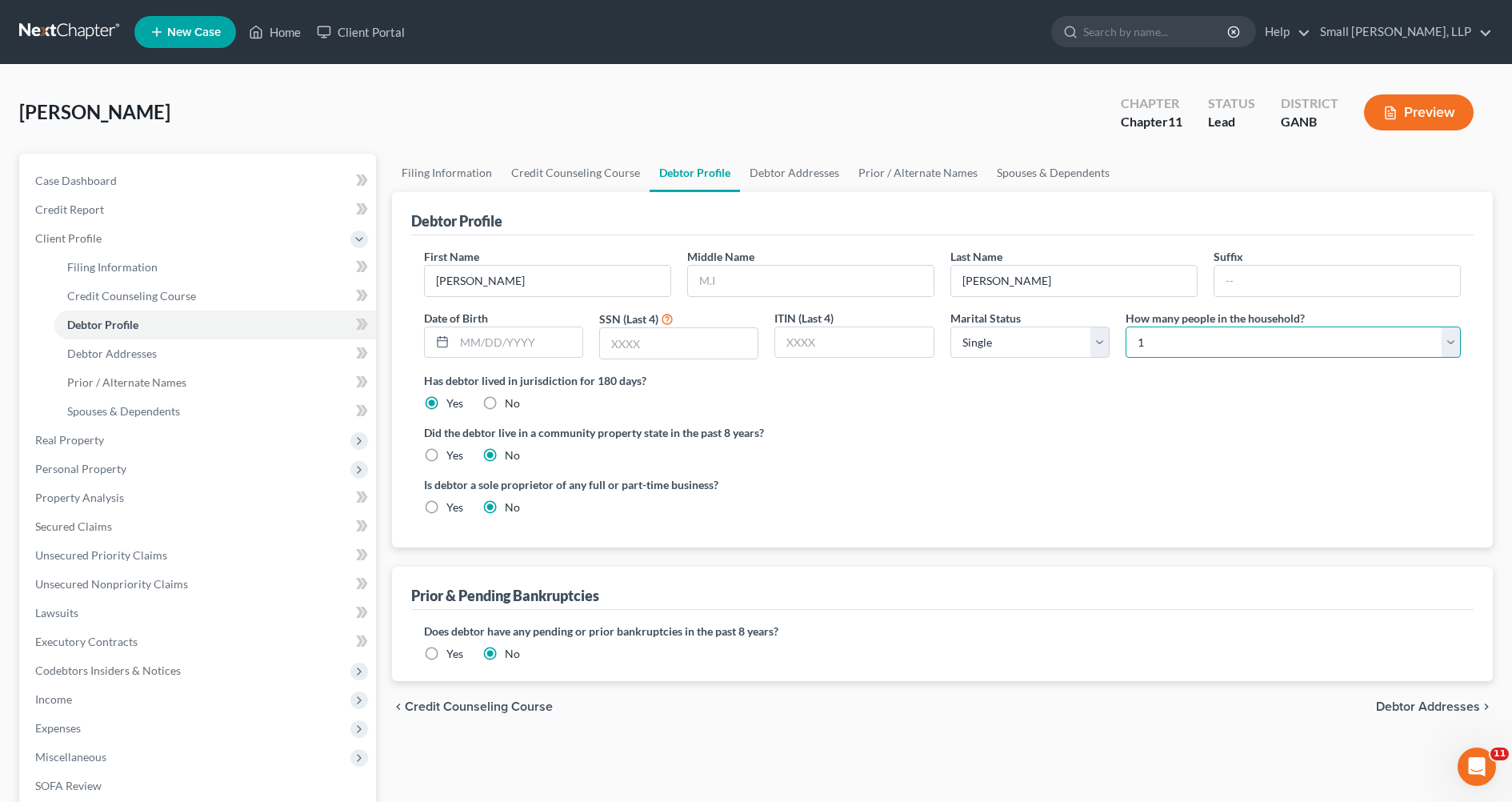
click at [1446, 346] on select "Select 1 2 3 4 5 6 7 8 9 10 11 12 13 14 15 16 17 18 19 20" at bounding box center [1293, 342] width 335 height 32
select select "1"
click at [1126, 327] on select "Select 1 2 3 4 5 6 7 8 9 10 11 12 13 14 15 16 17 18 19 20" at bounding box center [1293, 342] width 335 height 32
click at [1107, 340] on select "Select Single Married Separated Divorced Widowed" at bounding box center [1030, 342] width 159 height 32
select select "1"
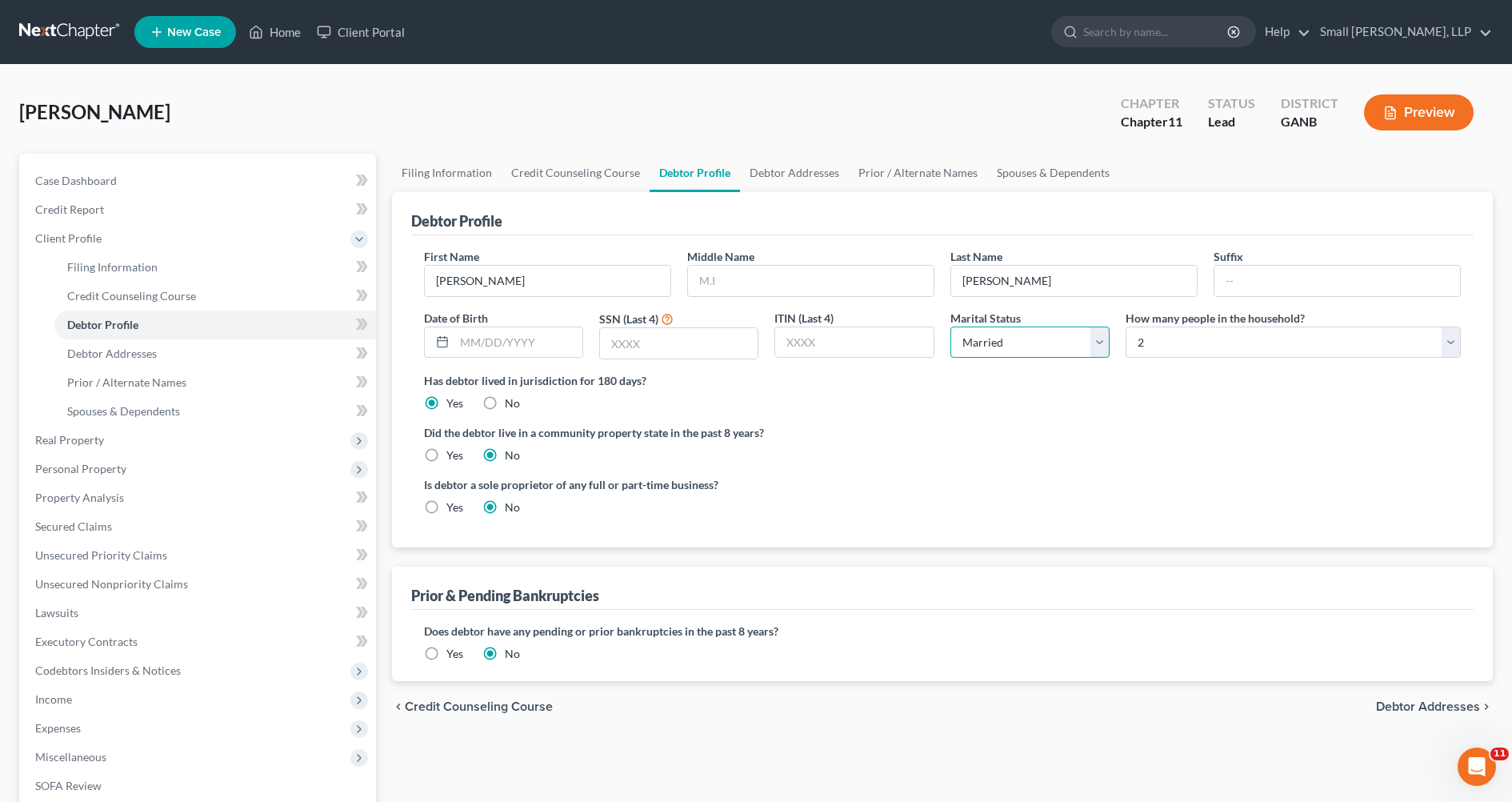
click at [950, 327] on select "Select Single Married Separated Divorced Widowed" at bounding box center [1030, 342] width 159 height 32
click at [238, 272] on link "Filing Information" at bounding box center [214, 266] width 321 height 28
select select "0"
select select "3"
select select "0"
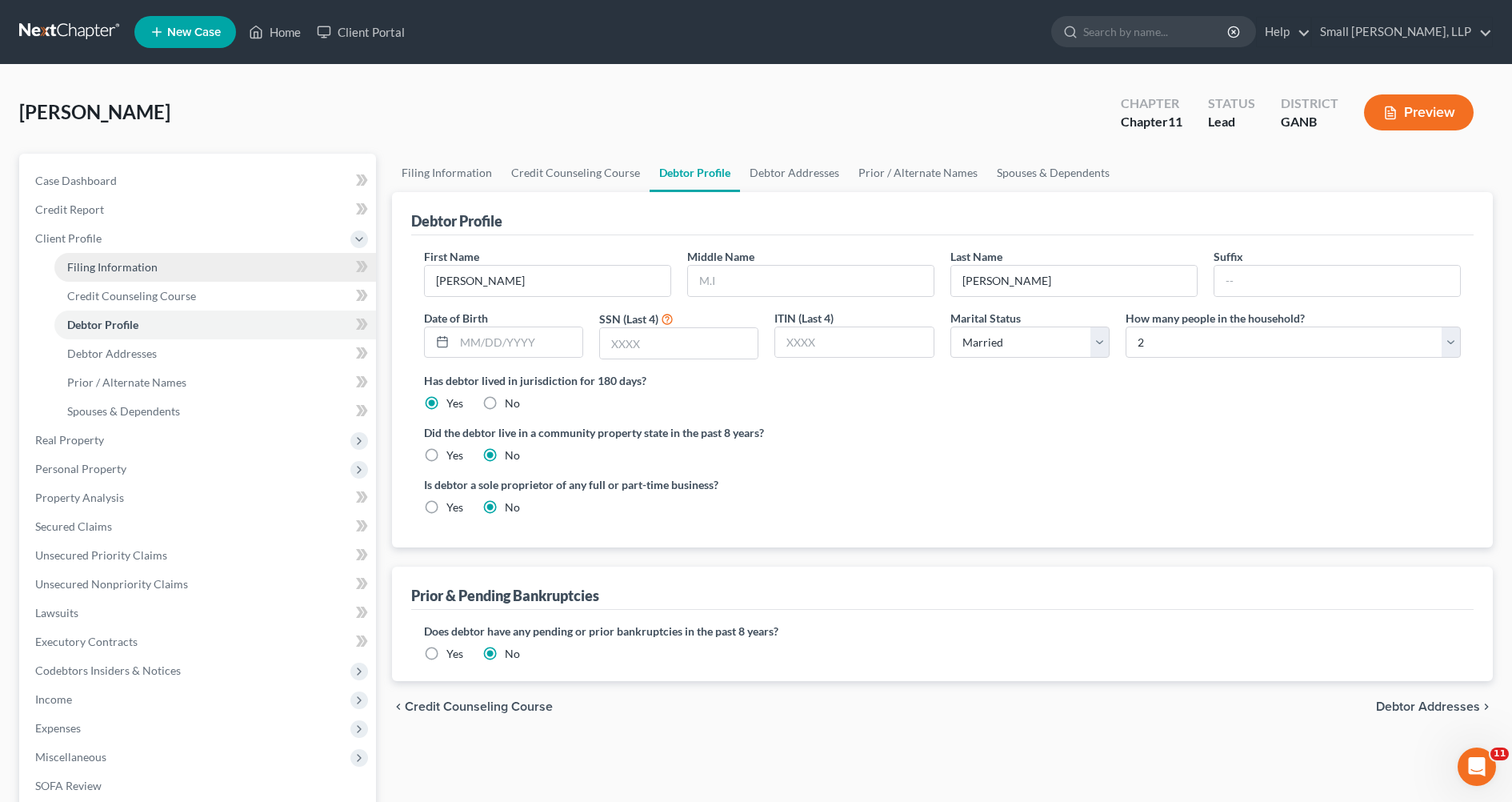
select select "1"
select select "19"
select select "0"
select select "10"
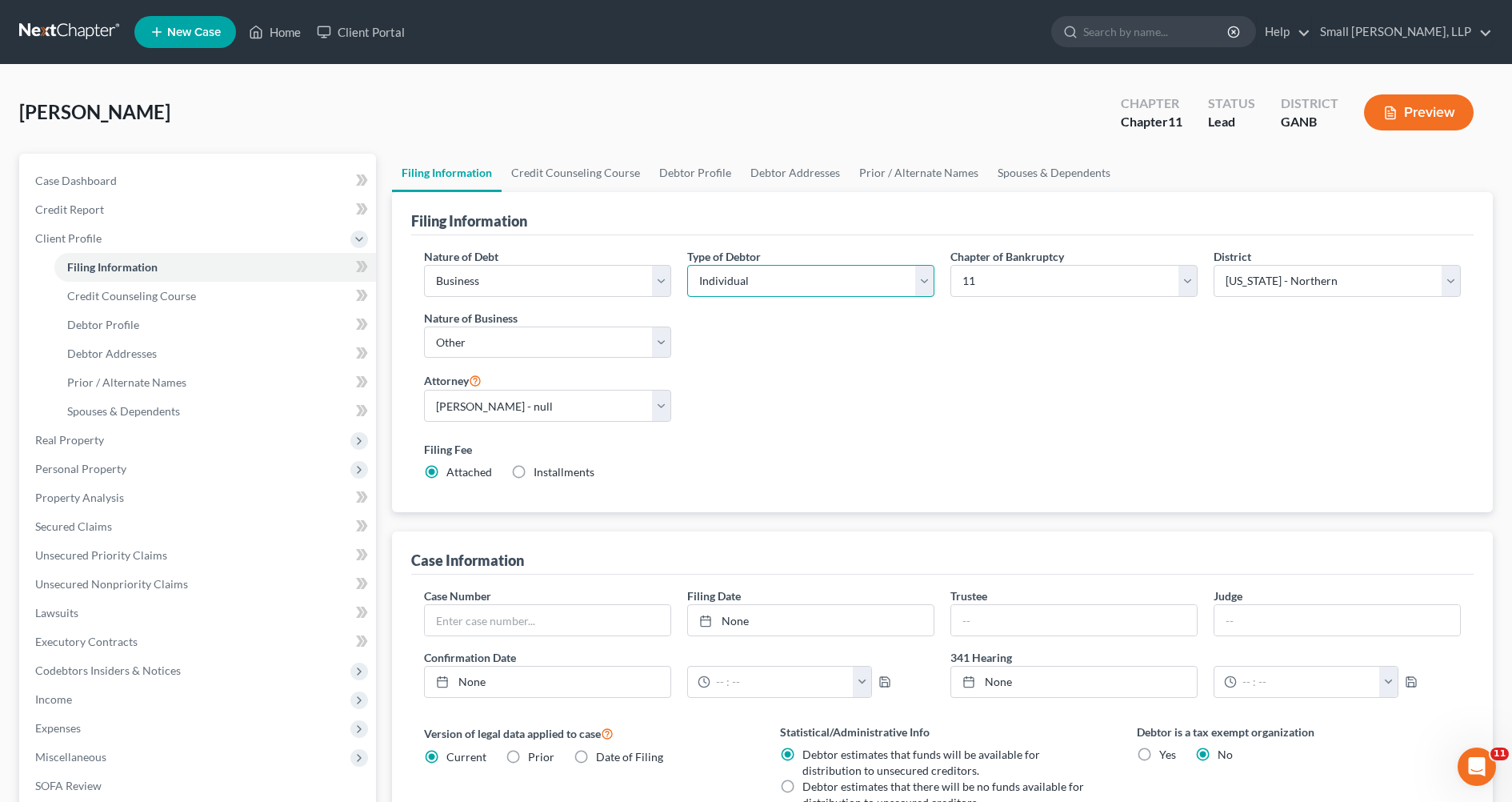
click at [907, 282] on select "Select Individual Joint" at bounding box center [811, 280] width 247 height 32
click at [687, 265] on select "Select Individual Joint" at bounding box center [811, 280] width 247 height 32
click at [915, 283] on select "Select Individual Joint" at bounding box center [811, 280] width 247 height 32
select select "1"
click at [687, 265] on select "Select Individual Joint" at bounding box center [811, 280] width 247 height 32
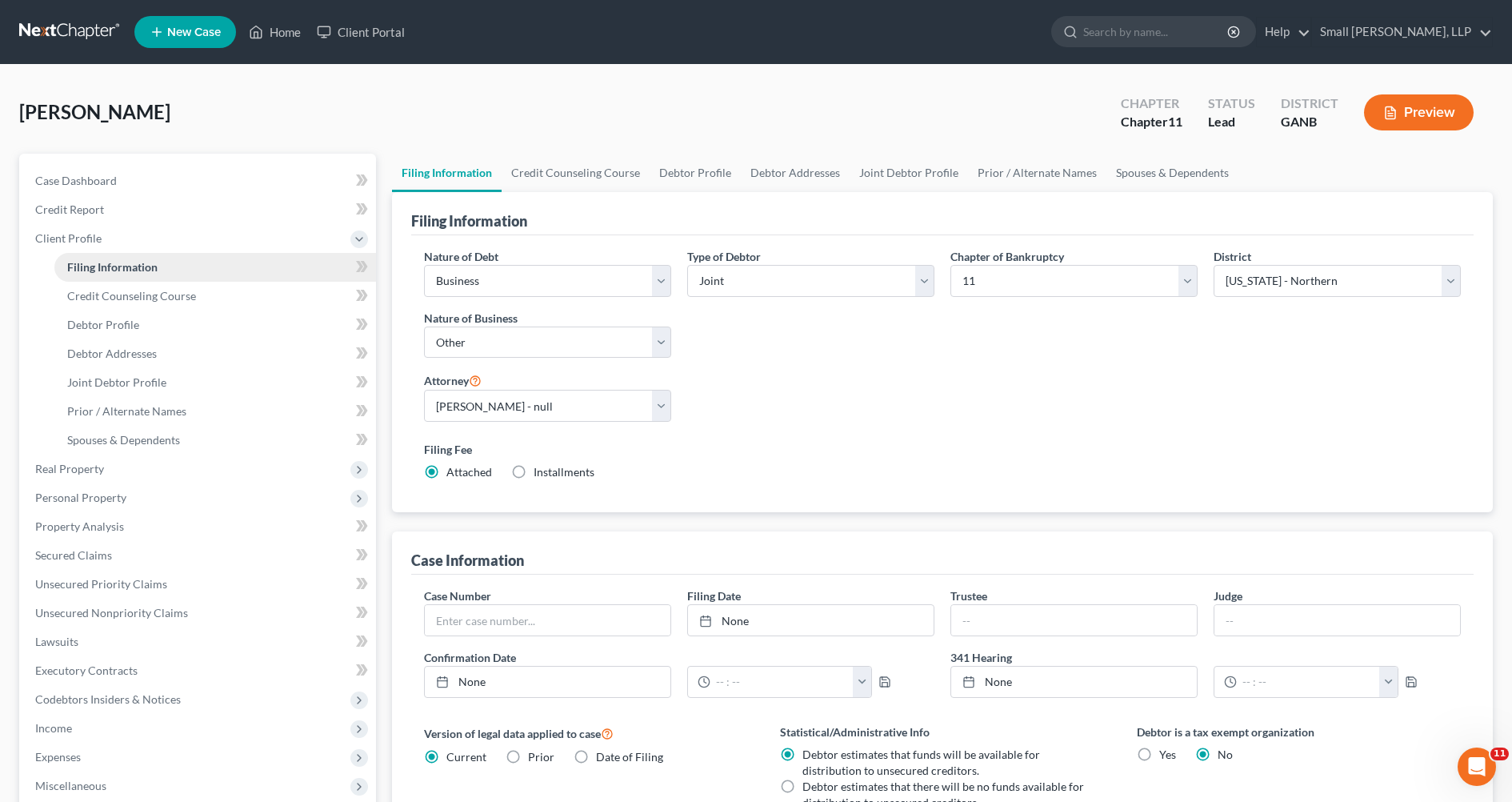
click at [136, 268] on span "Filing Information" at bounding box center [112, 266] width 91 height 14
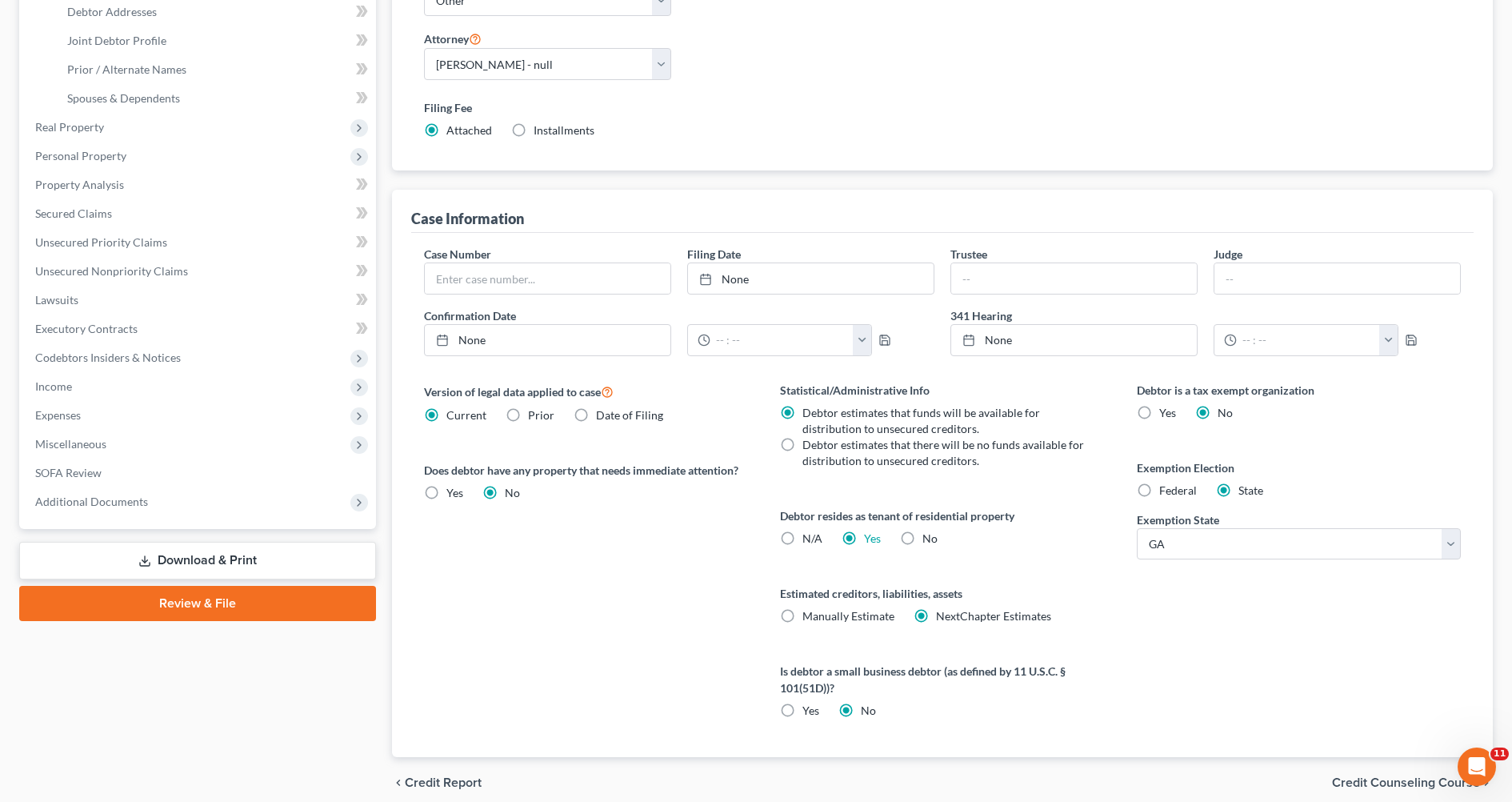
scroll to position [409, 0]
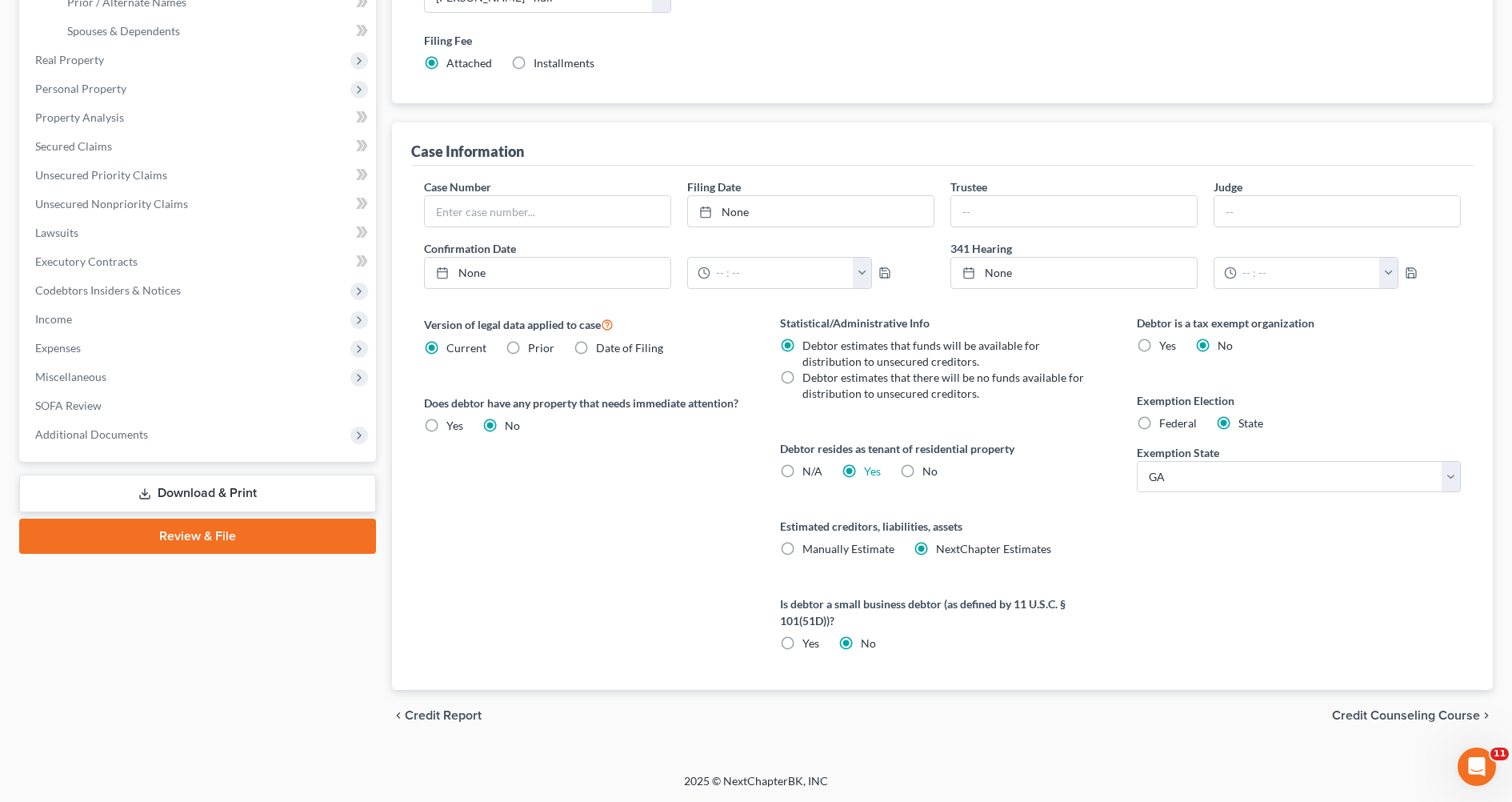
click at [1386, 712] on span "Credit Counseling Course" at bounding box center [1406, 715] width 148 height 13
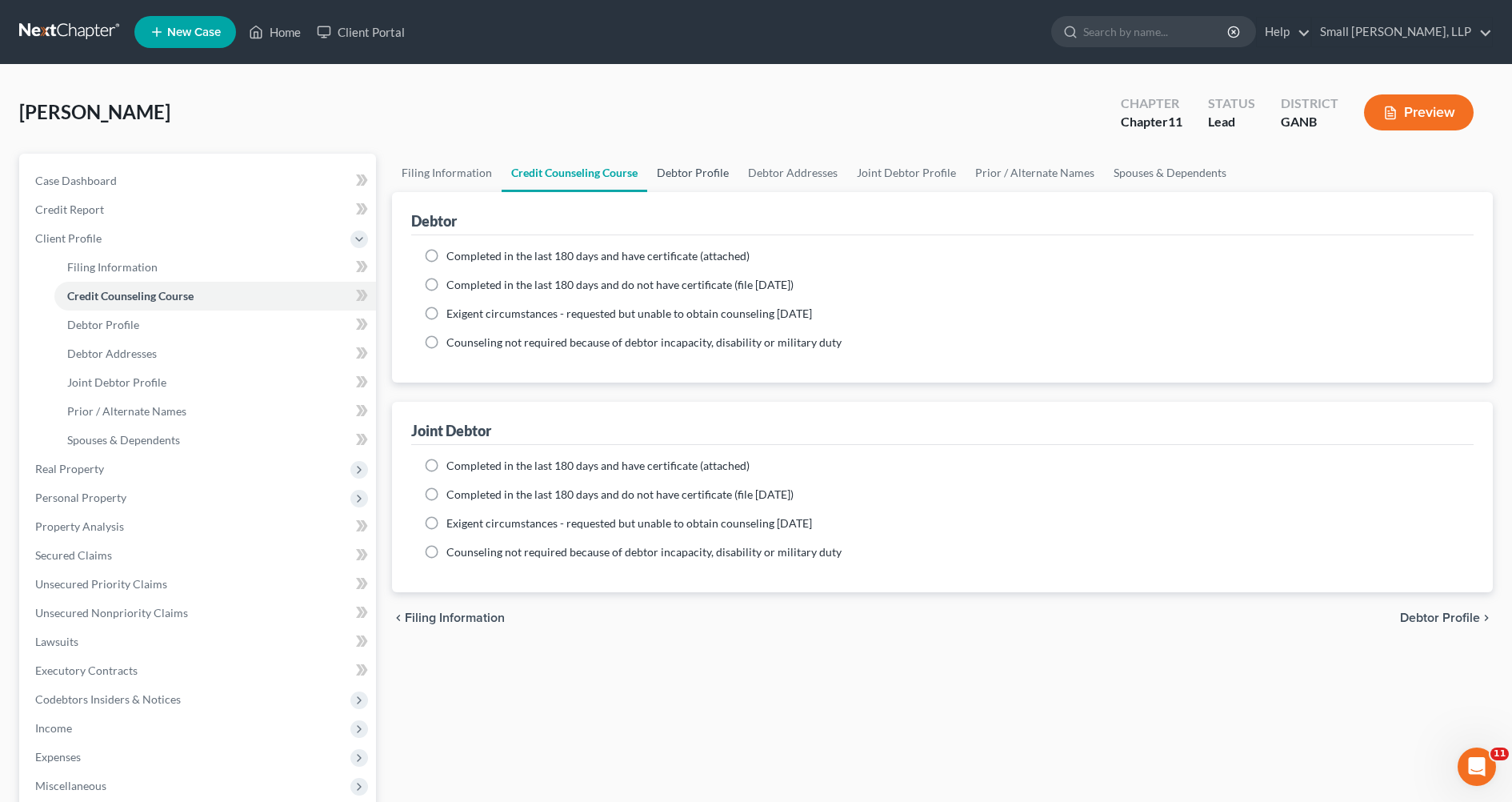
click at [689, 168] on link "Debtor Profile" at bounding box center [693, 173] width 92 height 38
select select "1"
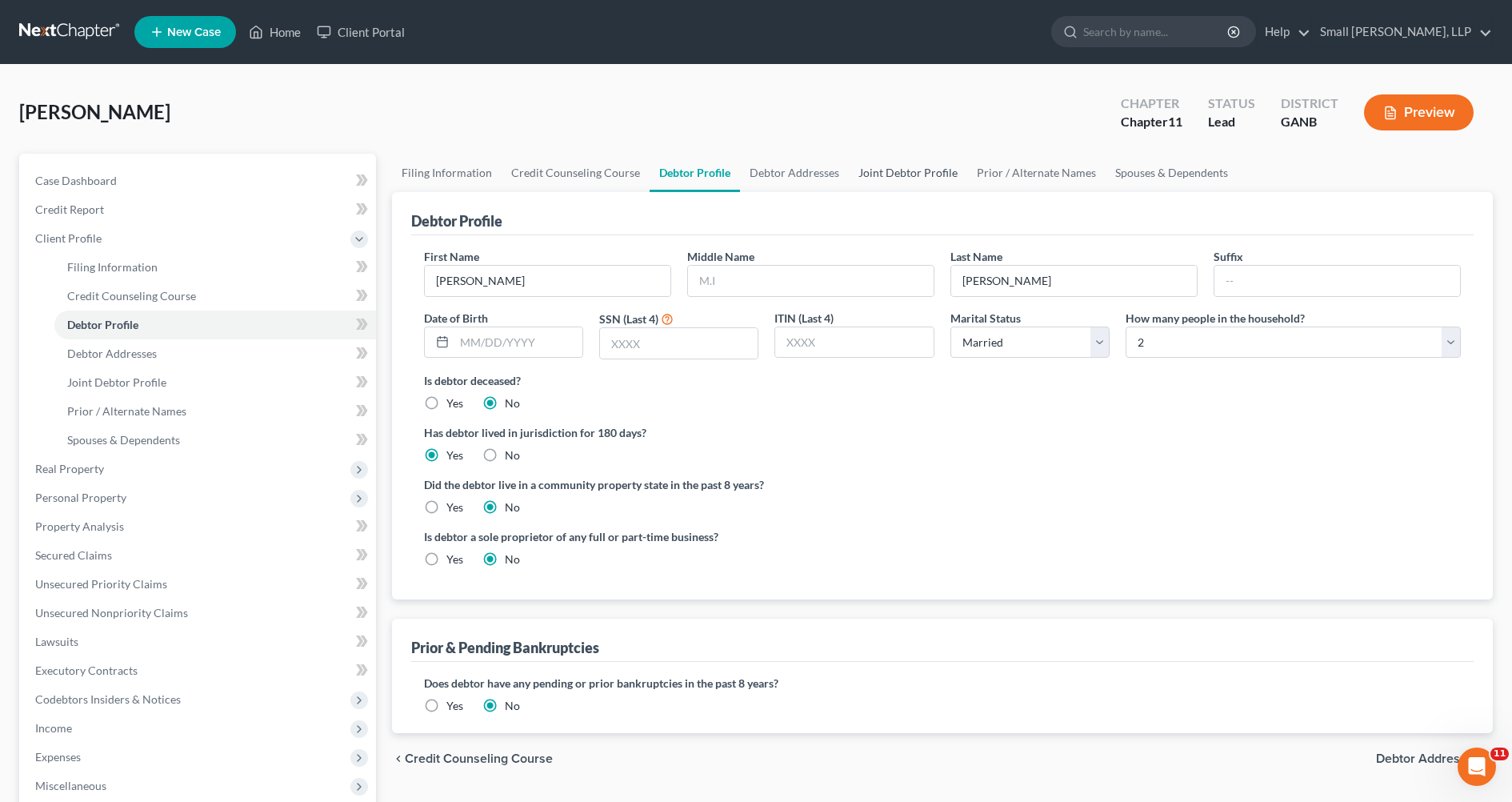
click at [899, 179] on link "Joint Debtor Profile" at bounding box center [907, 173] width 118 height 38
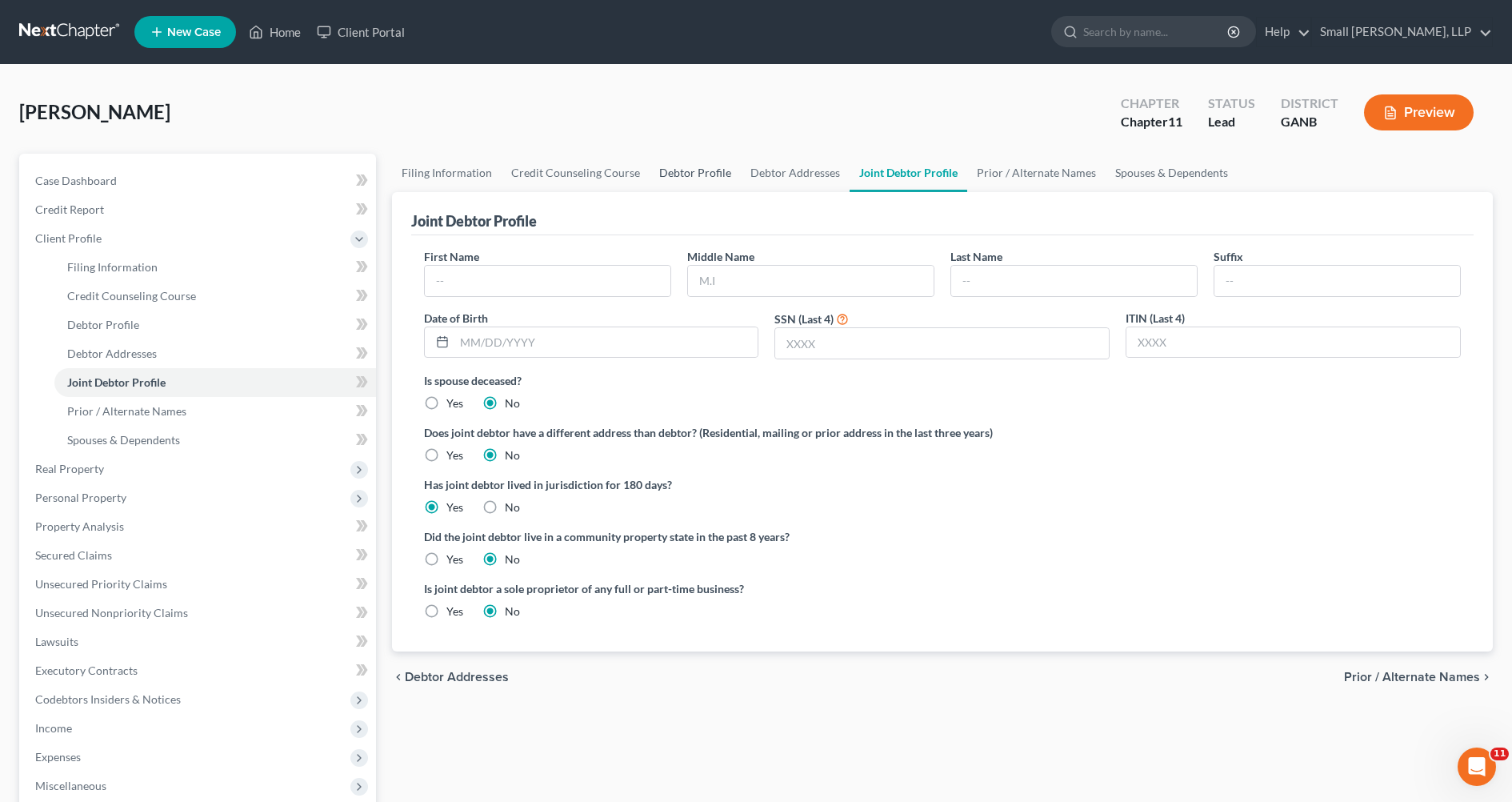
click at [688, 177] on link "Debtor Profile" at bounding box center [696, 173] width 92 height 38
select select "1"
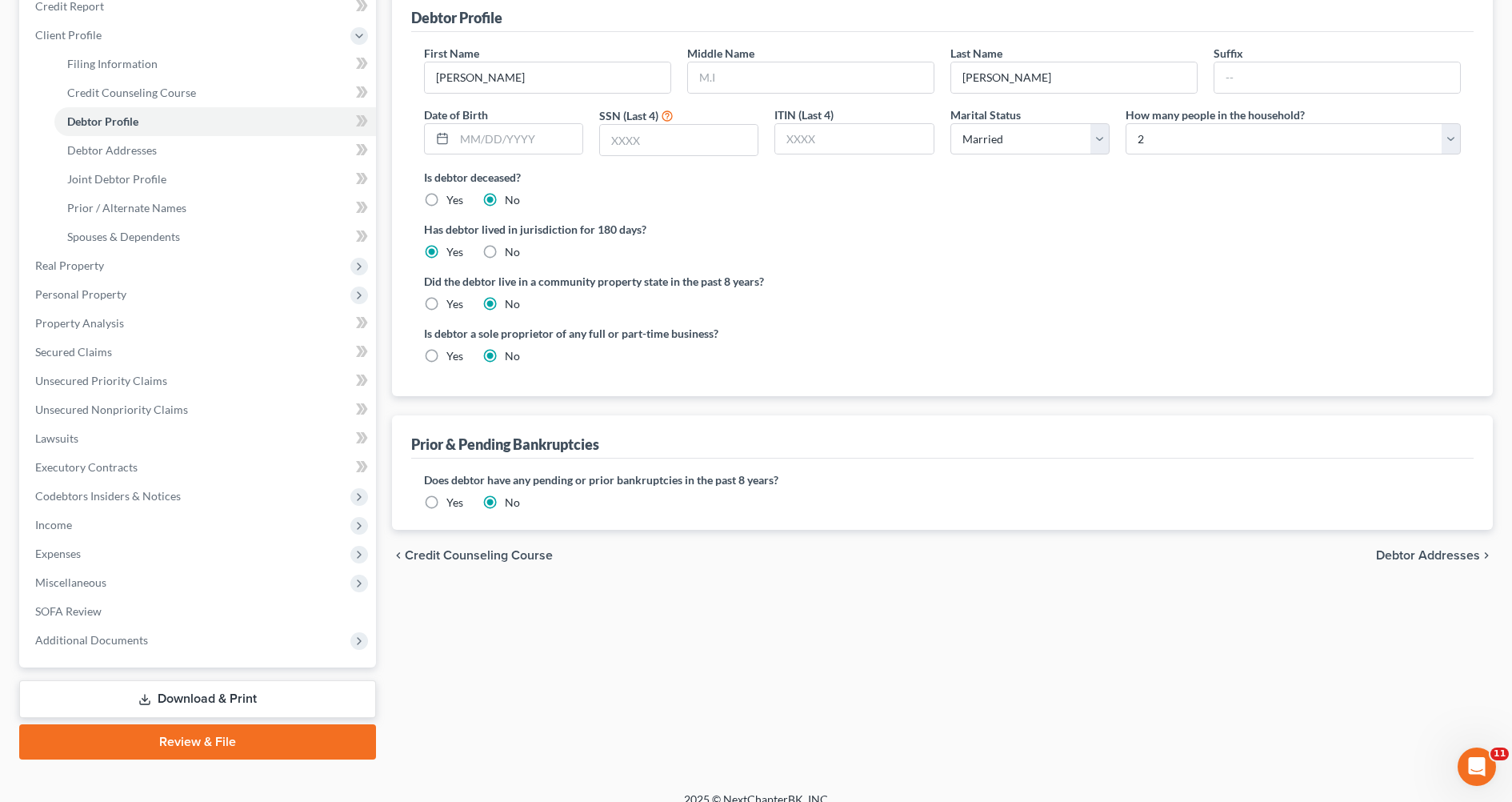
scroll to position [219, 0]
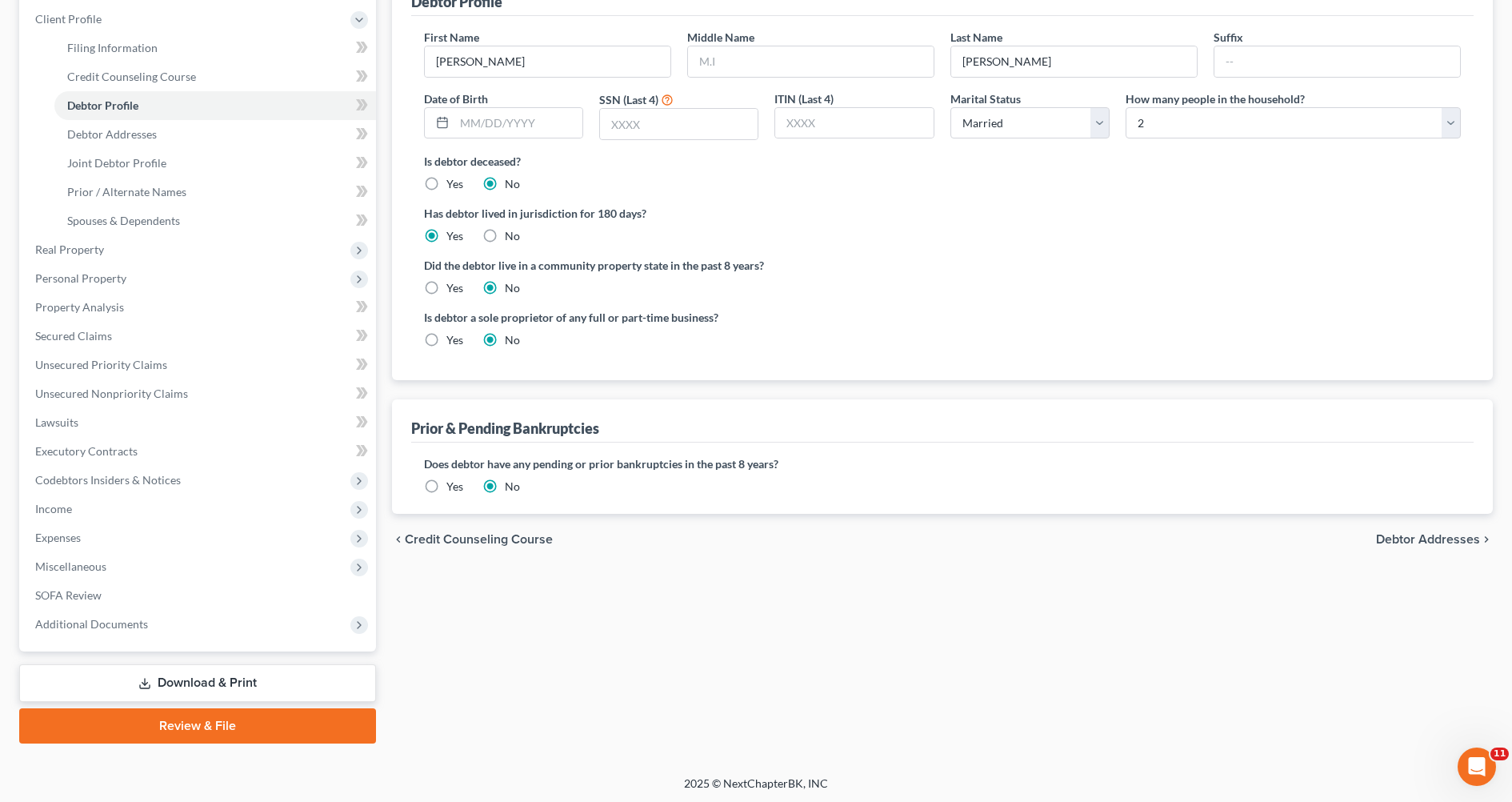
drag, startPoint x: 1395, startPoint y: 539, endPoint x: 1000, endPoint y: 569, distance: 396.1
click at [1142, 571] on div "Filing Information Credit Counseling Course Debtor Profile Debtor Addresses Joi…" at bounding box center [942, 338] width 1118 height 808
click at [447, 490] on label "Yes" at bounding box center [455, 486] width 16 height 16
click at [453, 489] on input "Yes" at bounding box center [458, 483] width 10 height 10
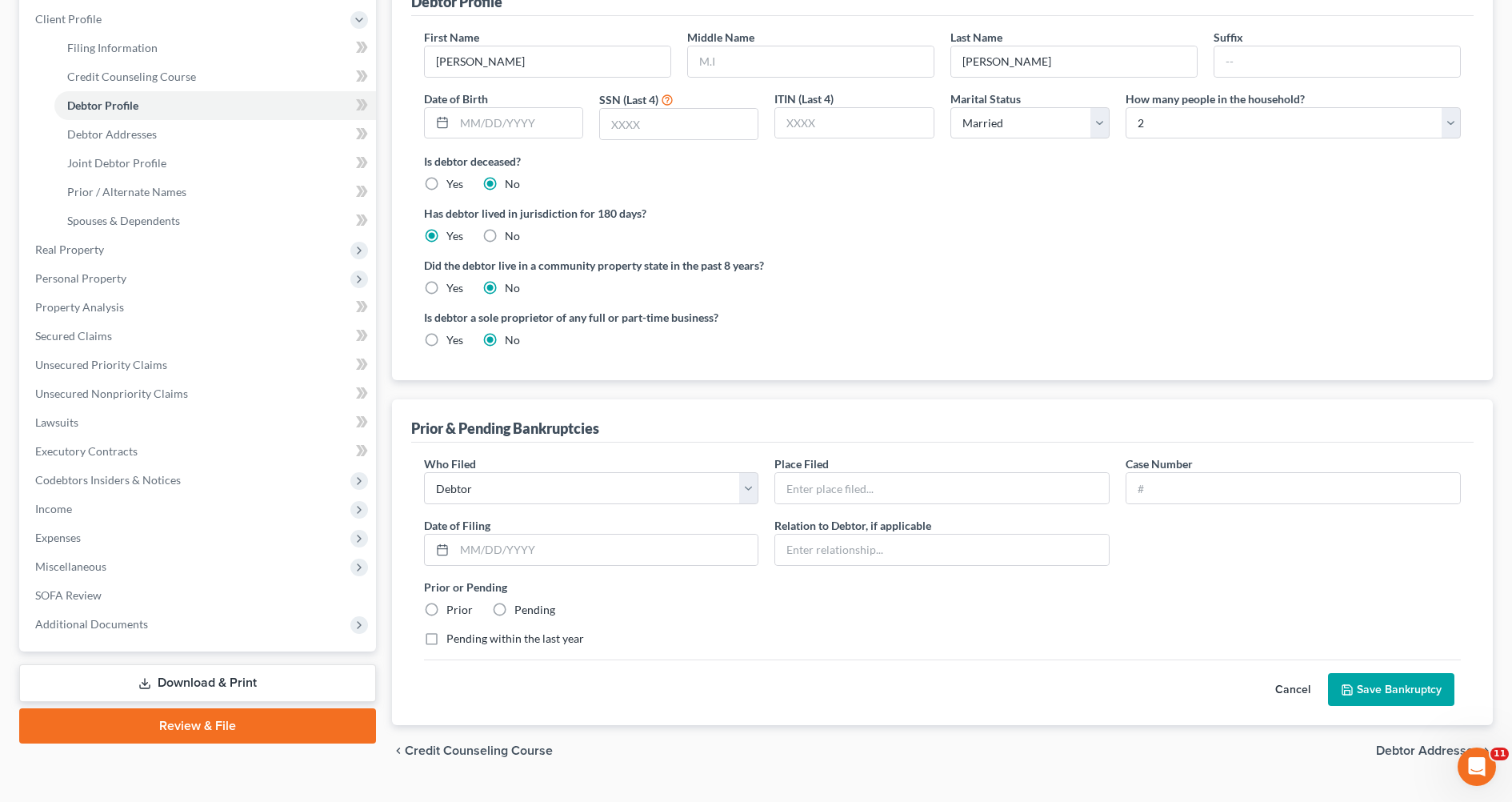
click at [761, 492] on div "Who Filed * Debtor Other" at bounding box center [591, 479] width 351 height 49
click at [747, 488] on select "Debtor Other" at bounding box center [591, 488] width 335 height 32
select select "other"
click at [424, 472] on select "Debtor Other" at bounding box center [591, 488] width 335 height 32
click at [796, 491] on input "text" at bounding box center [942, 487] width 333 height 30
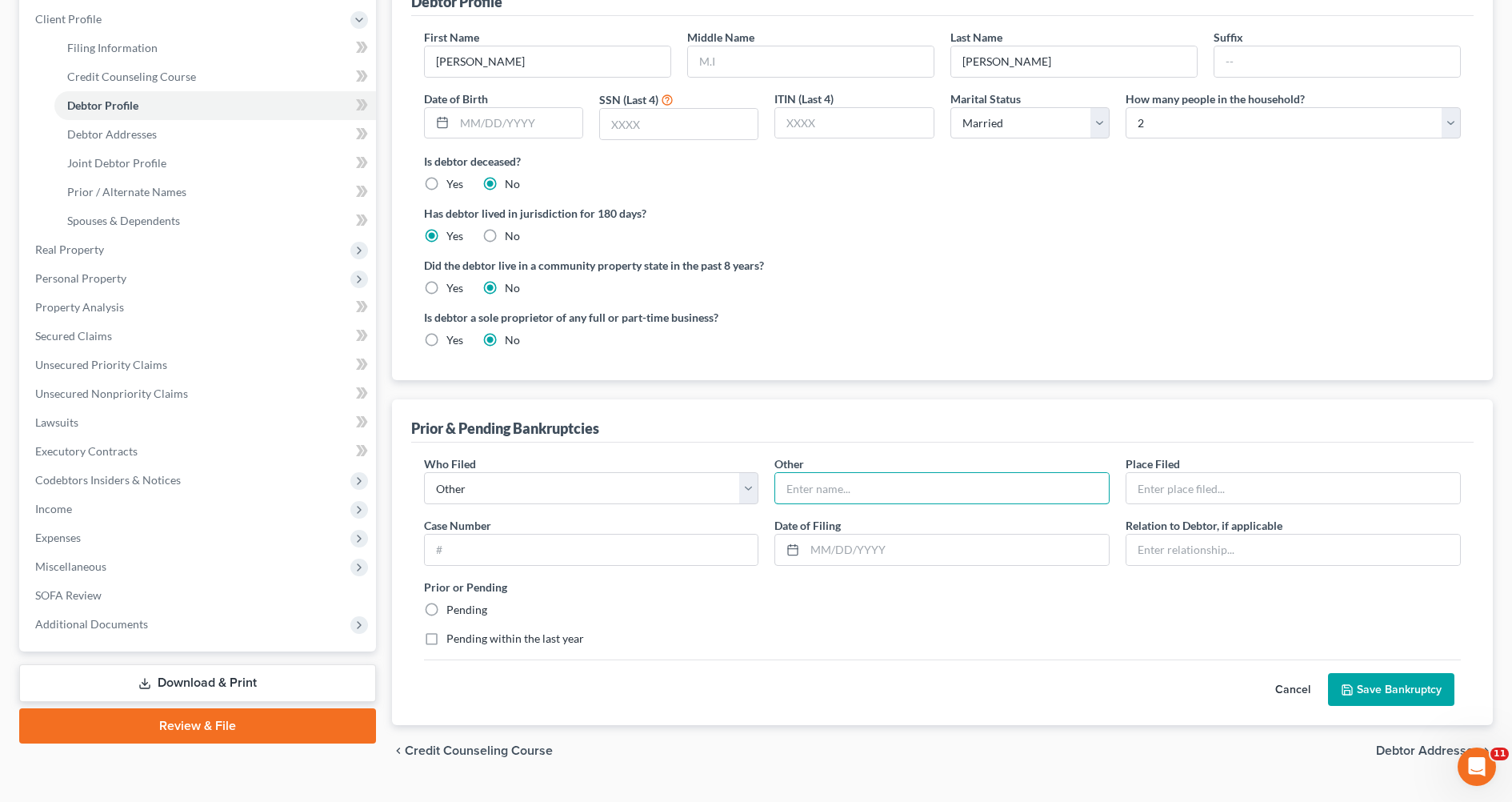
type input "RAMBO I, LLC"
click at [1152, 484] on input "text" at bounding box center [1292, 487] width 333 height 30
type input "Bankr. N.D. Ga."
click at [604, 548] on input "text" at bounding box center [591, 549] width 333 height 30
type input "25-40504"
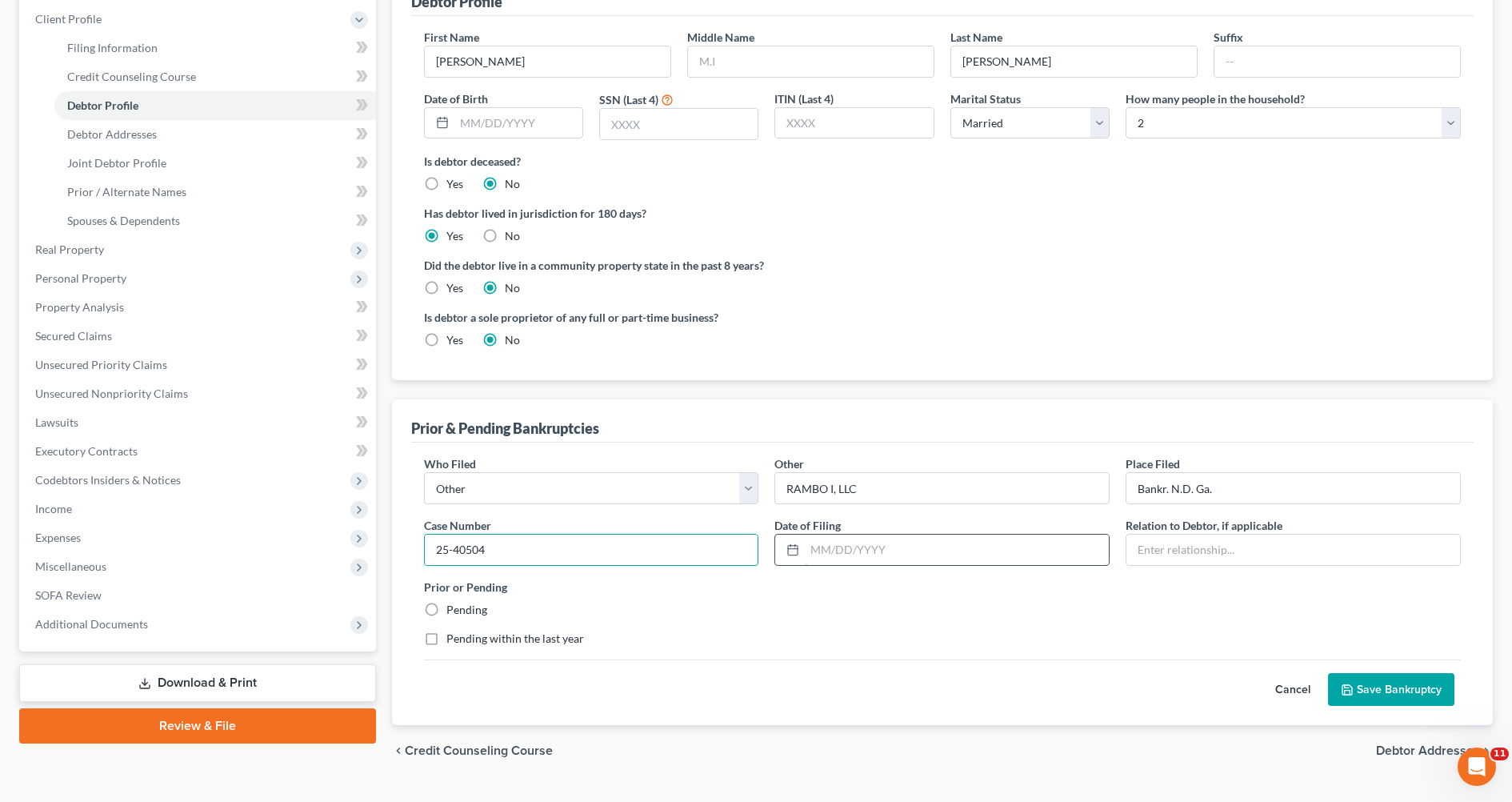
click at [841, 542] on input "text" at bounding box center [956, 549] width 304 height 30
type input "02/13/2025"
click at [1131, 547] on input "text" at bounding box center [1292, 549] width 333 height 30
type input "Affiliate"
click at [447, 608] on label "Pending" at bounding box center [467, 609] width 41 height 16
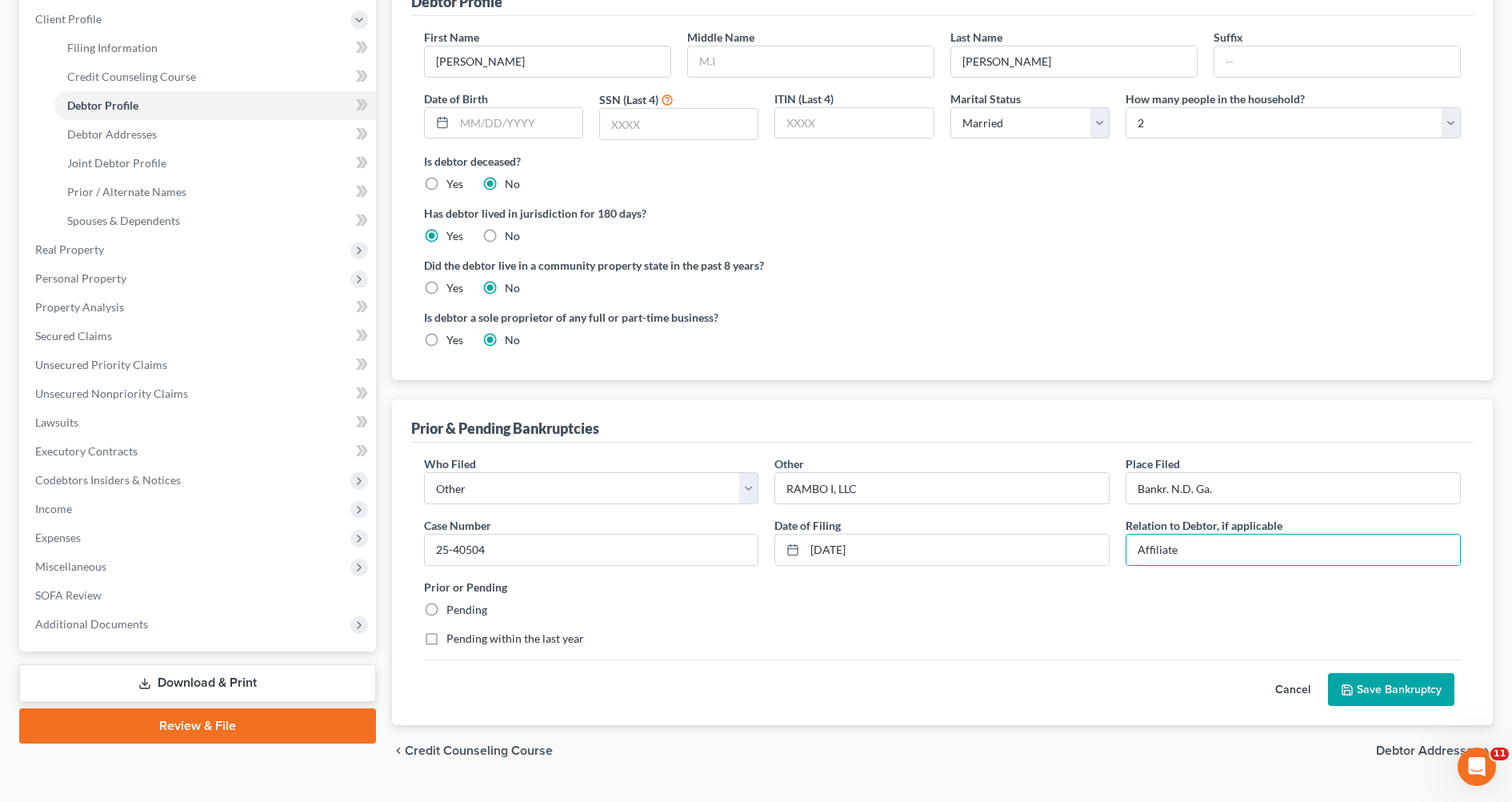
click at [453, 608] on input "Pending" at bounding box center [458, 606] width 10 height 10
radio input "true"
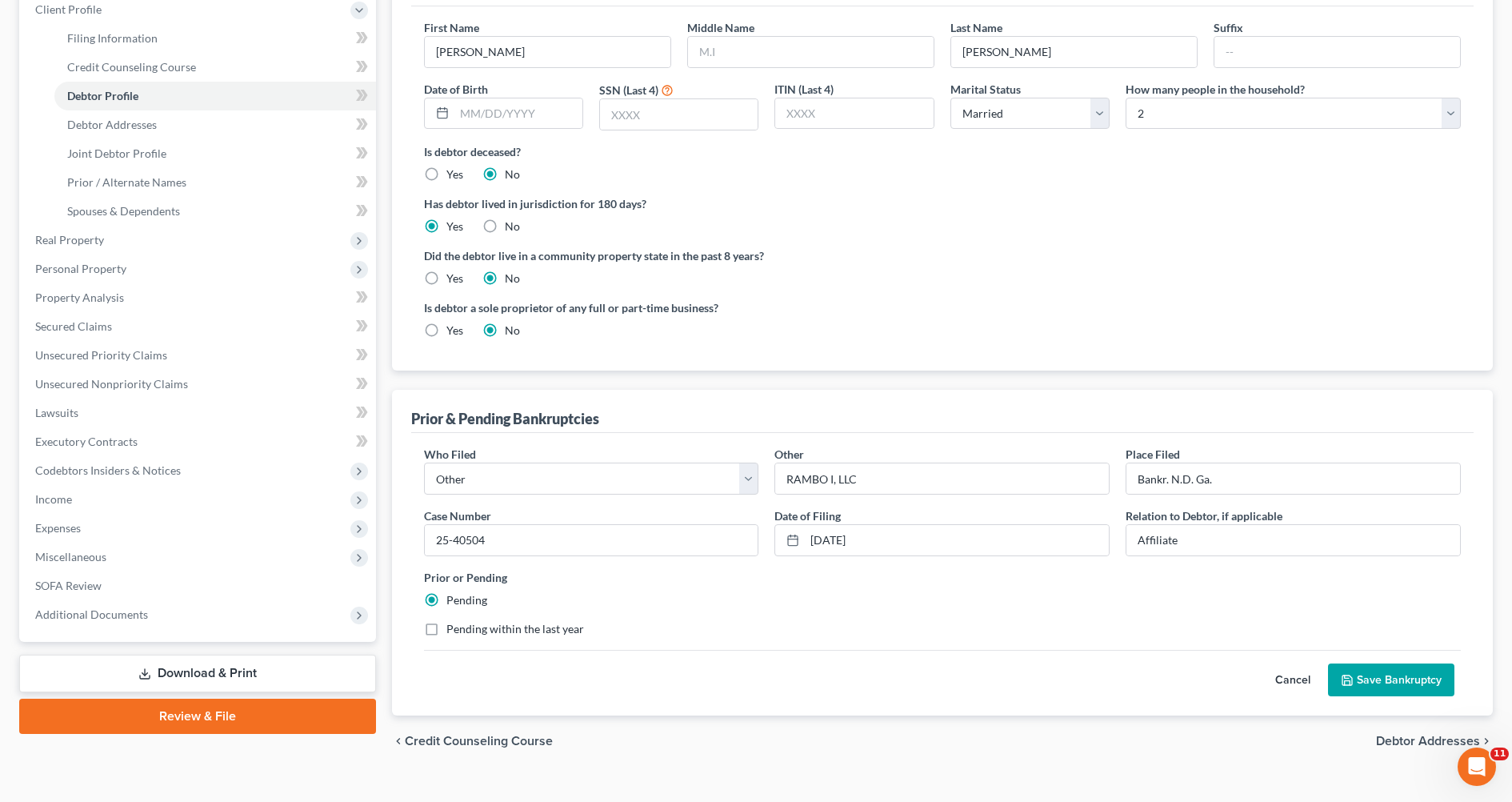
scroll to position [255, 0]
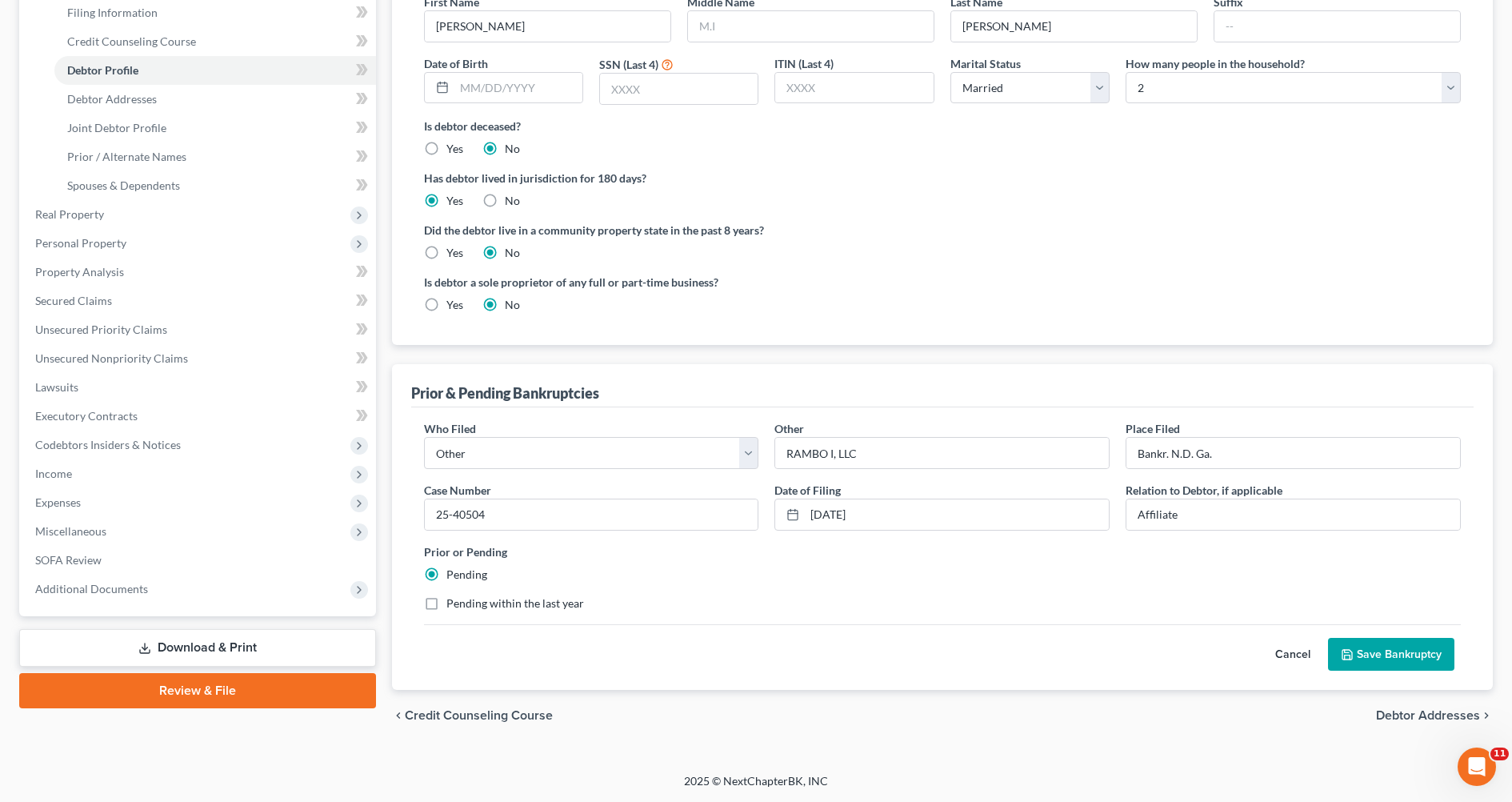
click at [1392, 650] on button "Save Bankruptcy" at bounding box center [1391, 654] width 126 height 34
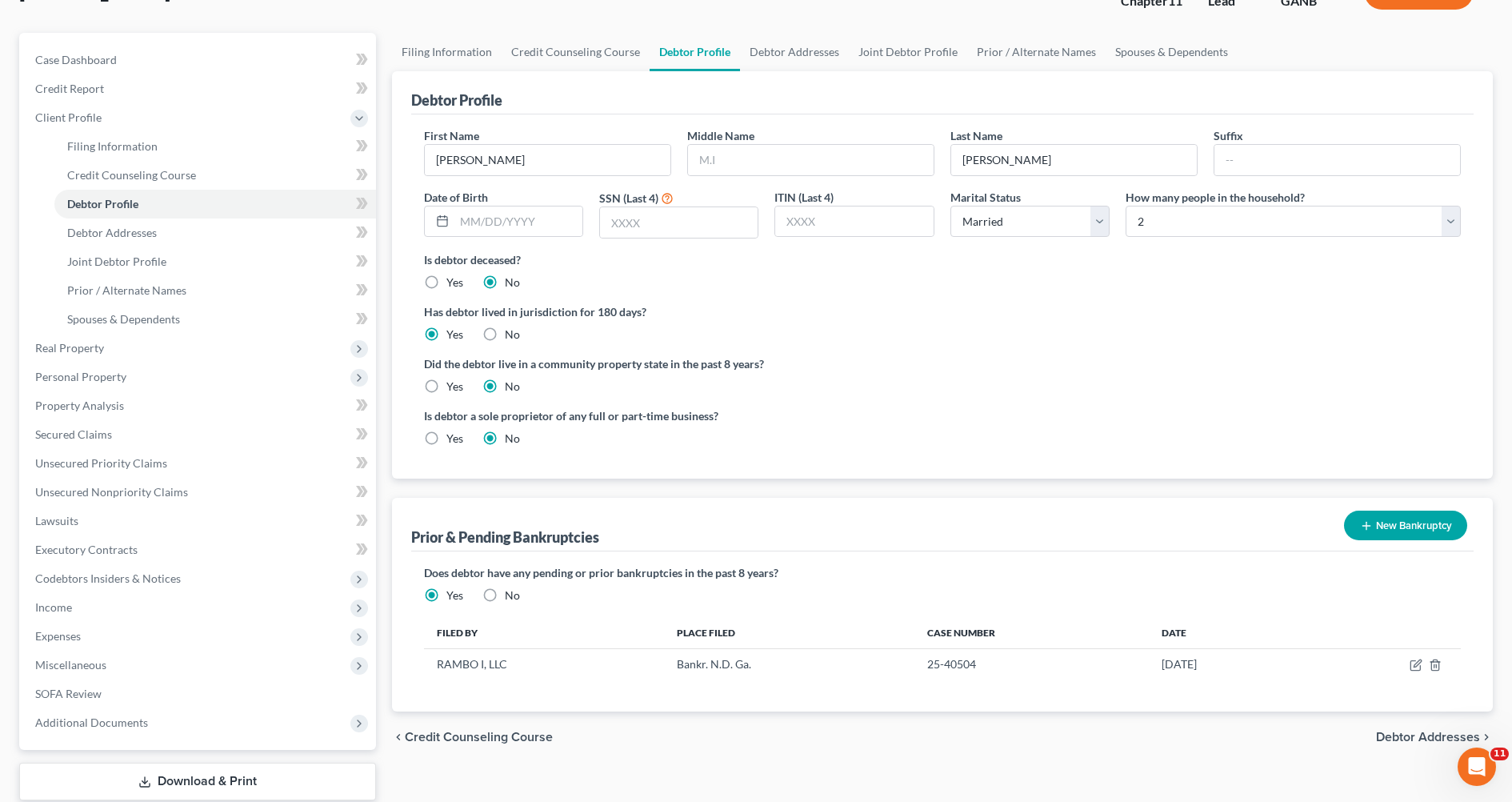
scroll to position [219, 0]
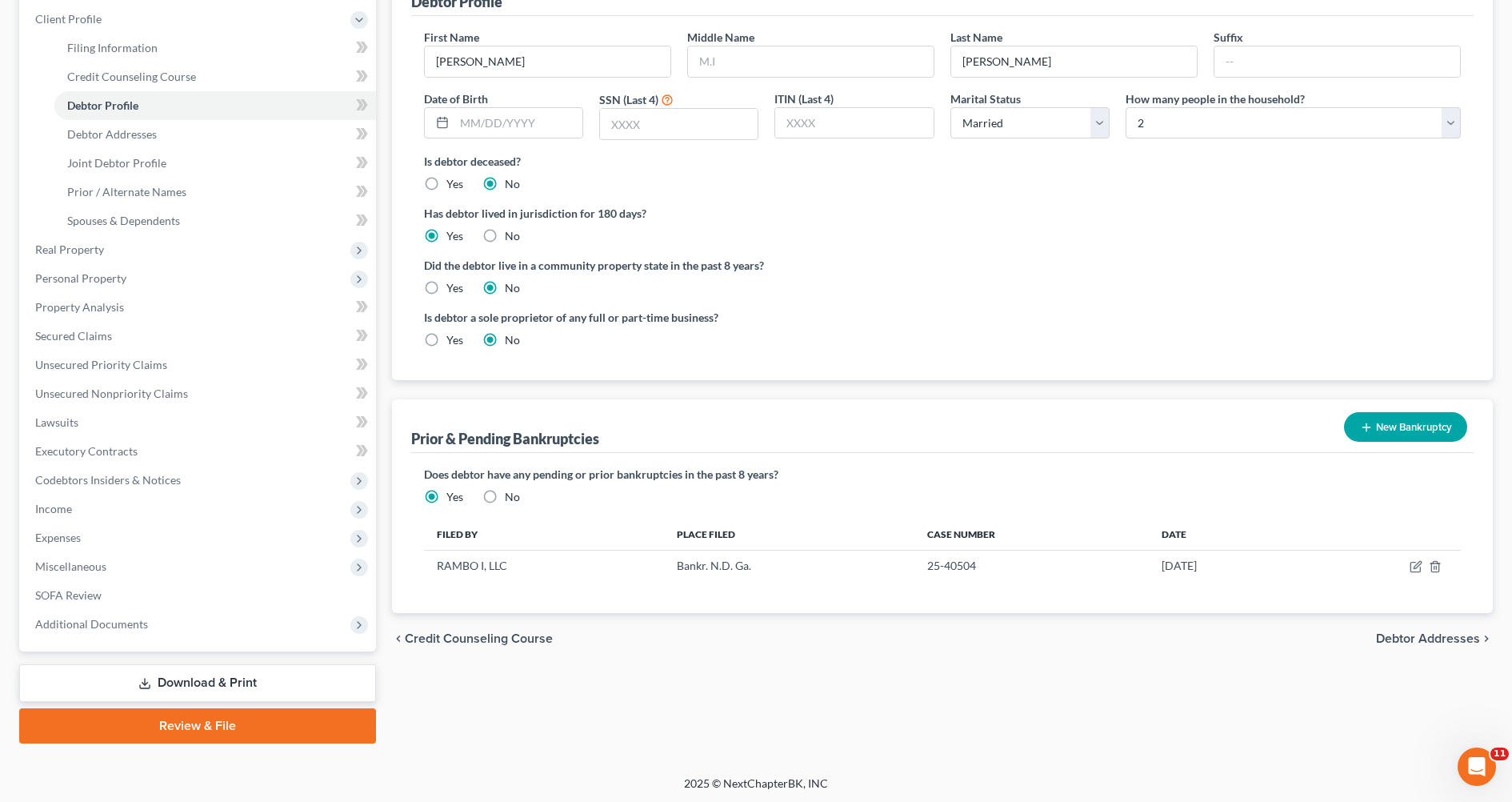
click at [1414, 632] on span "Debtor Addresses" at bounding box center [1428, 638] width 104 height 13
select select "0"
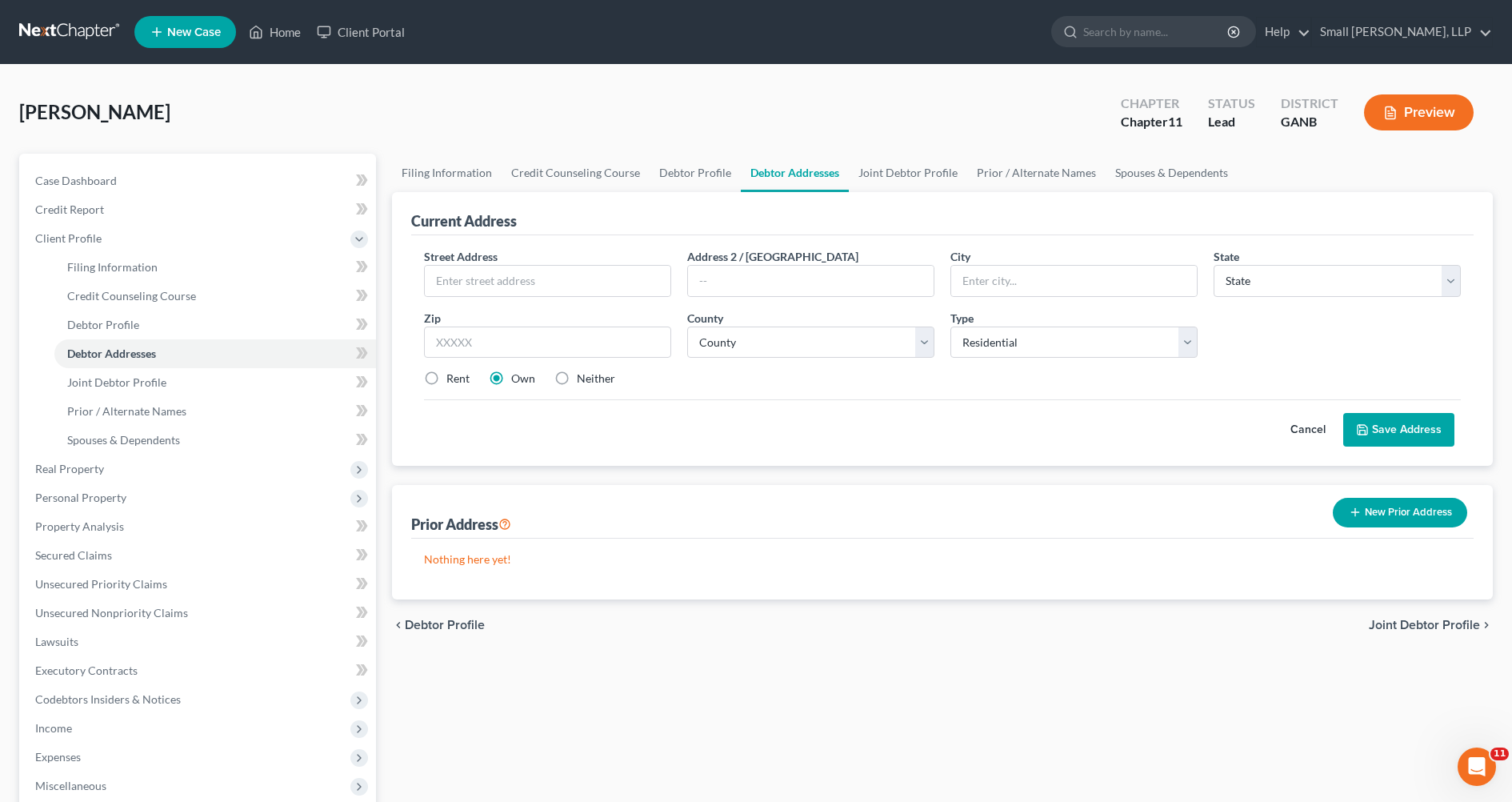
click at [577, 373] on label "Neither" at bounding box center [596, 378] width 38 height 16
click at [583, 373] on input "Neither" at bounding box center [588, 375] width 10 height 10
radio input "true"
click at [497, 289] on input "text" at bounding box center [547, 280] width 245 height 30
type input "2900 Rome Highway"
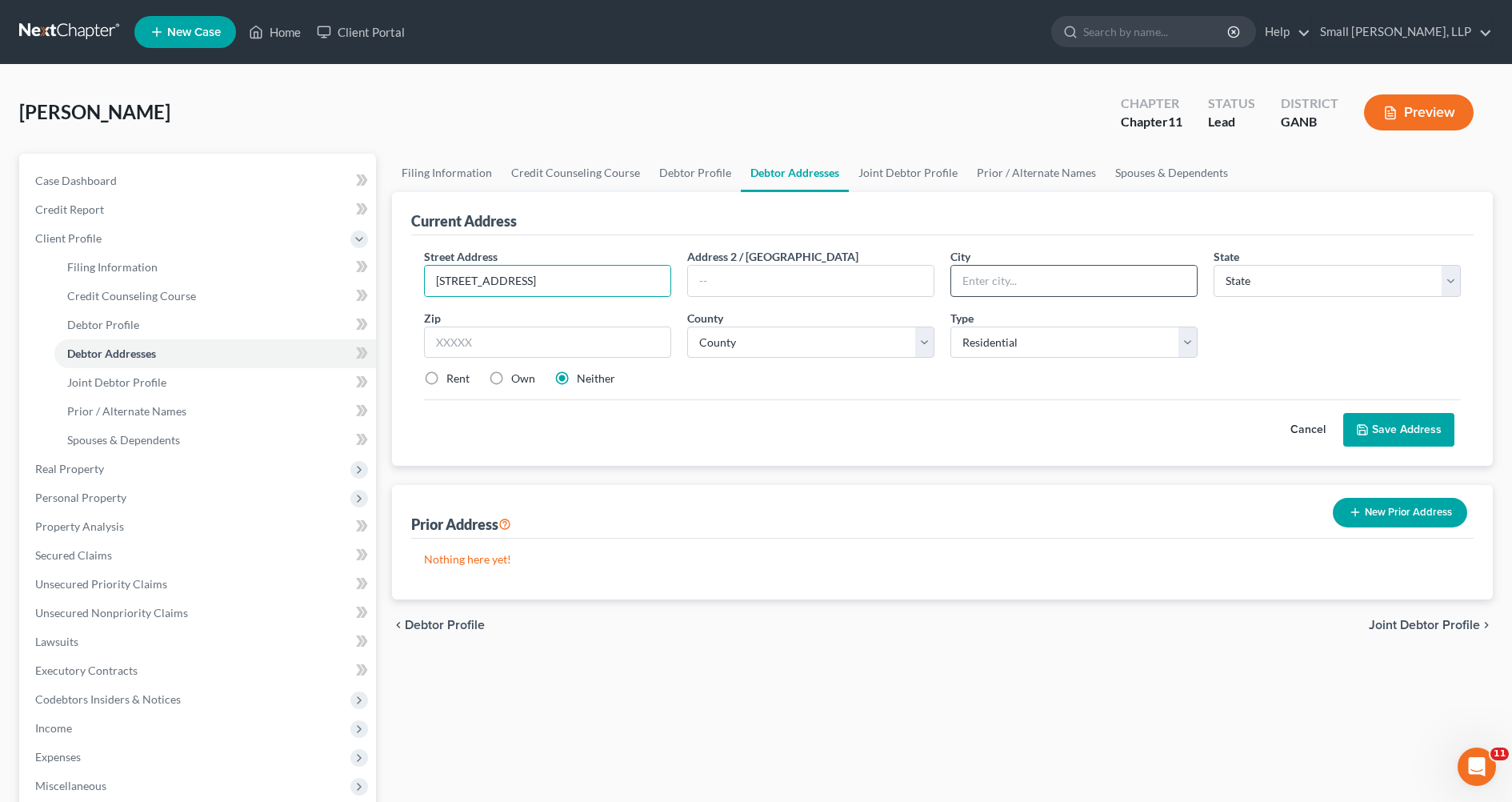
click at [994, 278] on input "text" at bounding box center [1074, 280] width 245 height 30
type input "Cedartown"
click at [1446, 284] on select "State AL AK AR AZ CA CO CT DE DC FL GA GU HI ID IL IN IA KS KY LA ME MD MA MI M…" at bounding box center [1337, 280] width 247 height 32
select select "10"
click at [1214, 265] on select "State AL AK AR AZ CA CO CT DE DC FL GA GU HI ID IL IN IA KS KY LA ME MD MA MI M…" at bounding box center [1337, 280] width 247 height 32
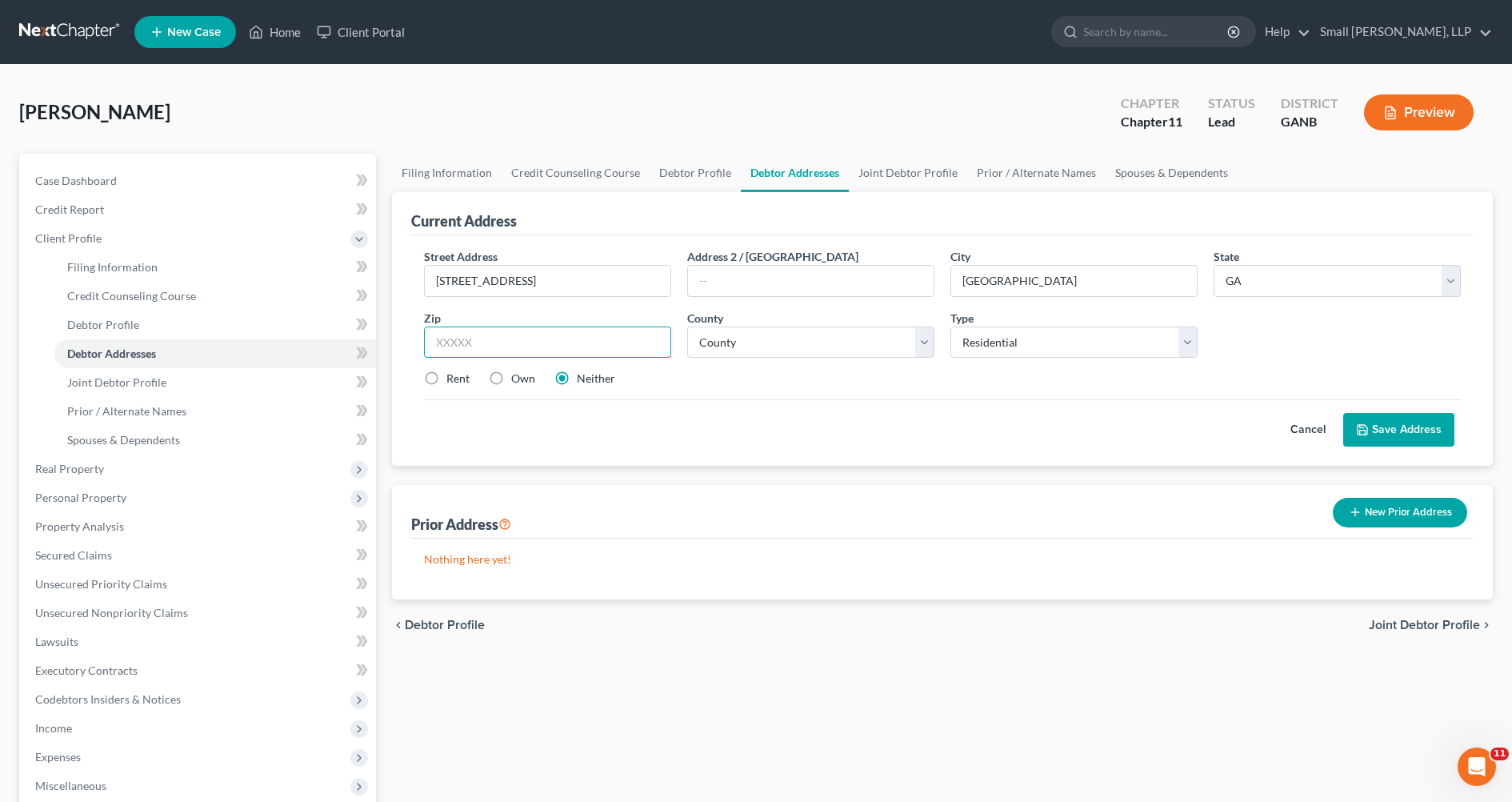
click at [602, 334] on input "text" at bounding box center [547, 342] width 247 height 32
type input "30125"
click at [924, 346] on select "County Appling County Atkinson County Bacon County Baker County Baldwin County …" at bounding box center [811, 342] width 247 height 32
select select "114"
click at [687, 327] on select "County Appling County Atkinson County Bacon County Baker County Baldwin County …" at bounding box center [811, 342] width 247 height 32
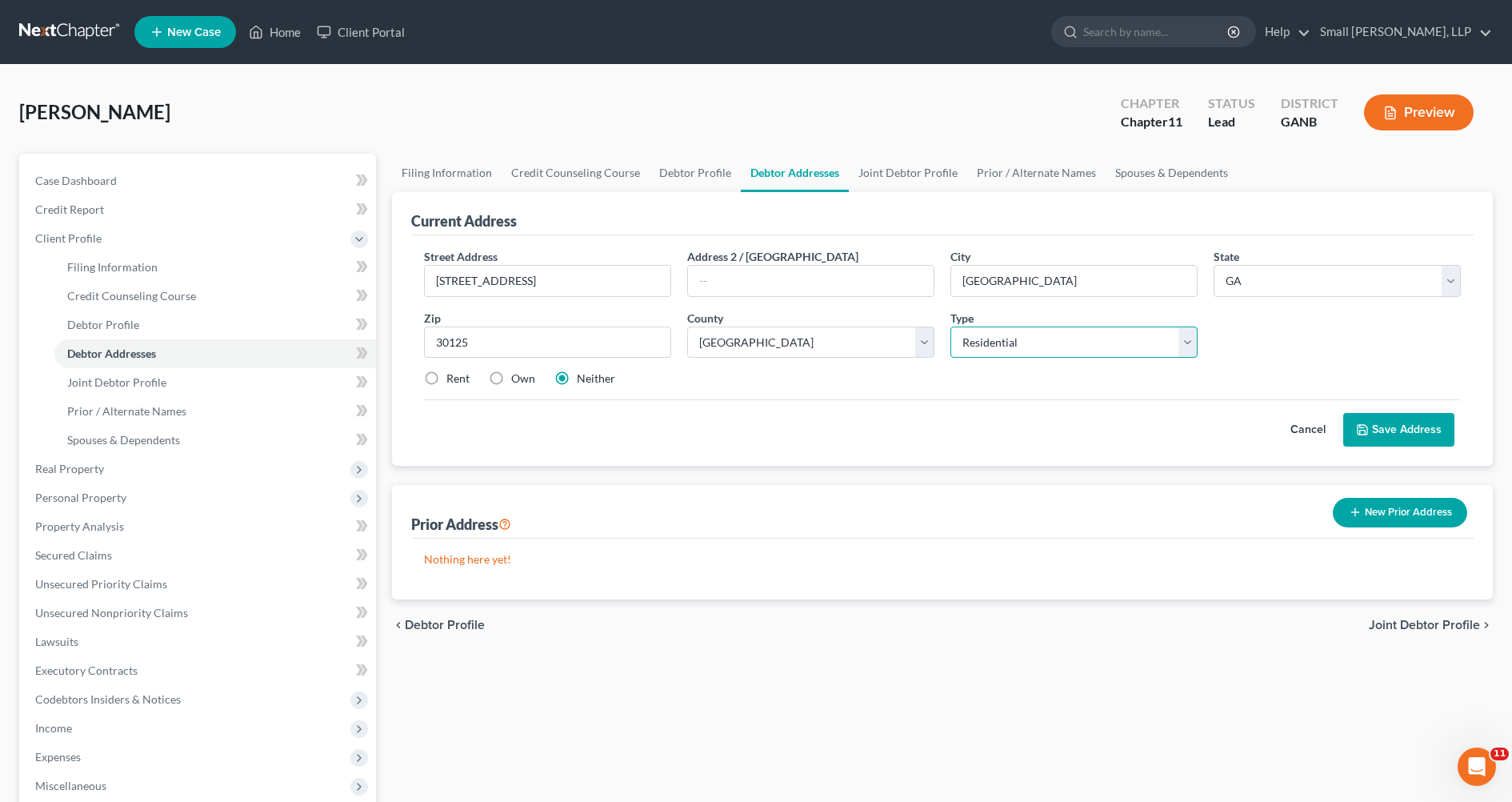
click at [1183, 352] on select "Select Residential Mailing Rental Business" at bounding box center [1074, 342] width 247 height 32
click at [950, 327] on select "Select Residential Mailing Rental Business" at bounding box center [1074, 342] width 247 height 32
click at [1381, 425] on button "Save Address" at bounding box center [1398, 429] width 111 height 34
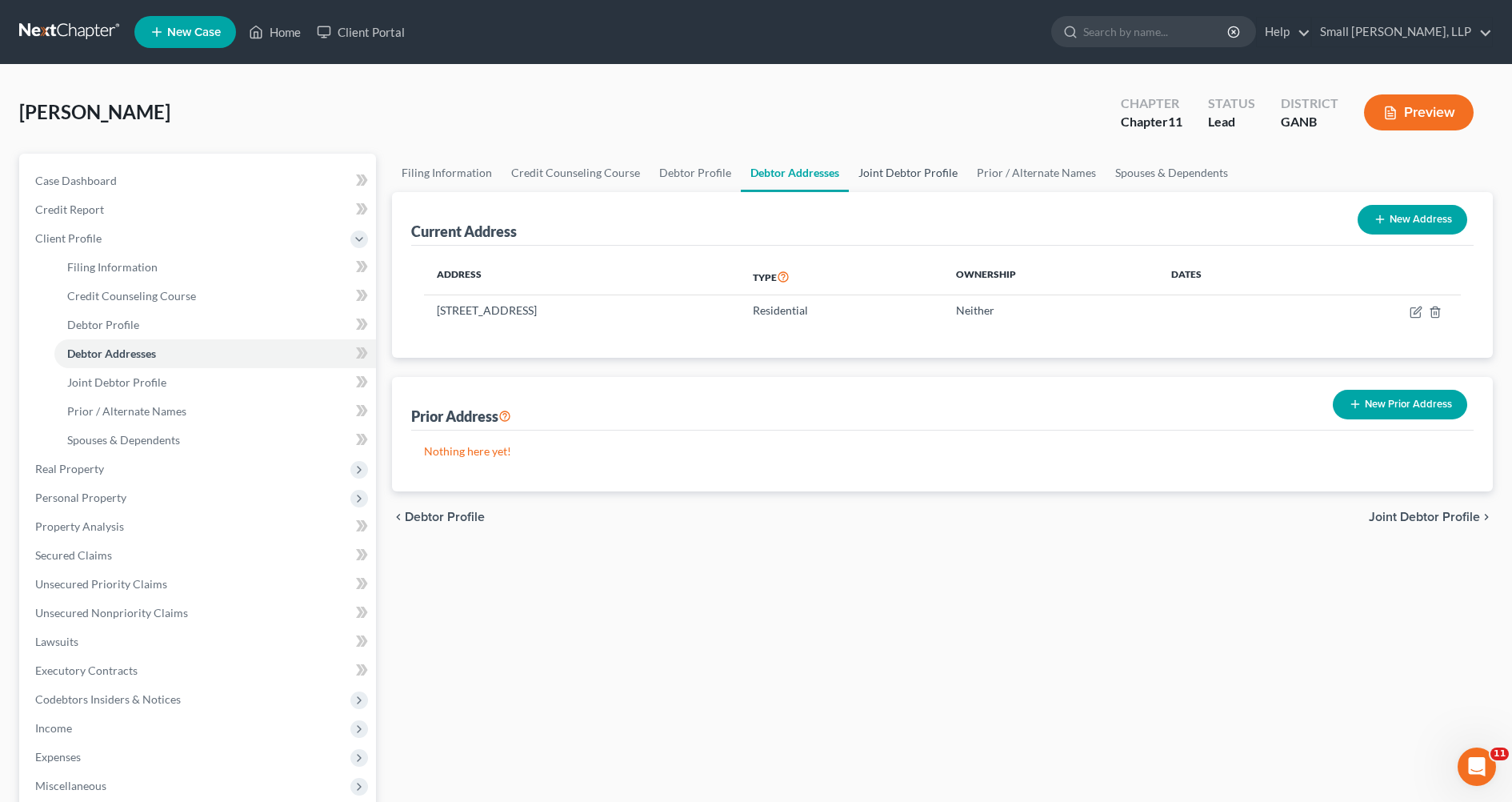
click at [890, 172] on link "Joint Debtor Profile" at bounding box center [907, 173] width 118 height 38
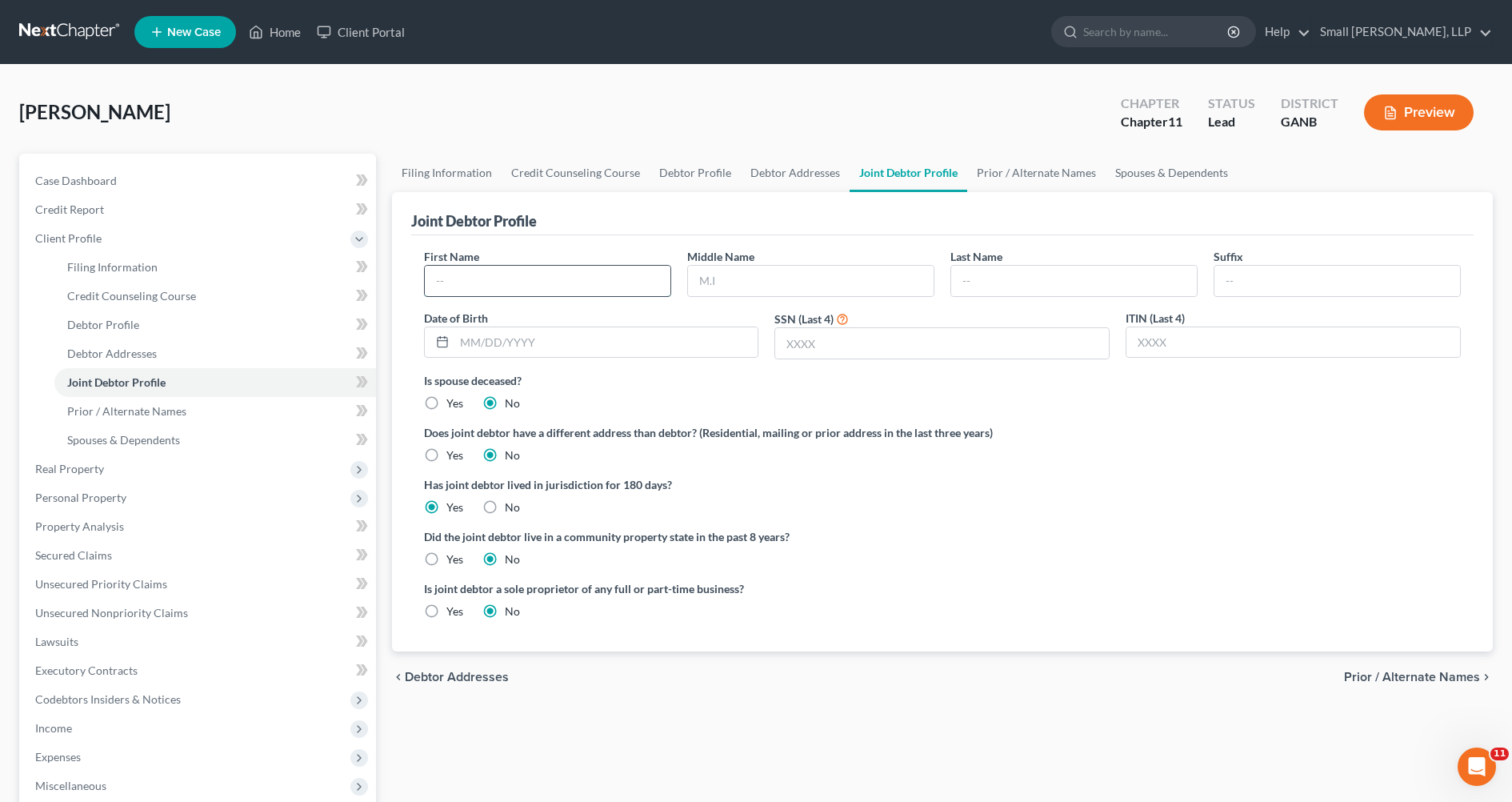
click at [541, 289] on input "text" at bounding box center [547, 280] width 245 height 30
type input "Mary"
click at [740, 276] on input "text" at bounding box center [811, 280] width 245 height 30
type input "h"
type input "Helen"
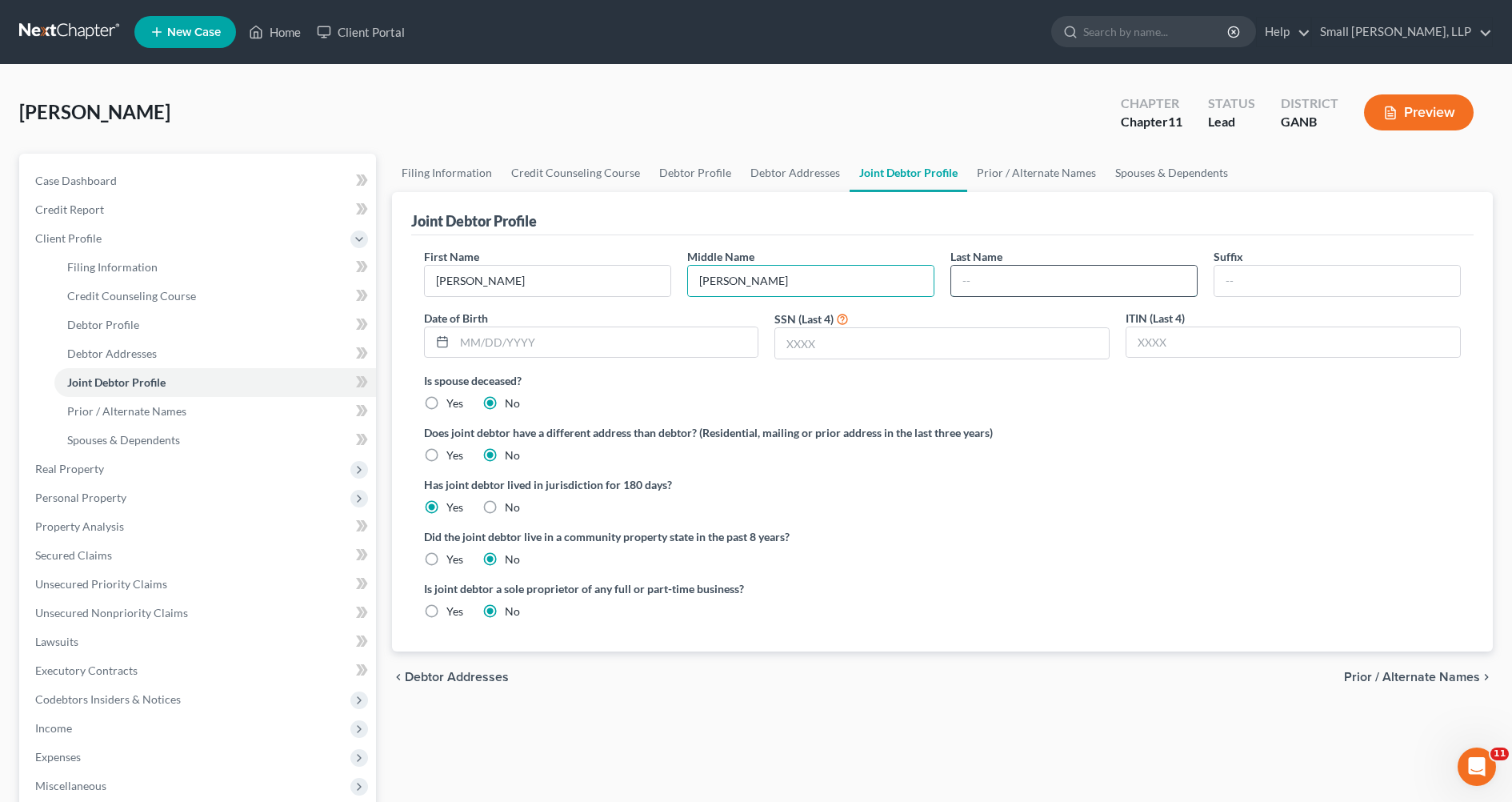
click at [989, 287] on input "text" at bounding box center [1074, 280] width 245 height 30
type input "Heaner"
drag, startPoint x: 1411, startPoint y: 670, endPoint x: 1141, endPoint y: 524, distance: 306.9
click at [1264, 632] on ui-view "Filing Information Credit Counseling Course Debtor Profile Debtor Addresses Joi…" at bounding box center [942, 428] width 1101 height 548
click at [1150, 555] on ng-include "First Name Mary Middle Name Helen Last Name Heaner Suffix Date of Birth SSN (La…" at bounding box center [942, 439] width 1037 height 384
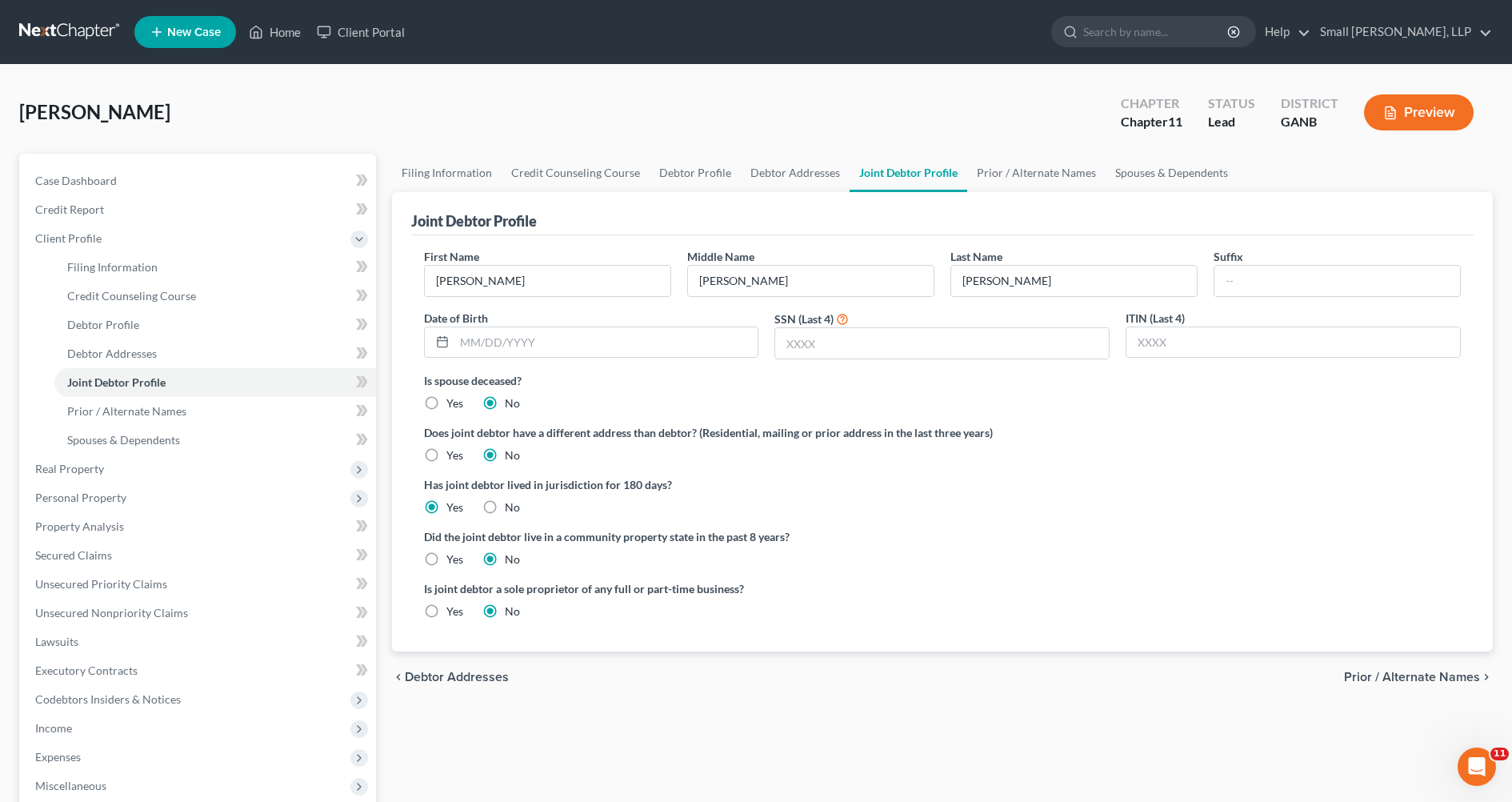
click at [1078, 523] on ng-include "First Name Mary Middle Name Helen Last Name Heaner Suffix Date of Birth SSN (La…" at bounding box center [942, 439] width 1037 height 384
click at [1397, 678] on span "Prior / Alternate Names" at bounding box center [1411, 677] width 136 height 13
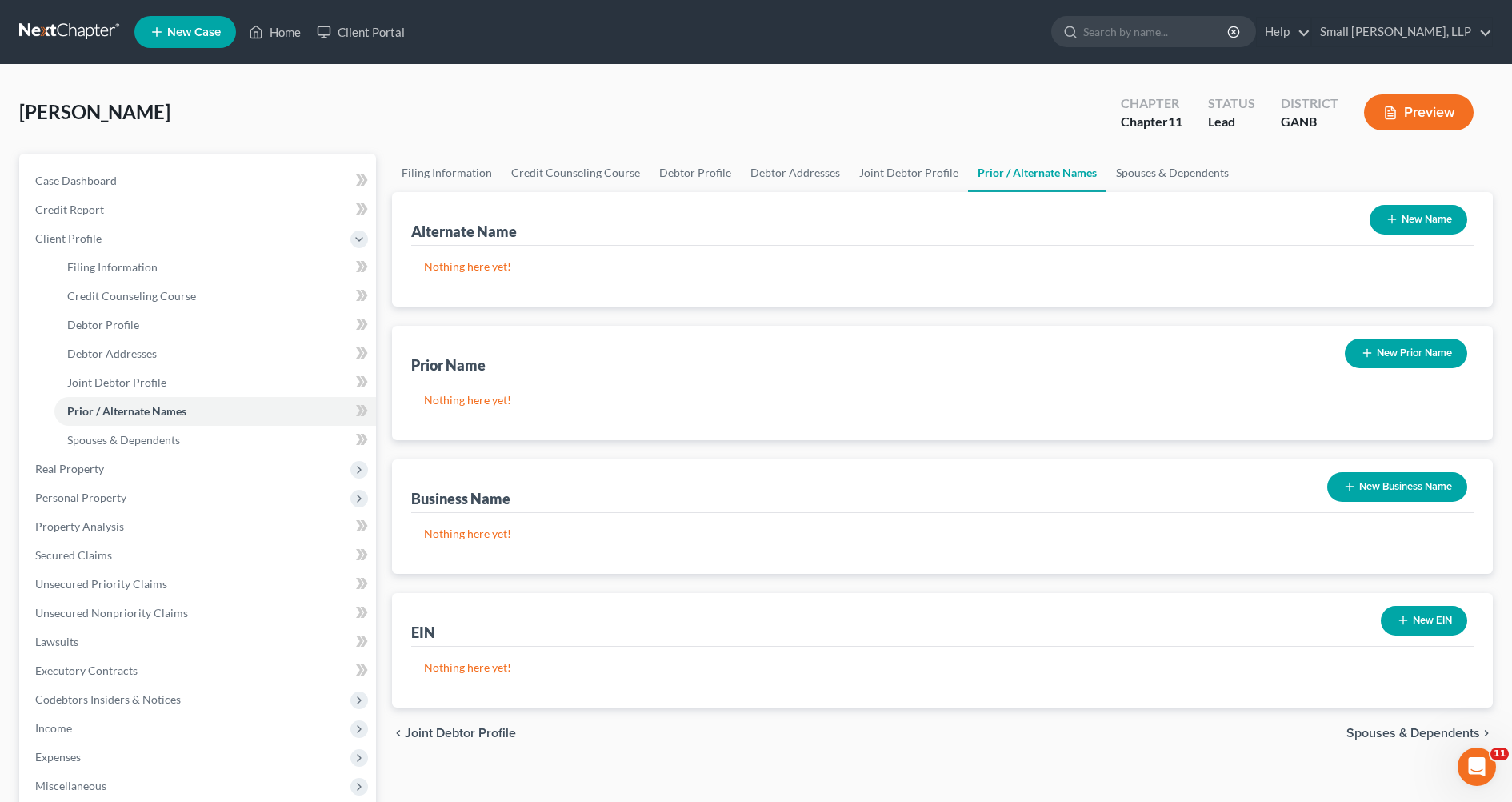
scroll to position [206, 0]
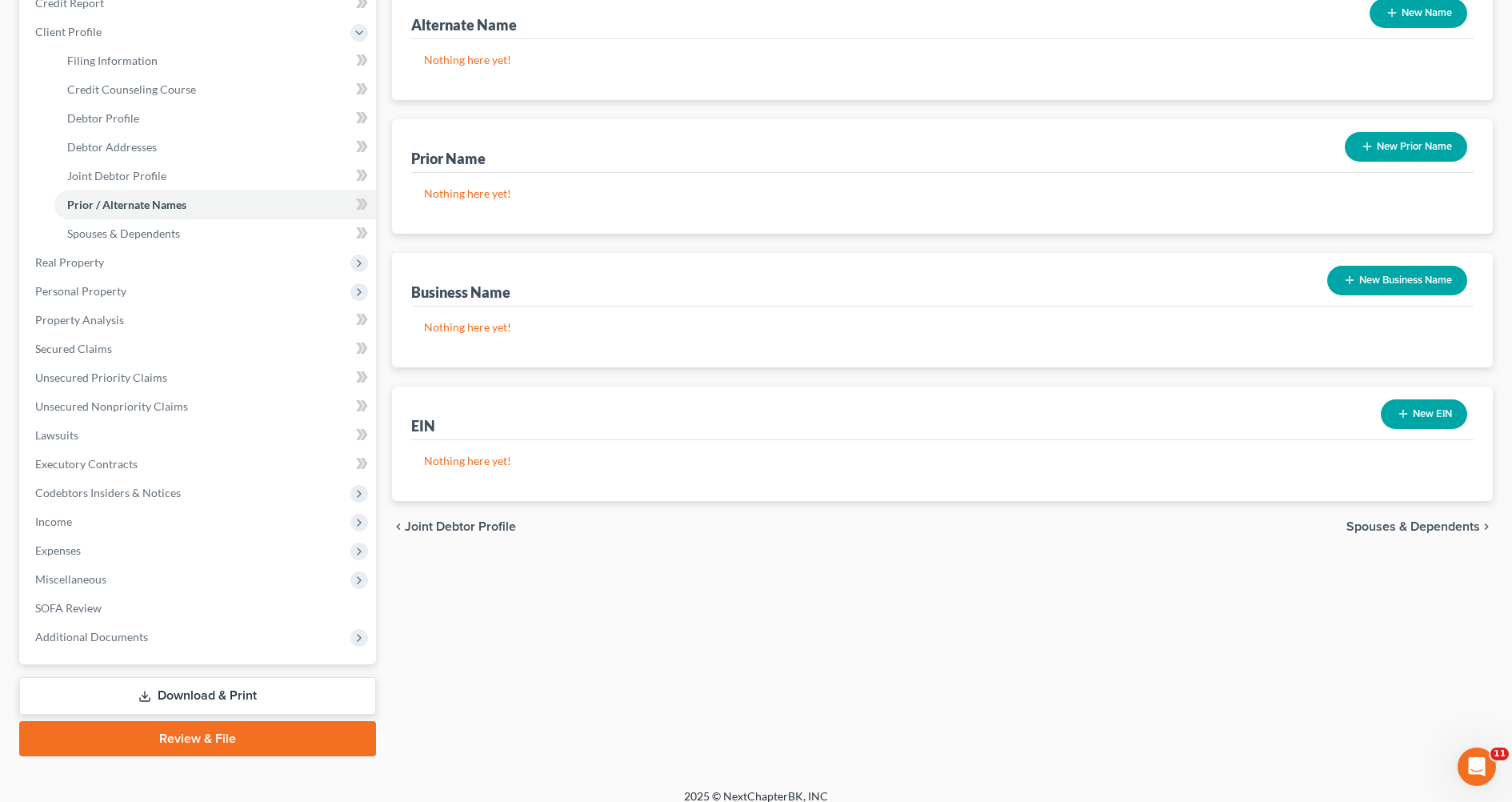
click at [1409, 521] on span "Spouses & Dependents" at bounding box center [1413, 526] width 134 height 13
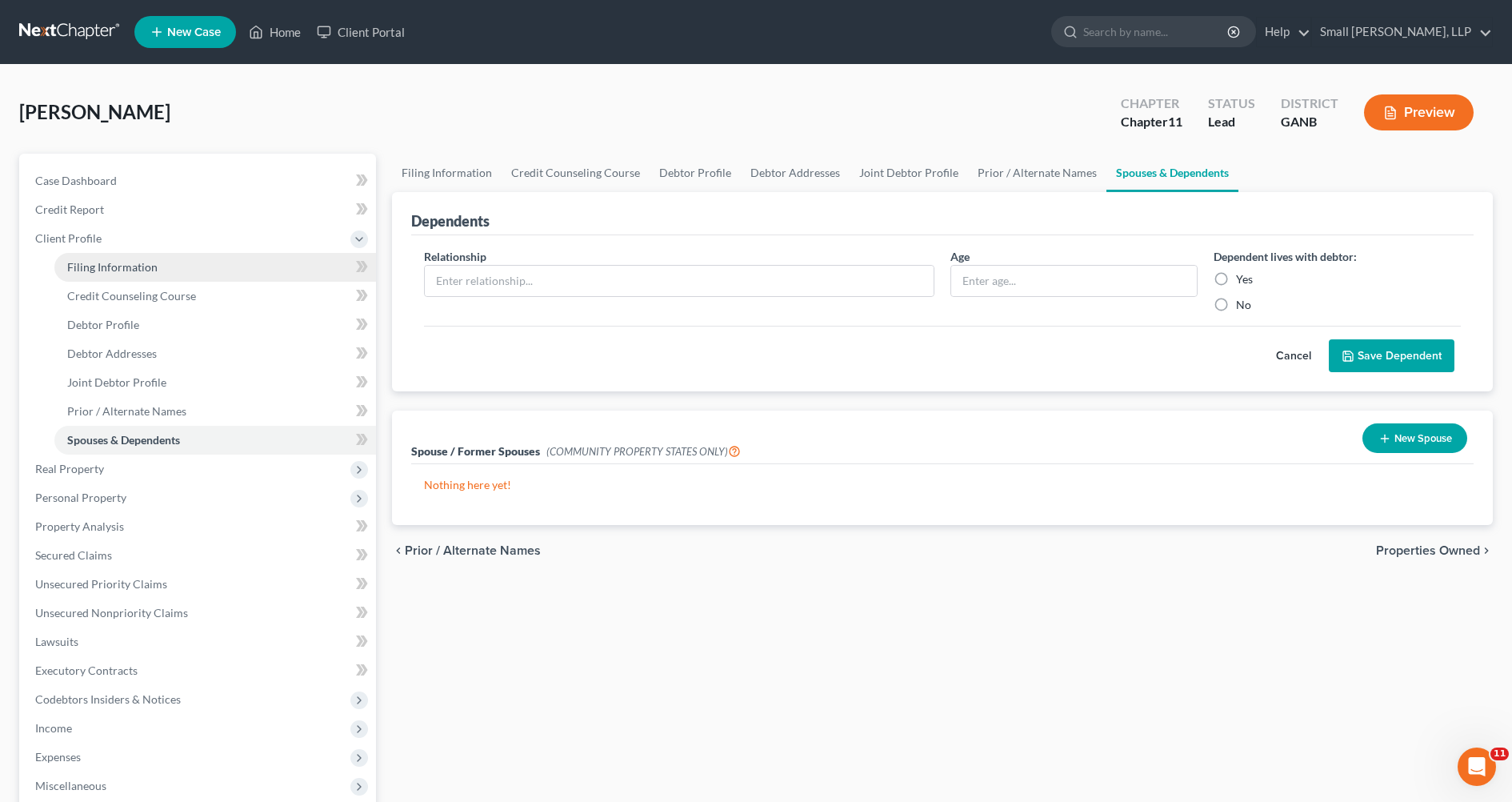
click at [123, 260] on span "Filing Information" at bounding box center [112, 266] width 91 height 14
select select "0"
select select "3"
select select "1"
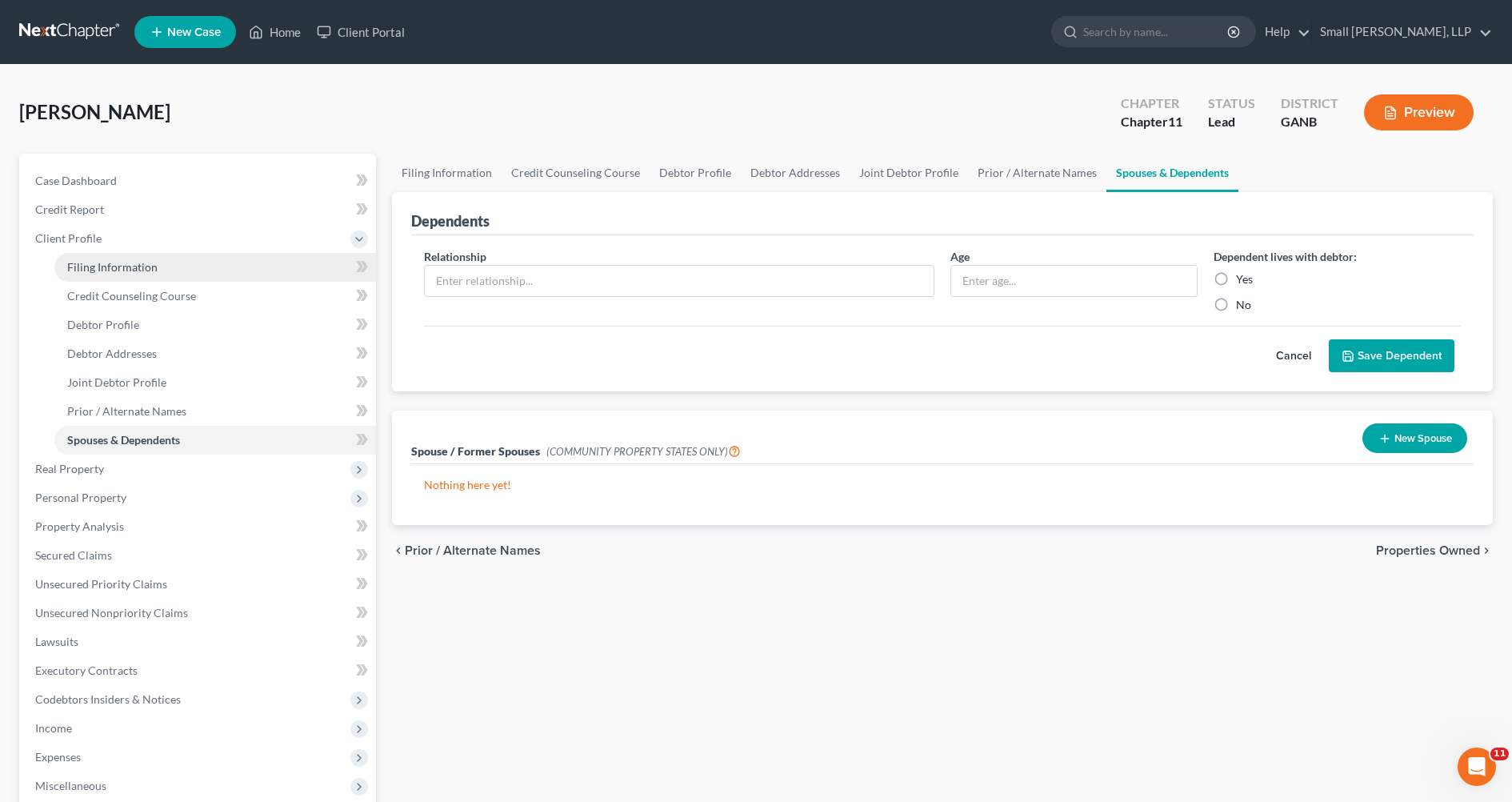
select select "19"
select select "0"
select select "10"
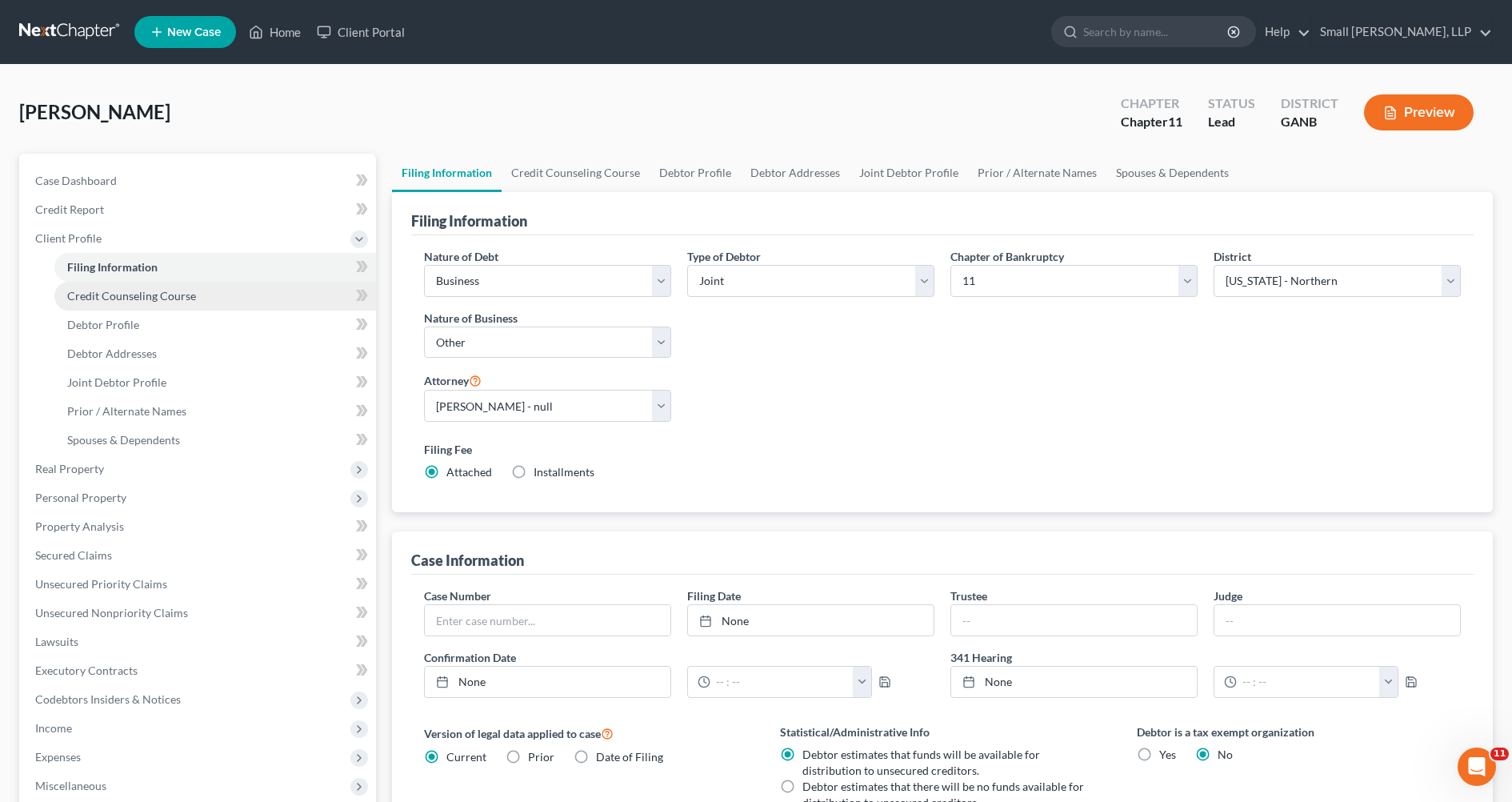
click at [124, 282] on link "Credit Counseling Course" at bounding box center [214, 296] width 321 height 28
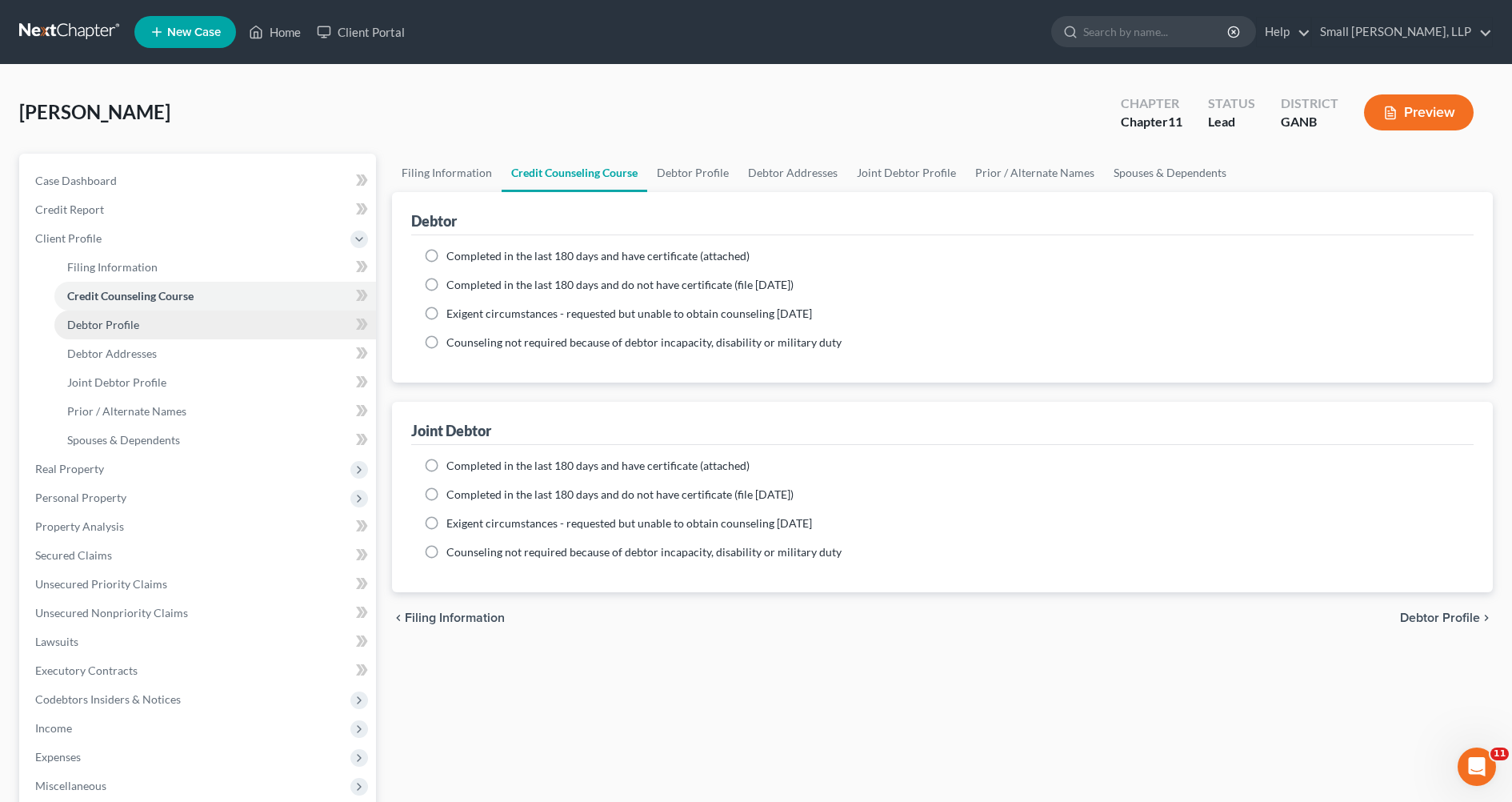
click at [86, 322] on span "Debtor Profile" at bounding box center [103, 324] width 72 height 14
select select "1"
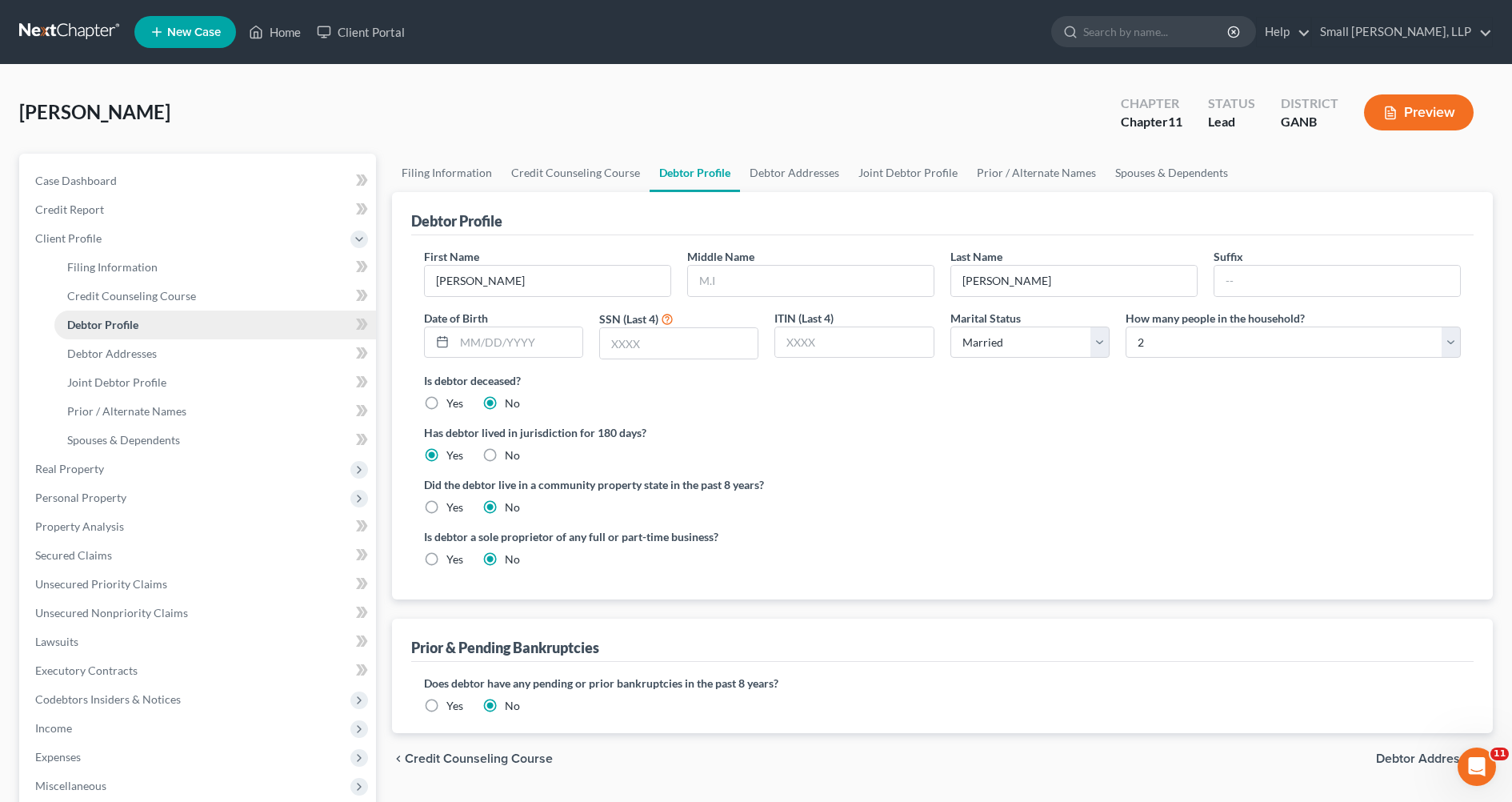
radio input "true"
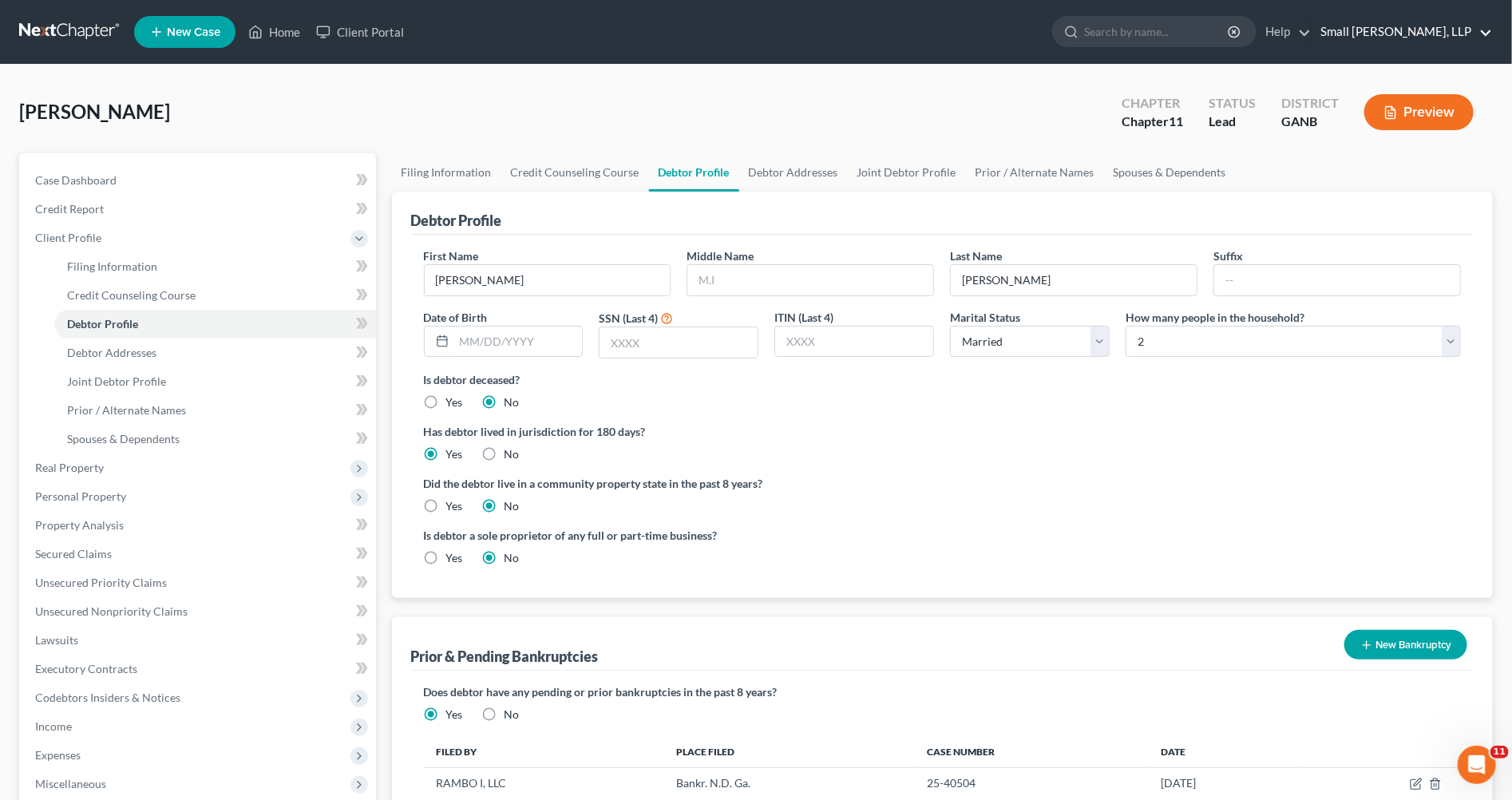
click at [1424, 33] on link "Small Herrin, LLP" at bounding box center [1402, 31] width 180 height 28
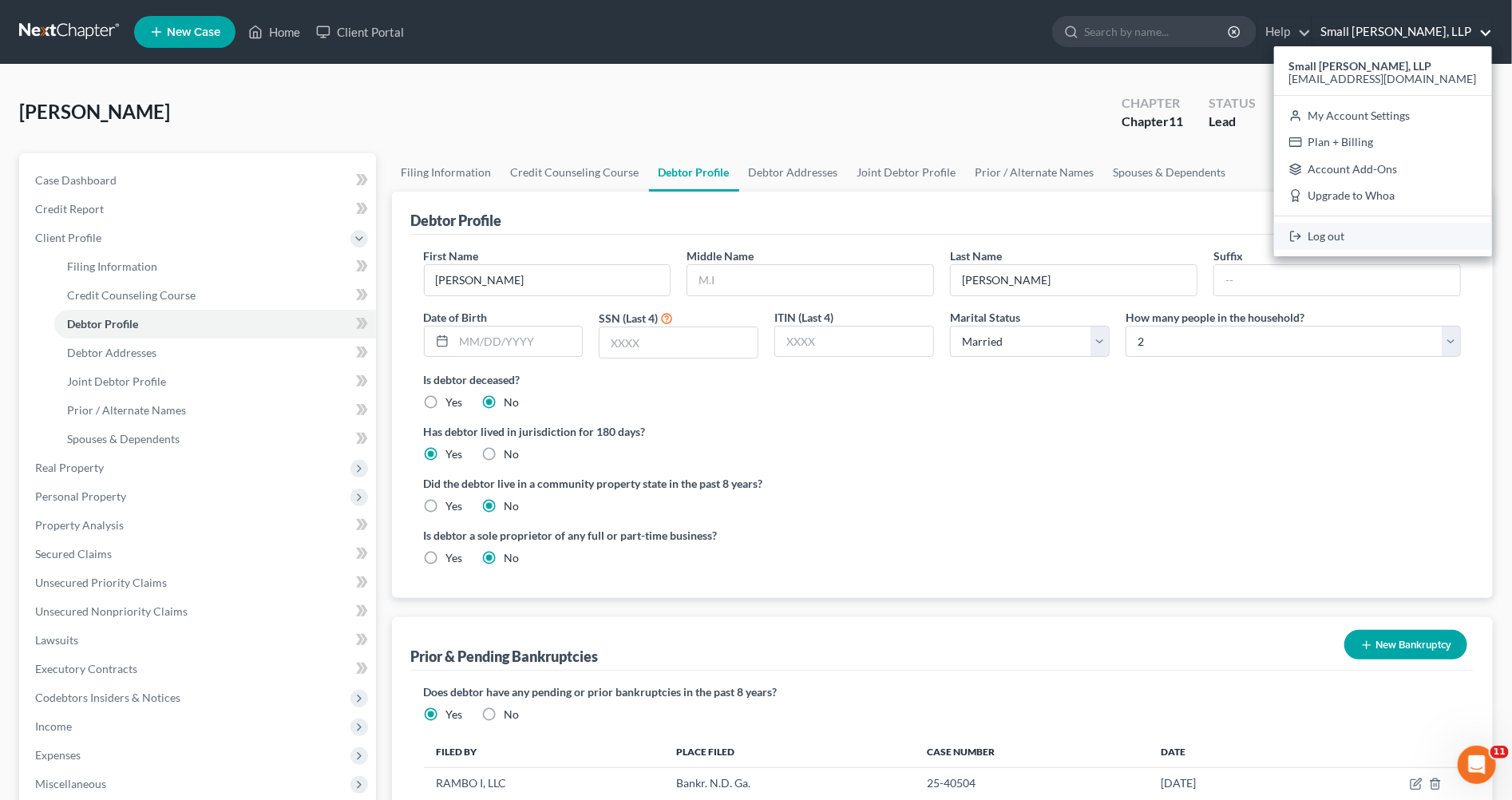
click at [1360, 242] on link "Log out" at bounding box center [1383, 237] width 218 height 27
